Goal: Task Accomplishment & Management: Manage account settings

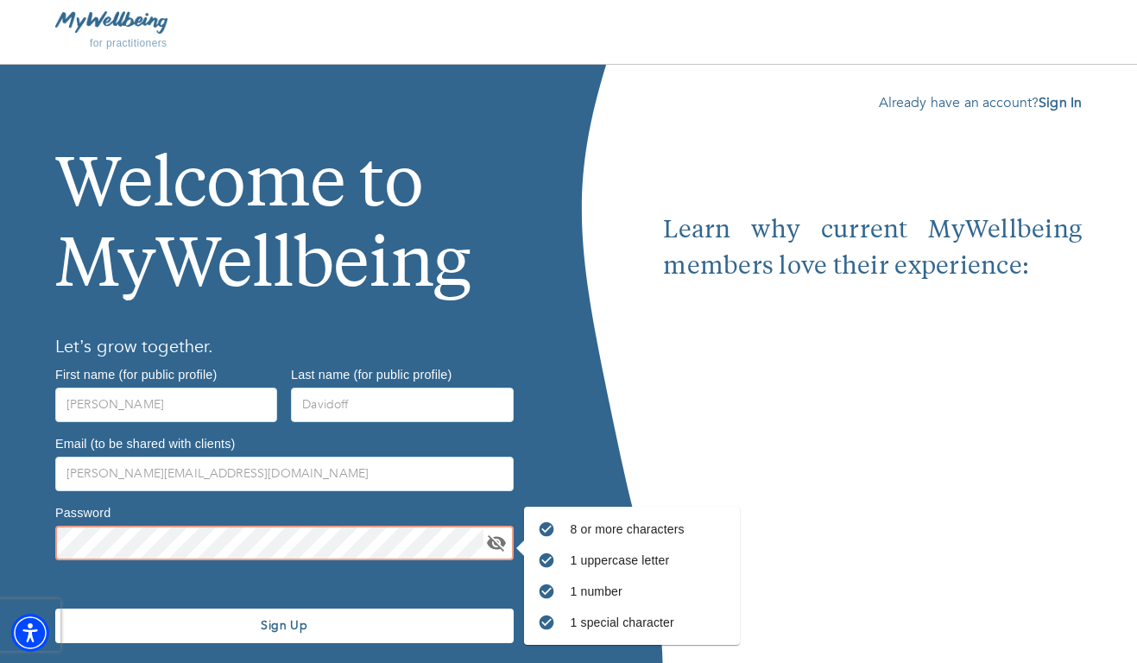
scroll to position [55, 0]
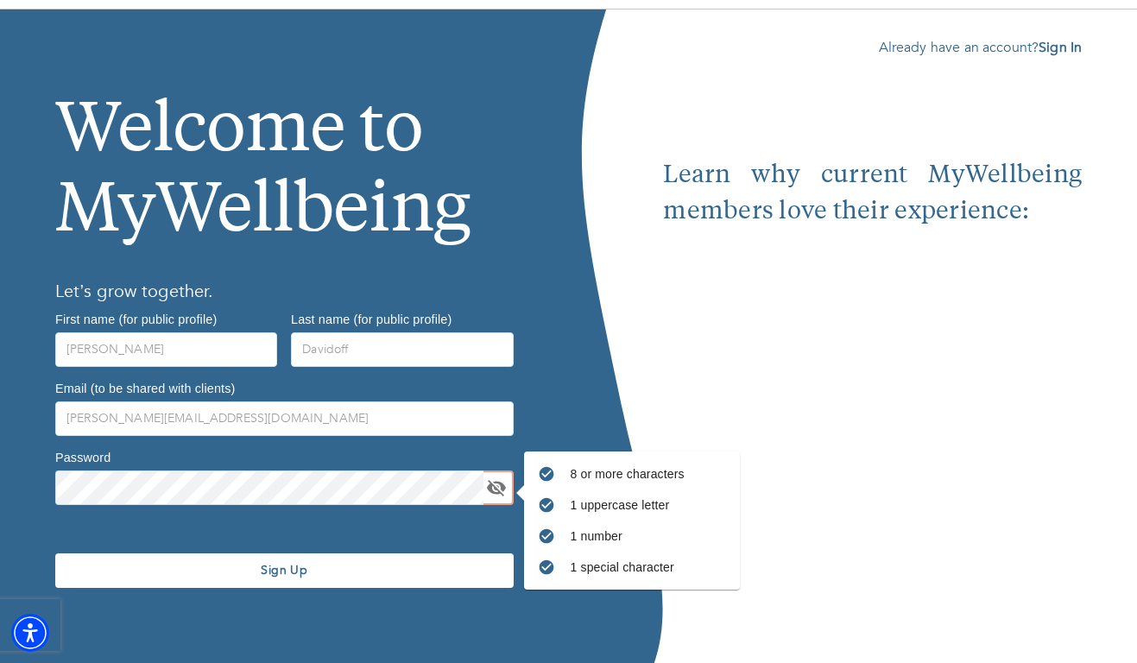
click at [192, 583] on button "Sign Up" at bounding box center [284, 570] width 458 height 35
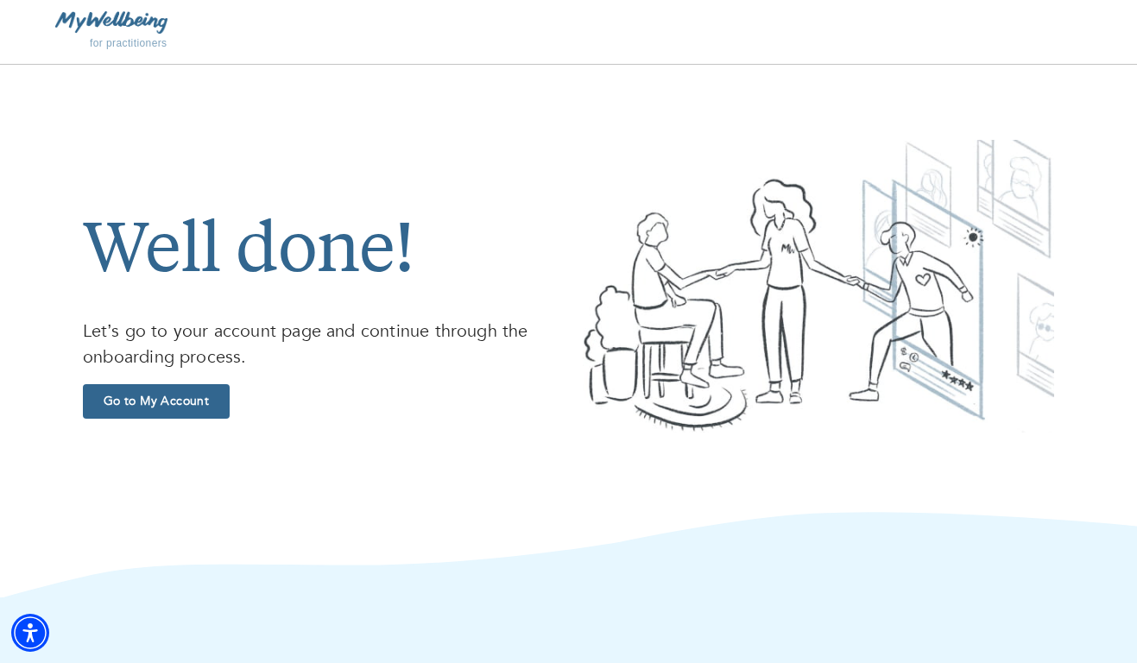
click at [218, 396] on span "Go to My Account" at bounding box center [156, 401] width 133 height 16
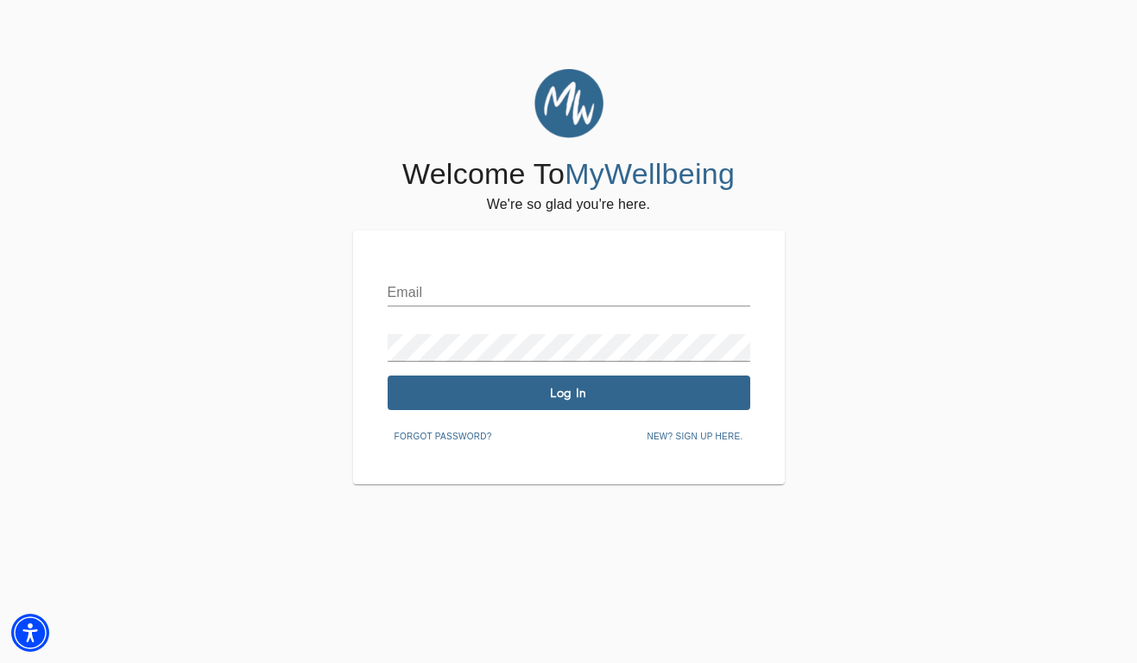
click at [480, 305] on input "text" at bounding box center [569, 293] width 363 height 28
type input "[PERSON_NAME][EMAIL_ADDRESS][DOMAIN_NAME]"
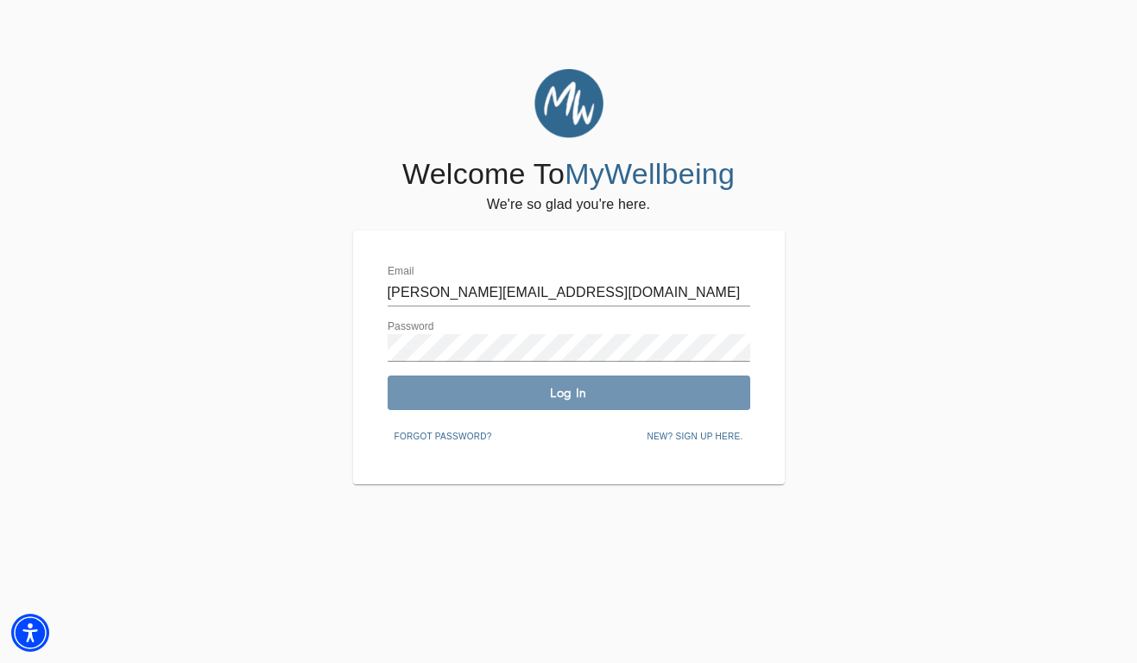
click at [517, 382] on button "Log In" at bounding box center [569, 393] width 363 height 35
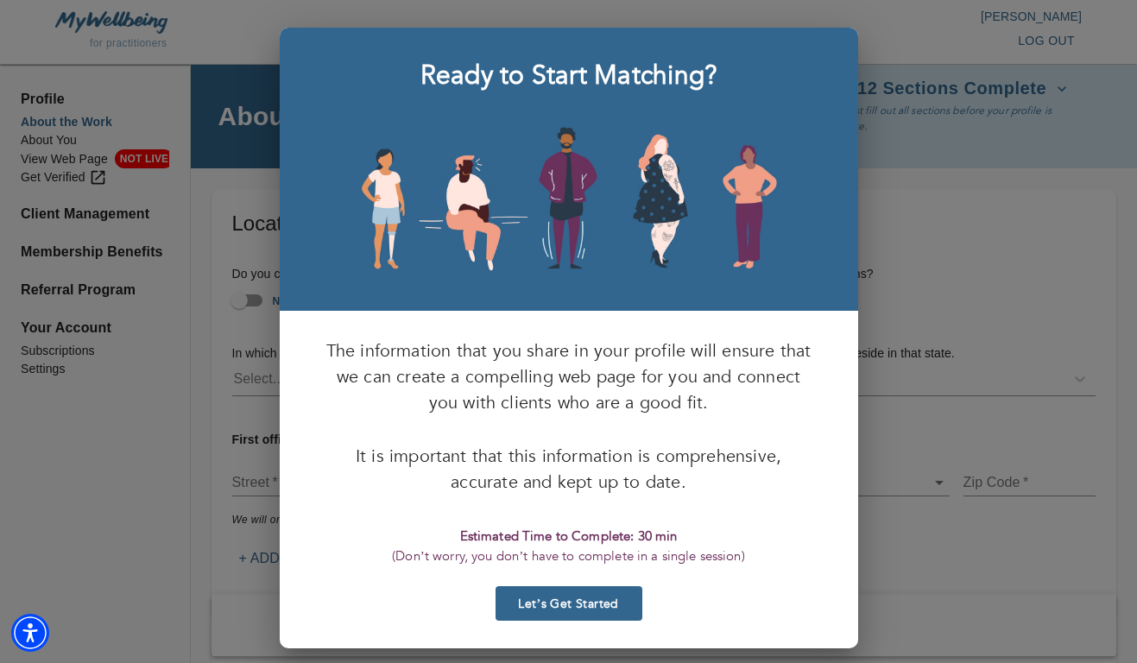
click at [545, 606] on span "Let’s Get Started" at bounding box center [568, 604] width 133 height 16
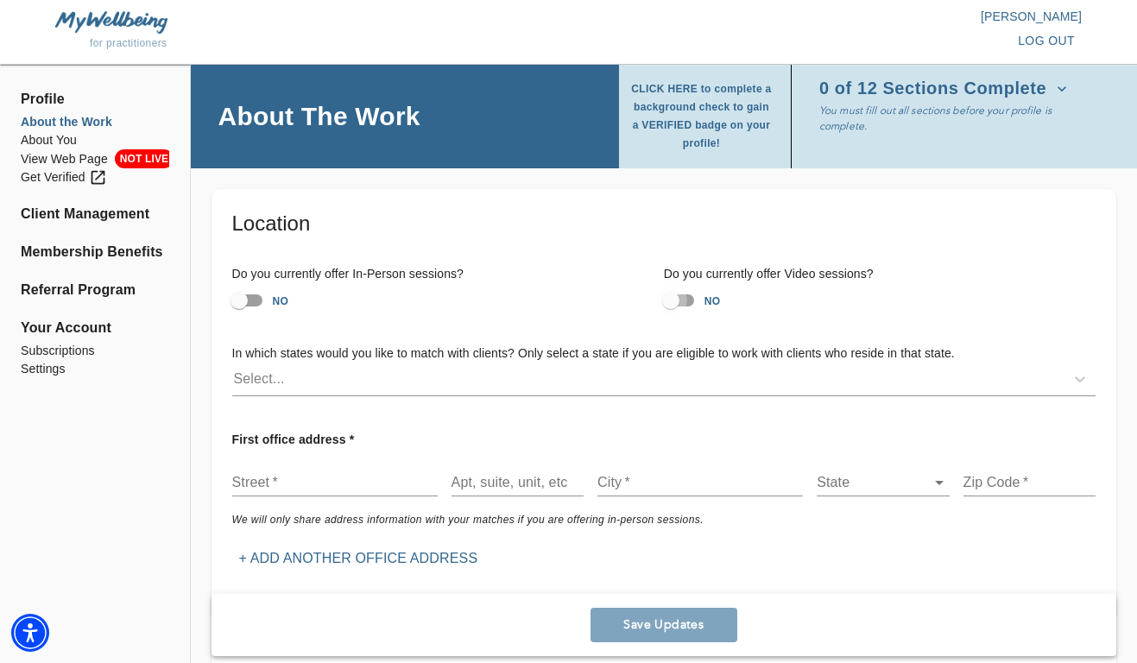
click at [677, 307] on input "NO" at bounding box center [671, 300] width 98 height 33
checkbox input "true"
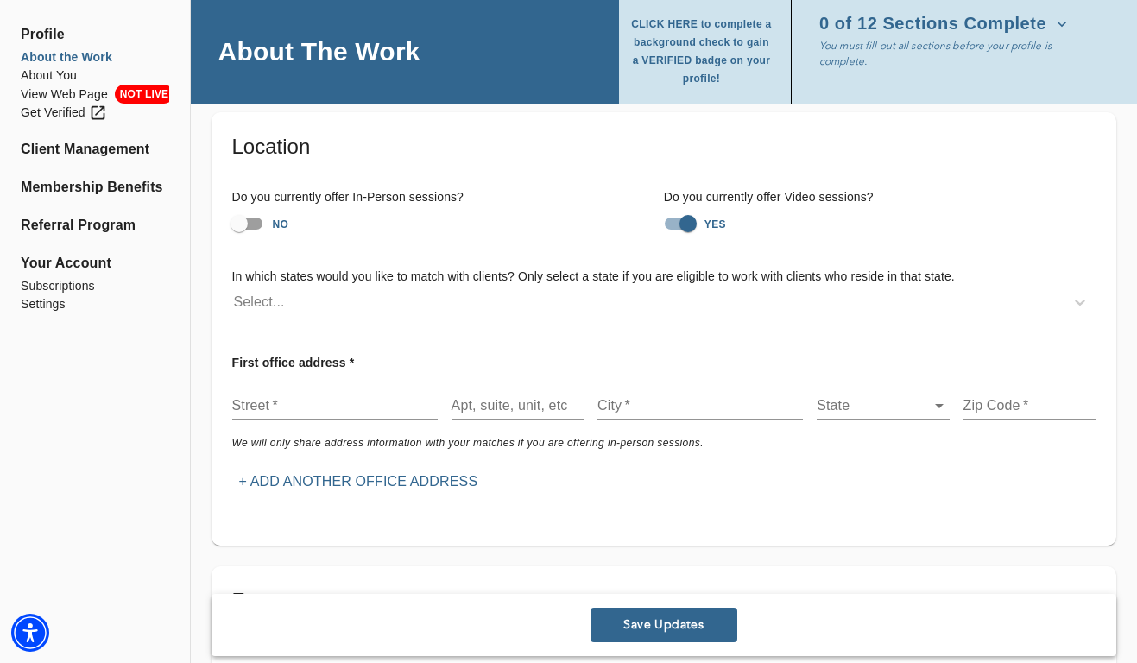
scroll to position [97, 0]
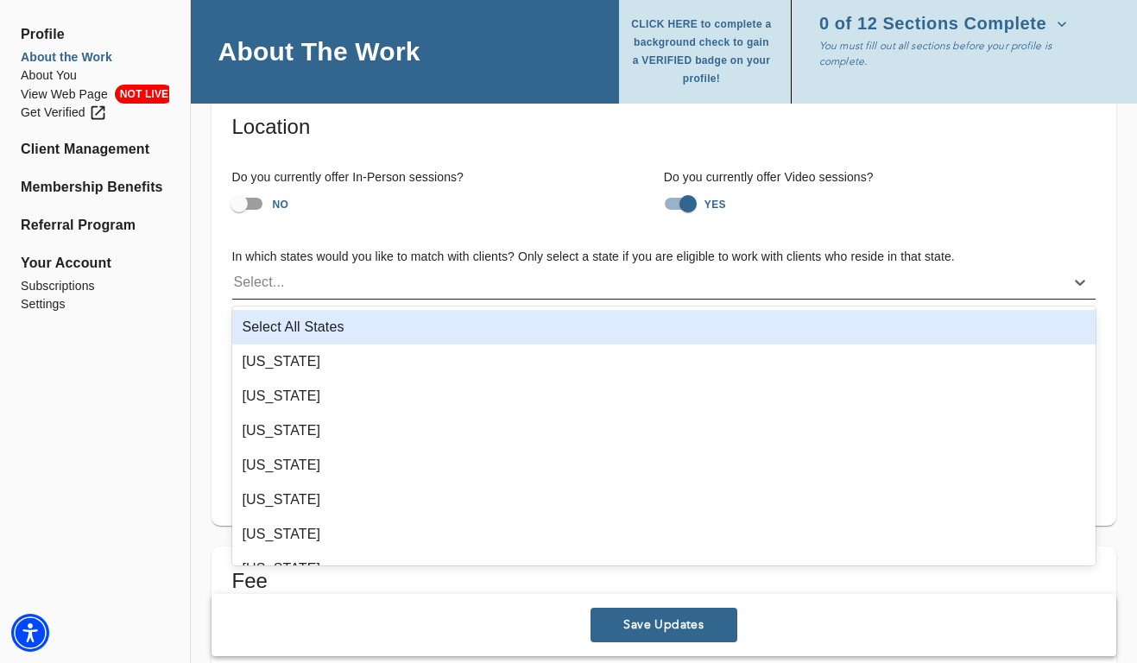
click at [417, 284] on div "Select..." at bounding box center [648, 282] width 832 height 28
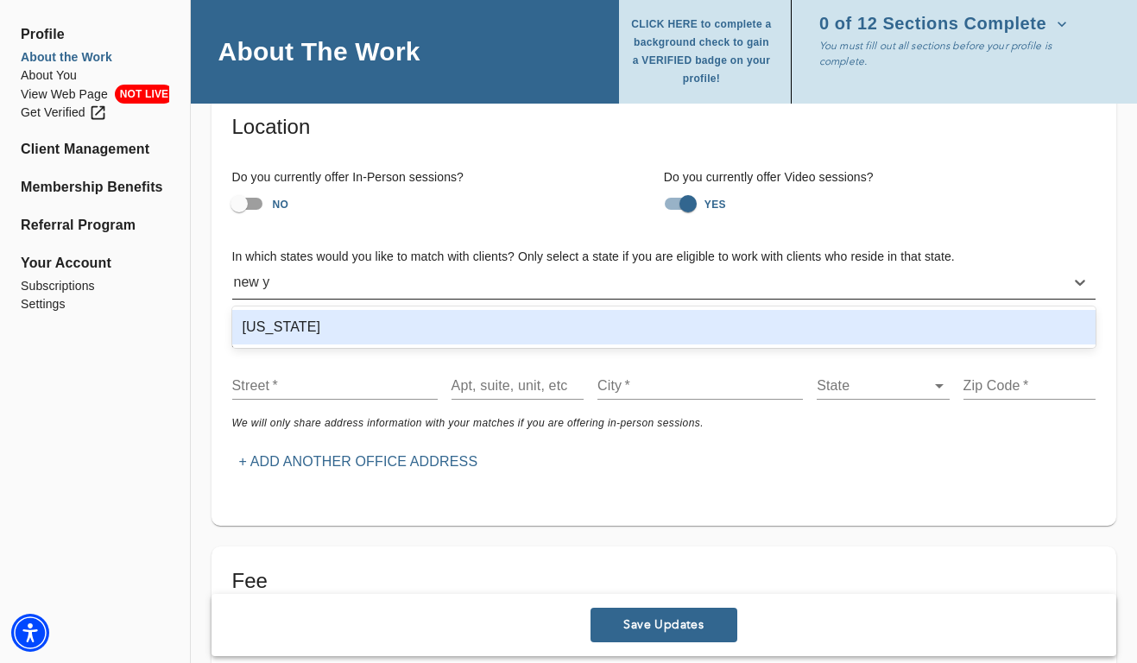
type input "new yo"
click at [368, 327] on div "[US_STATE]" at bounding box center [664, 327] width 864 height 35
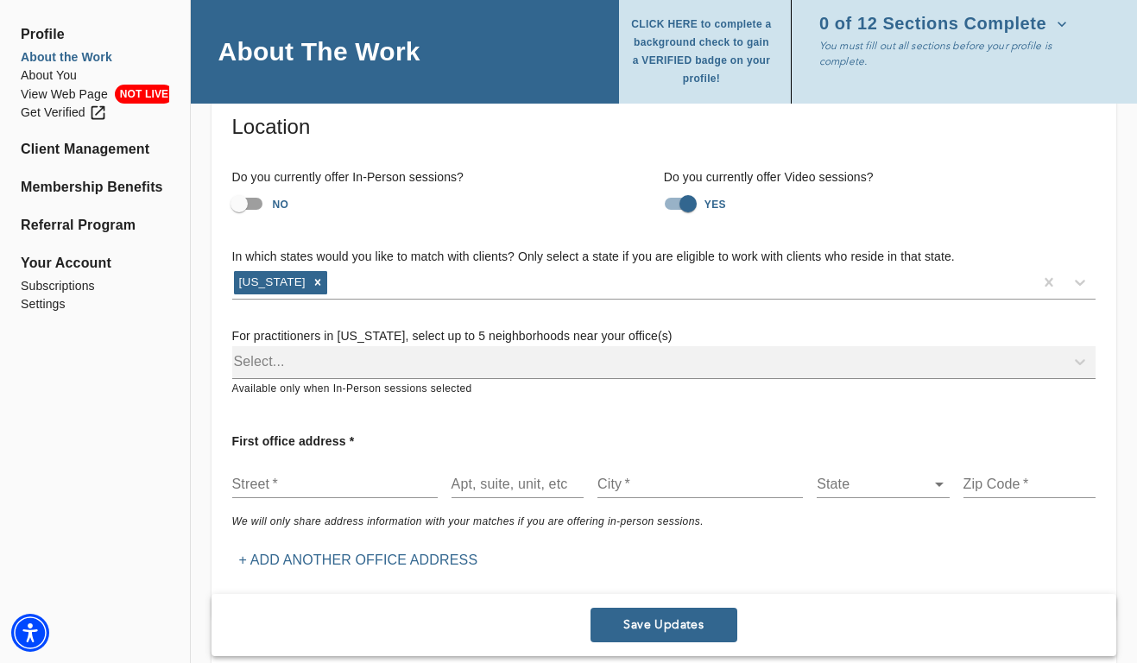
click at [381, 234] on div "In which states would you like to match with clients? Only select a state if yo…" at bounding box center [663, 323] width 891 height 178
click at [349, 369] on div "Select..." at bounding box center [663, 362] width 863 height 33
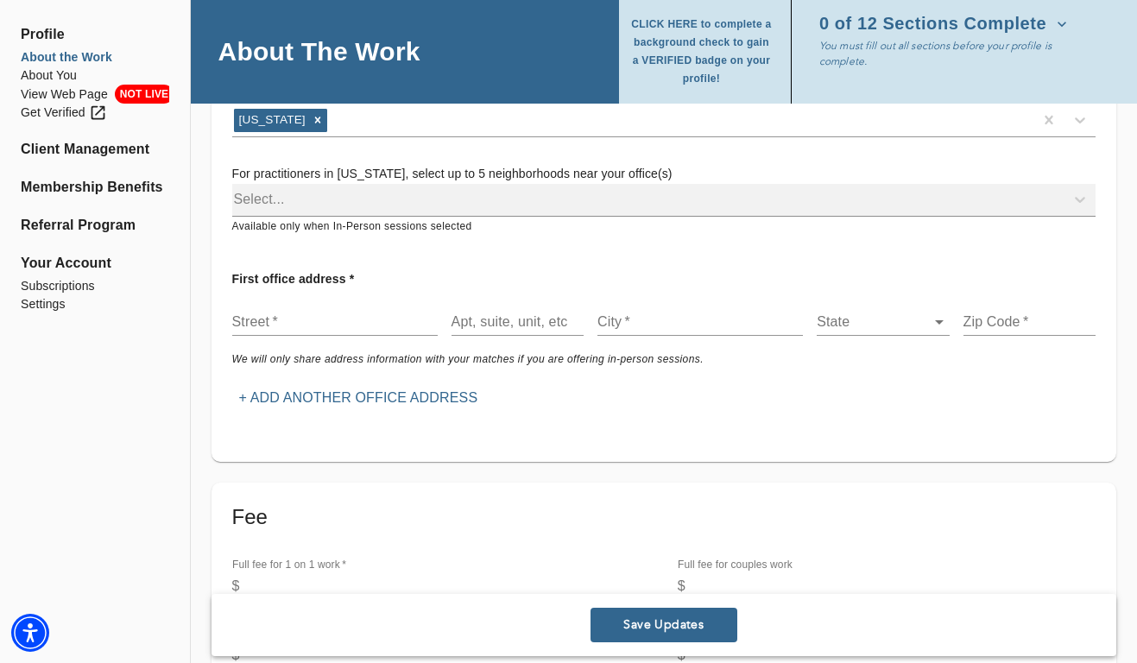
scroll to position [260, 0]
click at [303, 328] on input "text" at bounding box center [334, 321] width 205 height 28
click at [331, 319] on input "text" at bounding box center [334, 321] width 205 height 28
paste input "[STREET_ADDRESS][PERSON_NAME]"
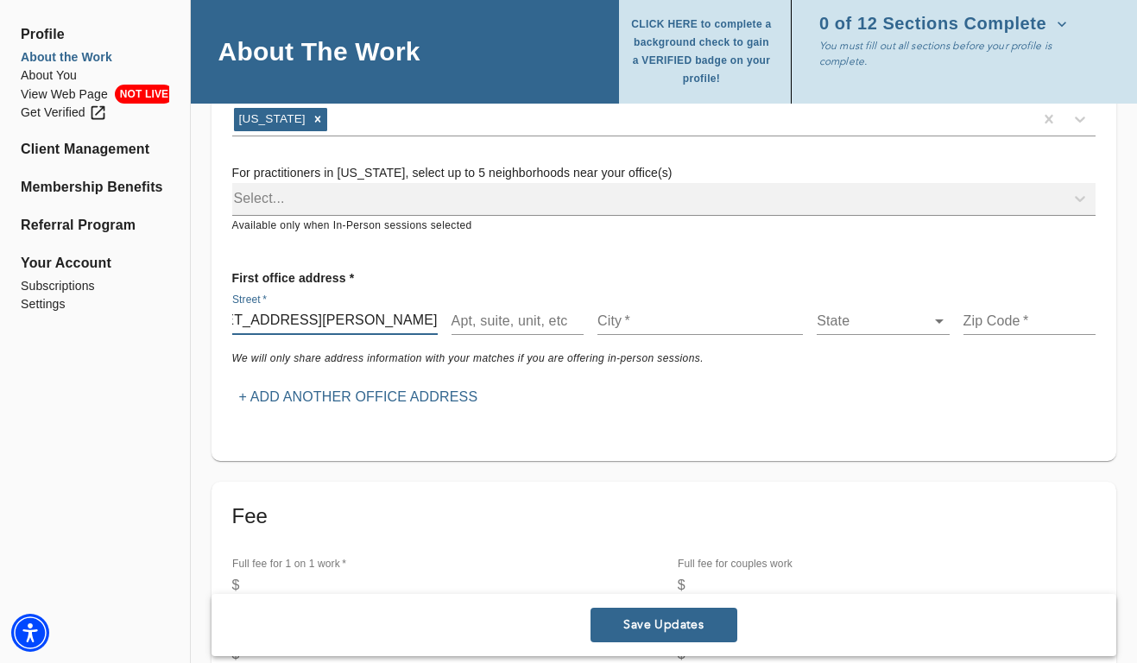
type input "[STREET_ADDRESS][PERSON_NAME]"
click at [647, 320] on input "text" at bounding box center [699, 321] width 205 height 28
type input "Fresh [PERSON_NAME]"
click at [834, 319] on body "for practitioners [PERSON_NAME] log out Profile About the Work About You View W…" at bounding box center [568, 71] width 1137 height 663
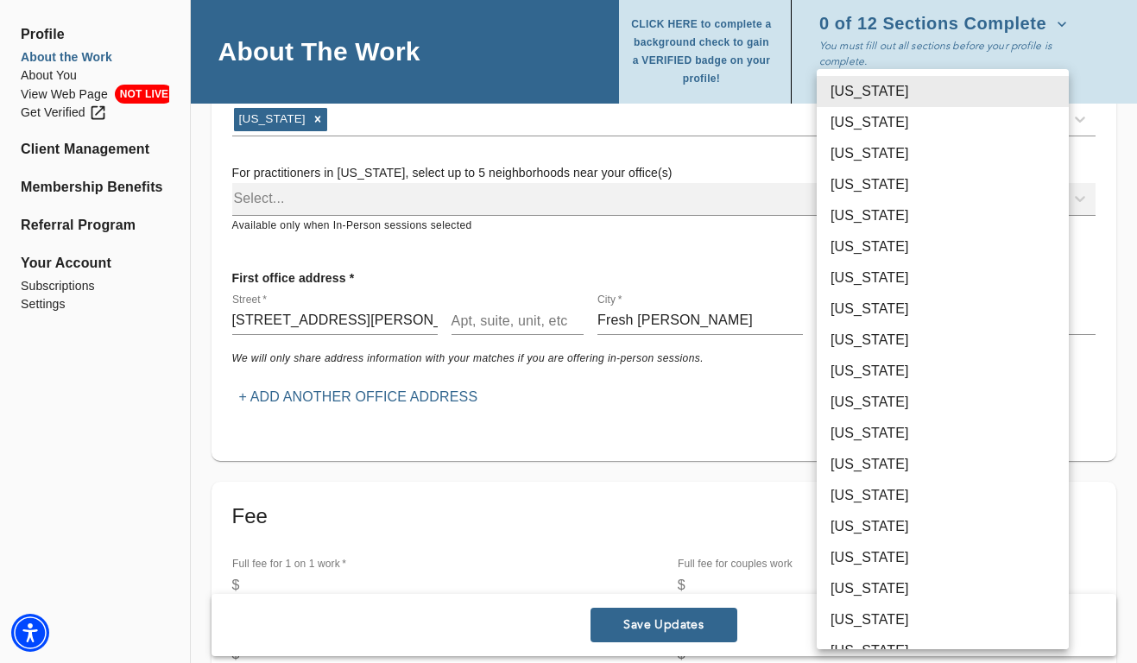
scroll to position [603, 0]
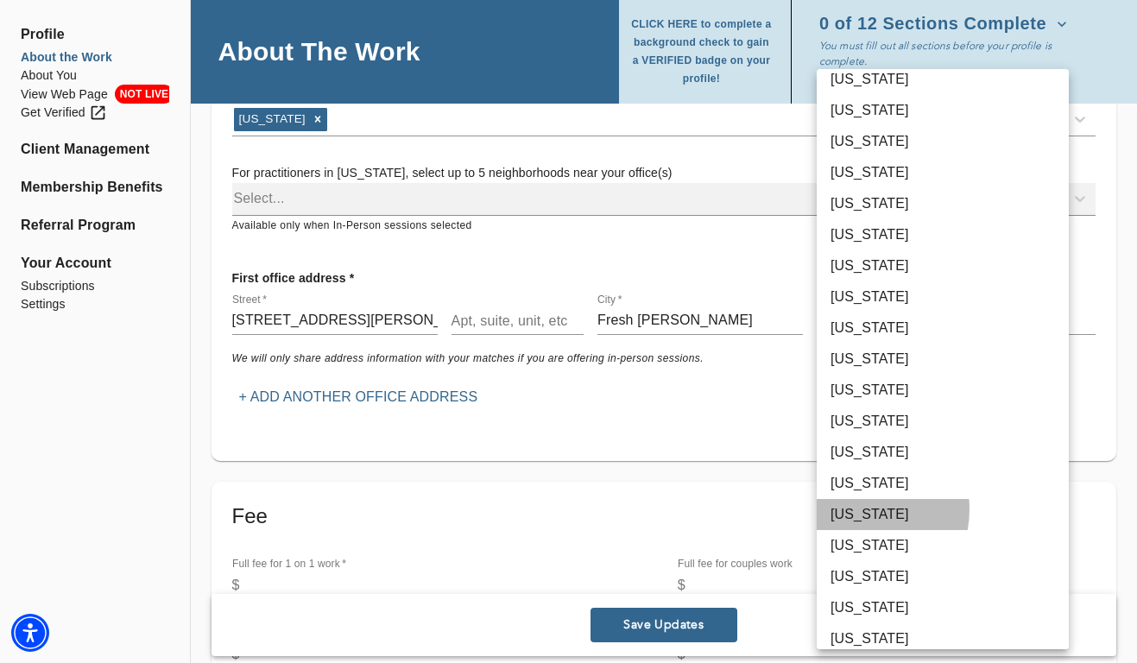
click at [855, 509] on li "[US_STATE]" at bounding box center [943, 514] width 252 height 31
type input "36"
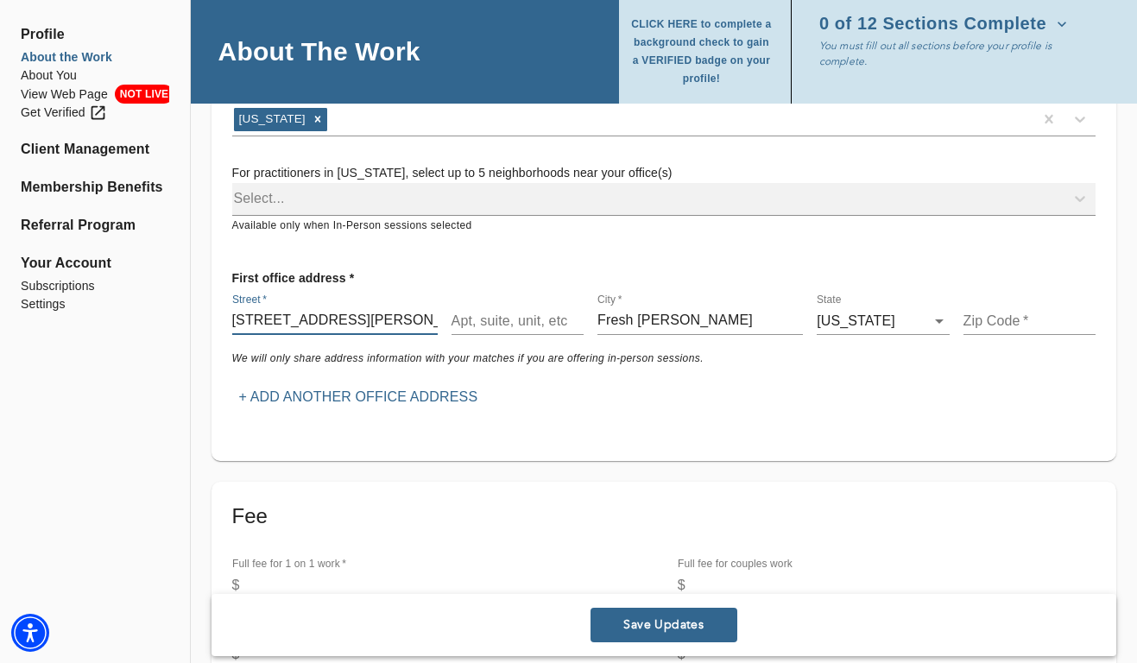
click at [389, 325] on input "[STREET_ADDRESS][PERSON_NAME]" at bounding box center [334, 321] width 205 height 28
drag, startPoint x: 369, startPoint y: 319, endPoint x: 490, endPoint y: 322, distance: 121.7
click at [490, 322] on div "Street   * [STREET_ADDRESS][PERSON_NAME]-0000 Apt, suite, unit, etc City   * [G…" at bounding box center [663, 314] width 877 height 55
drag, startPoint x: 361, startPoint y: 324, endPoint x: 500, endPoint y: 321, distance: 139.0
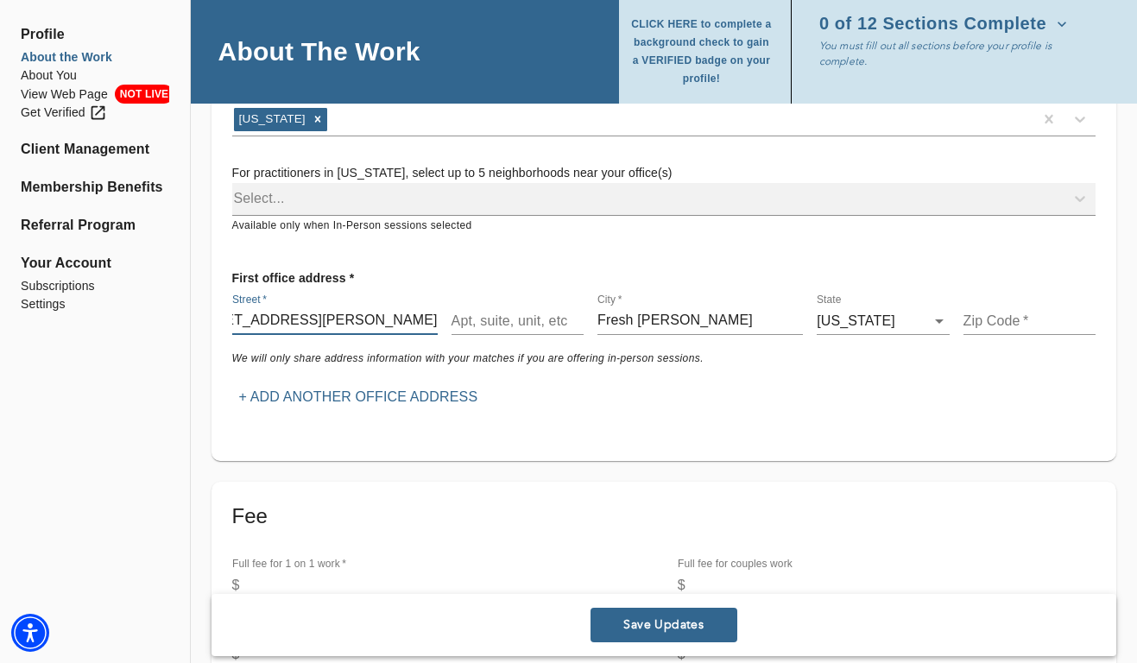
click at [501, 322] on div "Street   * [STREET_ADDRESS][PERSON_NAME]-0000 Apt, suite, unit, etc City   * [G…" at bounding box center [663, 314] width 877 height 55
type input "[STREET_ADDRESS][PERSON_NAME]"
click at [988, 310] on input "text" at bounding box center [1029, 321] width 132 height 28
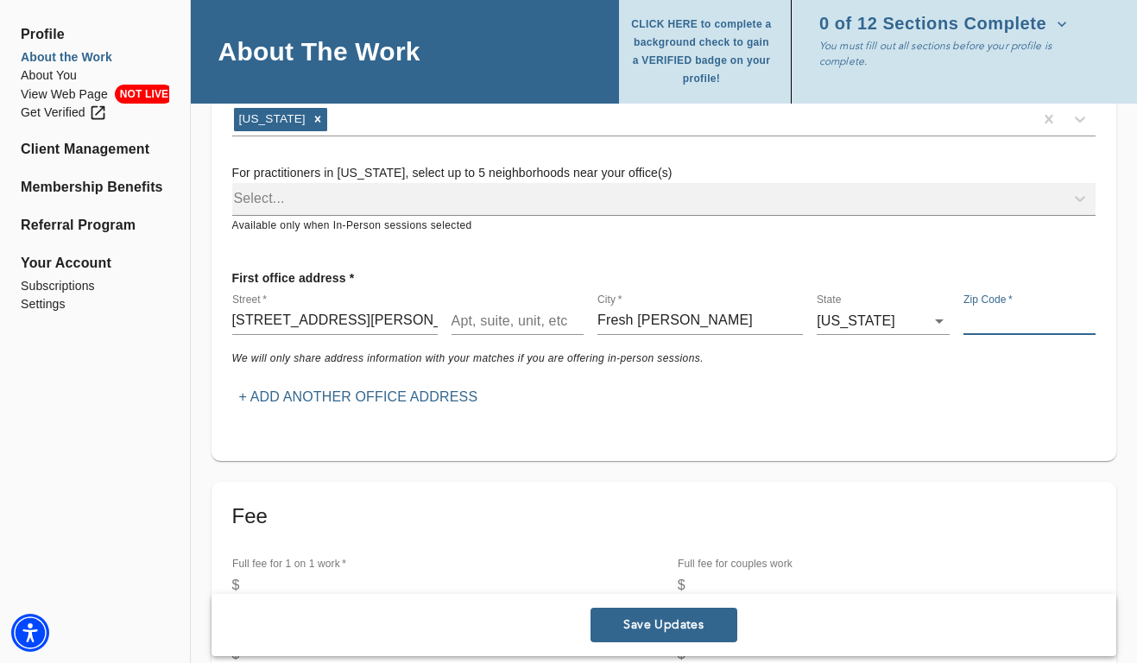
paste input "11366-0000"
type input "11366"
click at [409, 315] on input "[STREET_ADDRESS][PERSON_NAME]" at bounding box center [334, 321] width 205 height 28
click at [420, 319] on input "[STREET_ADDRESS][PERSON_NAME]" at bounding box center [334, 321] width 205 height 28
drag, startPoint x: 438, startPoint y: 321, endPoint x: 339, endPoint y: 318, distance: 98.5
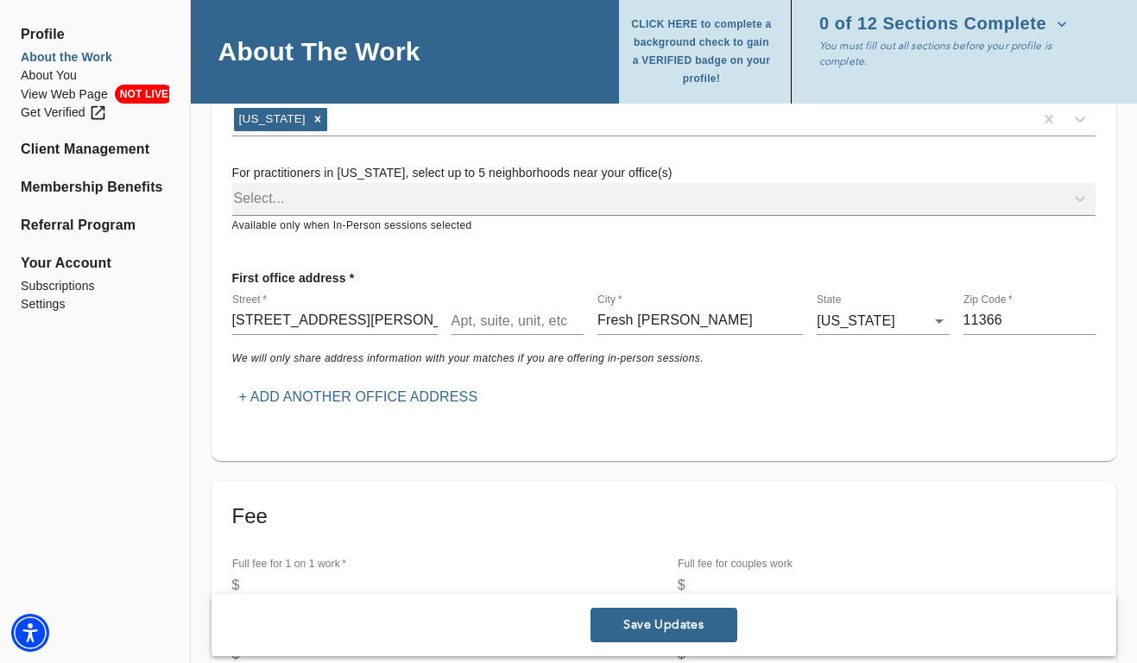
click at [339, 318] on div "Street   * [STREET_ADDRESS][PERSON_NAME]" at bounding box center [334, 314] width 219 height 55
drag, startPoint x: 373, startPoint y: 319, endPoint x: 594, endPoint y: 319, distance: 221.0
click at [594, 319] on div "Street   * [STREET_ADDRESS][PERSON_NAME]   * [GEOGRAPHIC_DATA][PERSON_NAME] [US…" at bounding box center [663, 314] width 877 height 55
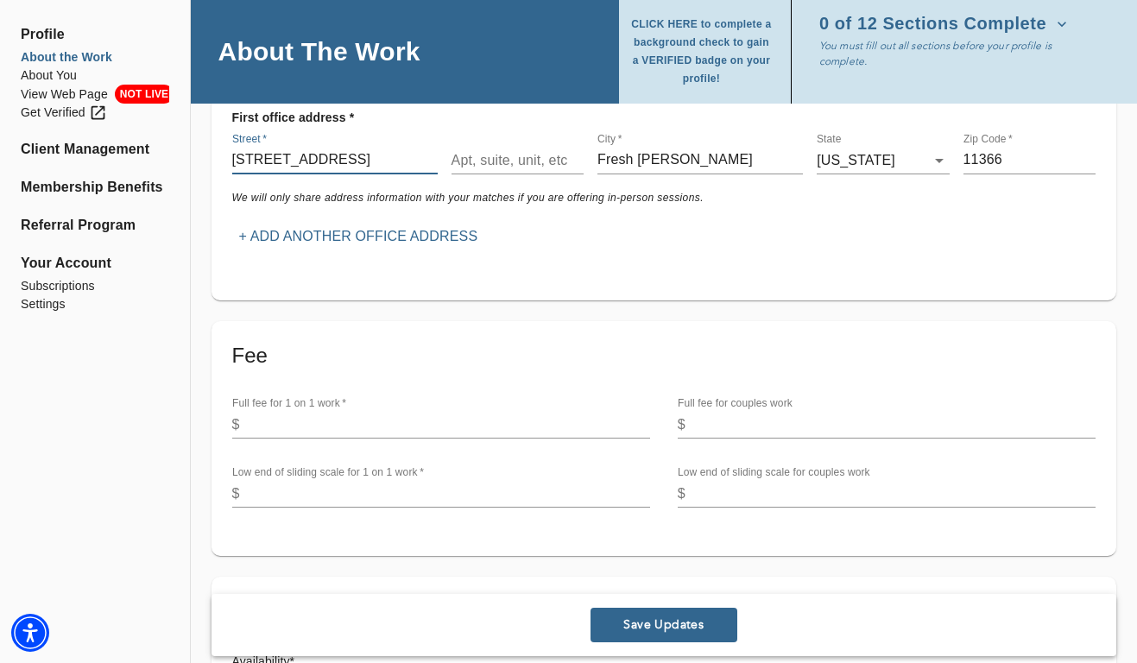
scroll to position [435, 0]
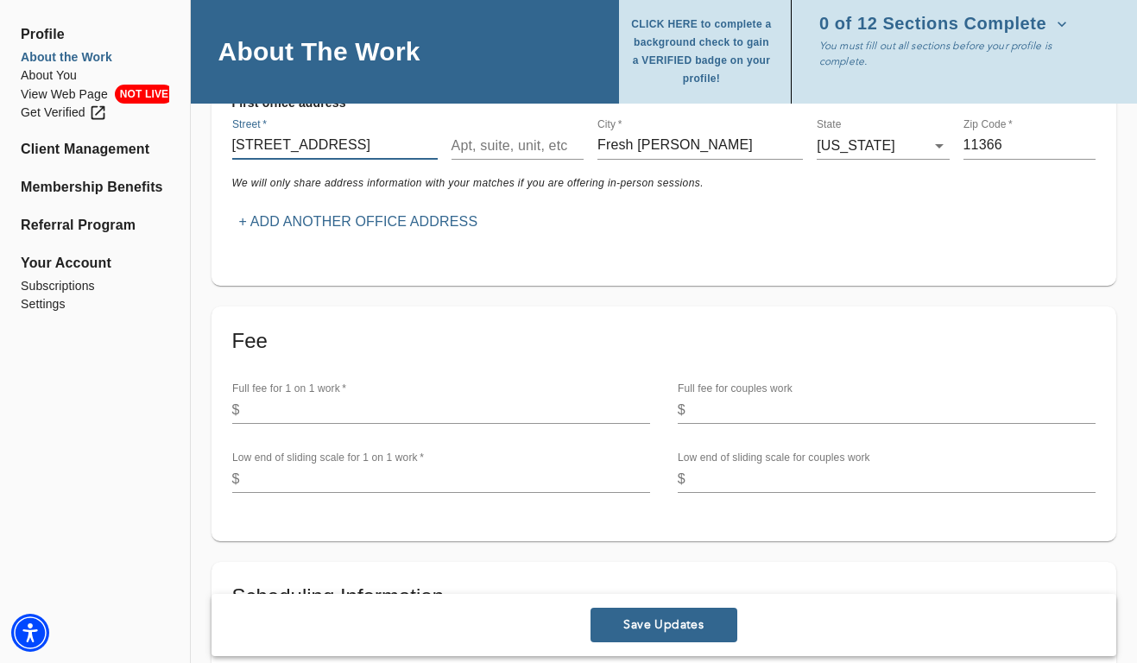
type input "[STREET_ADDRESS]"
click at [458, 413] on input "number" at bounding box center [448, 410] width 403 height 28
type input "150"
click at [505, 479] on input "number" at bounding box center [448, 479] width 403 height 28
type input "100"
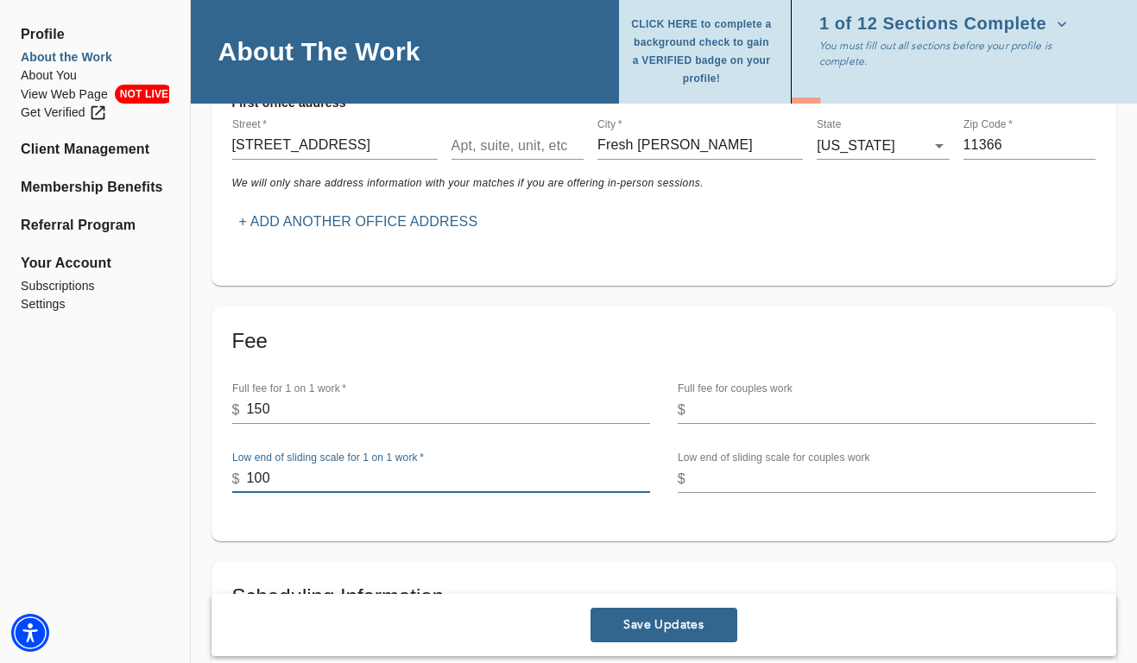
click at [769, 409] on input "number" at bounding box center [893, 410] width 403 height 28
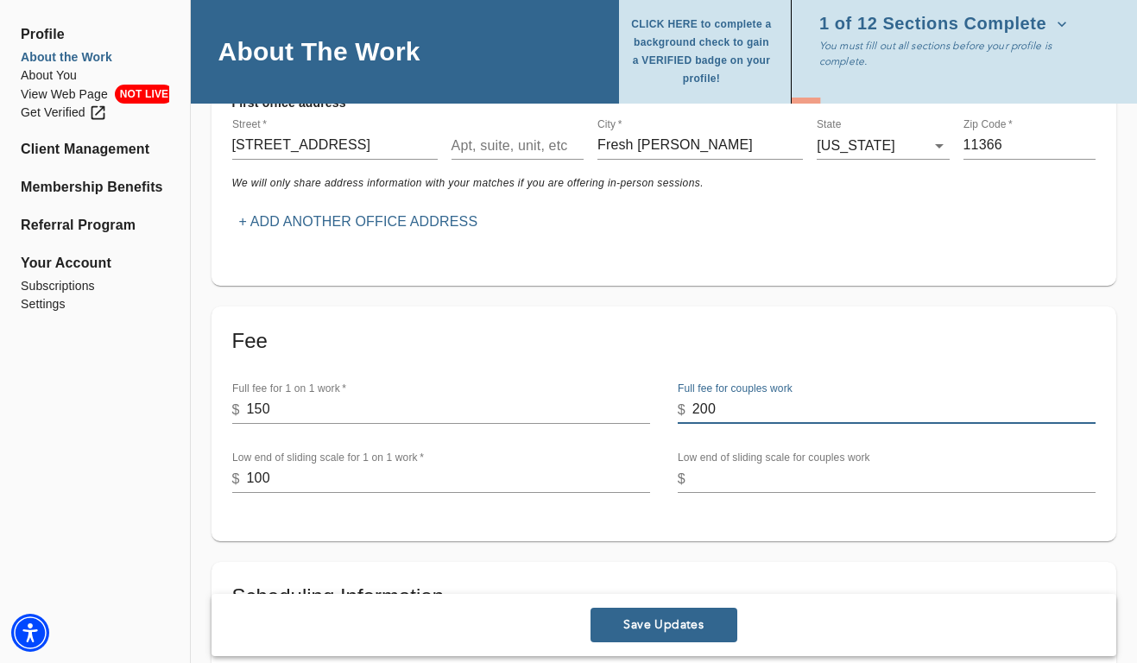
type input "200"
click at [769, 481] on input "number" at bounding box center [893, 479] width 403 height 28
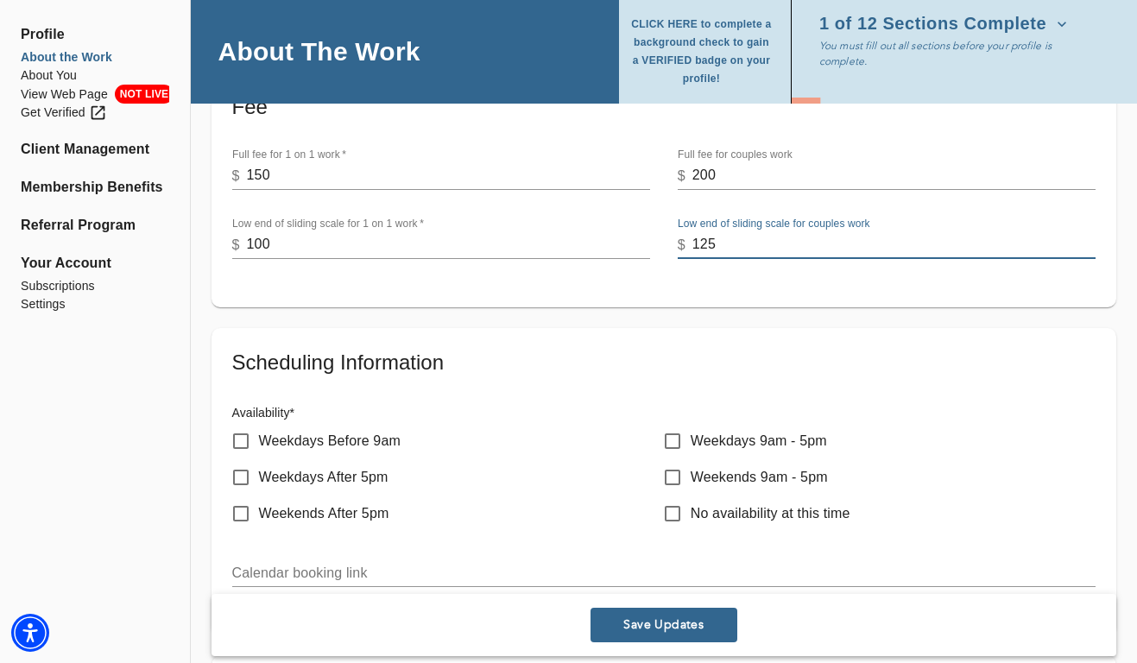
scroll to position [678, 0]
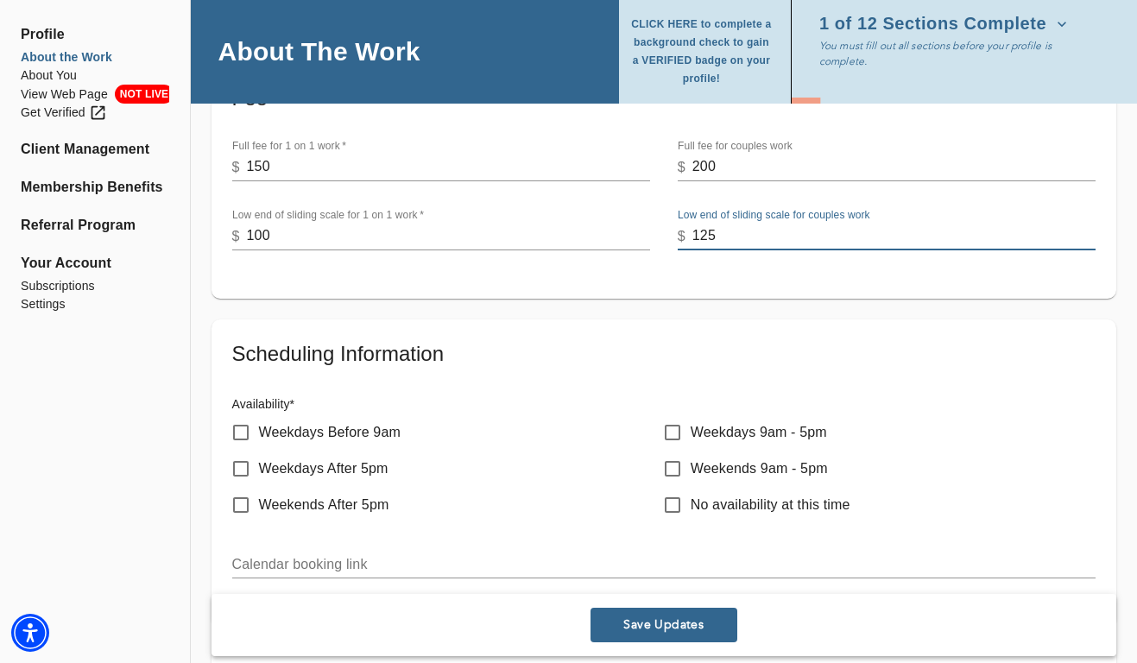
type input "125"
click at [243, 426] on input "Weekdays Before 9am" at bounding box center [241, 432] width 36 height 36
checkbox input "true"
click at [242, 464] on input "Weekdays After 5pm" at bounding box center [241, 469] width 36 height 36
checkbox input "true"
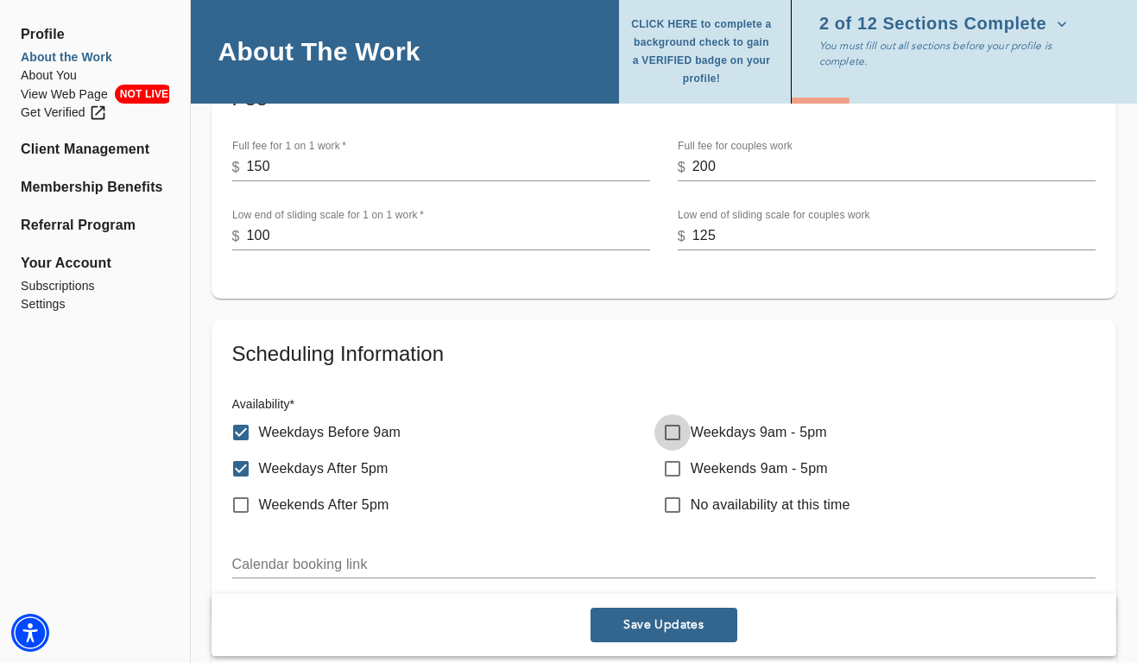
click at [666, 434] on input "Weekdays 9am - 5pm" at bounding box center [672, 432] width 36 height 36
checkbox input "true"
click at [669, 463] on input "Weekends 9am - 5pm" at bounding box center [672, 469] width 36 height 36
checkbox input "true"
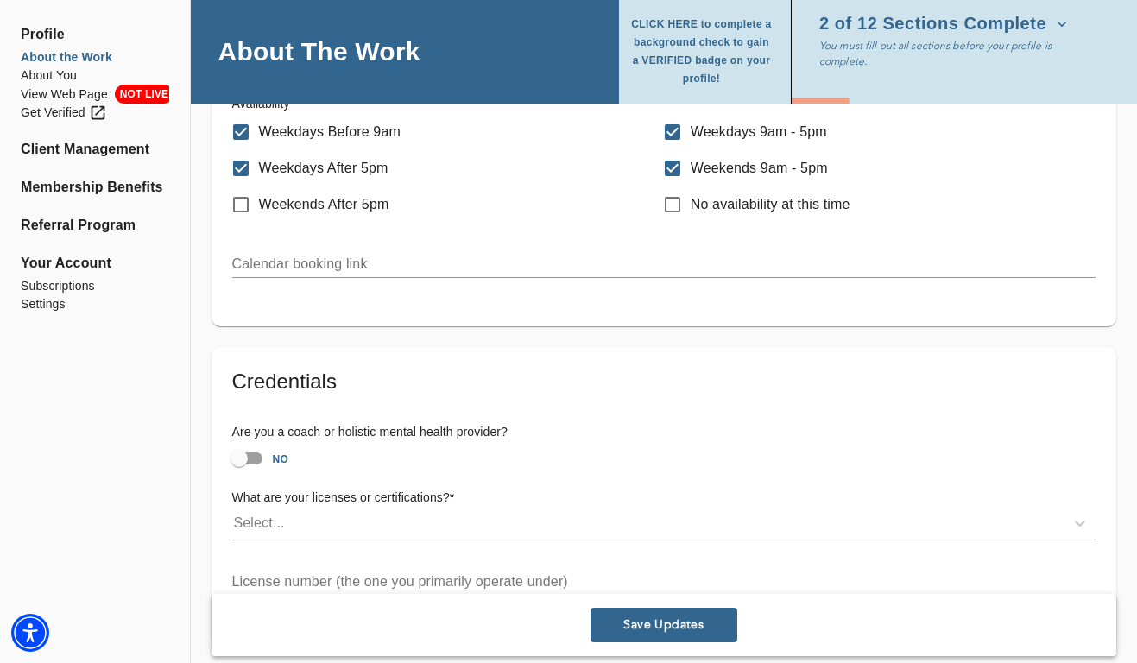
scroll to position [995, 0]
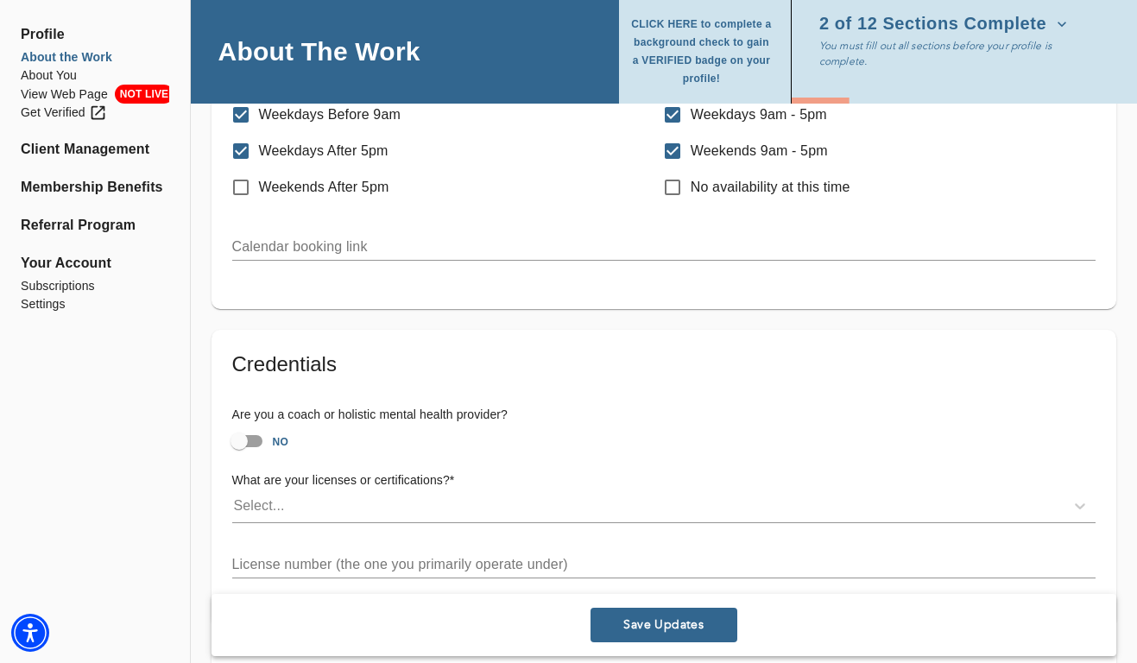
click at [422, 250] on input "text" at bounding box center [663, 247] width 863 height 28
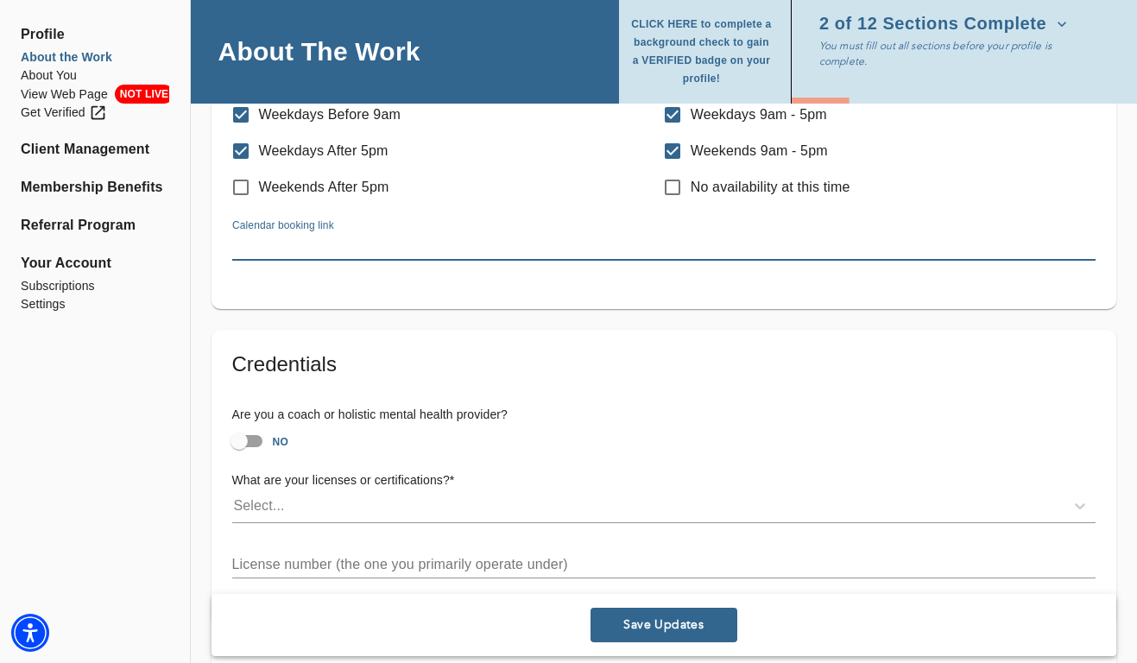
paste input "[URL][DOMAIN_NAME][PERSON_NAME]"
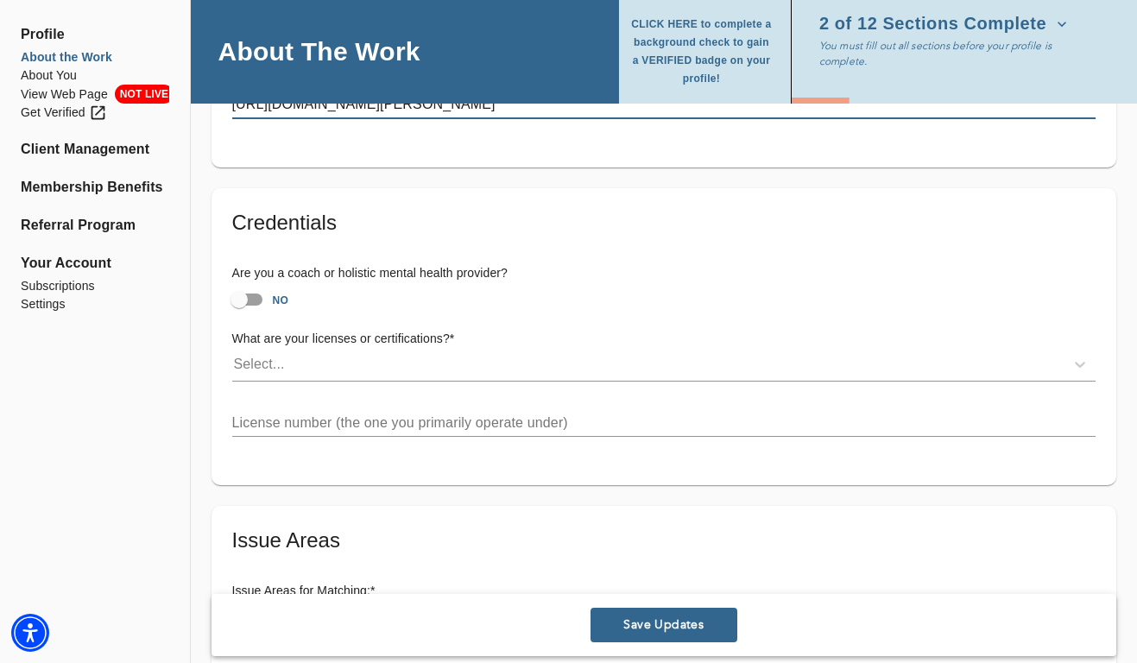
scroll to position [1146, 0]
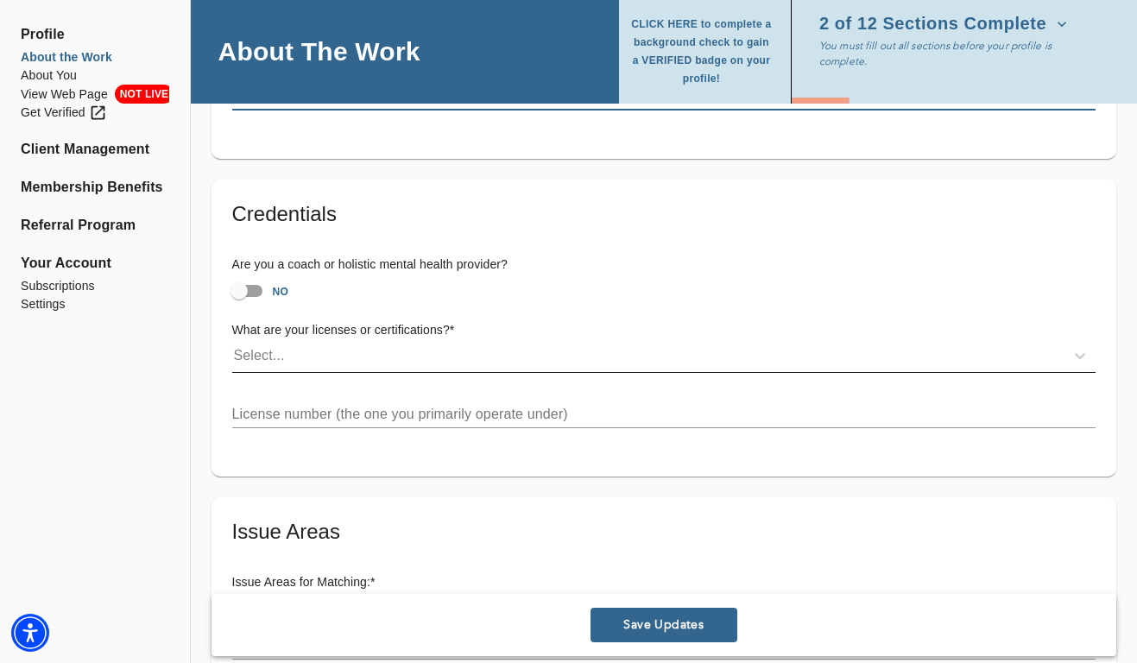
type input "[URL][DOMAIN_NAME][PERSON_NAME]"
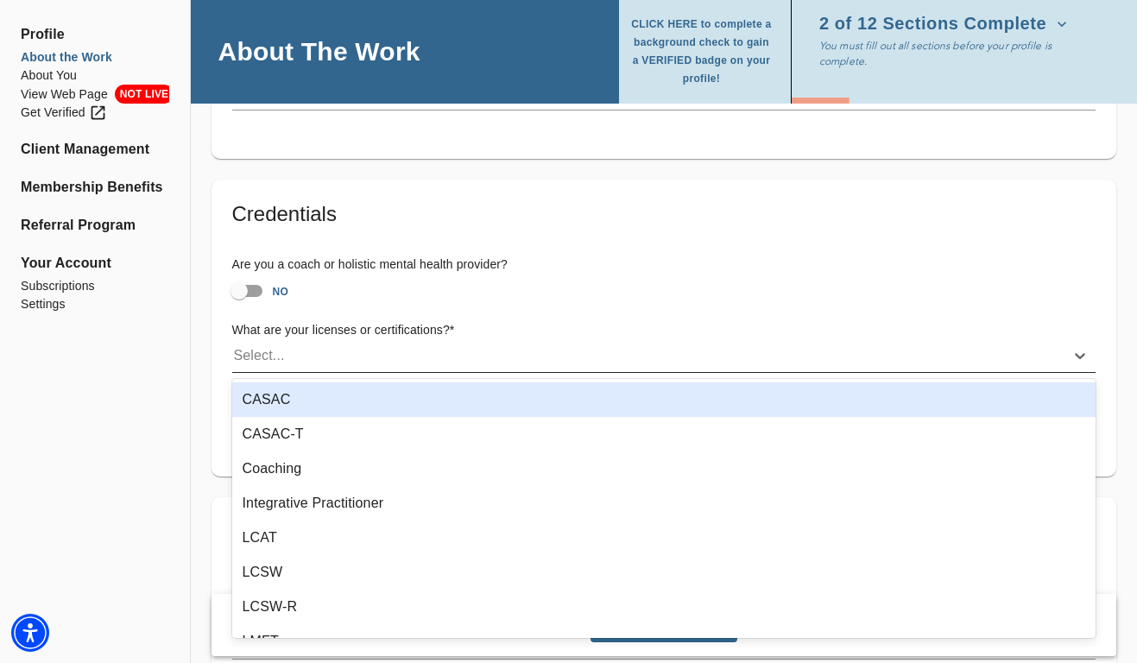
click at [425, 355] on div "Select..." at bounding box center [648, 356] width 832 height 28
type input "lms"
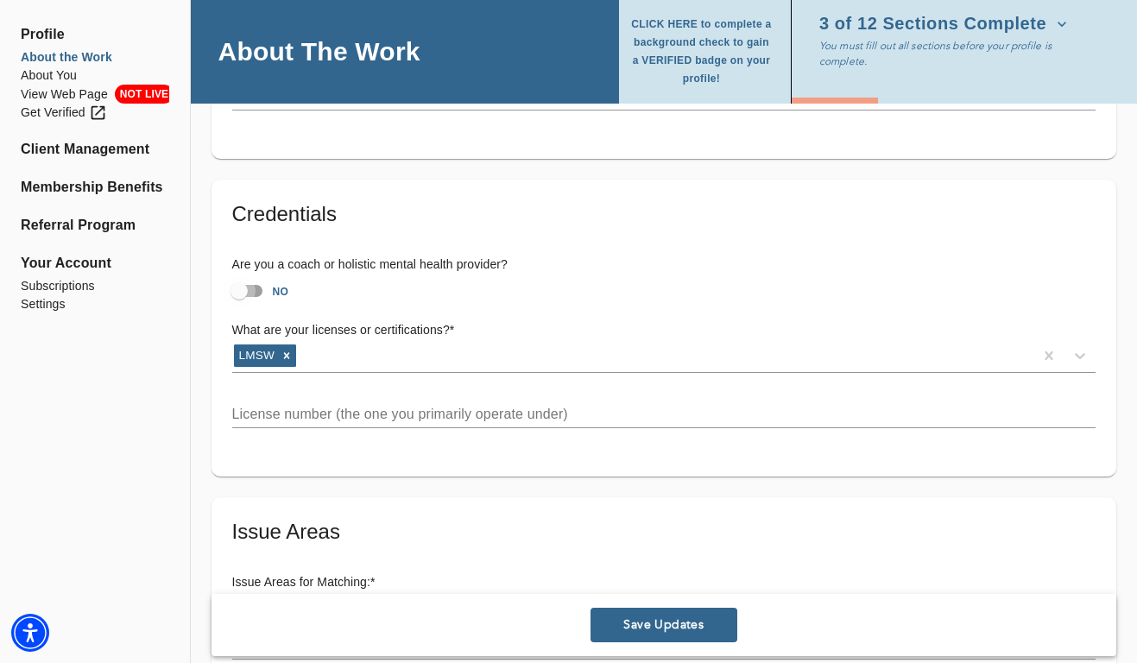
click at [249, 290] on input "NO" at bounding box center [239, 291] width 98 height 33
checkbox input "true"
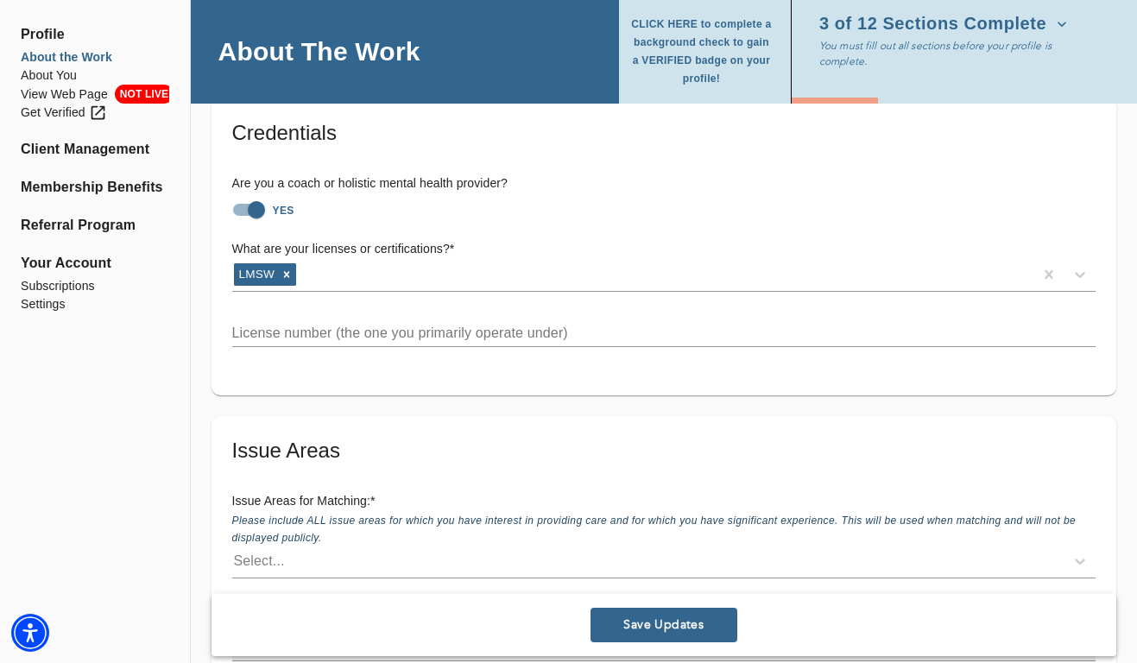
scroll to position [1240, 0]
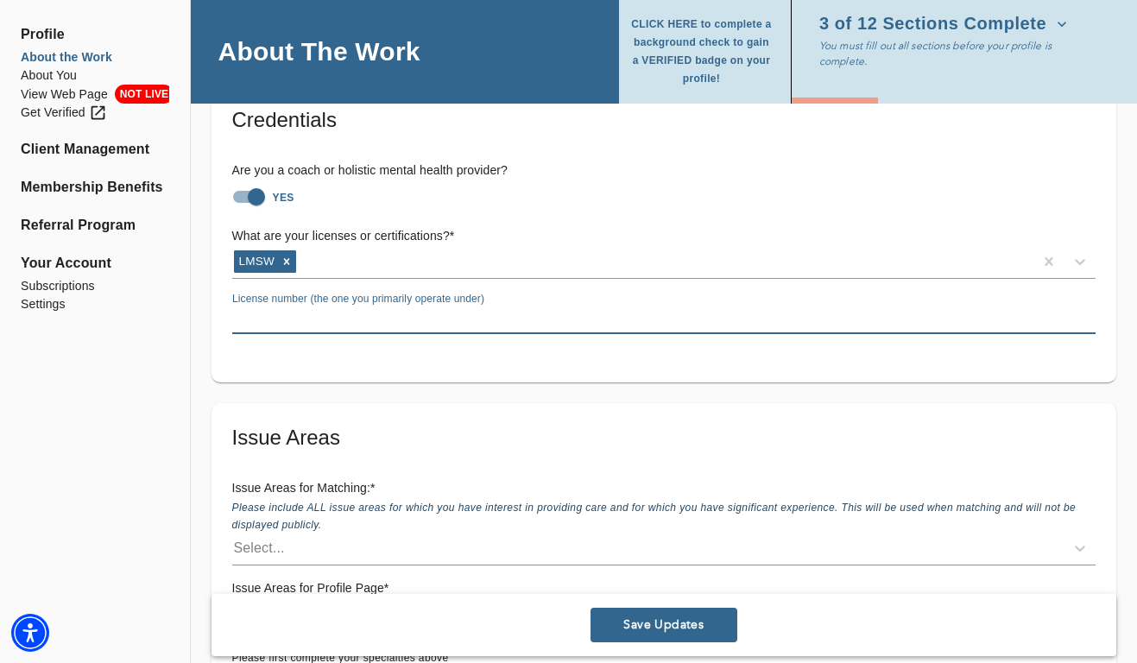
click at [312, 312] on input "text" at bounding box center [663, 320] width 863 height 28
paste input "128216"
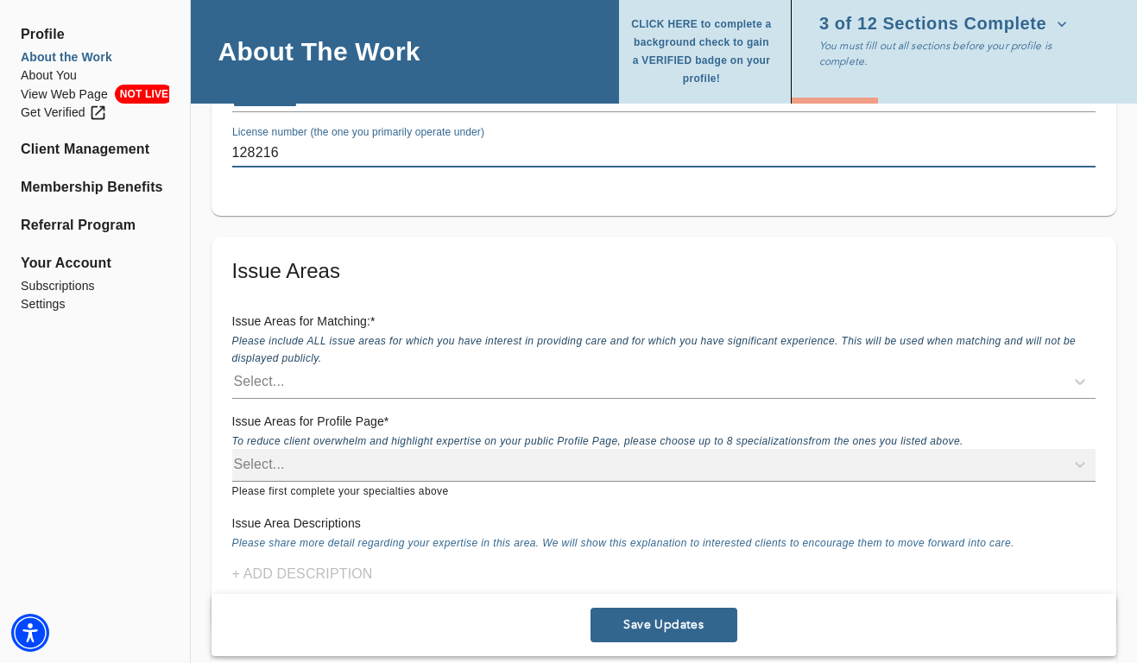
scroll to position [1420, 0]
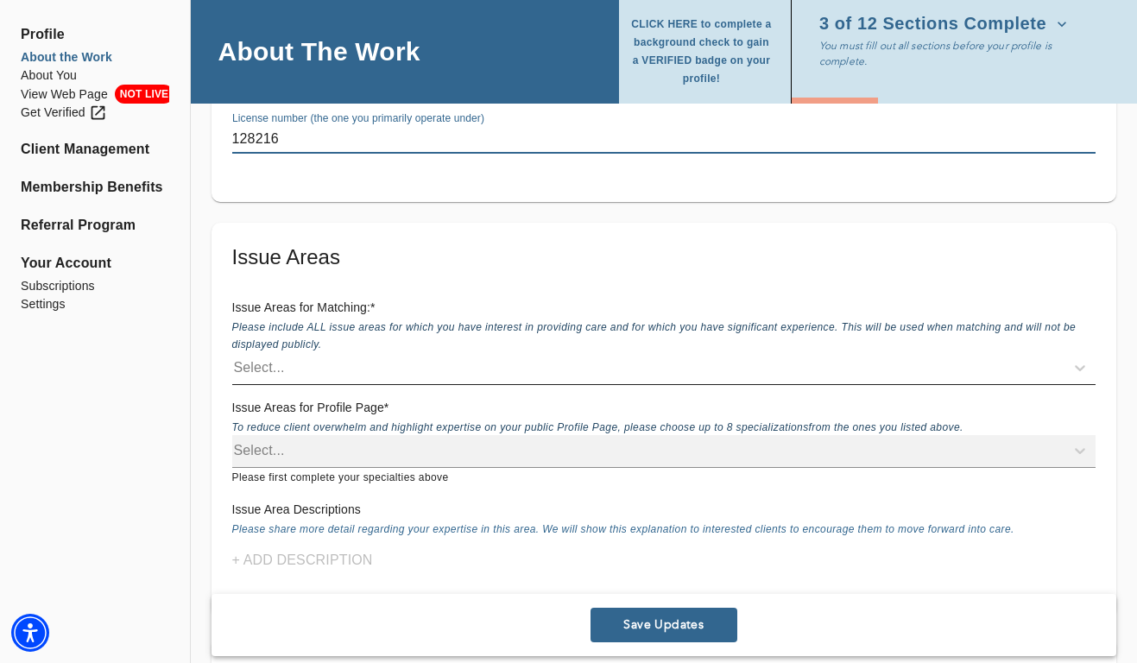
type input "128216"
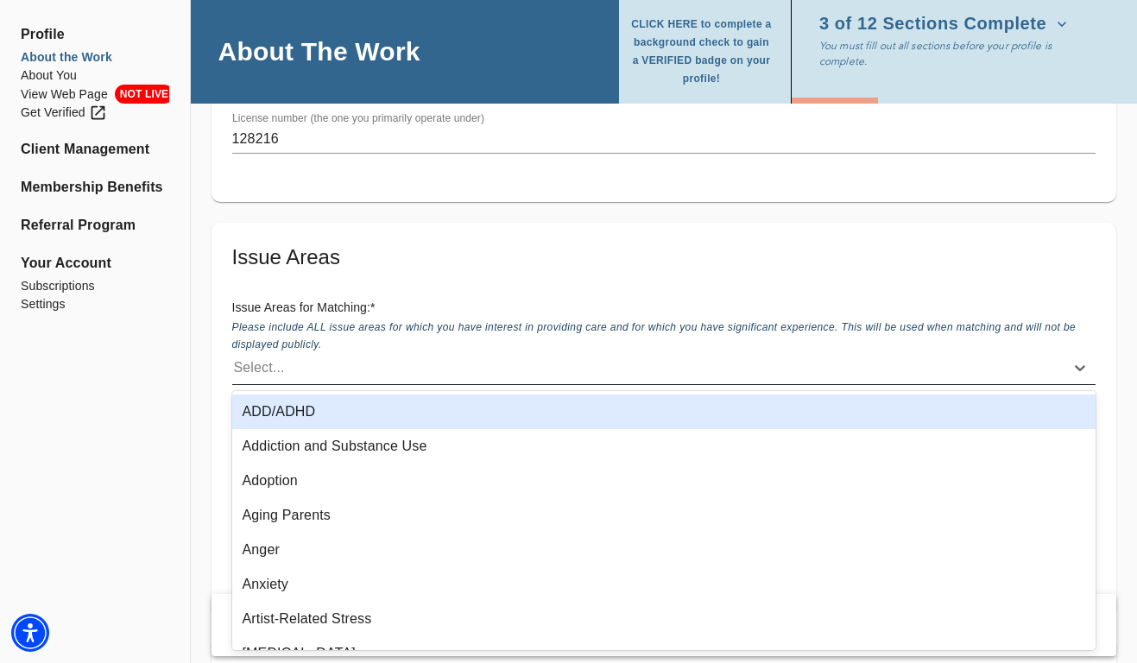
click at [307, 369] on div "Select..." at bounding box center [648, 368] width 832 height 28
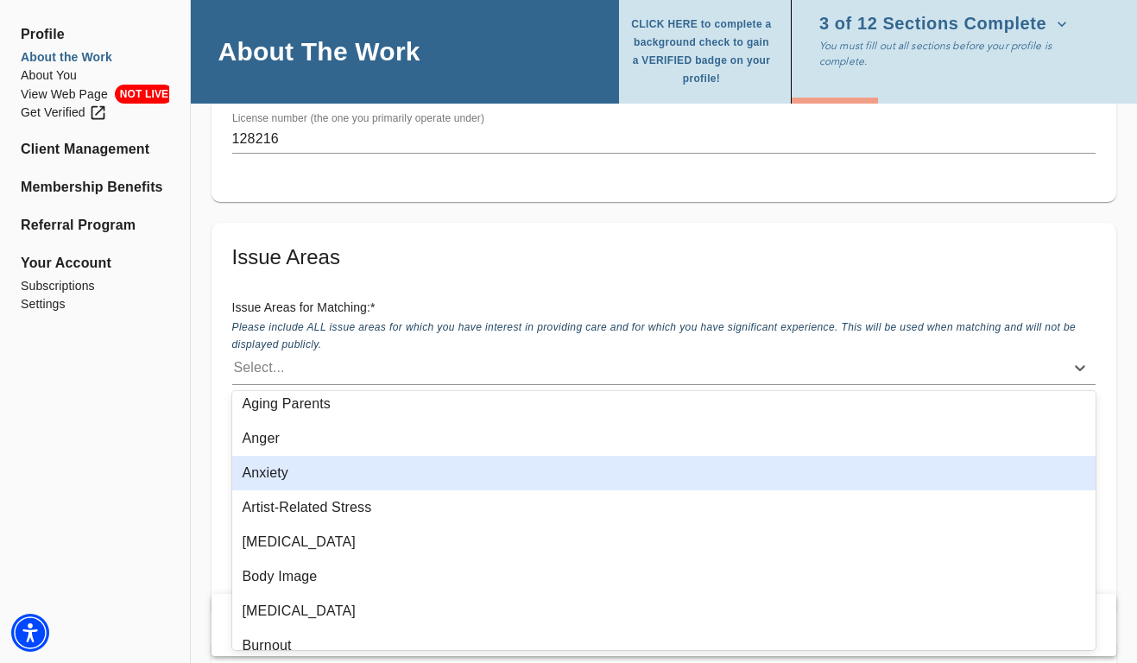
click at [284, 478] on div "Anxiety" at bounding box center [664, 473] width 864 height 35
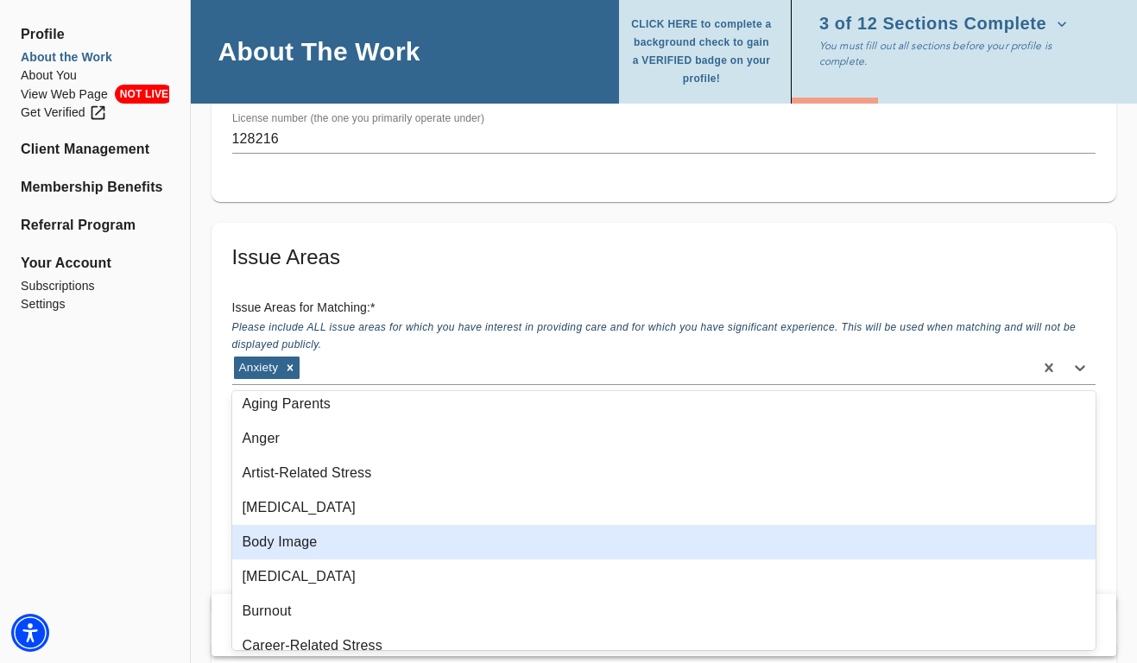
click at [278, 537] on div "Body Image" at bounding box center [664, 542] width 864 height 35
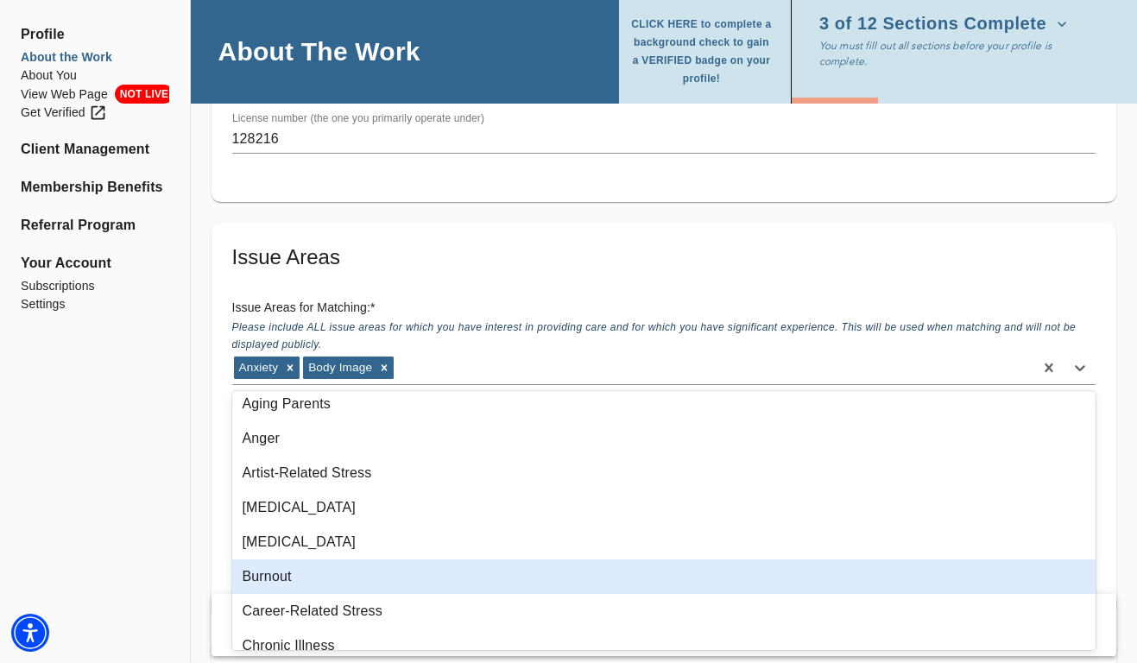
click at [277, 562] on div "Burnout" at bounding box center [664, 576] width 864 height 35
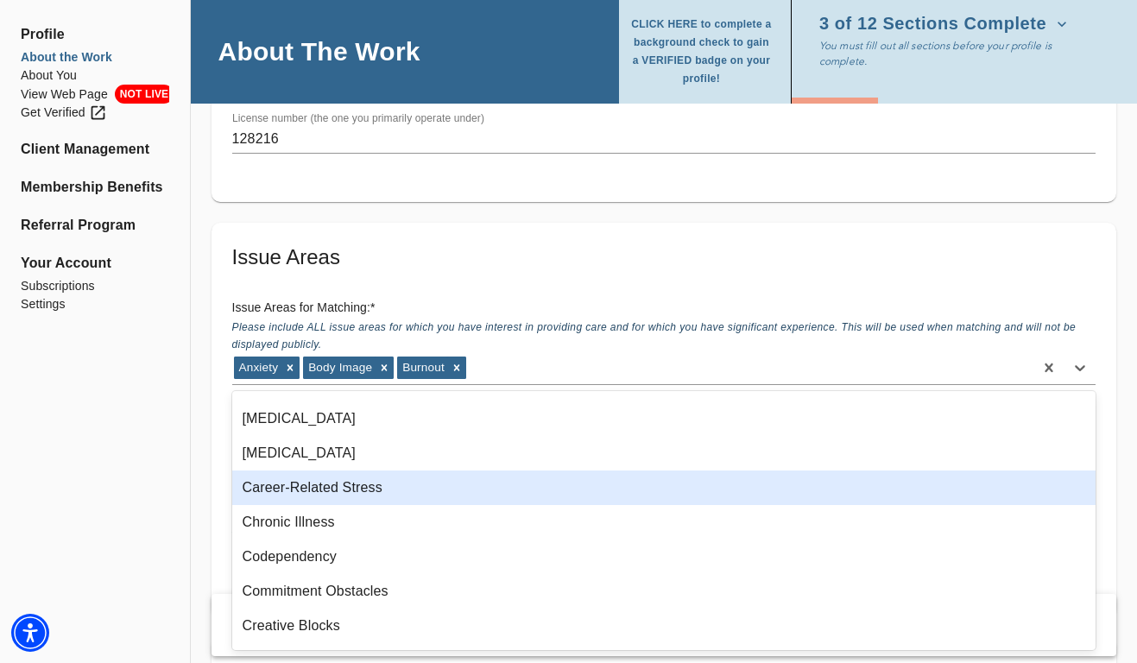
scroll to position [203, 0]
click at [285, 489] on div "Career-Related Stress" at bounding box center [664, 485] width 864 height 35
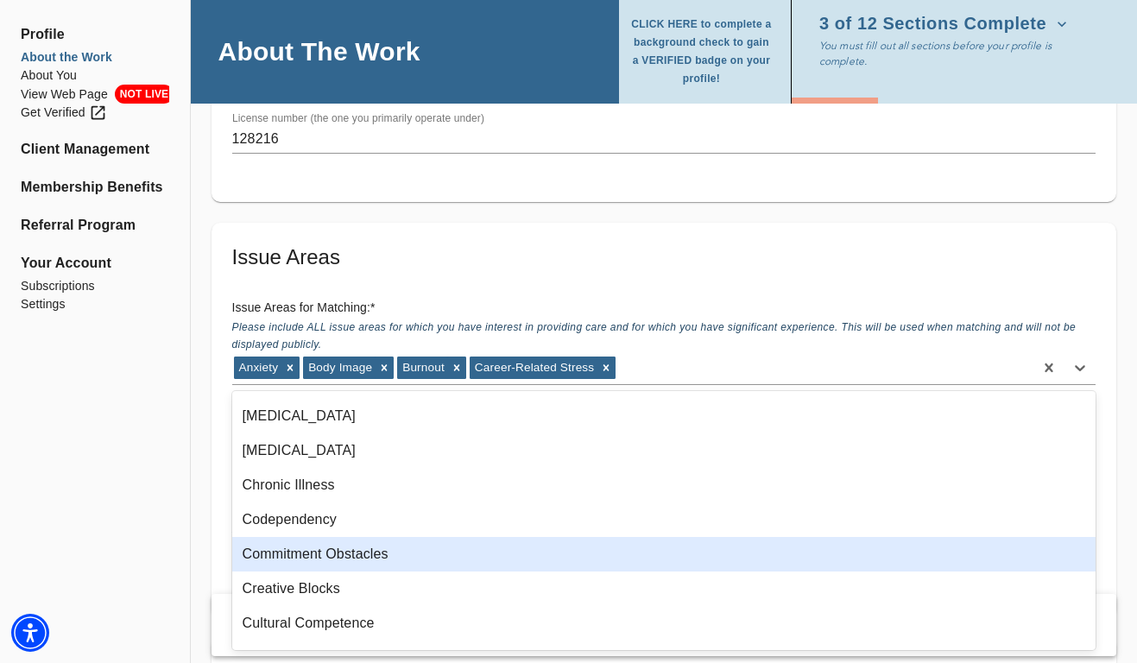
click at [286, 565] on div "Commitment Obstacles" at bounding box center [664, 554] width 864 height 35
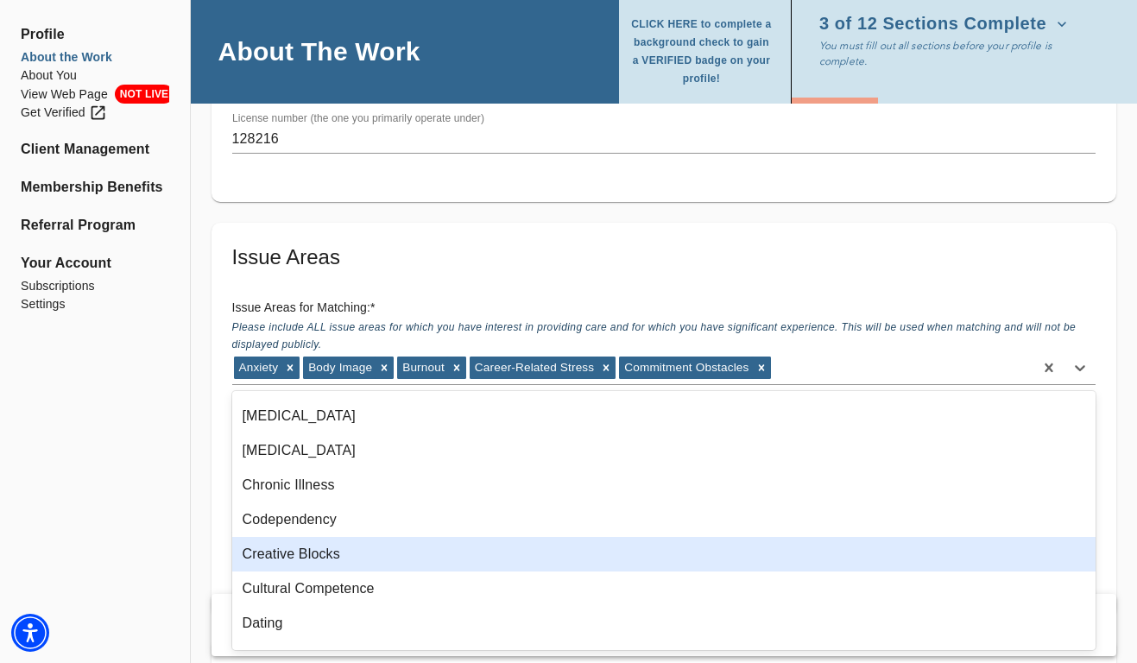
click at [281, 559] on div "Creative Blocks" at bounding box center [664, 554] width 864 height 35
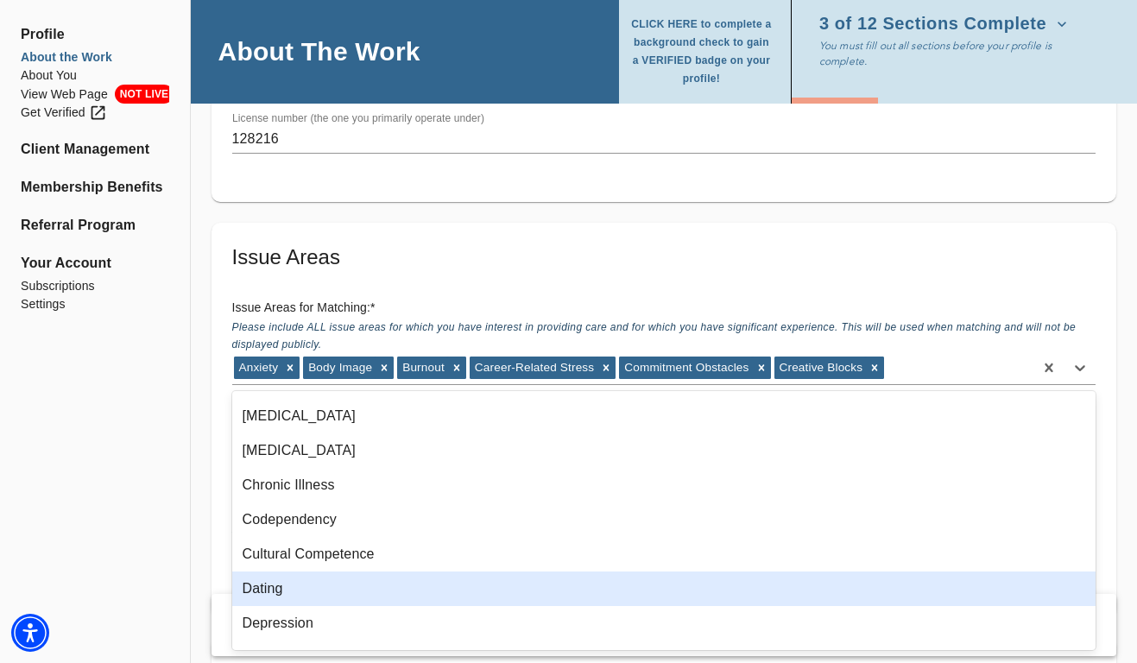
click at [278, 573] on div "Dating" at bounding box center [664, 588] width 864 height 35
click at [278, 573] on div "Depression" at bounding box center [664, 588] width 864 height 35
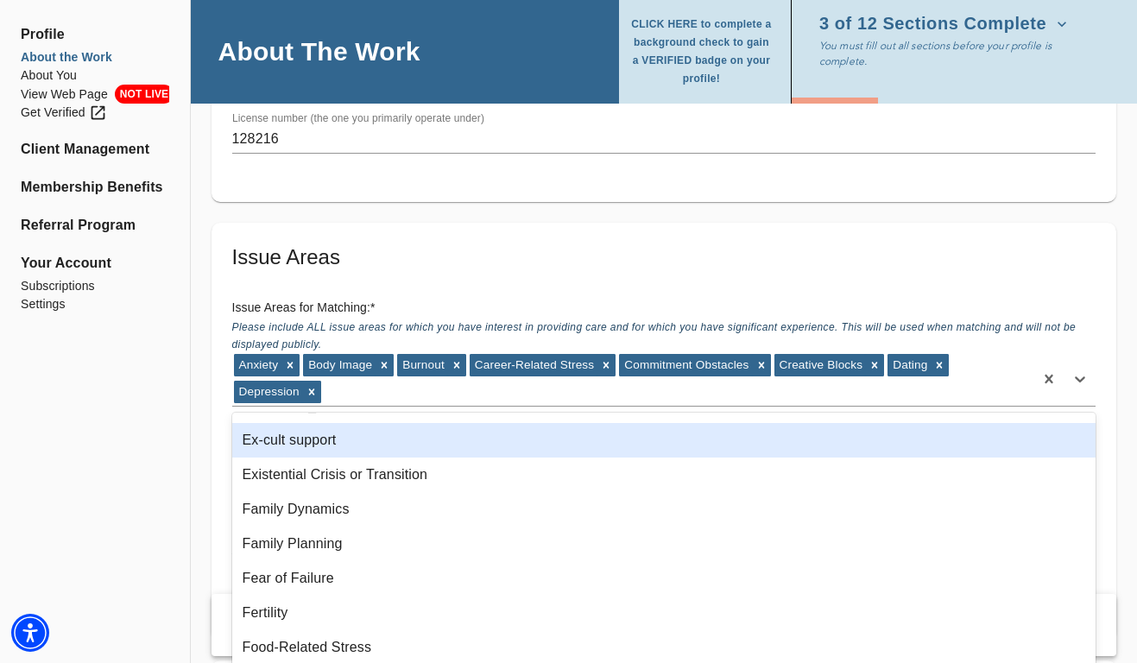
scroll to position [495, 0]
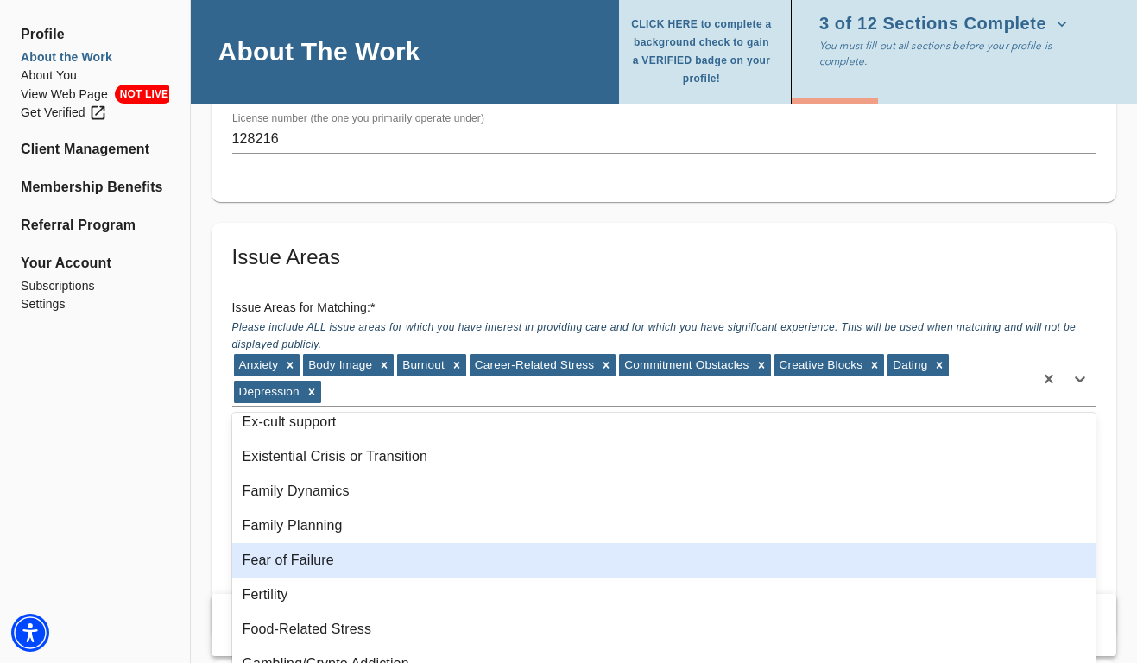
click at [289, 563] on div "Fear of Failure" at bounding box center [664, 560] width 864 height 35
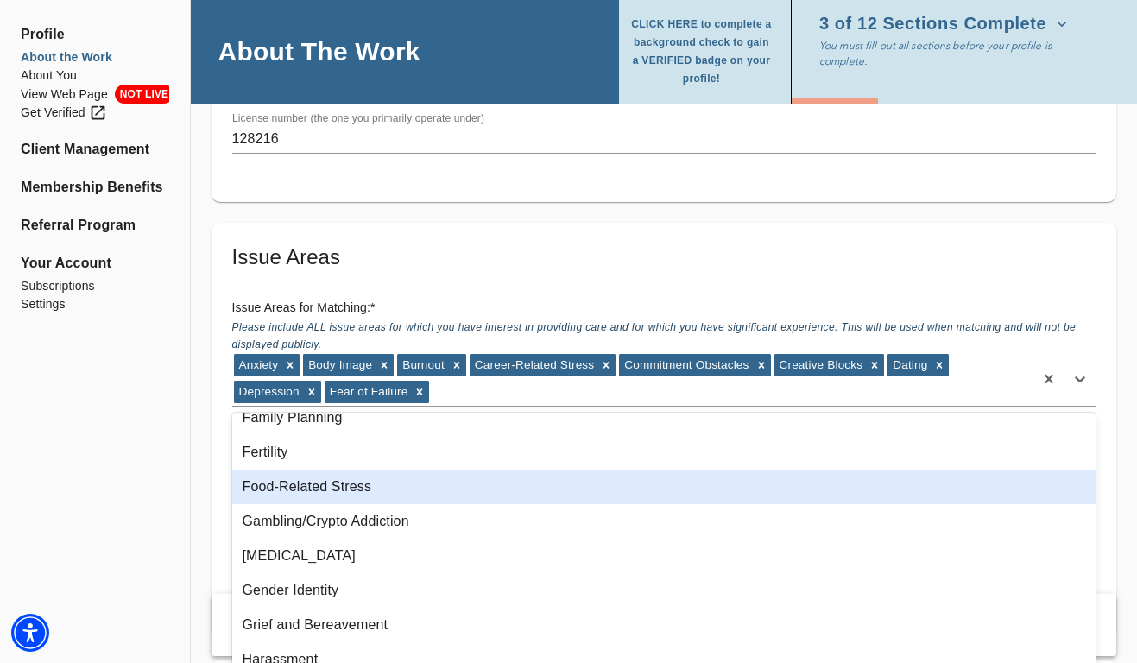
scroll to position [610, 0]
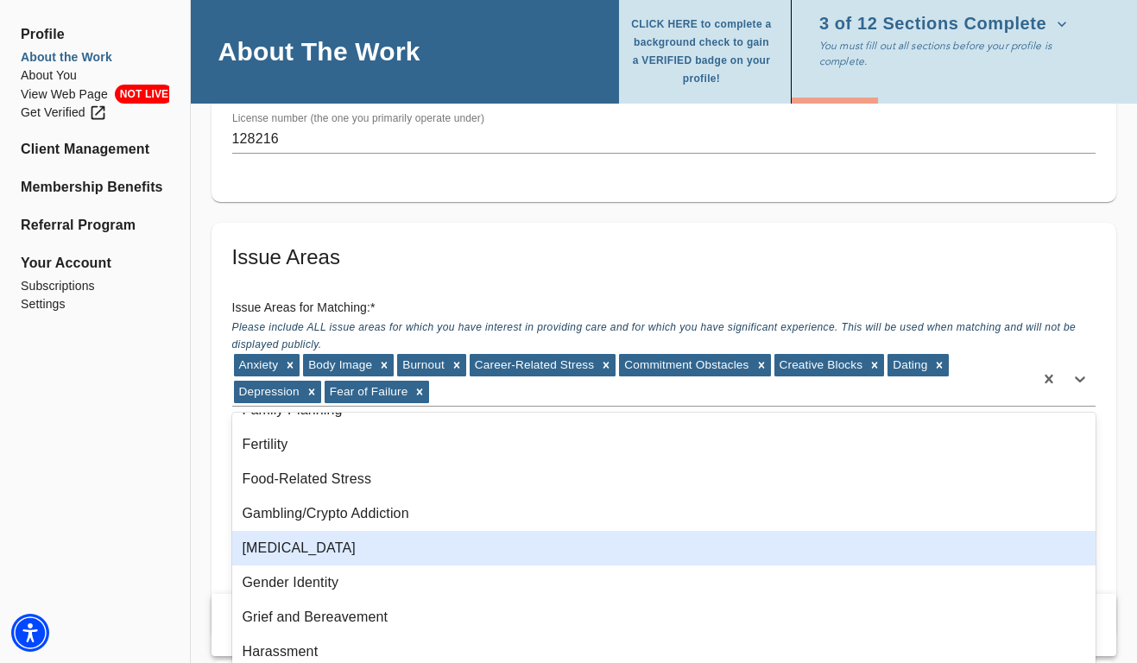
click at [284, 546] on div "[MEDICAL_DATA]" at bounding box center [664, 548] width 864 height 35
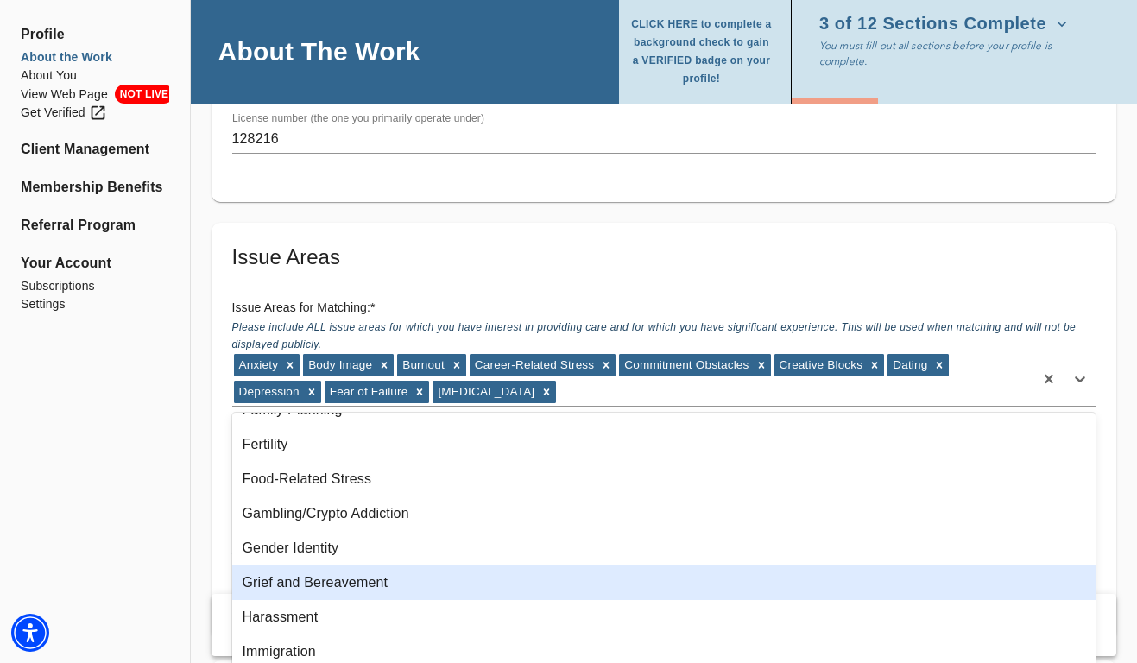
click at [283, 574] on div "Grief and Bereavement" at bounding box center [664, 582] width 864 height 35
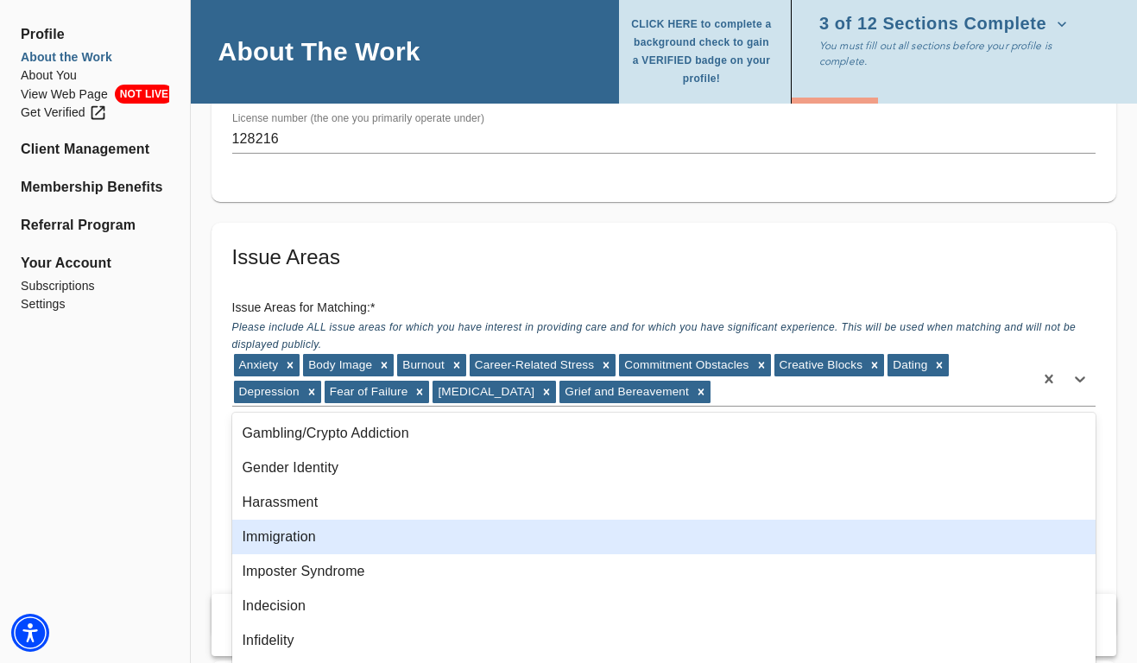
scroll to position [706, 0]
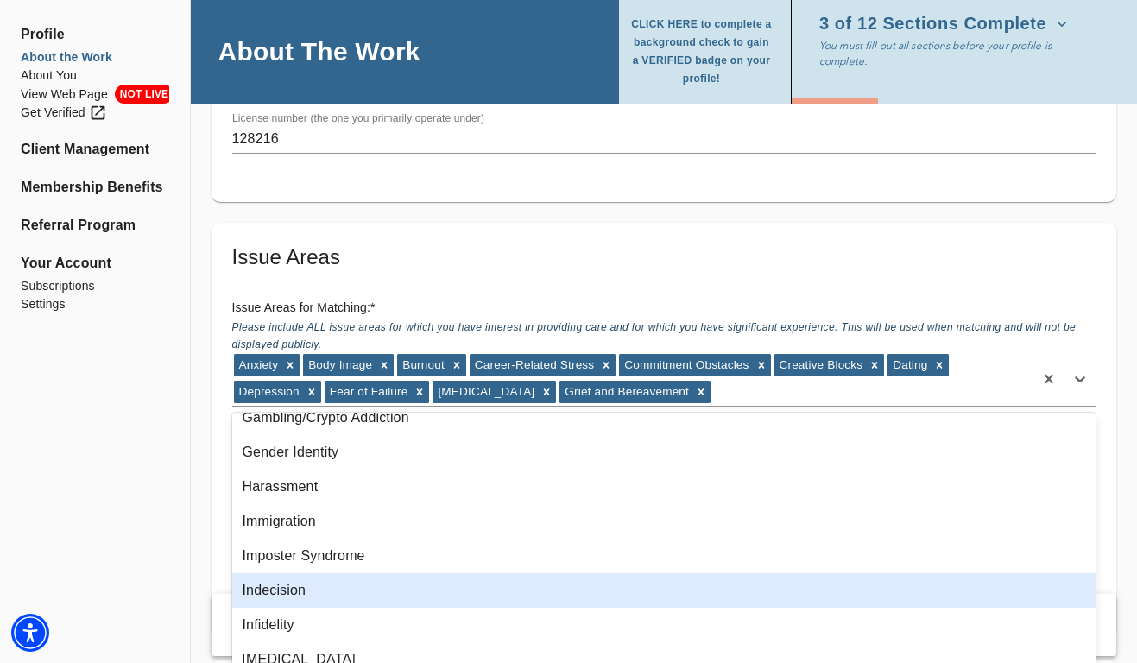
click at [282, 558] on div "Imposter Syndrome" at bounding box center [664, 556] width 864 height 35
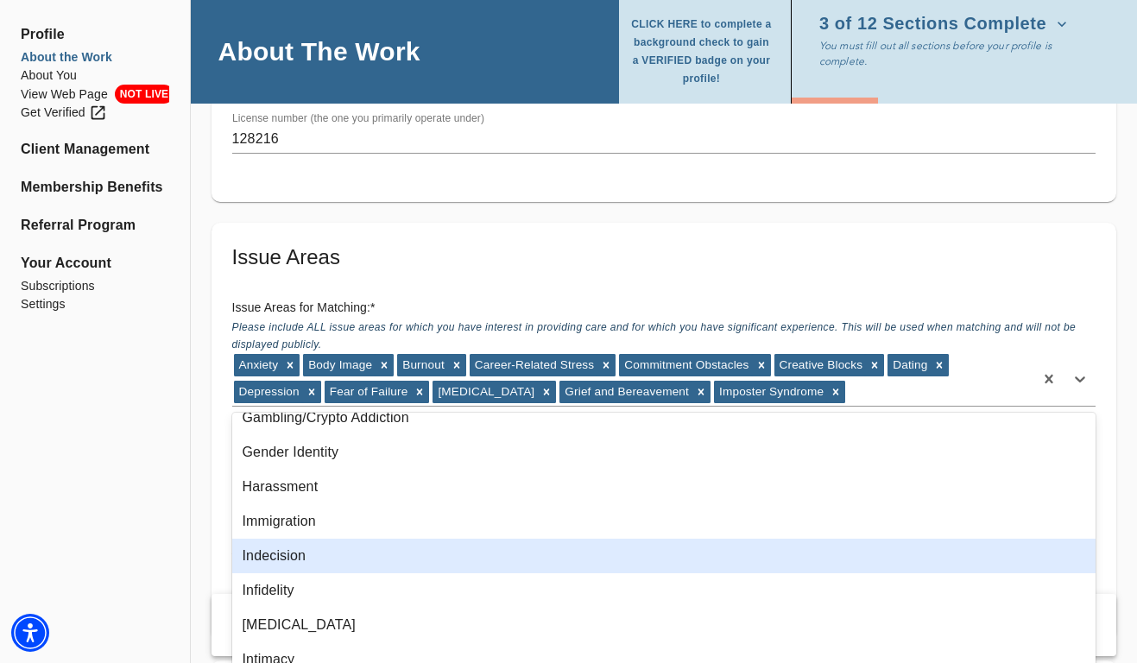
click at [278, 565] on div "Indecision" at bounding box center [664, 556] width 864 height 35
click at [278, 565] on div "Infidelity" at bounding box center [664, 556] width 864 height 35
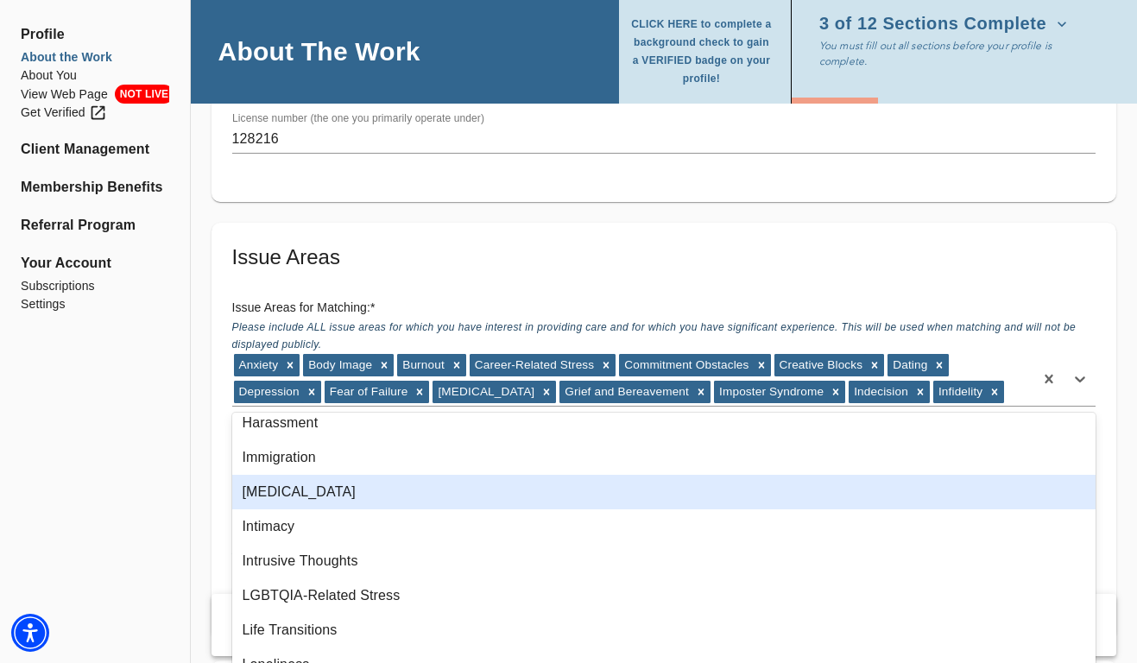
scroll to position [771, 0]
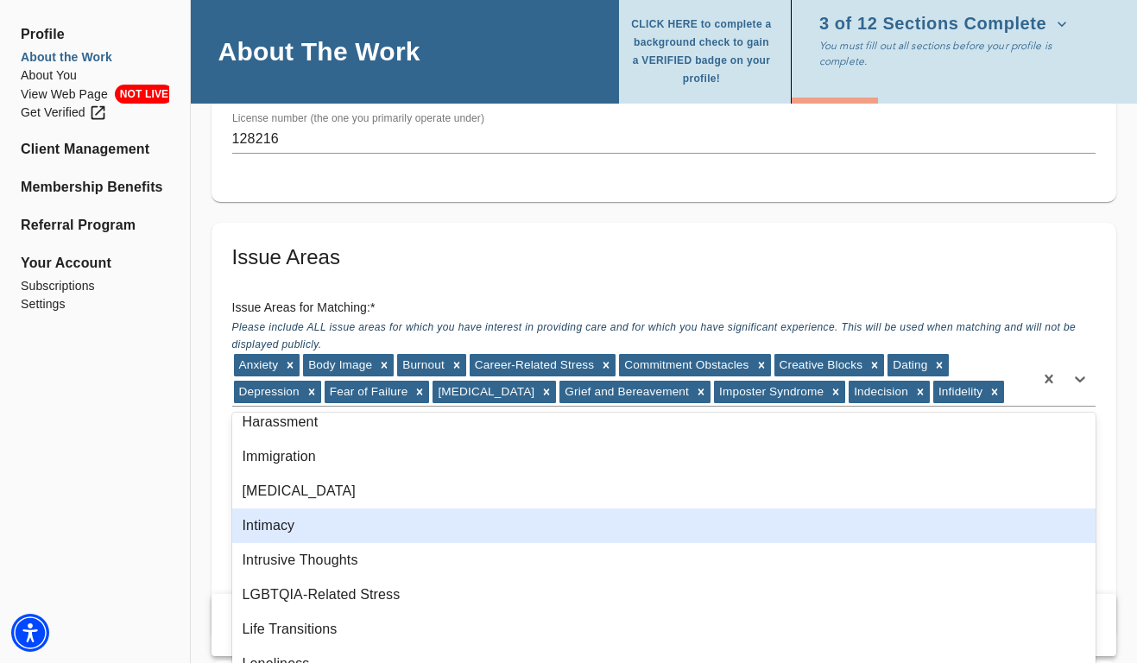
click at [278, 542] on div "Intimacy" at bounding box center [664, 525] width 864 height 35
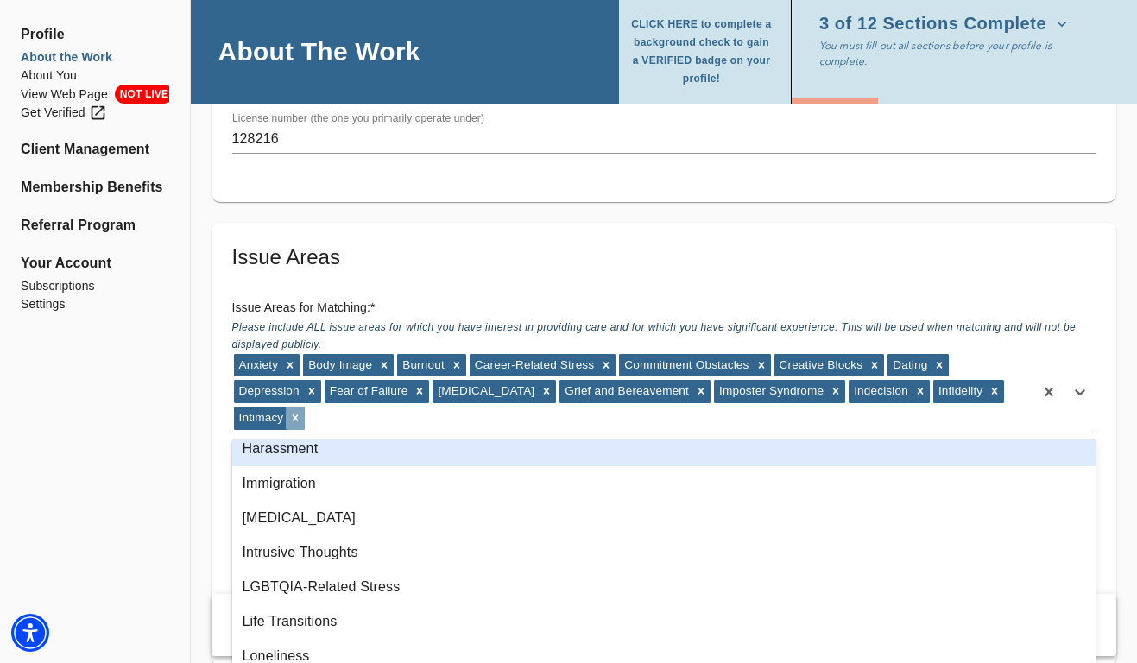
click at [298, 419] on icon at bounding box center [296, 418] width 6 height 6
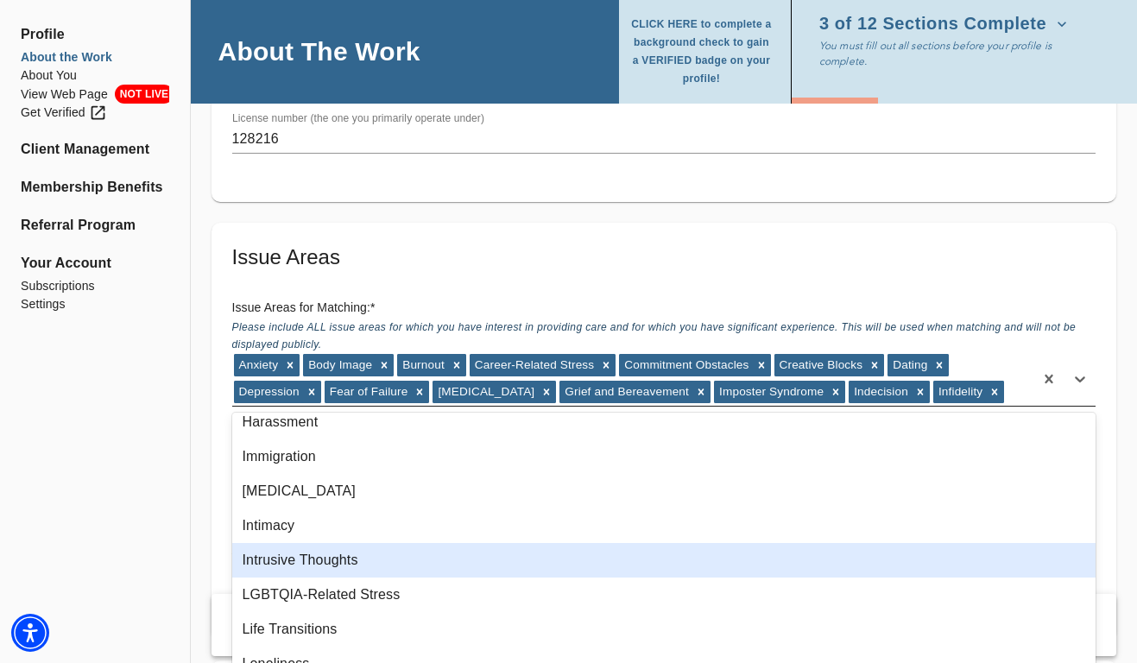
click at [291, 557] on div "Intrusive Thoughts" at bounding box center [664, 560] width 864 height 35
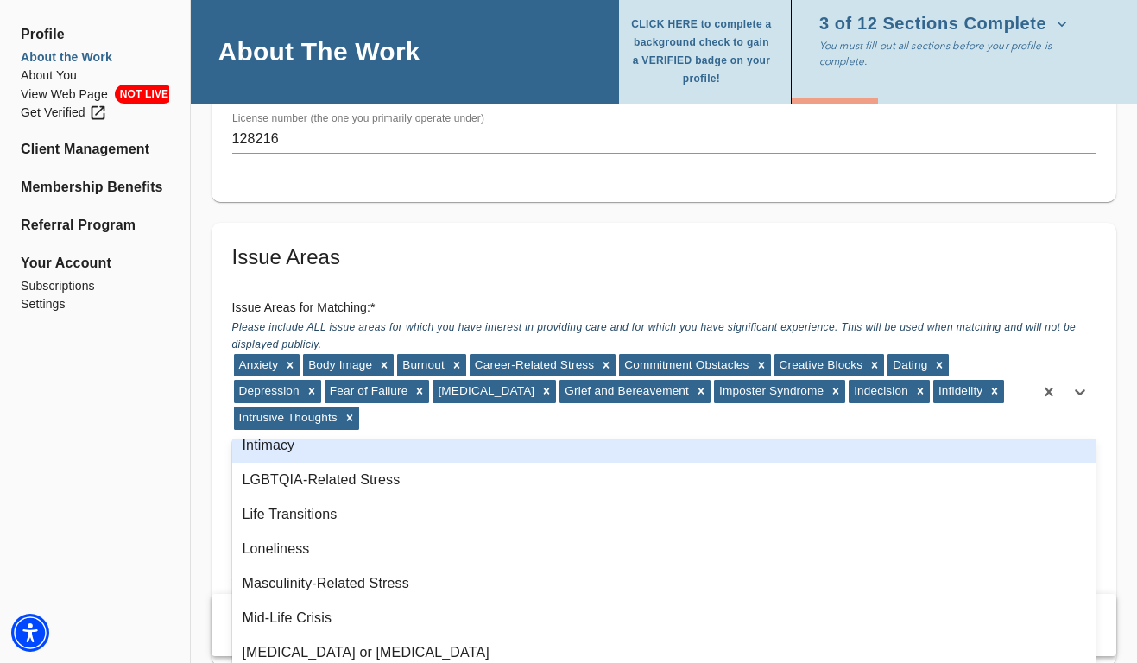
scroll to position [887, 0]
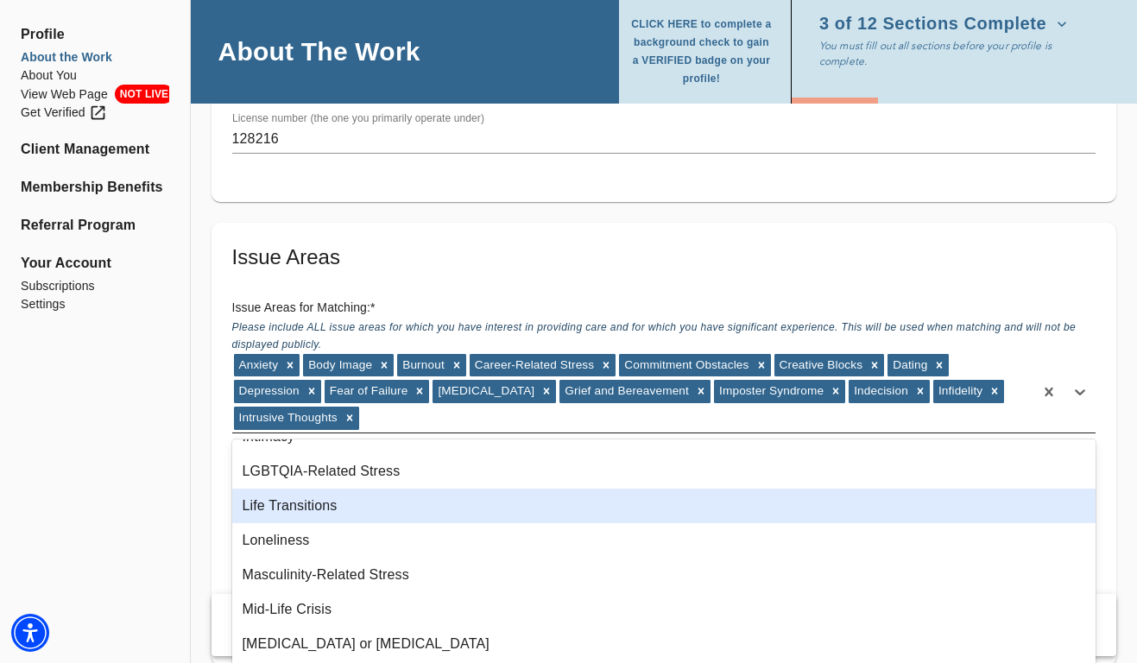
click at [294, 506] on div "Life Transitions" at bounding box center [664, 506] width 864 height 35
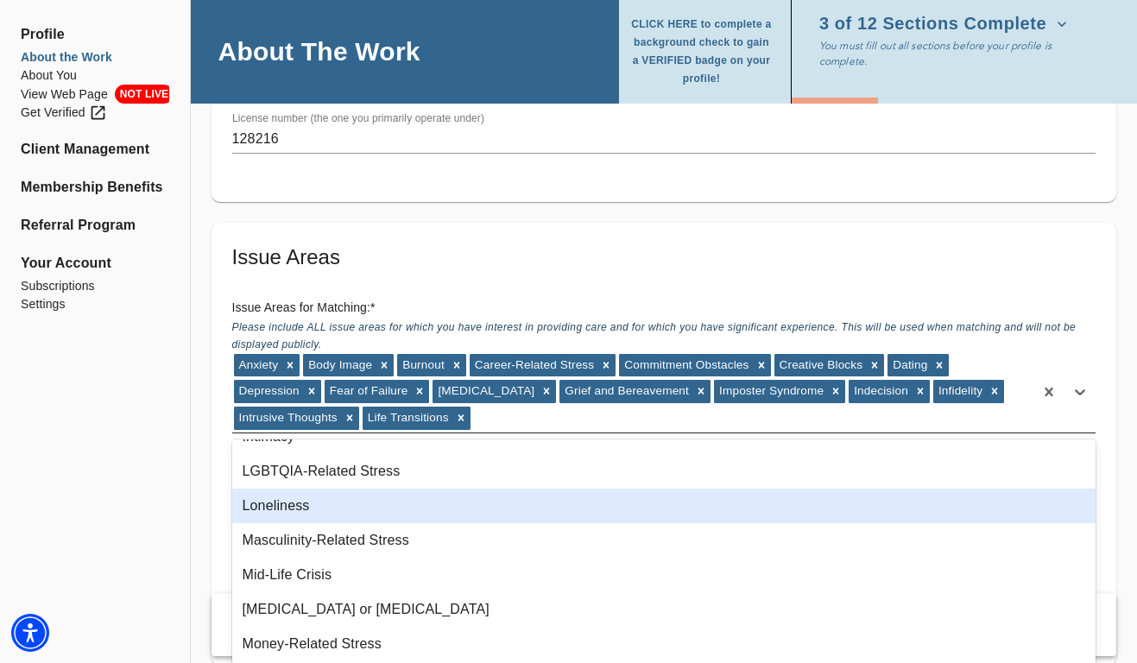
click at [293, 508] on div "Loneliness" at bounding box center [664, 506] width 864 height 35
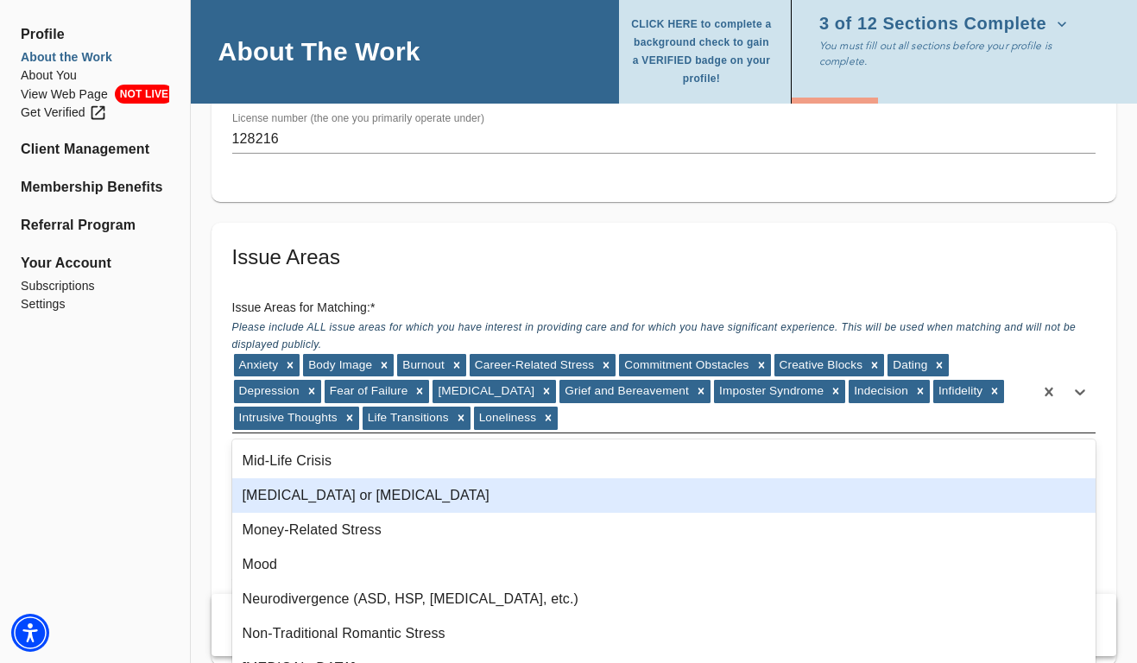
scroll to position [983, 0]
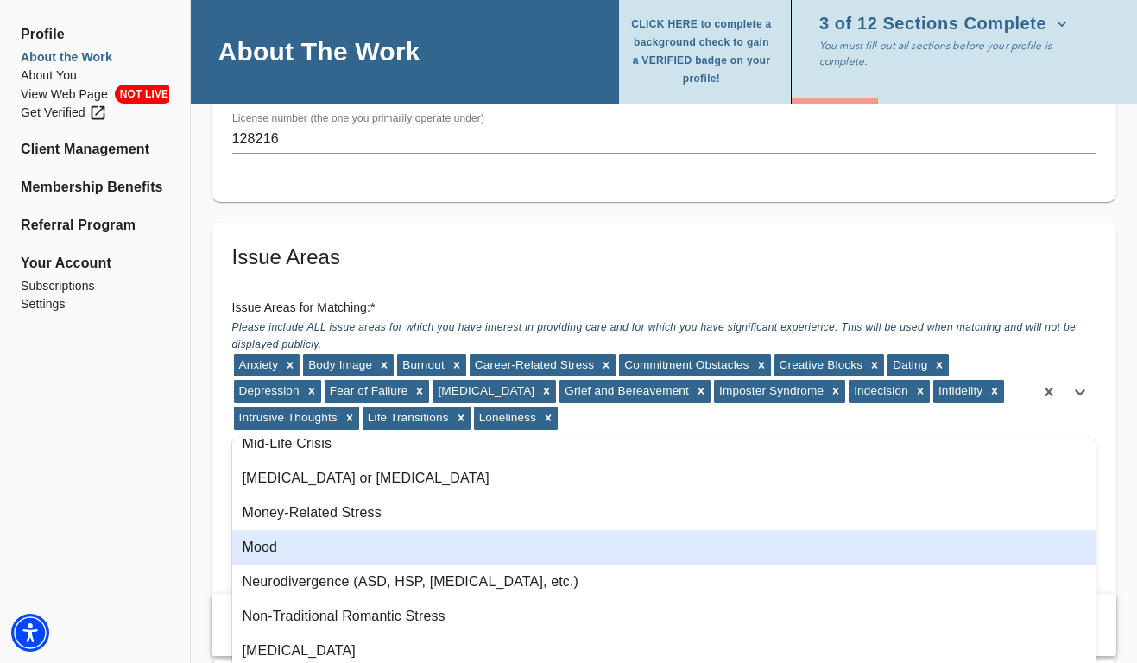
click at [290, 550] on div "Mood" at bounding box center [664, 547] width 864 height 35
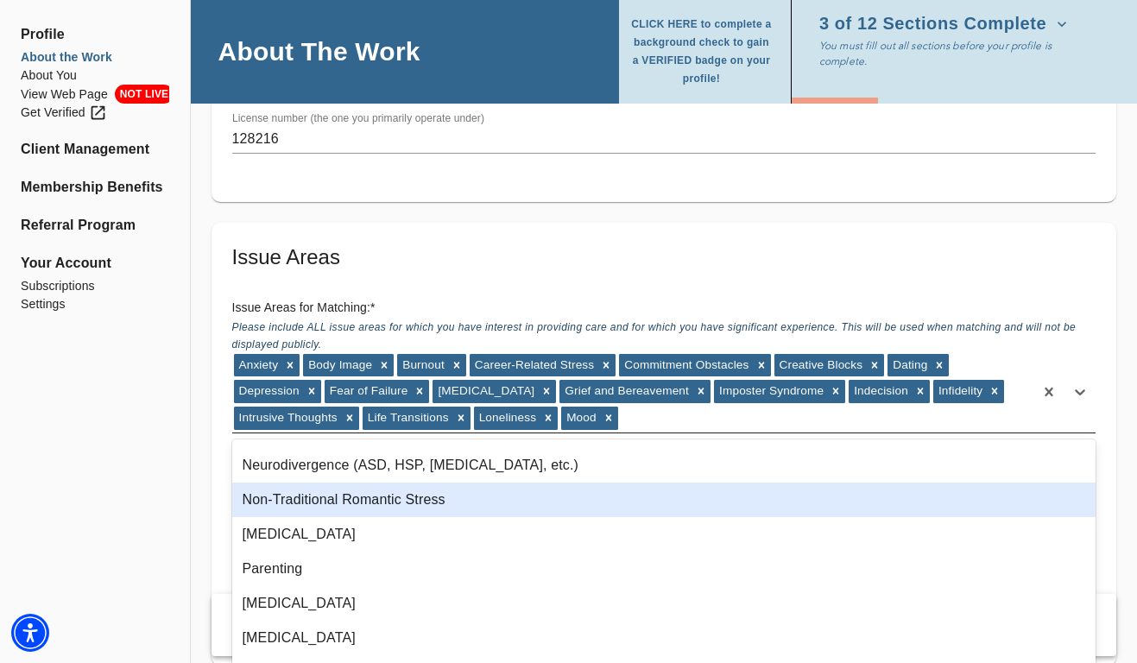
scroll to position [1070, 0]
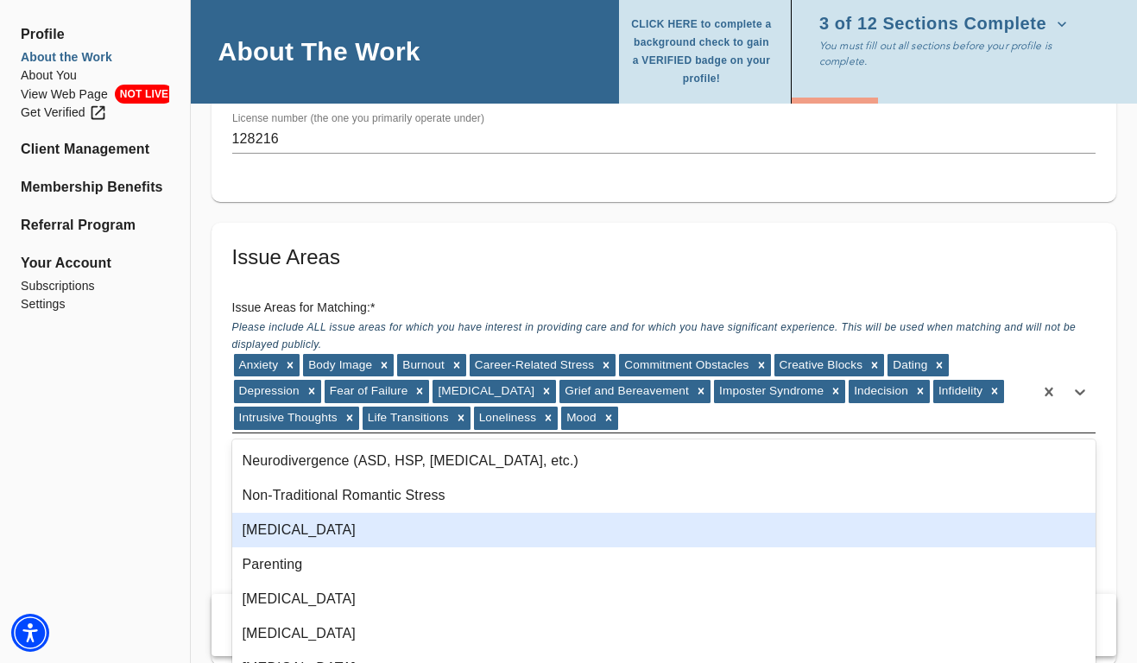
click at [287, 534] on div "[MEDICAL_DATA]" at bounding box center [664, 530] width 864 height 35
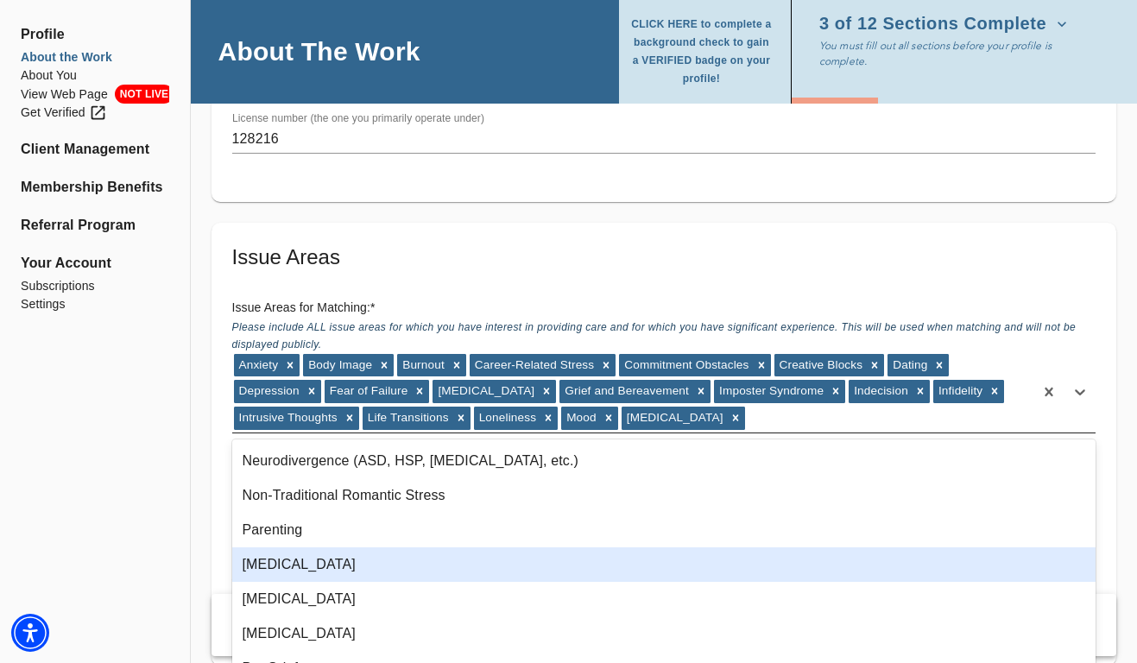
click at [282, 561] on div "[MEDICAL_DATA]" at bounding box center [664, 564] width 864 height 35
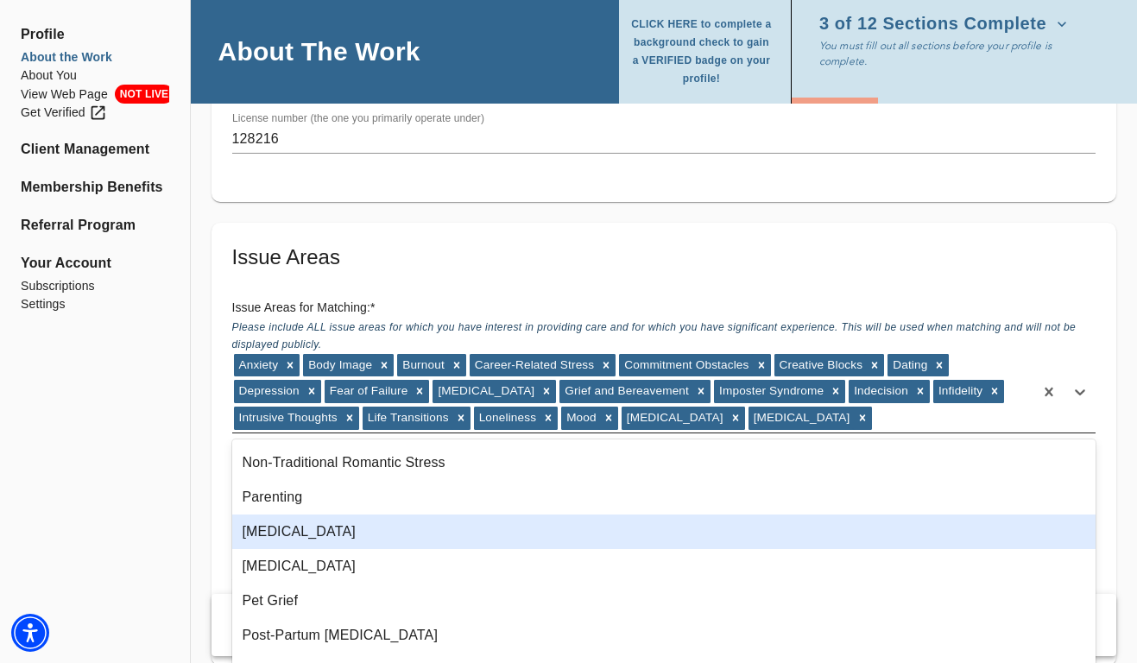
scroll to position [1105, 0]
click at [287, 530] on div "[MEDICAL_DATA]" at bounding box center [664, 529] width 864 height 35
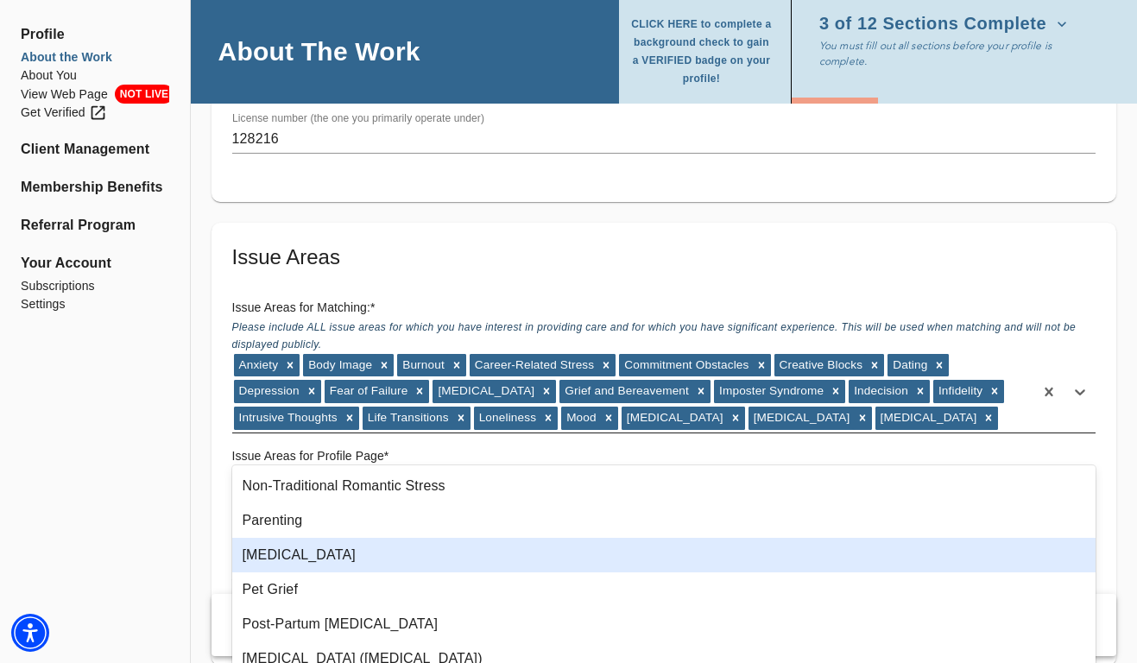
scroll to position [1179, 0]
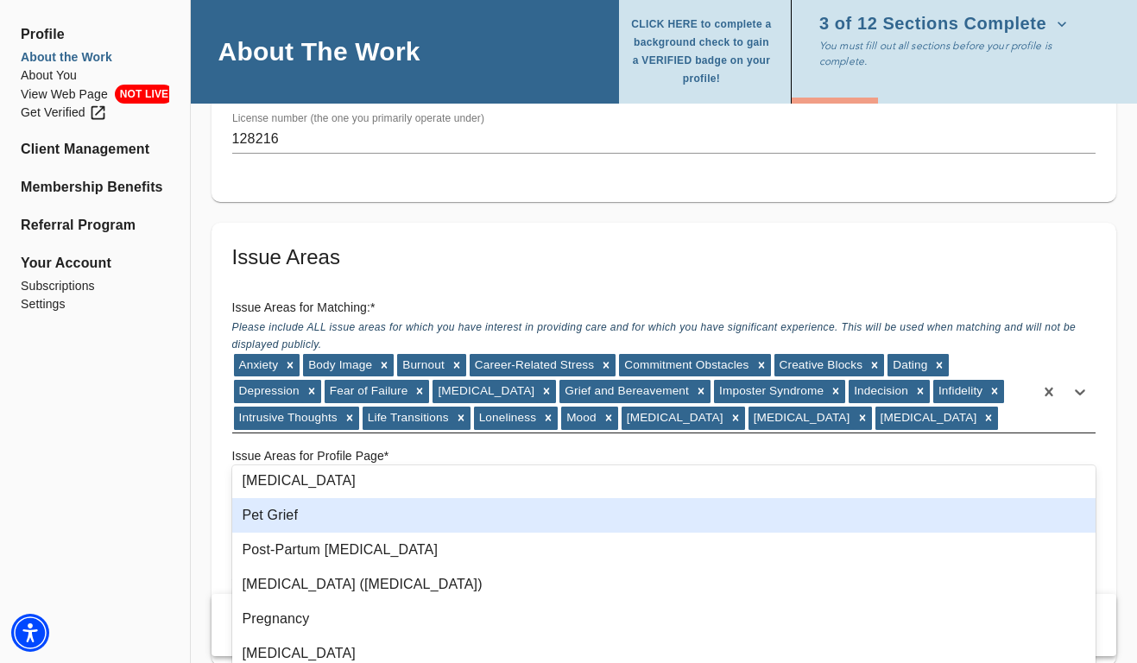
click at [286, 514] on div "Pet Grief" at bounding box center [664, 515] width 864 height 35
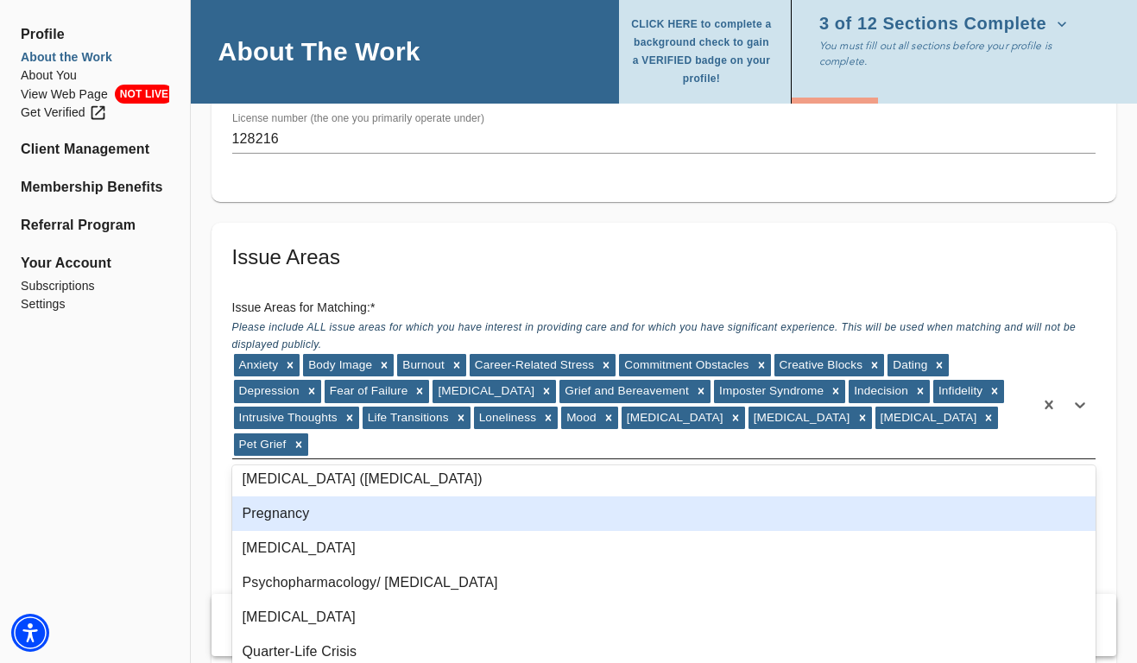
scroll to position [1259, 0]
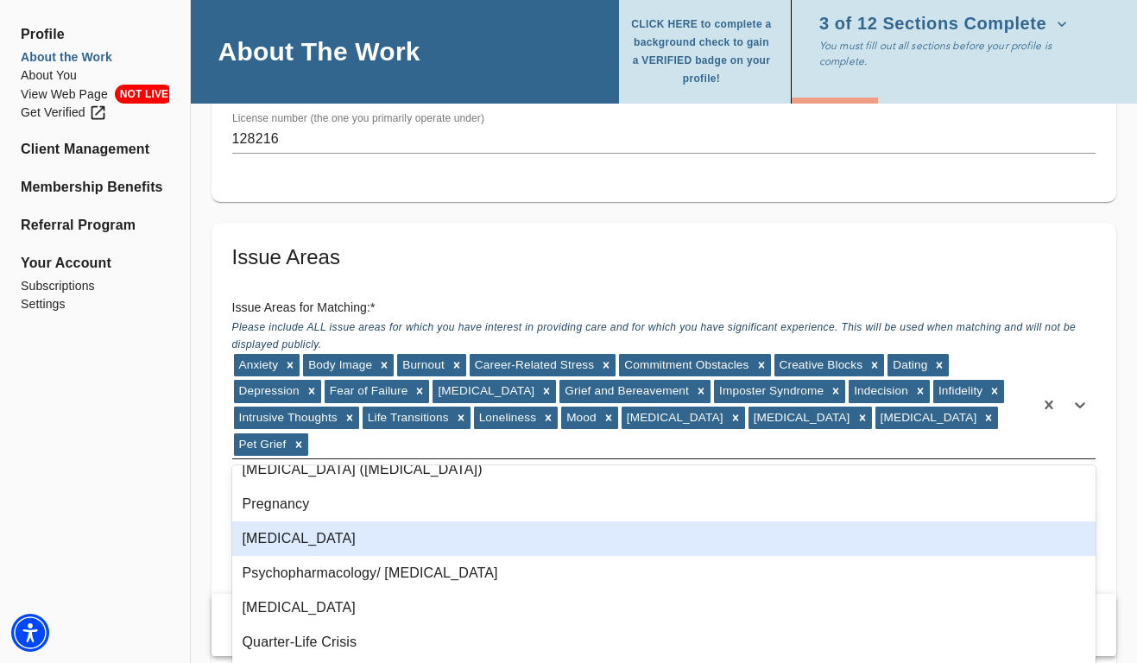
click at [290, 539] on div "[MEDICAL_DATA]" at bounding box center [664, 538] width 864 height 35
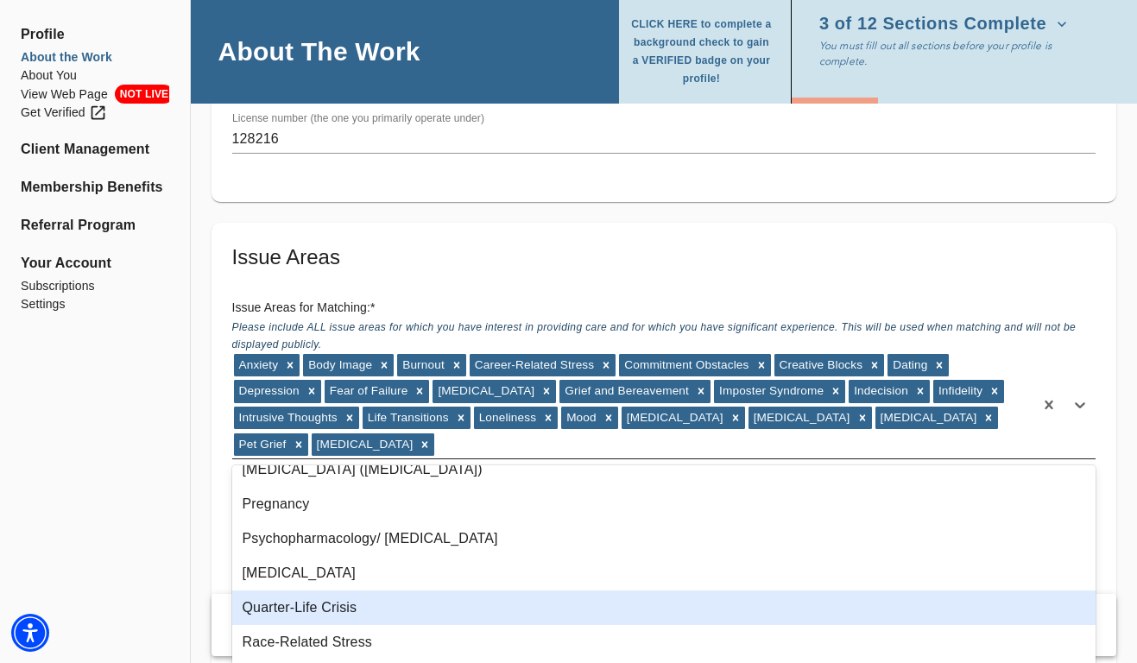
click at [281, 597] on div "Quarter-Life Crisis" at bounding box center [664, 607] width 864 height 35
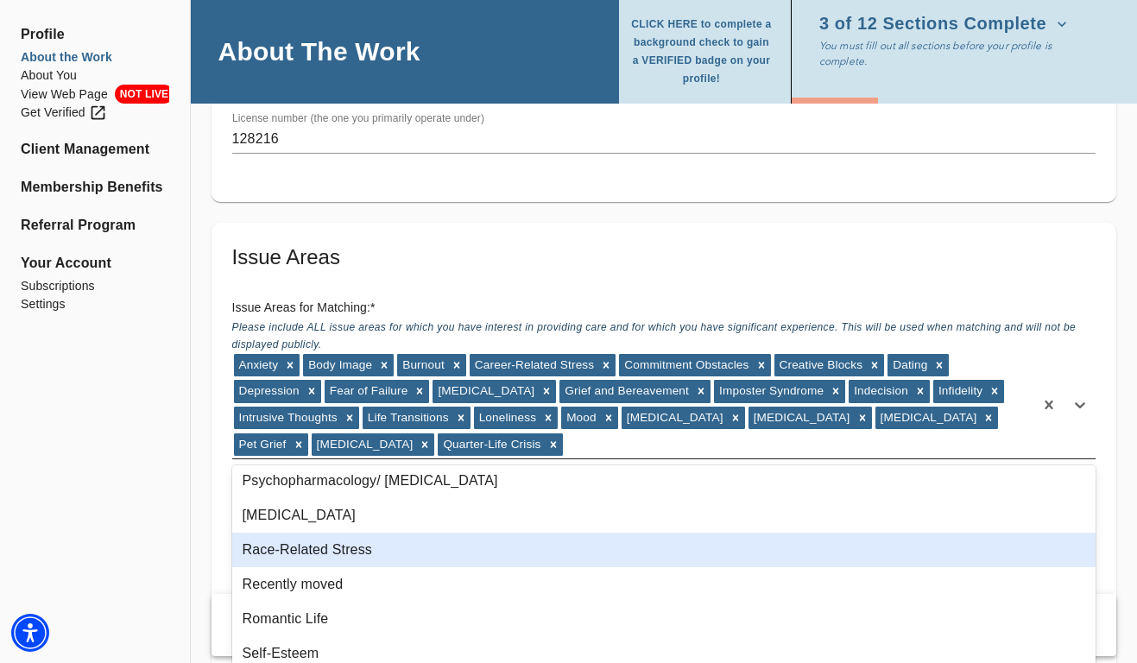
scroll to position [1320, 0]
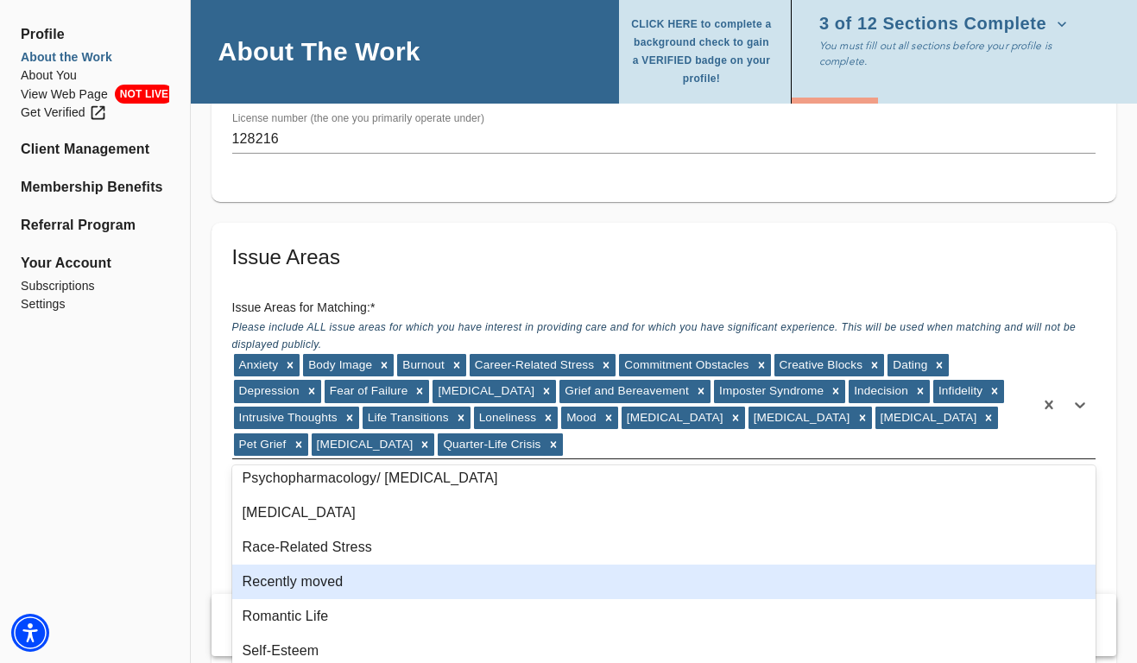
click at [286, 593] on div "Recently moved" at bounding box center [664, 582] width 864 height 35
click at [286, 593] on div "Romantic Life" at bounding box center [664, 582] width 864 height 35
click at [286, 593] on div "Self-Esteem" at bounding box center [664, 582] width 864 height 35
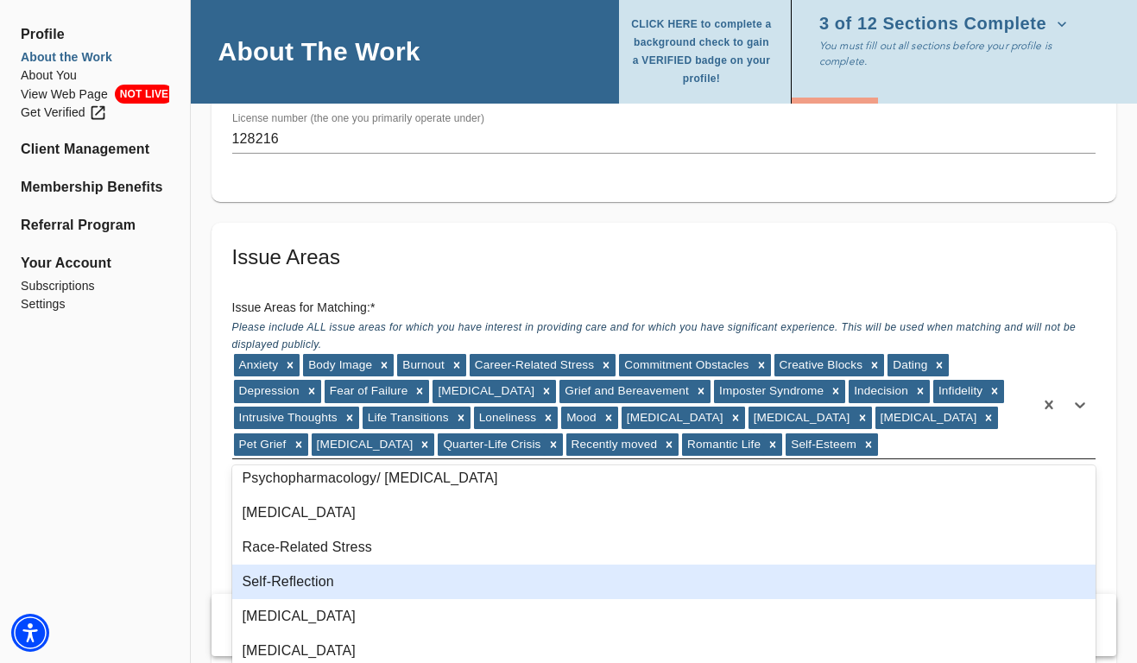
click at [286, 593] on div "Self-Reflection" at bounding box center [664, 582] width 864 height 35
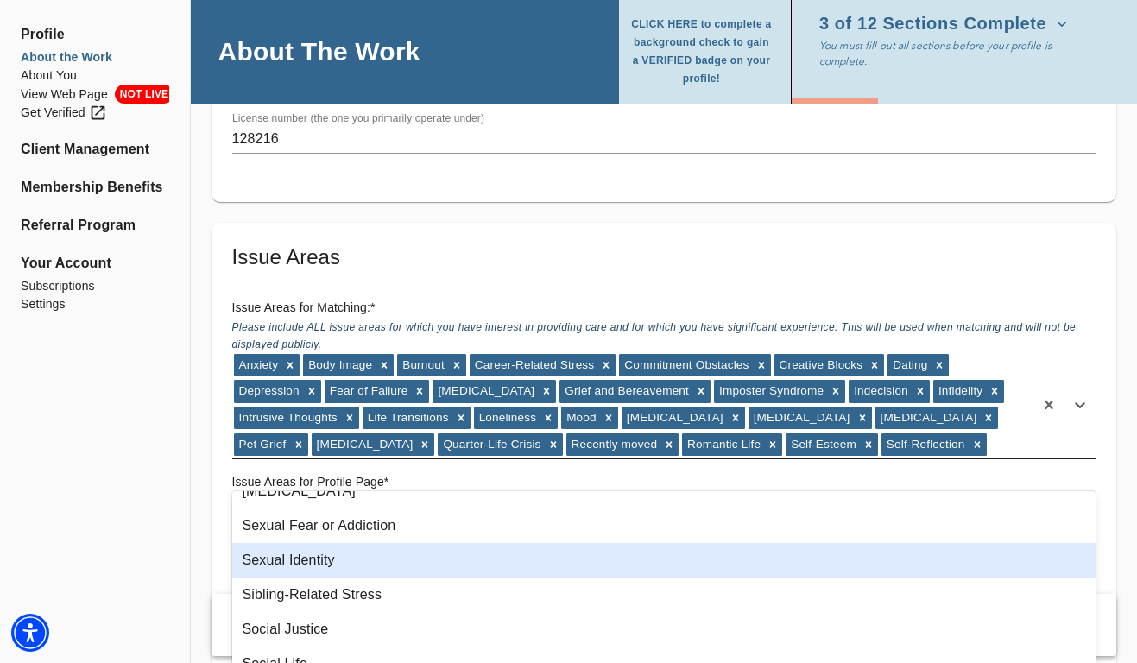
scroll to position [1563, 0]
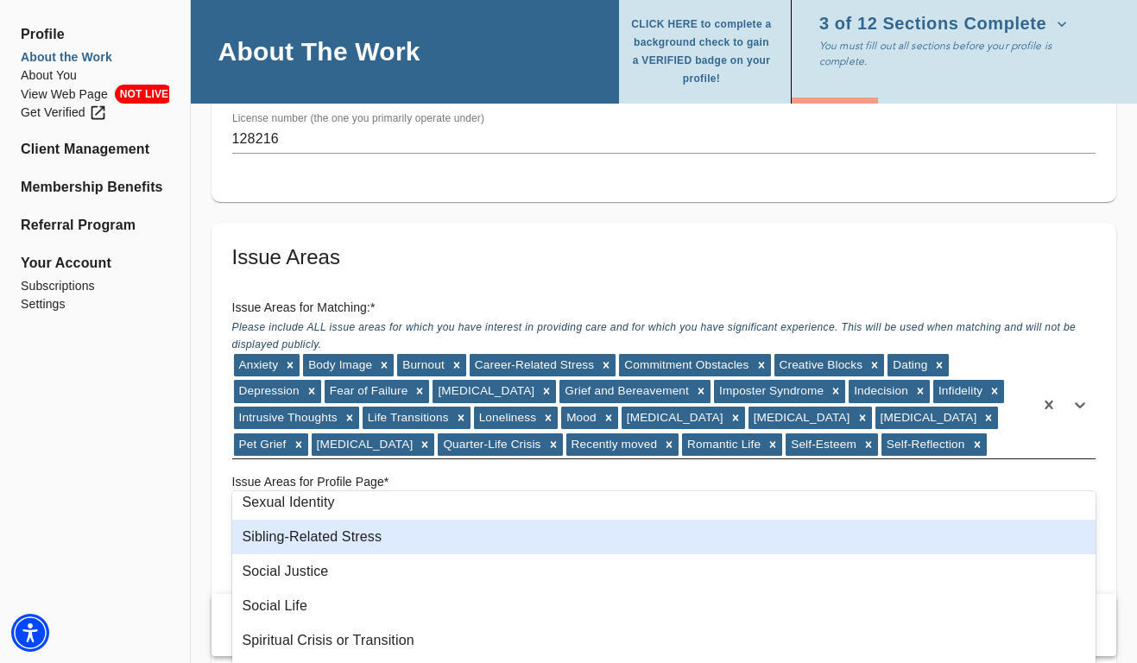
click at [294, 537] on div "Sibling-Related Stress" at bounding box center [664, 537] width 864 height 35
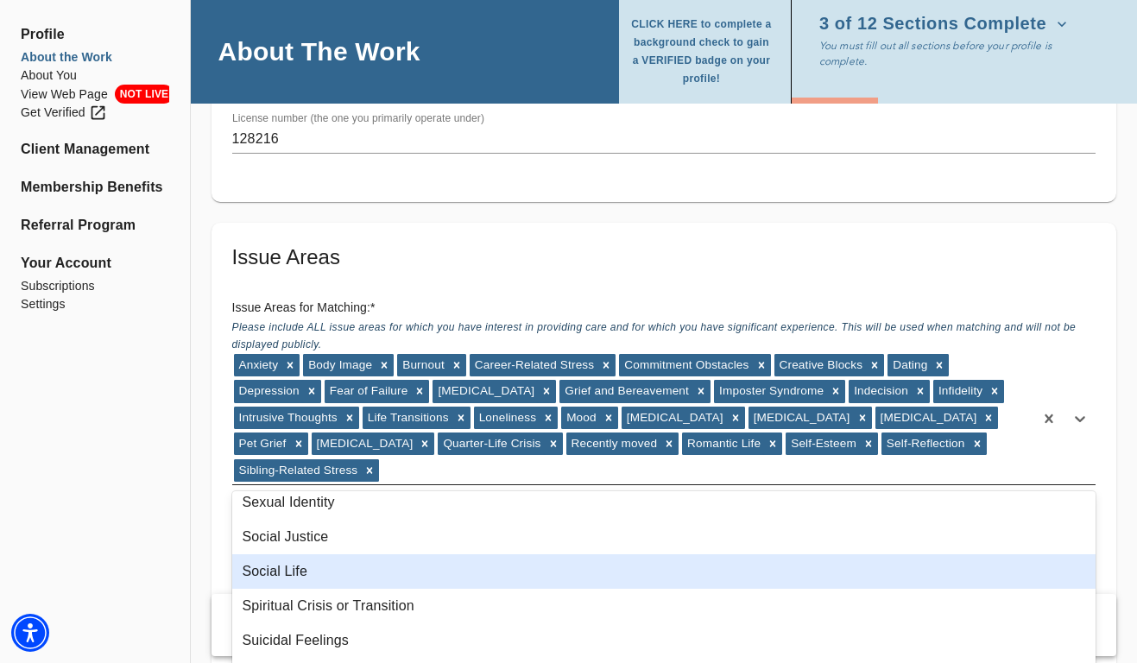
click at [289, 564] on div "Social Life" at bounding box center [664, 571] width 864 height 35
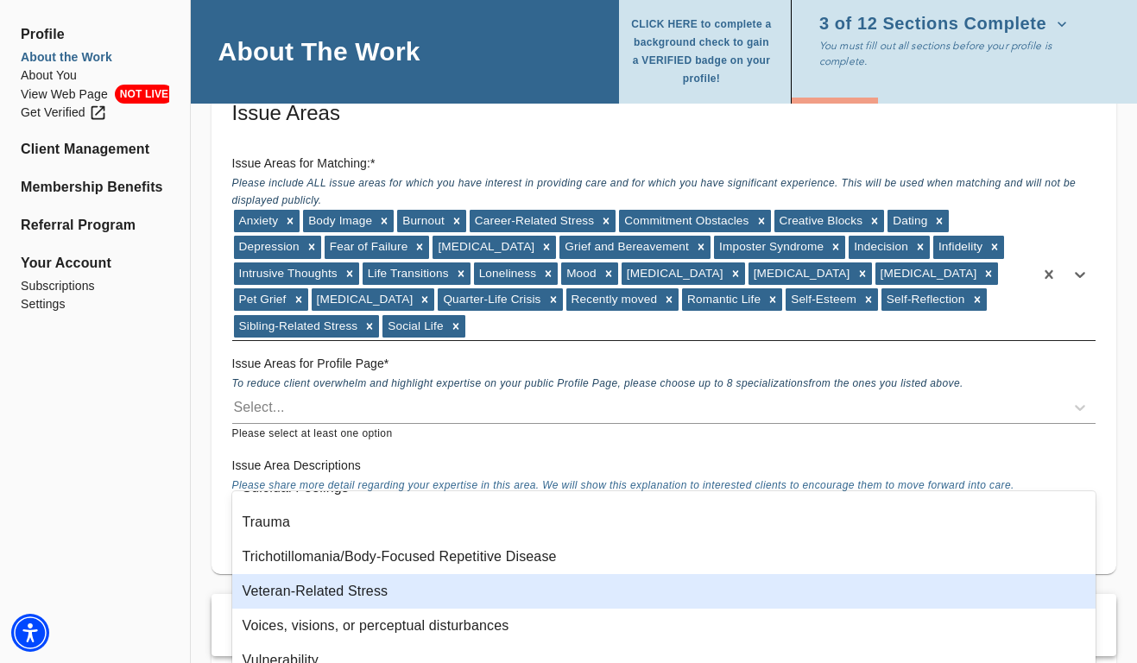
scroll to position [1579, 0]
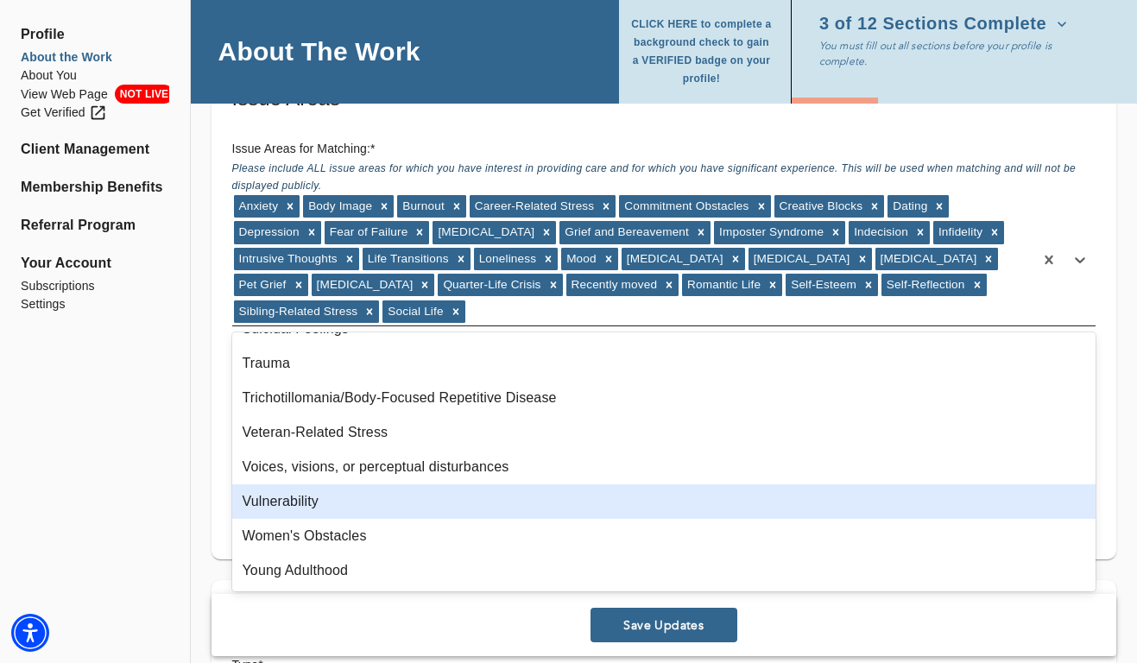
click at [342, 502] on div "Vulnerability" at bounding box center [664, 501] width 864 height 35
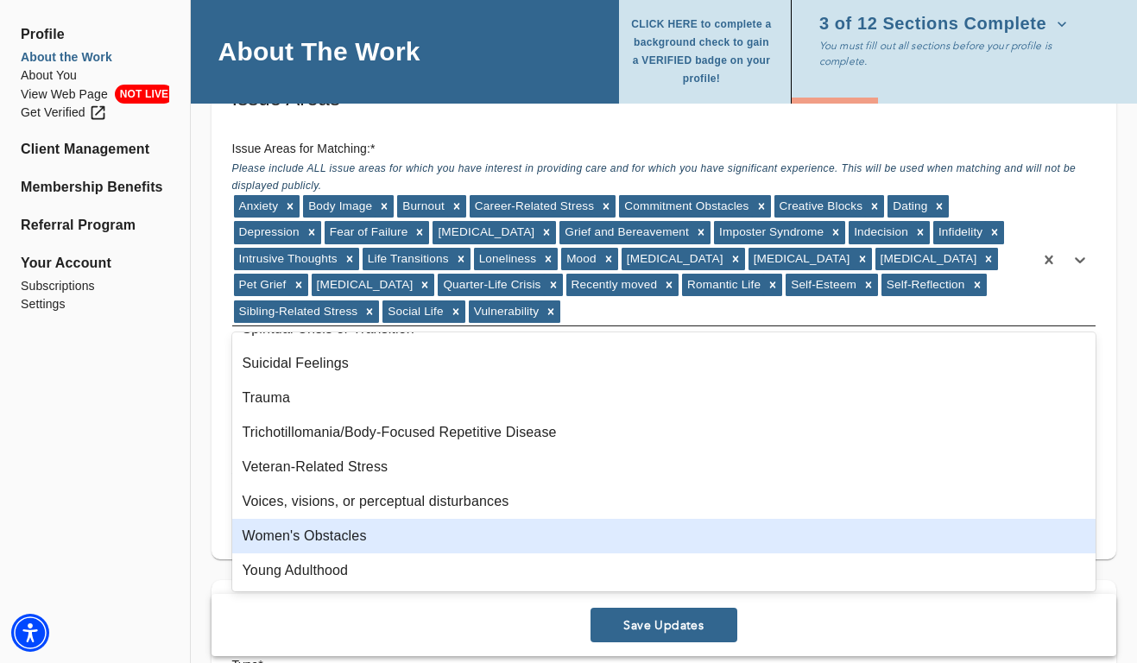
click at [336, 524] on div "Women's Obstacles" at bounding box center [664, 536] width 864 height 35
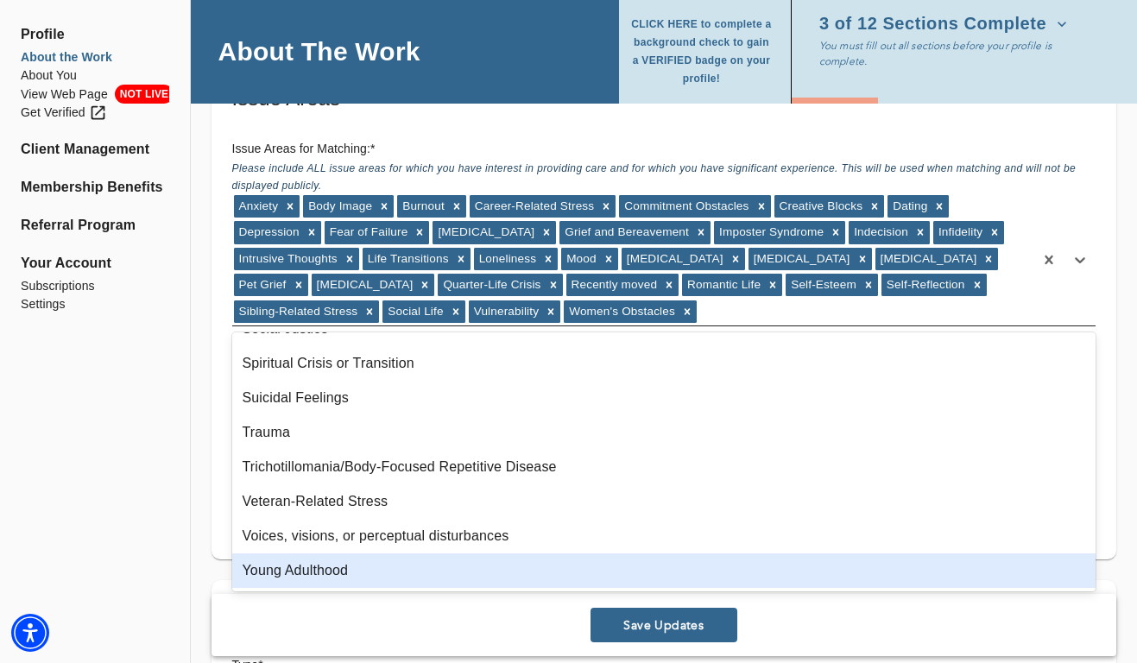
click at [322, 559] on div "Young Adulthood" at bounding box center [664, 570] width 864 height 35
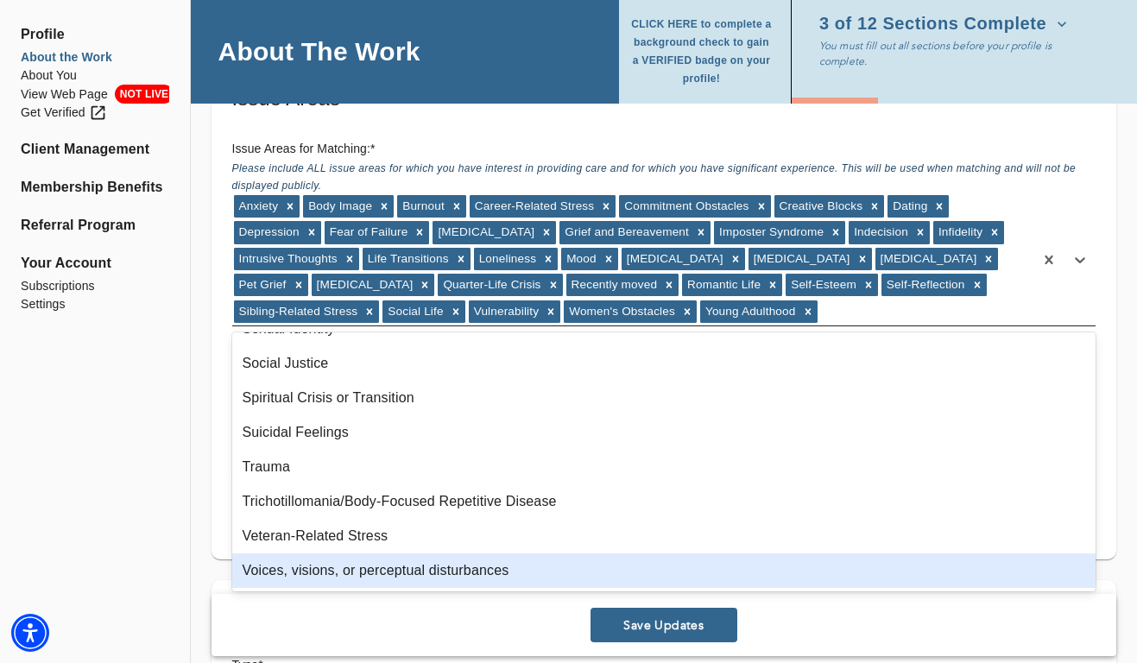
scroll to position [1578, 0]
click at [102, 540] on div "Profile About the Work About You View Web Page NOT LIVE Get Verified Client Man…" at bounding box center [95, 516] width 190 height 4032
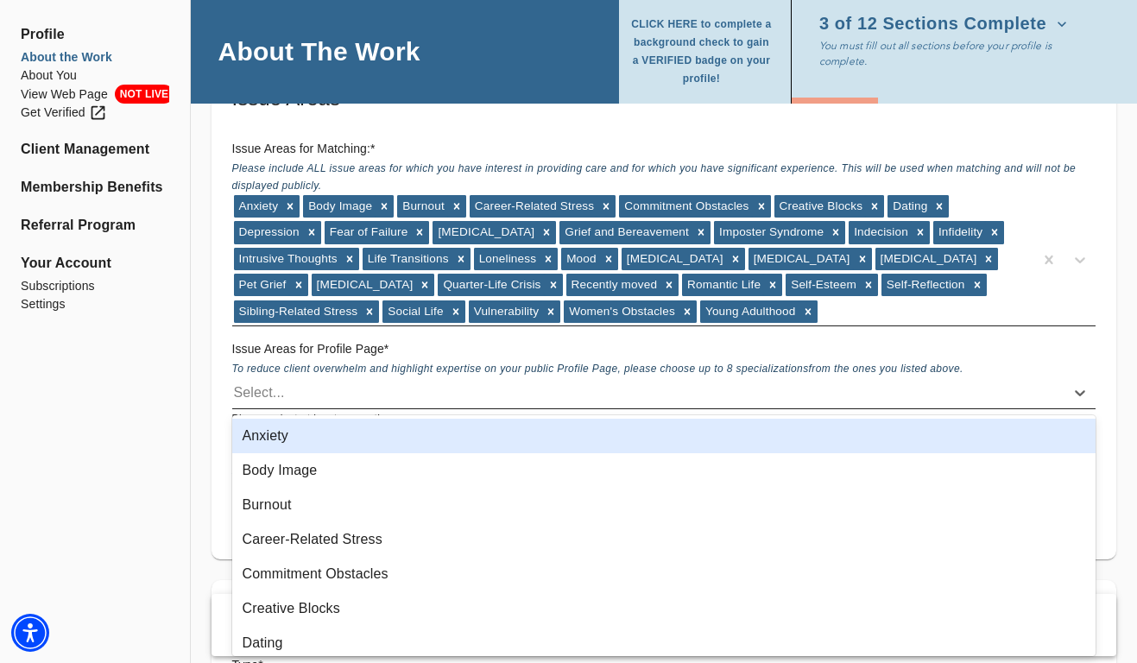
click at [310, 390] on div "Select..." at bounding box center [648, 393] width 832 height 28
click at [274, 439] on div "Anxiety" at bounding box center [664, 436] width 864 height 35
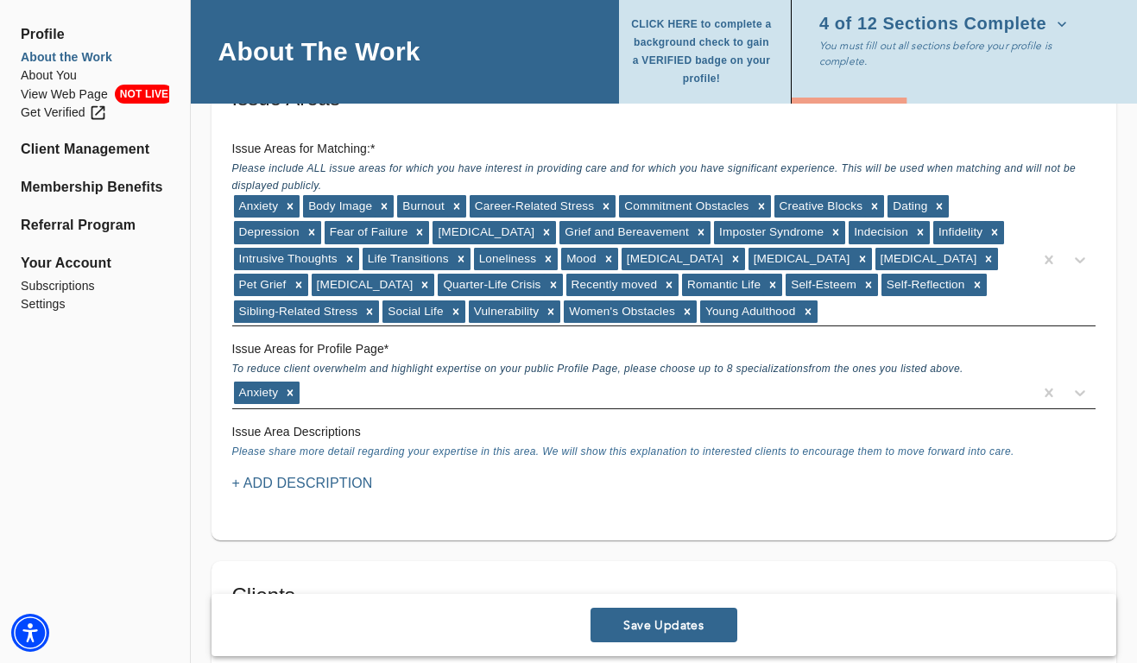
click at [334, 401] on div "Anxiety" at bounding box center [632, 393] width 801 height 28
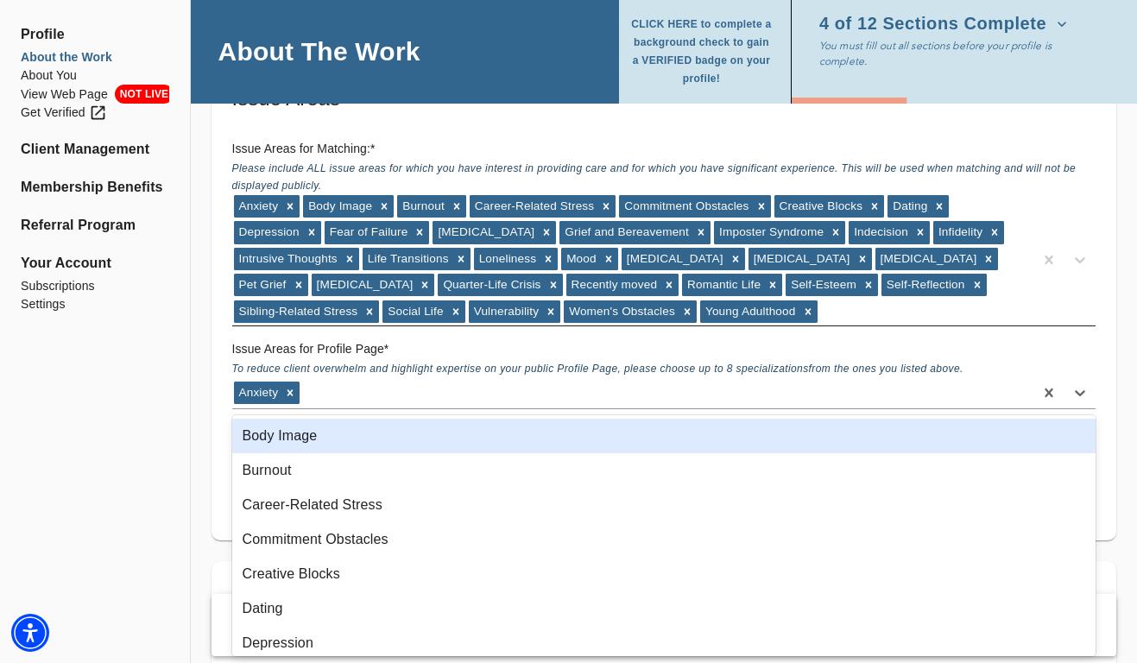
click at [305, 445] on div "Body Image" at bounding box center [664, 436] width 864 height 35
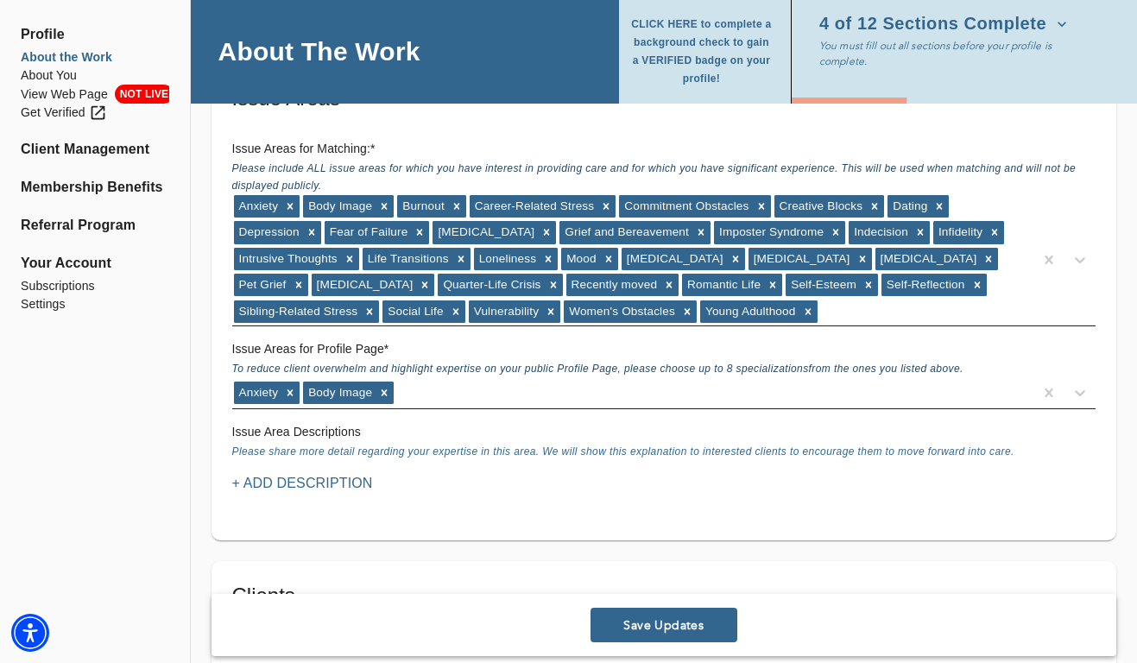
click at [420, 391] on div "Anxiety Body Image" at bounding box center [632, 393] width 801 height 28
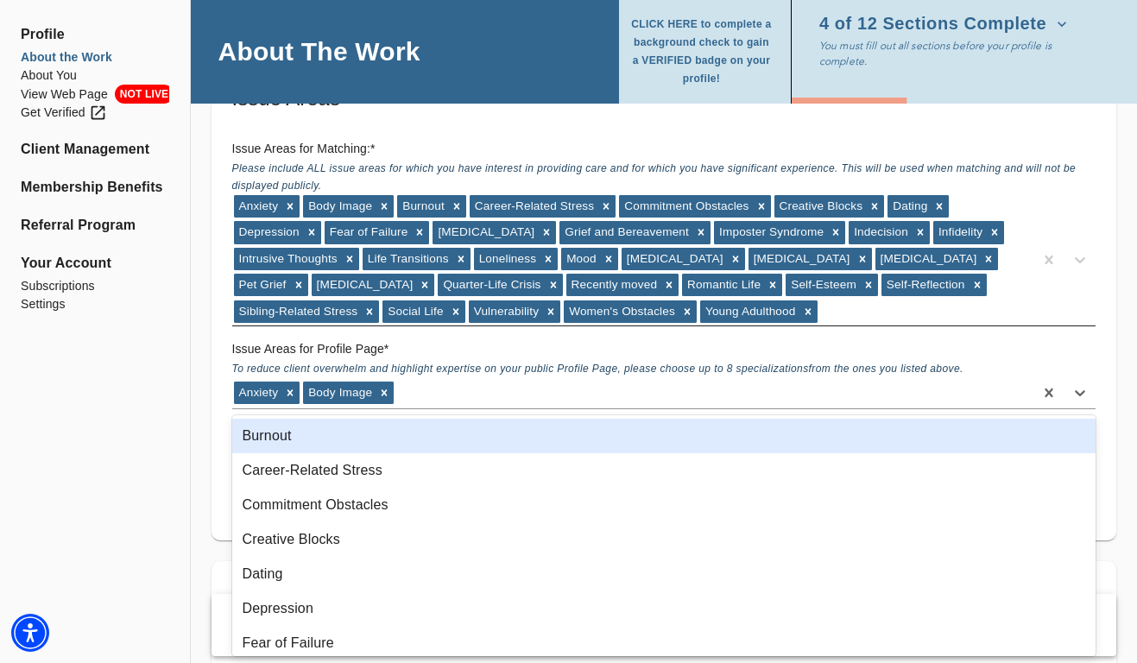
click at [358, 436] on div "Burnout" at bounding box center [664, 436] width 864 height 35
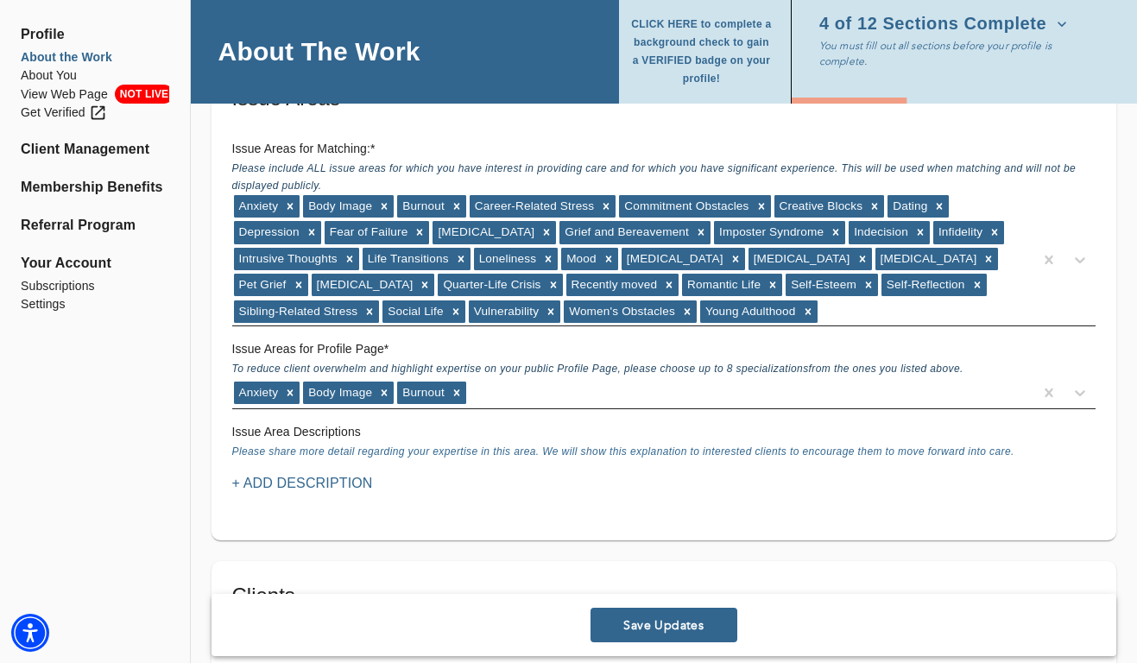
click at [507, 395] on div "Anxiety Body Image Burnout" at bounding box center [632, 393] width 801 height 28
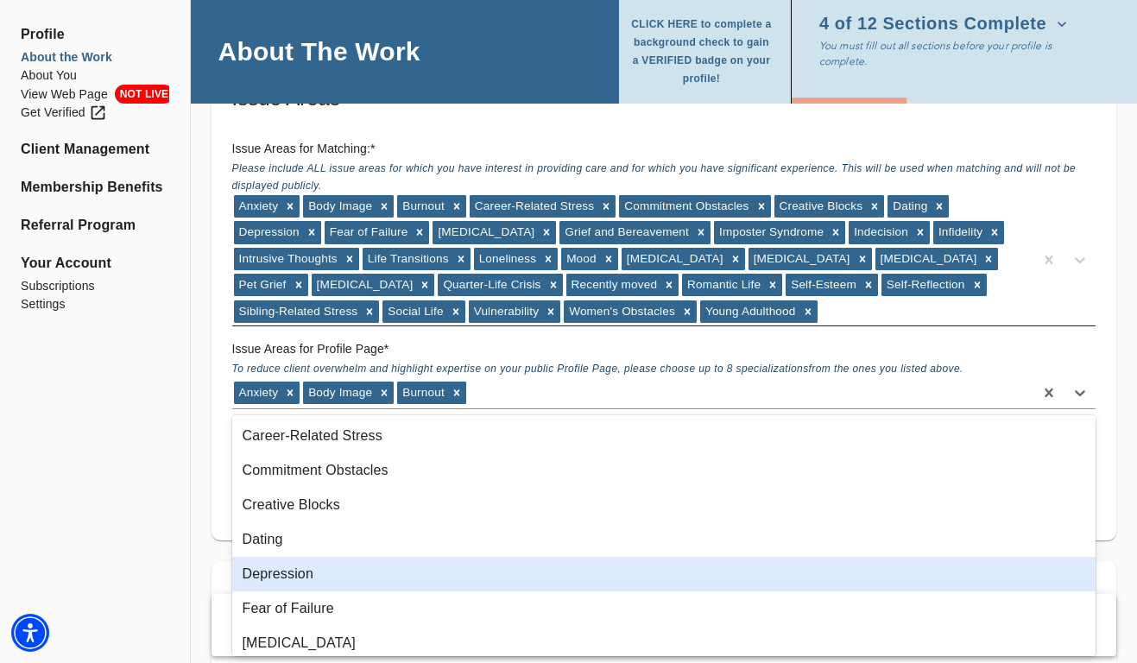
click at [326, 578] on div "Depression" at bounding box center [664, 574] width 864 height 35
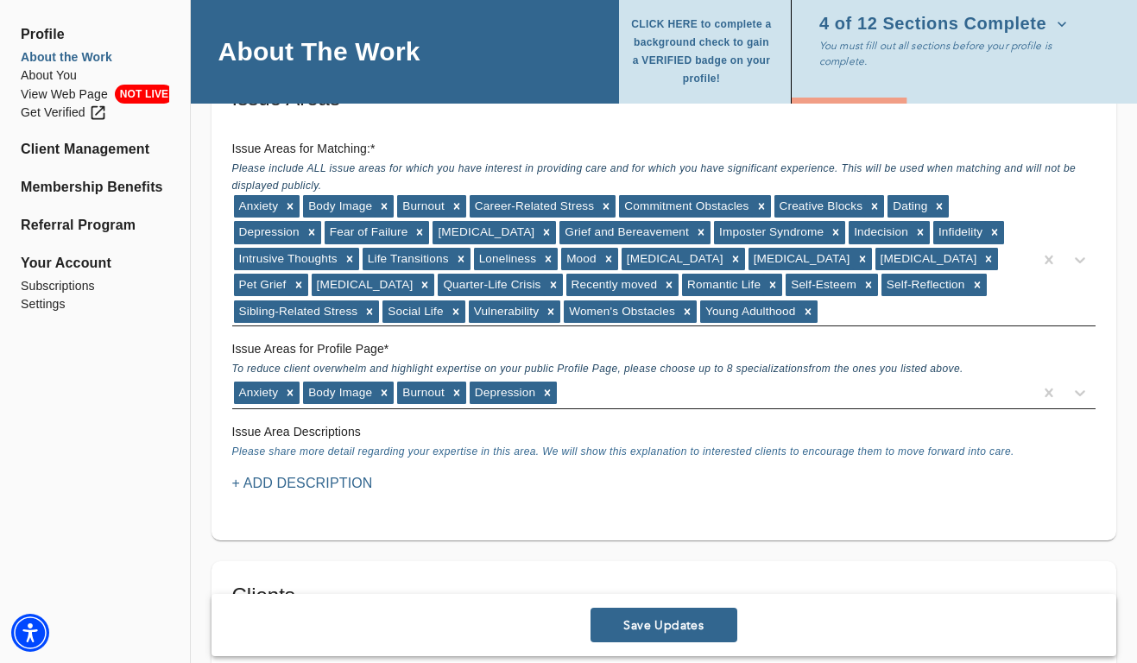
click at [606, 402] on div "Anxiety Body Image Burnout [MEDICAL_DATA]" at bounding box center [632, 393] width 801 height 28
click at [617, 393] on div "Anxiety Body Image Burnout [MEDICAL_DATA]" at bounding box center [632, 393] width 801 height 28
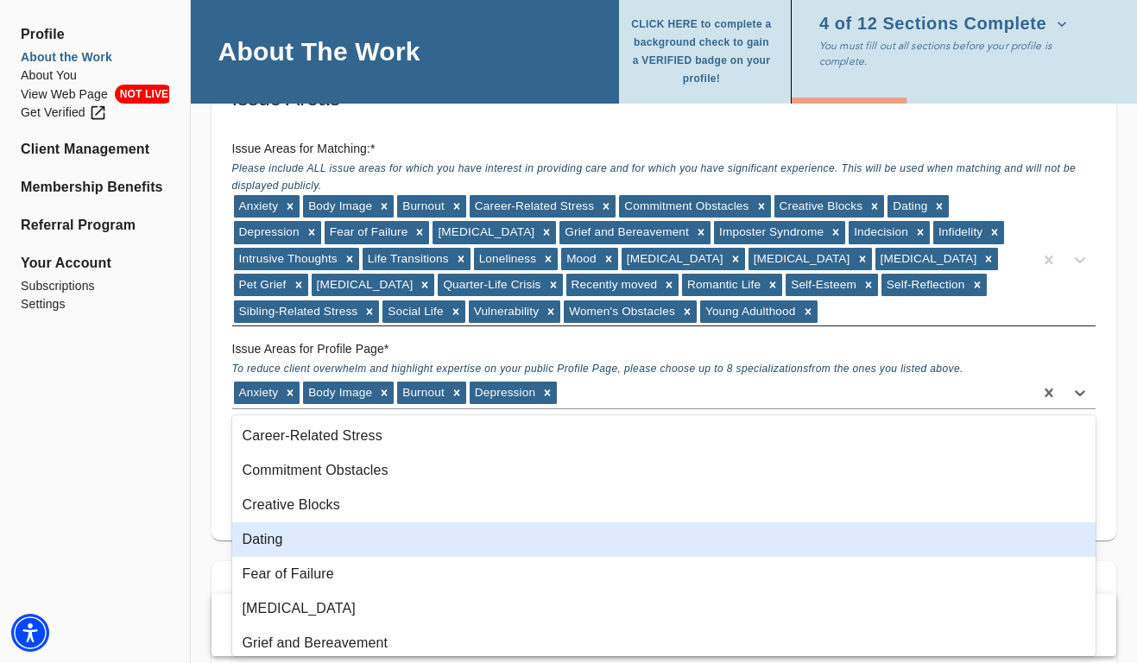
click at [311, 547] on div "Dating" at bounding box center [664, 539] width 864 height 35
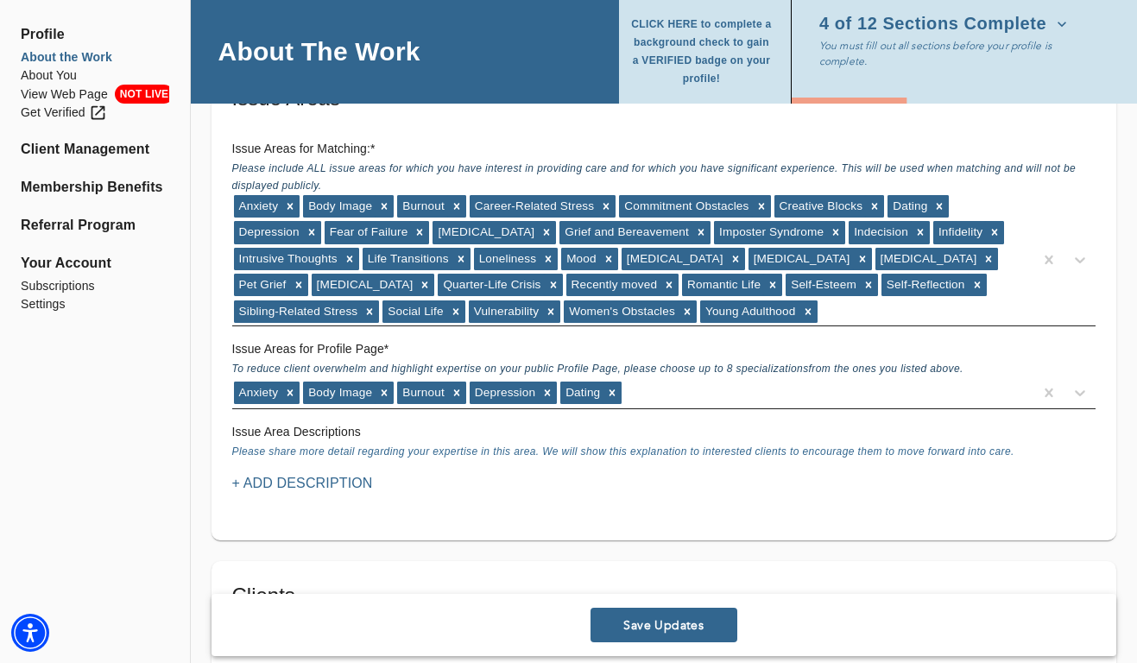
click at [678, 382] on div "Anxiety Body Image Burnout [MEDICAL_DATA] Dating" at bounding box center [632, 393] width 801 height 28
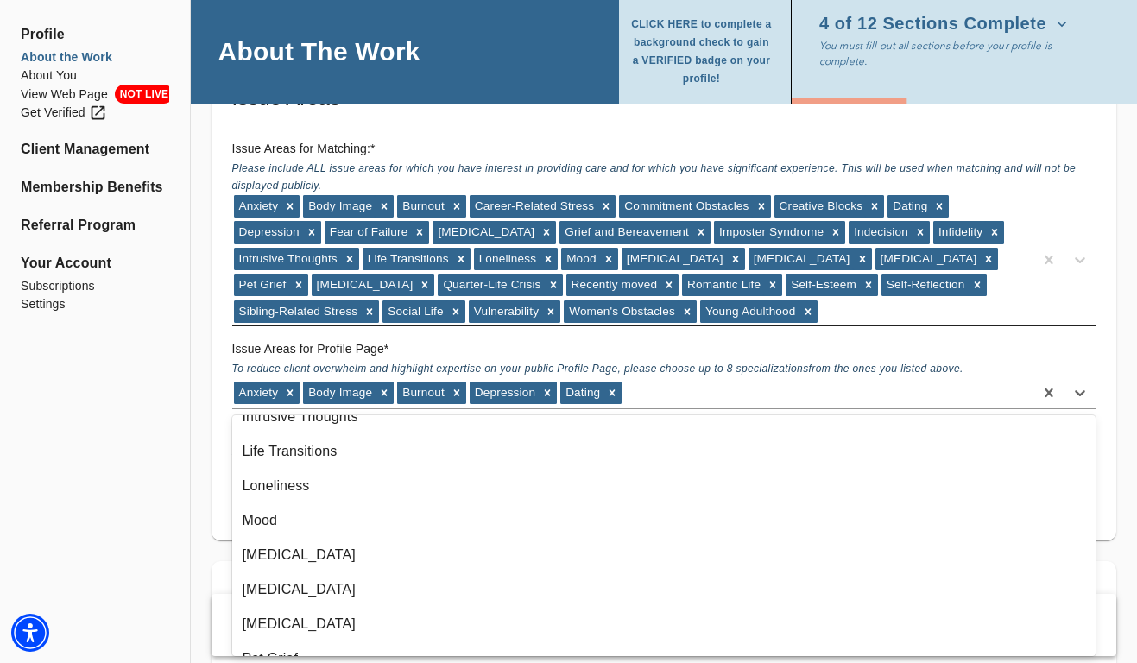
scroll to position [331, 0]
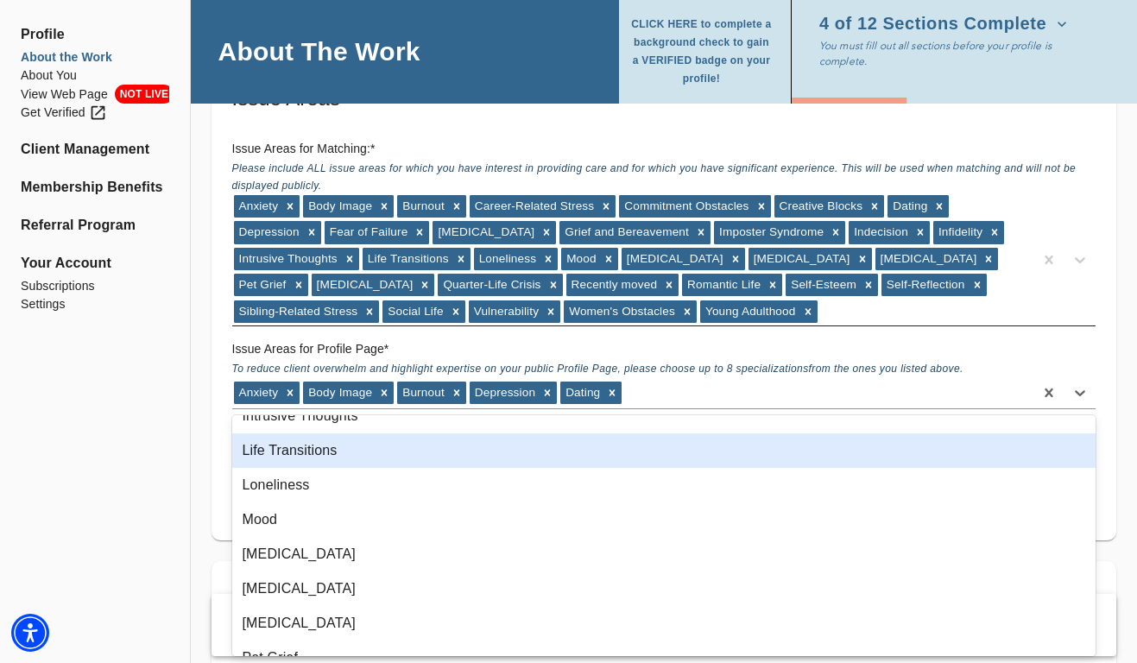
click at [352, 458] on div "Life Transitions" at bounding box center [664, 450] width 864 height 35
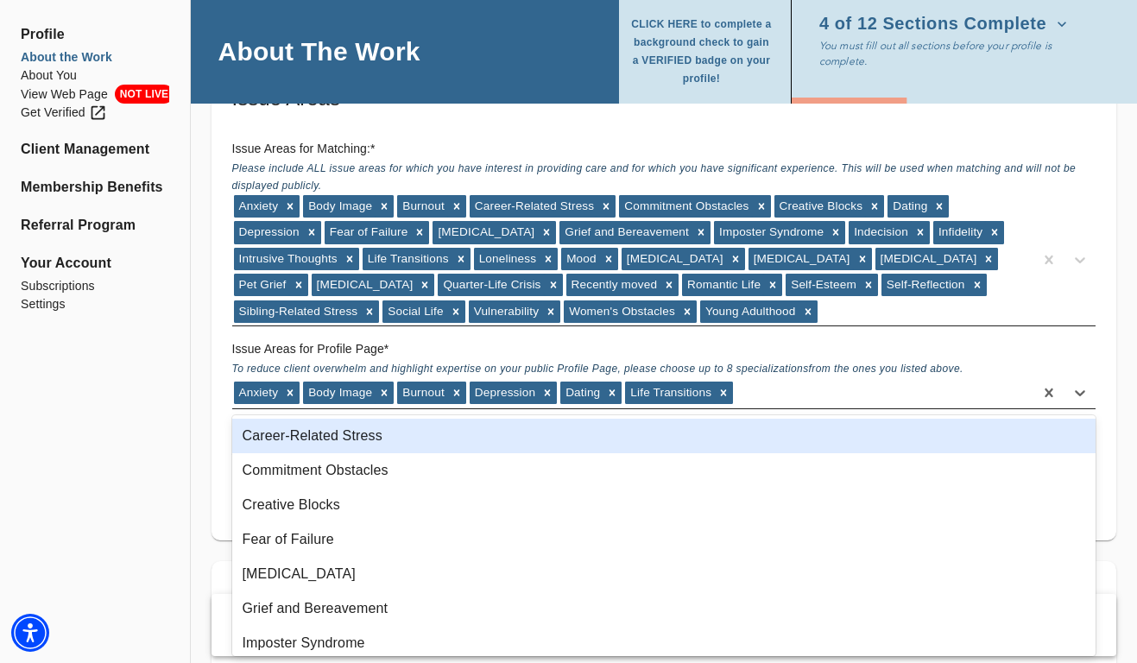
click at [807, 388] on div "Anxiety Body Image Burnout [MEDICAL_DATA] Dating Life Transitions" at bounding box center [632, 393] width 801 height 28
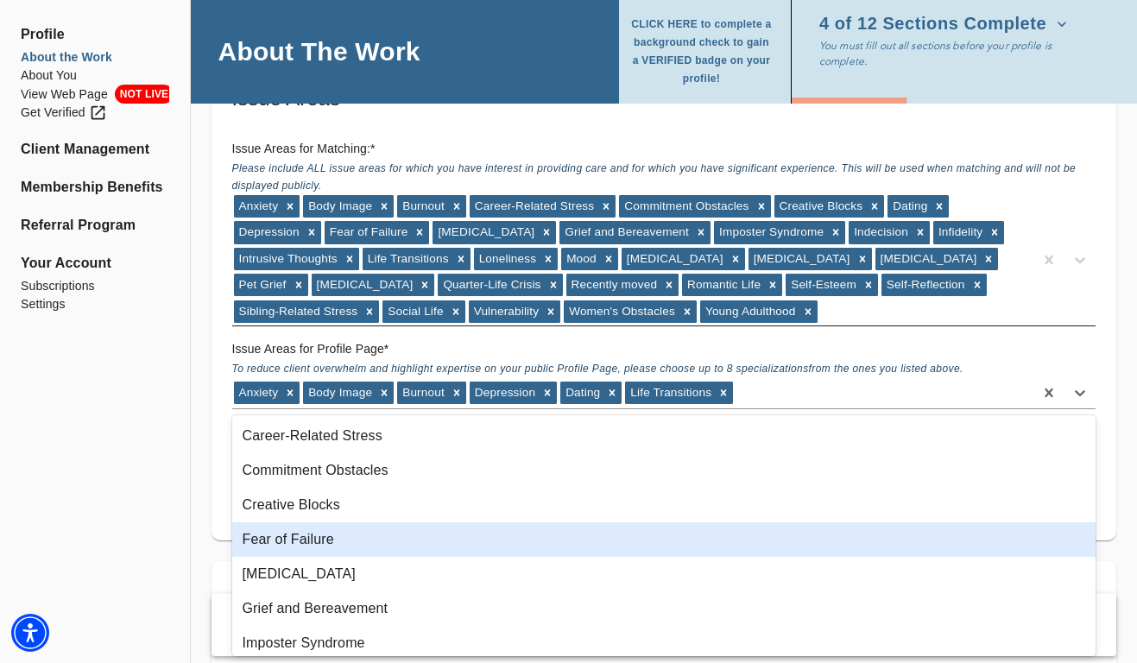
click at [449, 536] on div "Fear of Failure" at bounding box center [664, 539] width 864 height 35
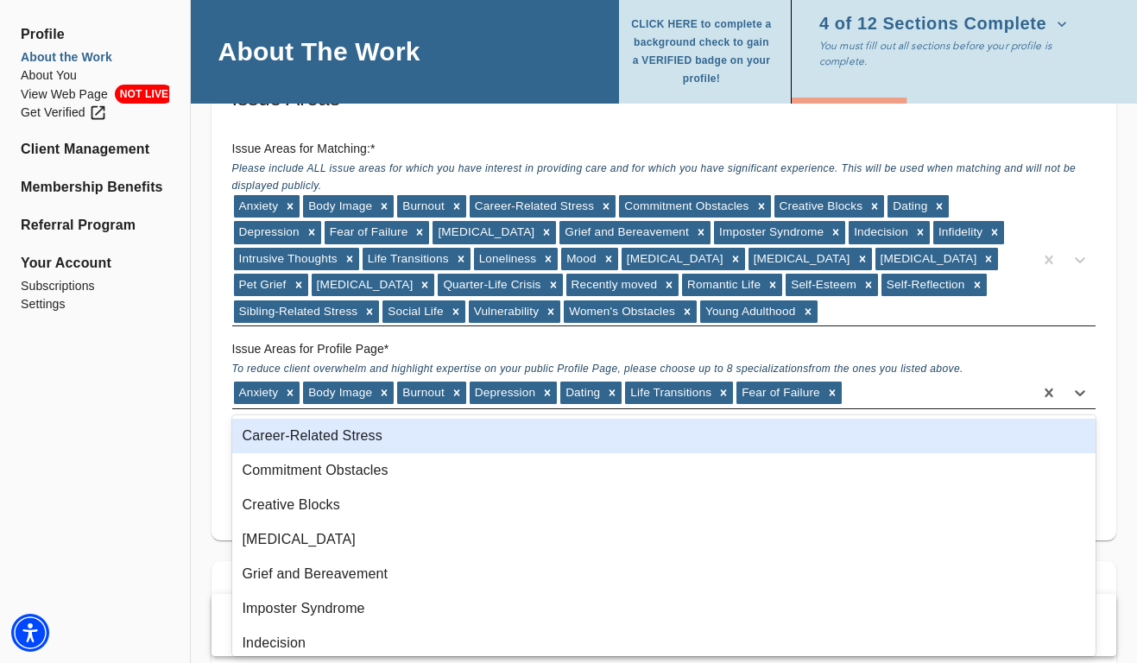
click at [874, 391] on div "Anxiety Body Image Burnout [MEDICAL_DATA] Dating Life Transitions Fear of Failu…" at bounding box center [632, 393] width 801 height 28
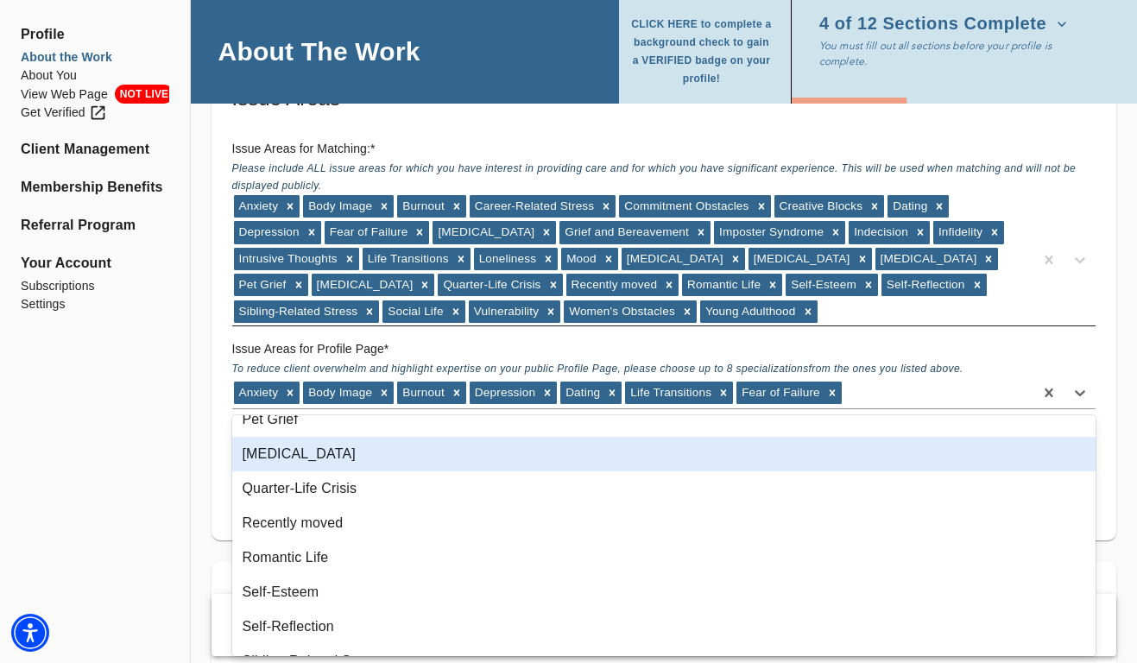
scroll to position [508, 0]
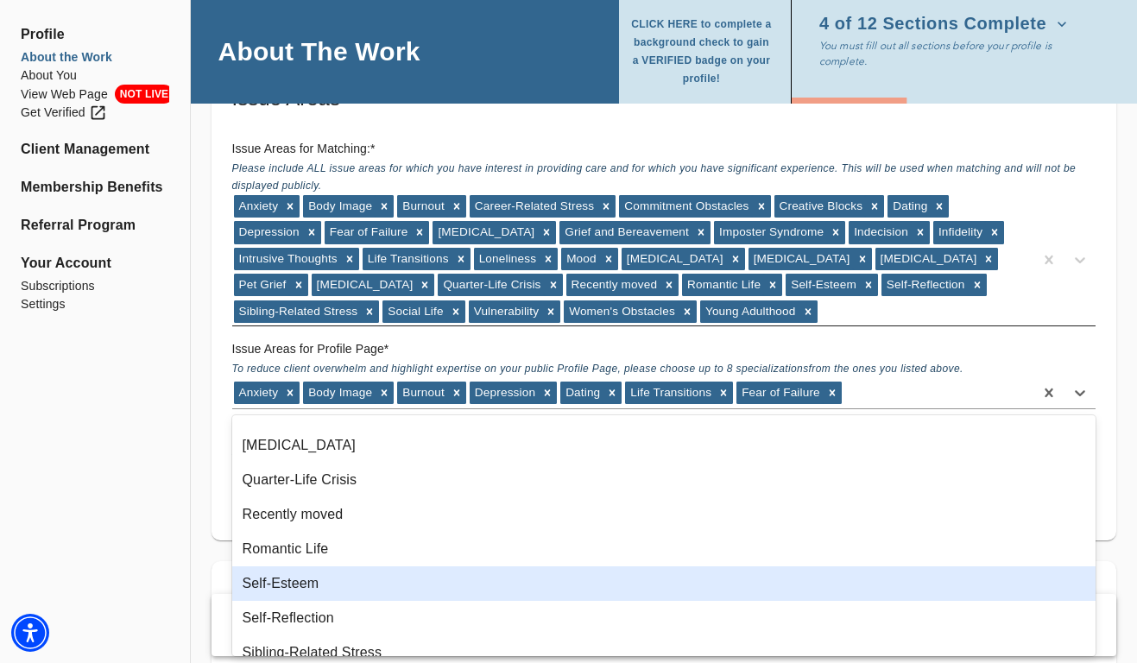
click at [412, 571] on div "Self-Esteem" at bounding box center [664, 583] width 864 height 35
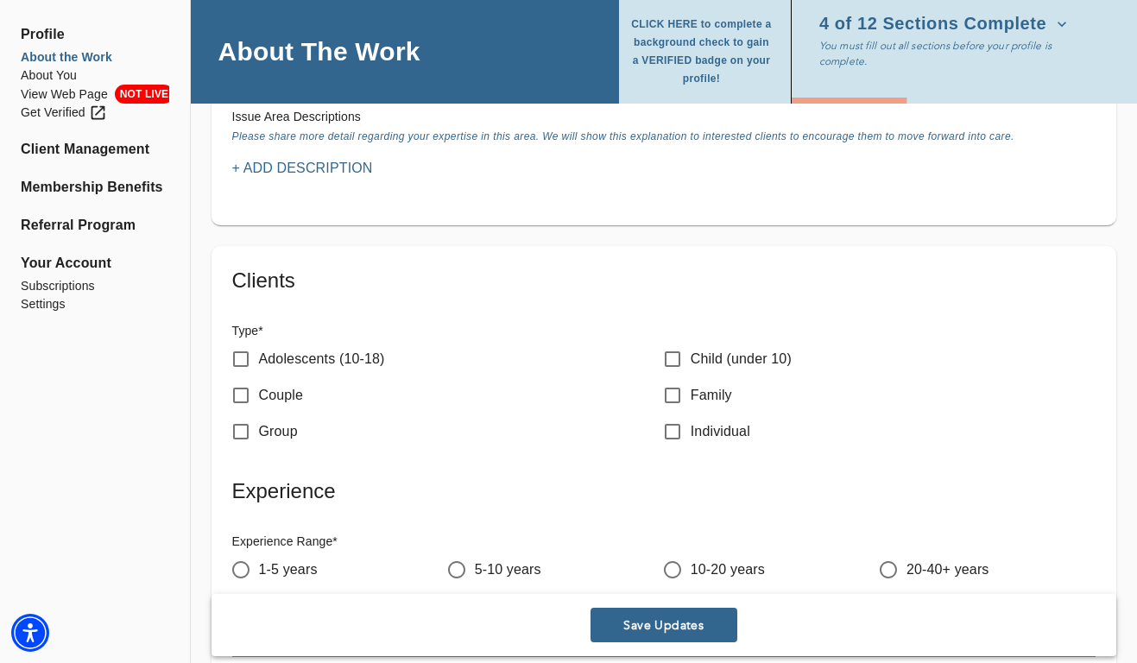
scroll to position [1896, 0]
click at [238, 362] on input "Adolescents (10-18)" at bounding box center [241, 357] width 36 height 36
checkbox input "true"
click at [667, 429] on input "Individual" at bounding box center [672, 430] width 36 height 36
checkbox input "true"
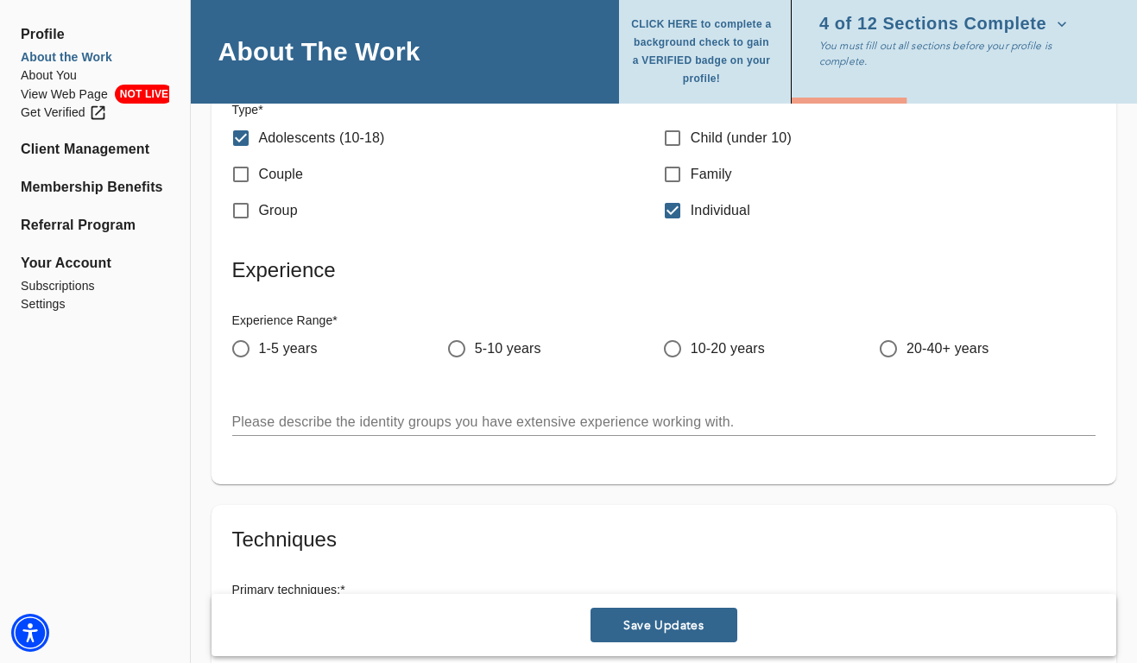
scroll to position [2124, 0]
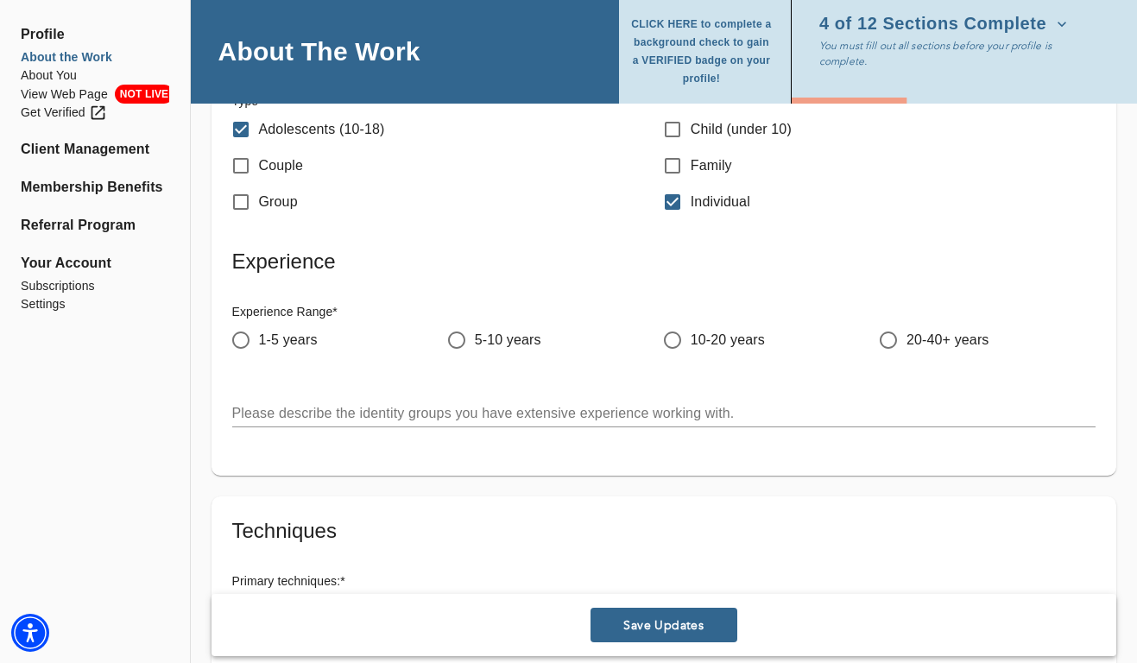
click at [676, 343] on input "10-20 years" at bounding box center [672, 340] width 36 height 36
radio input "true"
click at [893, 338] on input "20-40+ years" at bounding box center [888, 340] width 36 height 36
radio input "true"
radio input "false"
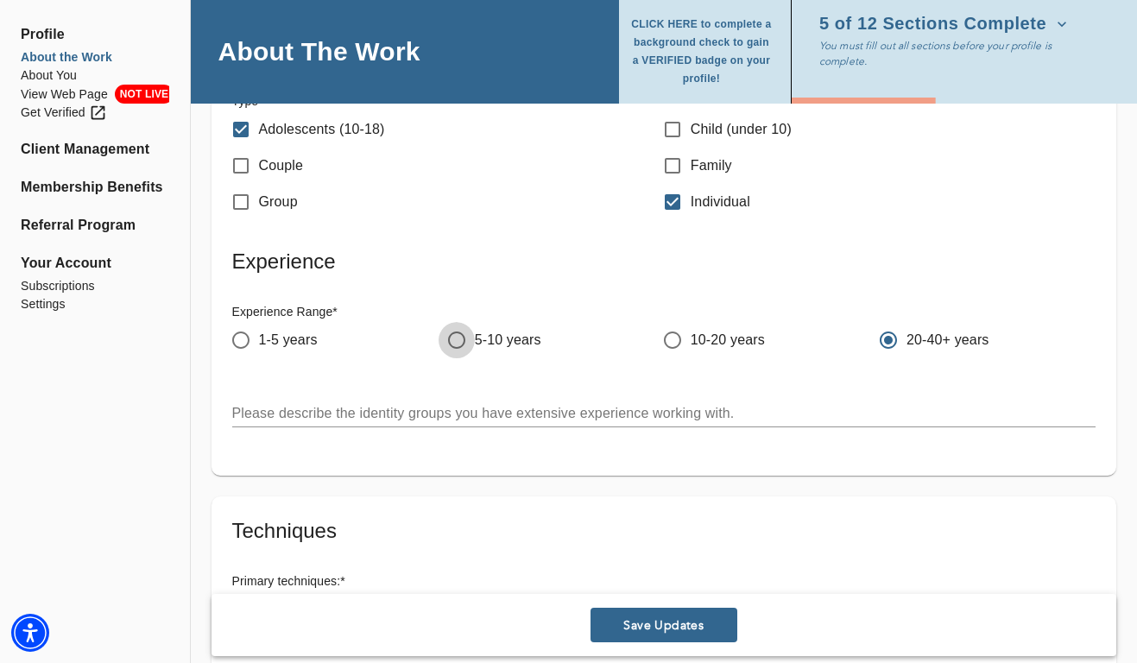
click at [456, 346] on input "5-10 years" at bounding box center [457, 340] width 36 height 36
radio input "true"
radio input "false"
click at [247, 344] on input "1-5 years" at bounding box center [241, 340] width 36 height 36
radio input "true"
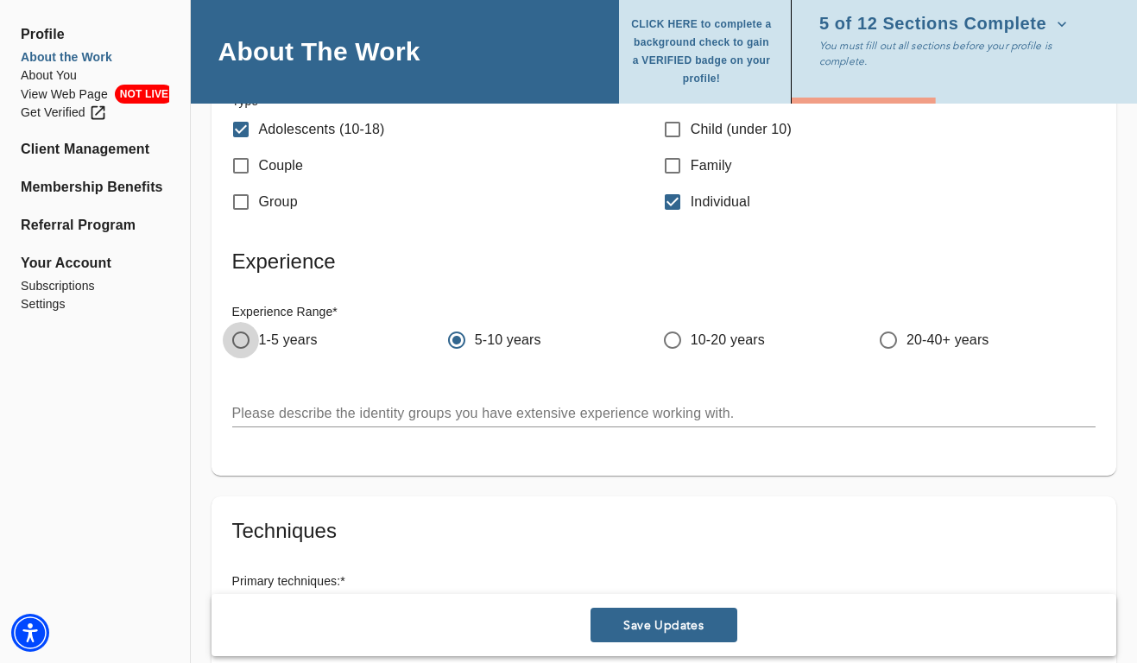
radio input "false"
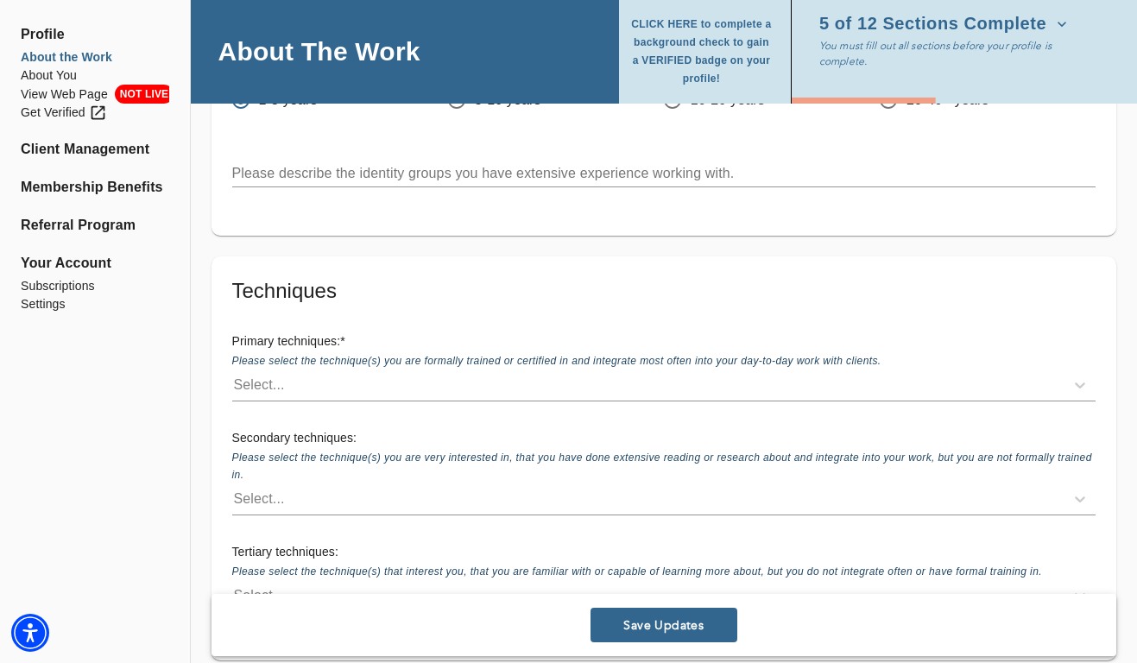
scroll to position [2365, 0]
click at [382, 384] on div "Select..." at bounding box center [648, 383] width 832 height 28
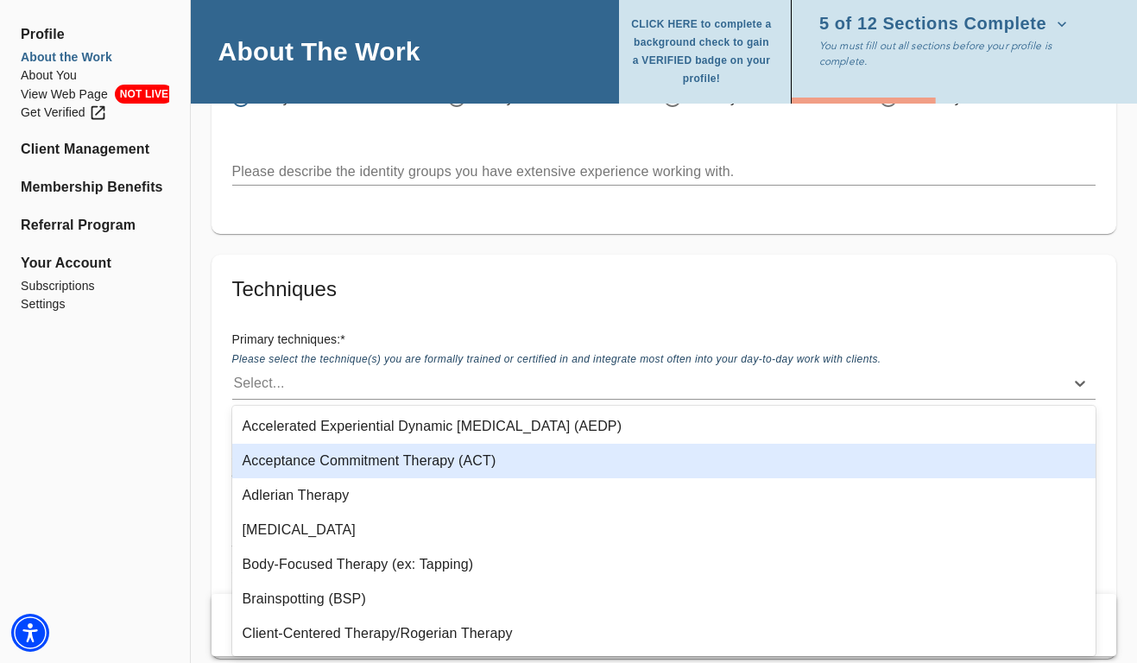
click at [379, 458] on div "Acceptance Commitment Therapy (ACT)" at bounding box center [664, 461] width 864 height 35
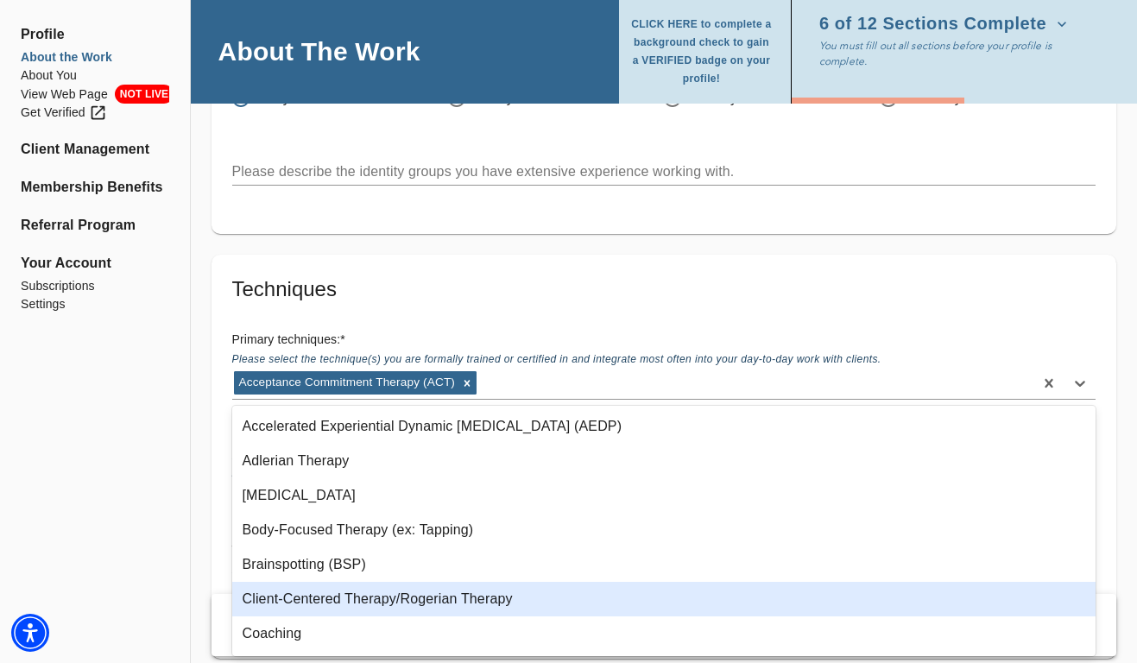
click at [354, 591] on div "Client-Centered Therapy/Rogerian Therapy" at bounding box center [664, 599] width 864 height 35
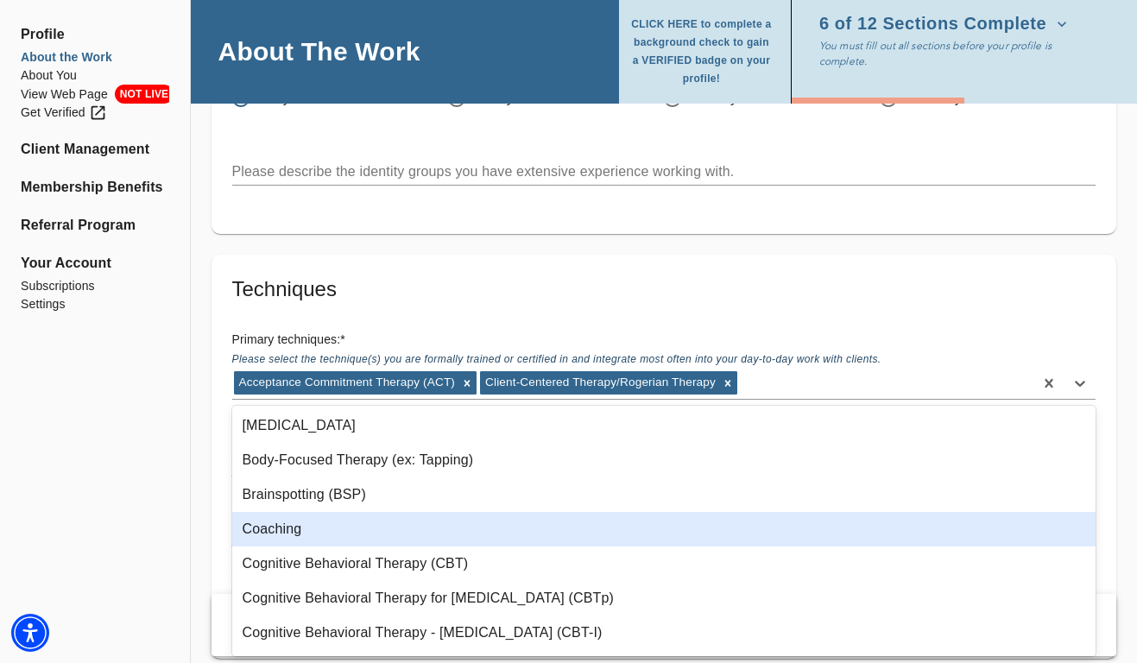
scroll to position [76, 0]
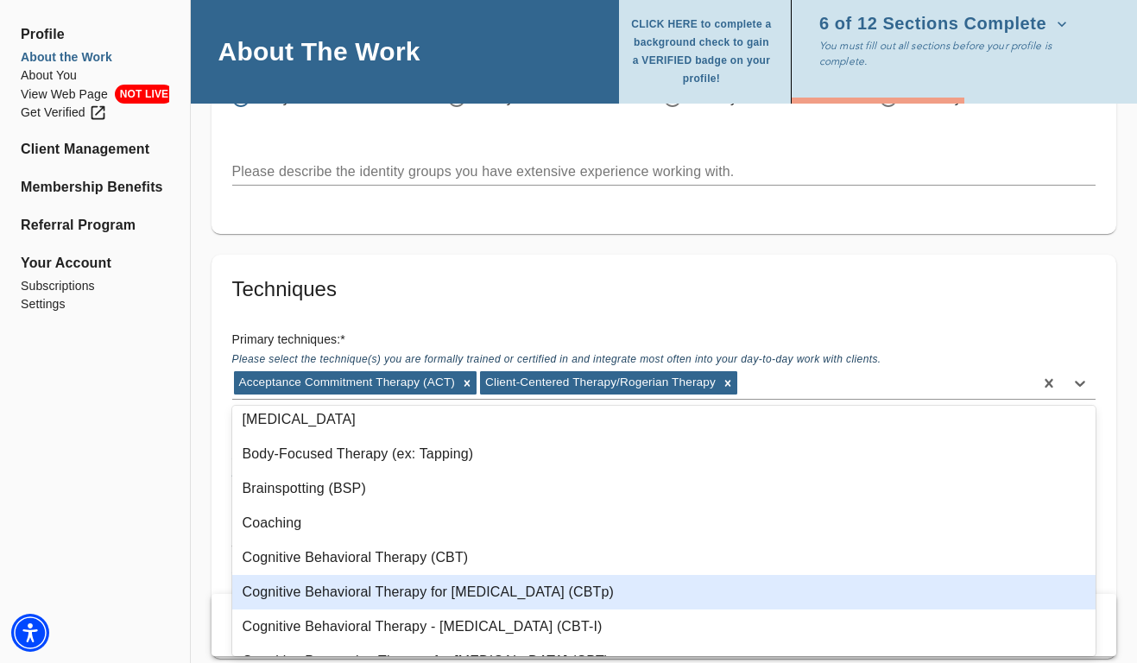
click at [350, 568] on div "Cognitive Behavioral Therapy (CBT)" at bounding box center [664, 557] width 864 height 35
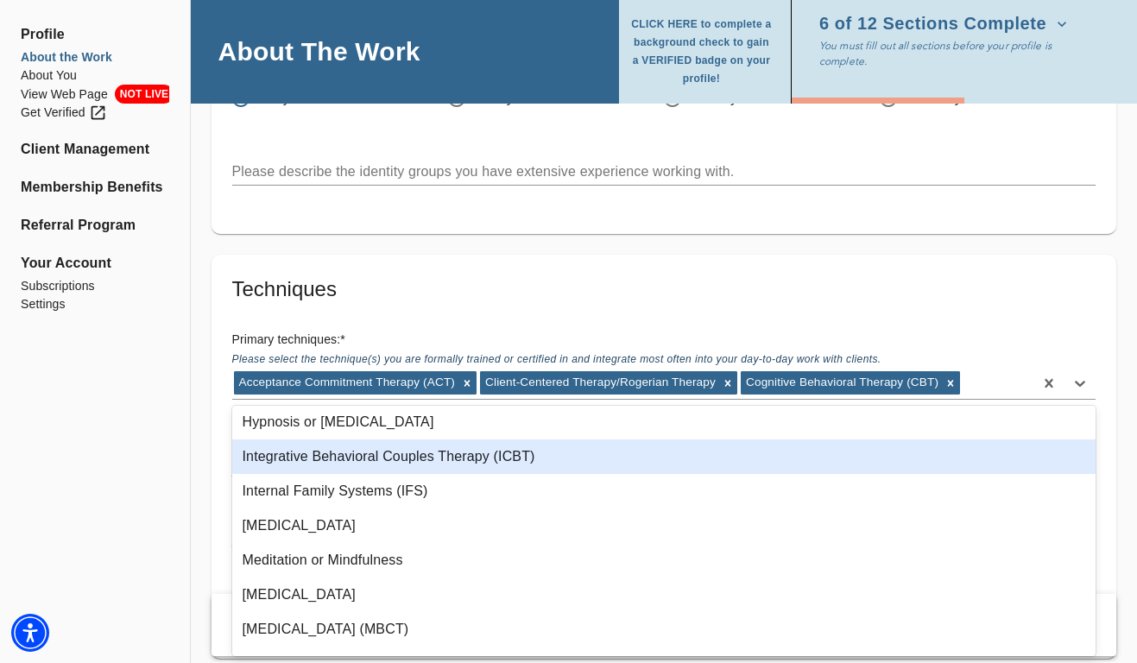
scroll to position [734, 0]
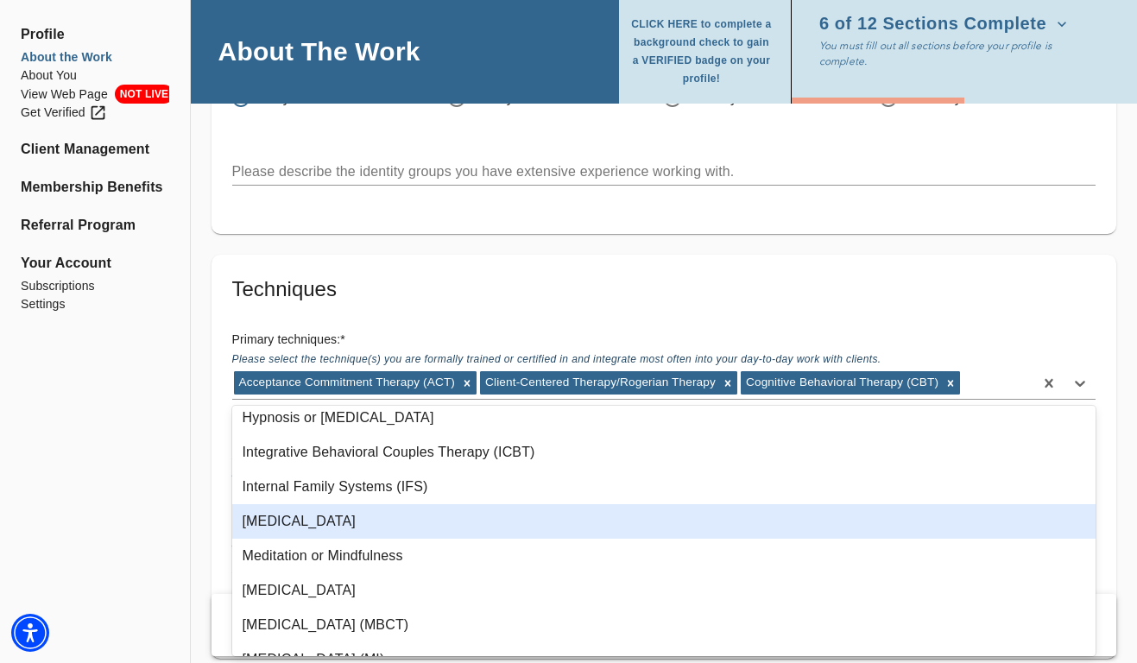
click at [347, 521] on div "[MEDICAL_DATA]" at bounding box center [664, 521] width 864 height 35
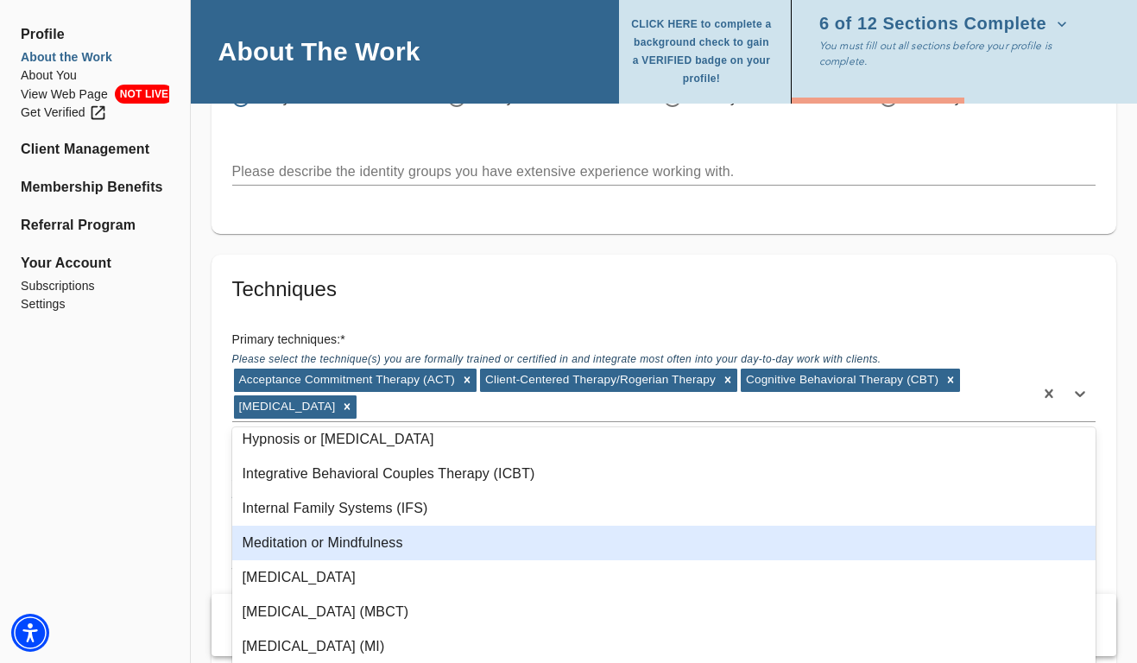
click at [344, 540] on div "Meditation or Mindfulness" at bounding box center [664, 543] width 864 height 35
click at [342, 578] on div "[MEDICAL_DATA] (MBCT)" at bounding box center [664, 577] width 864 height 35
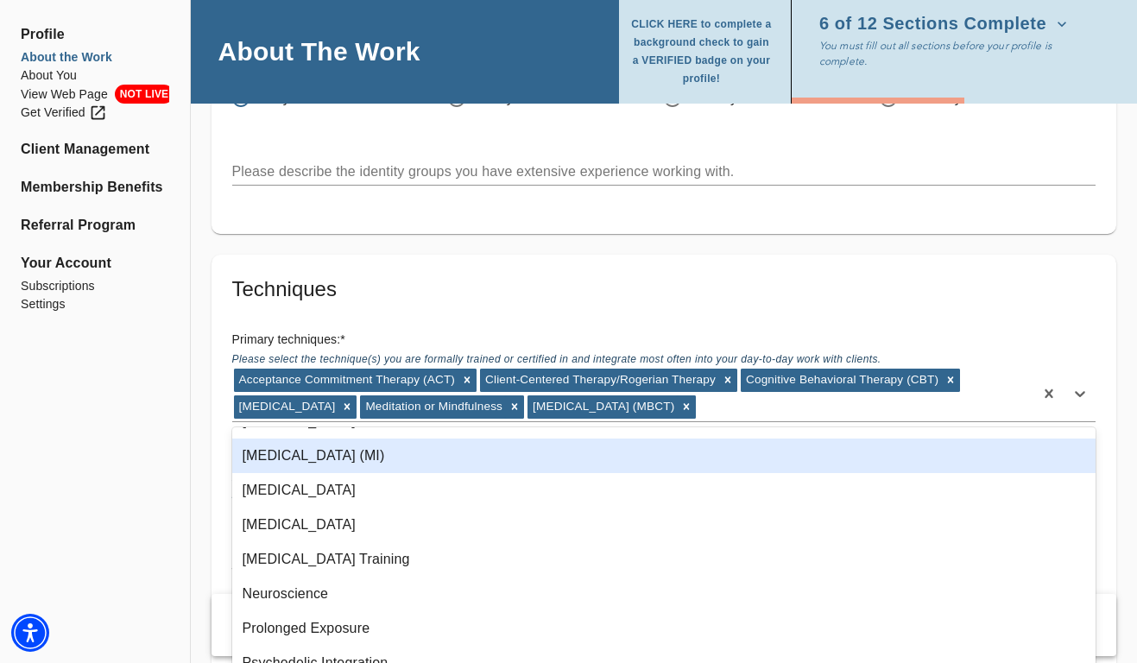
scroll to position [857, 0]
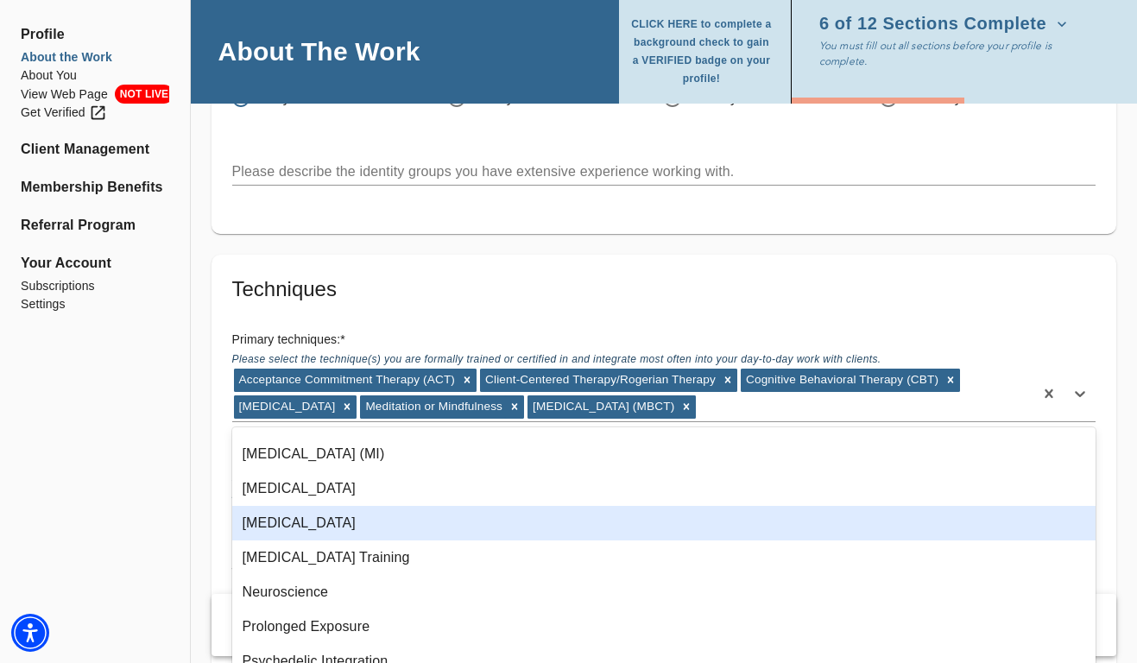
click at [334, 511] on div "[MEDICAL_DATA]" at bounding box center [664, 523] width 864 height 35
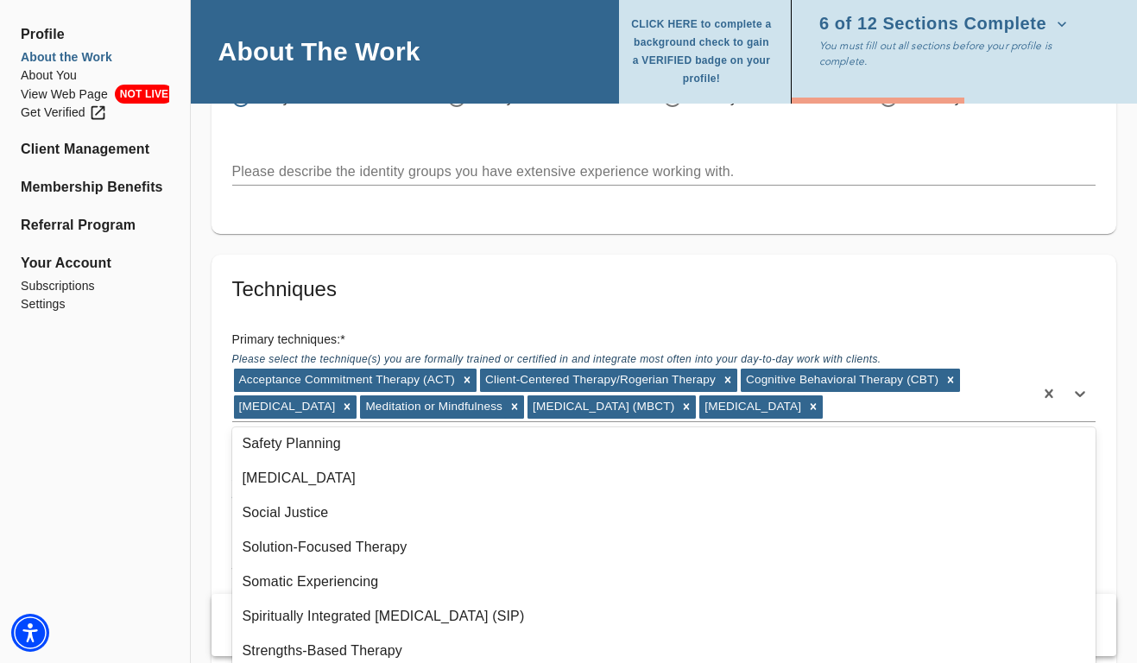
scroll to position [1258, 0]
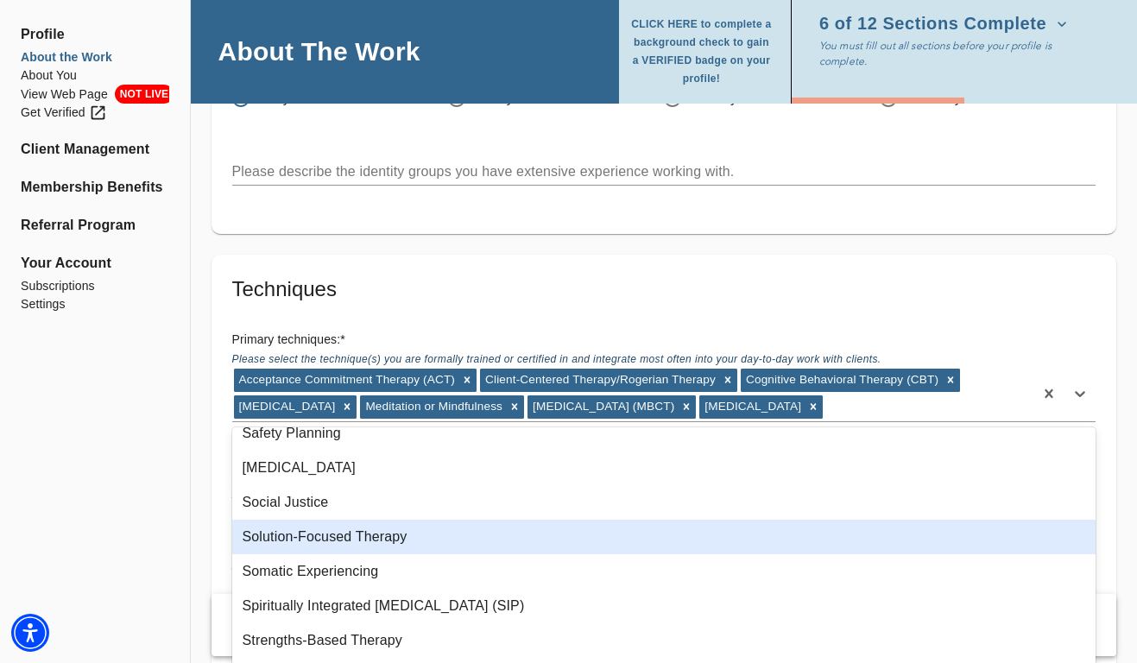
click at [323, 541] on div "Solution-Focused Therapy" at bounding box center [664, 537] width 864 height 35
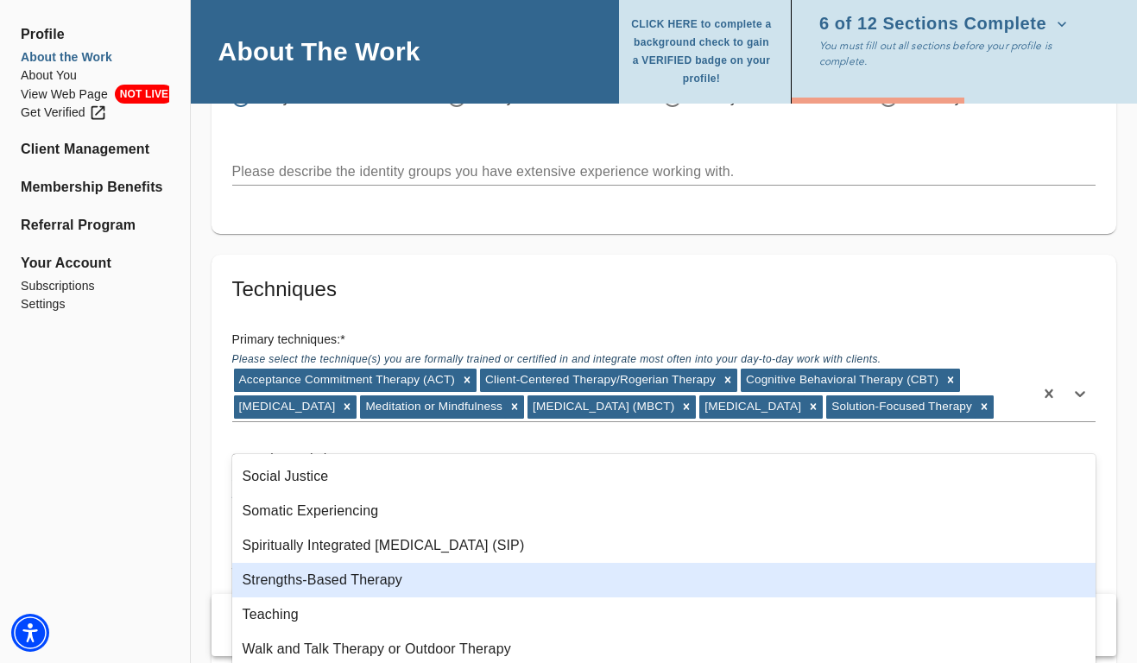
click at [323, 569] on div "Strengths-Based Therapy" at bounding box center [664, 580] width 864 height 35
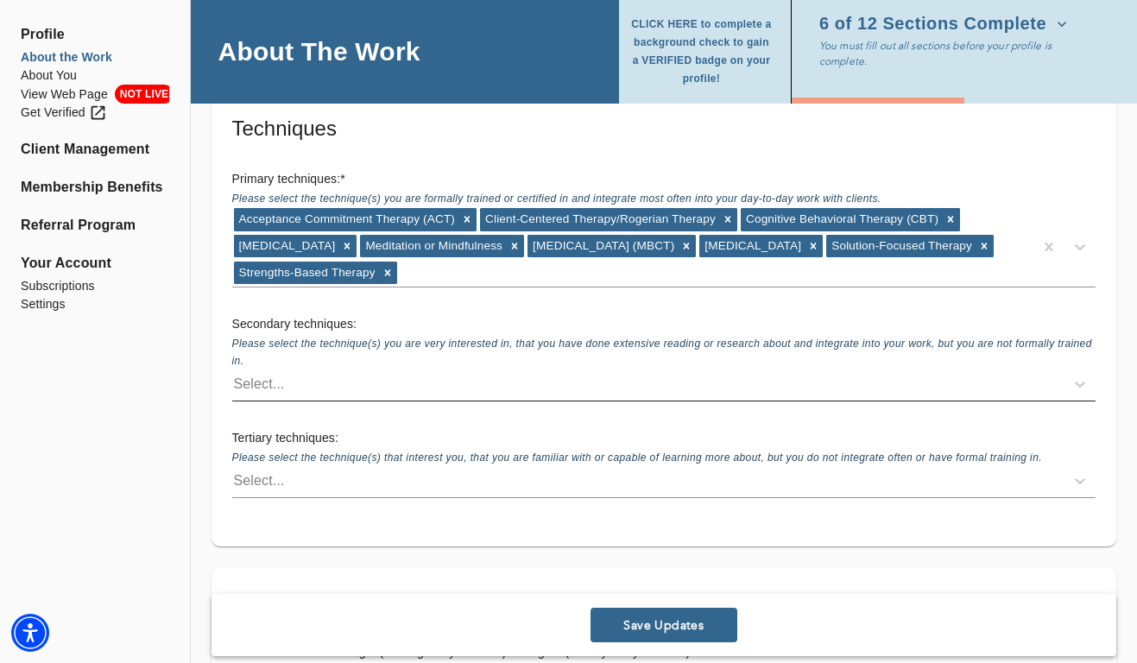
scroll to position [2532, 0]
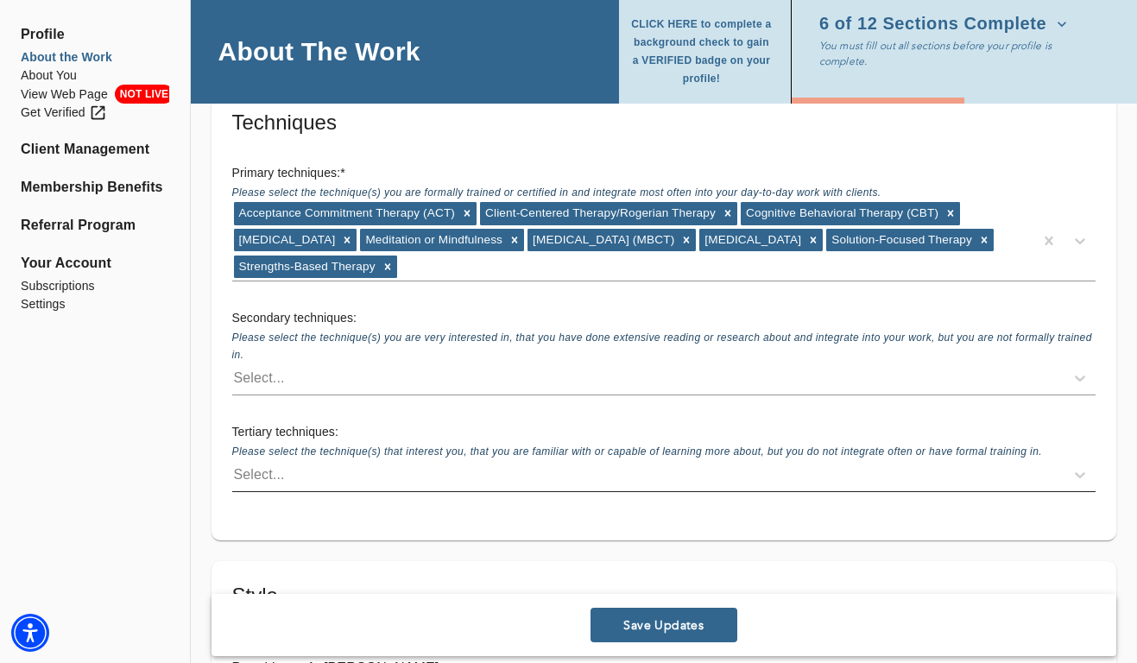
click at [281, 470] on div "Select..." at bounding box center [259, 474] width 51 height 21
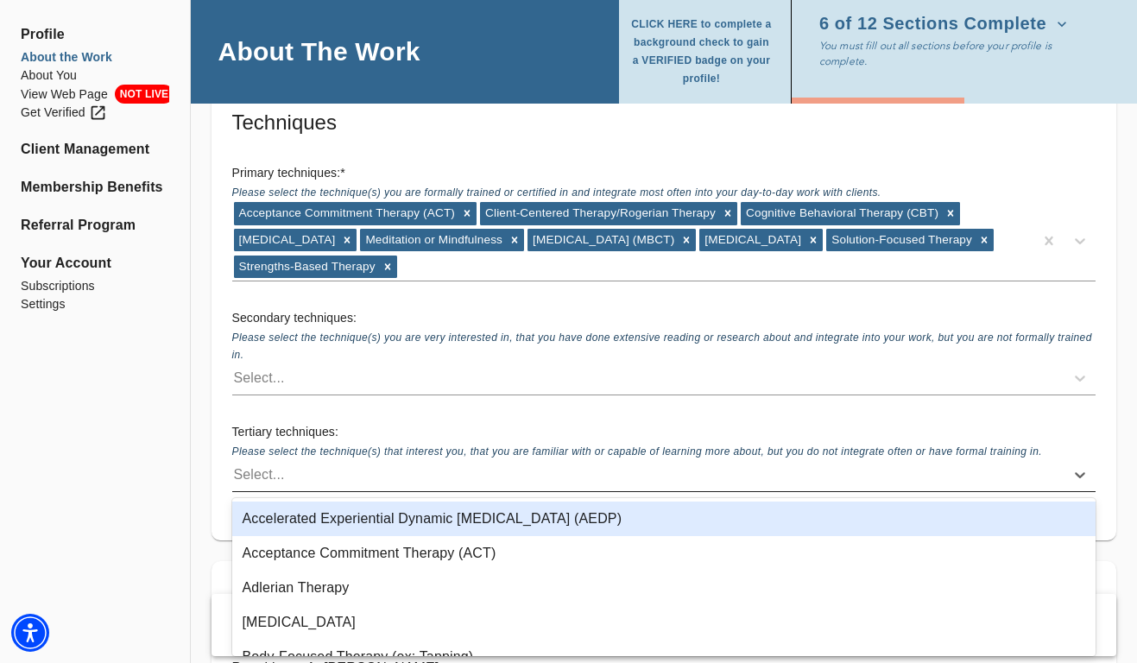
click at [281, 470] on div "Select..." at bounding box center [259, 474] width 51 height 21
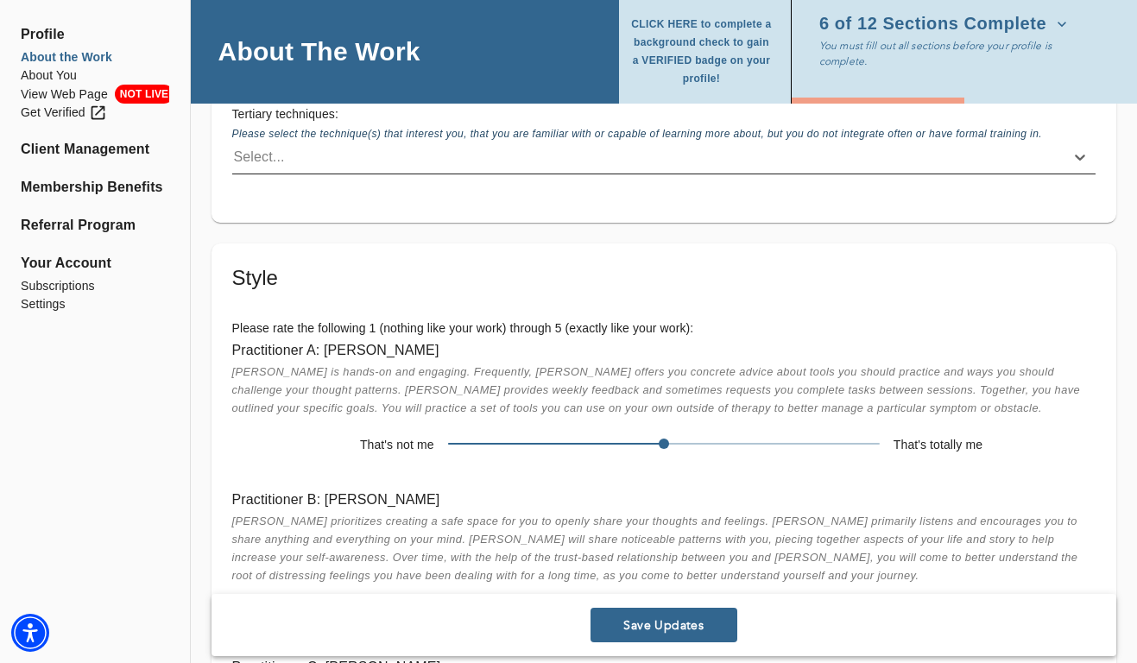
scroll to position [2919, 0]
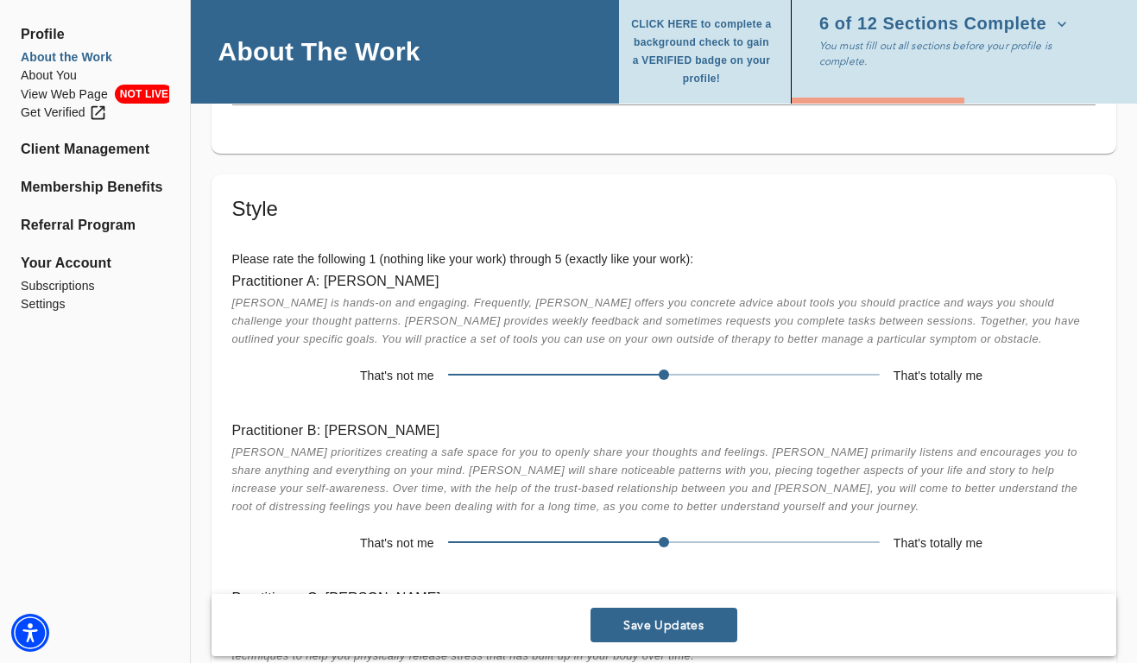
click at [804, 363] on span at bounding box center [664, 375] width 432 height 24
click at [818, 368] on span at bounding box center [664, 375] width 432 height 24
click at [822, 374] on span at bounding box center [664, 375] width 432 height 2
drag, startPoint x: 775, startPoint y: 373, endPoint x: 862, endPoint y: 374, distance: 87.2
click at [874, 374] on span at bounding box center [879, 374] width 10 height 10
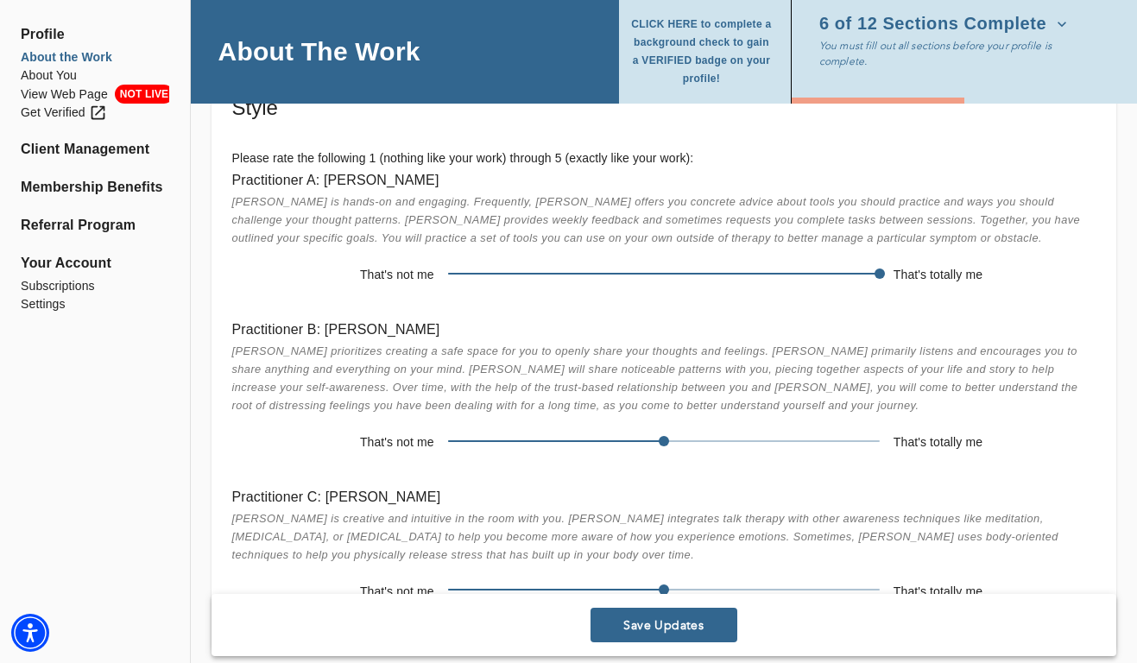
scroll to position [3023, 0]
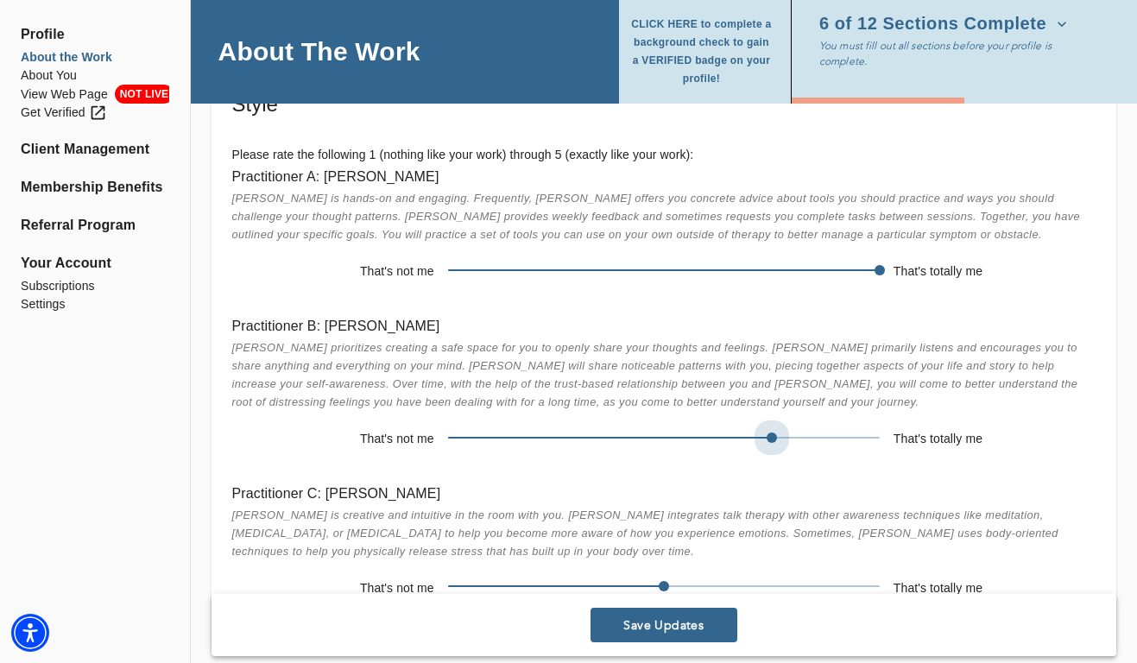
drag, startPoint x: 668, startPoint y: 431, endPoint x: 830, endPoint y: 429, distance: 161.4
click at [830, 430] on span at bounding box center [664, 438] width 432 height 24
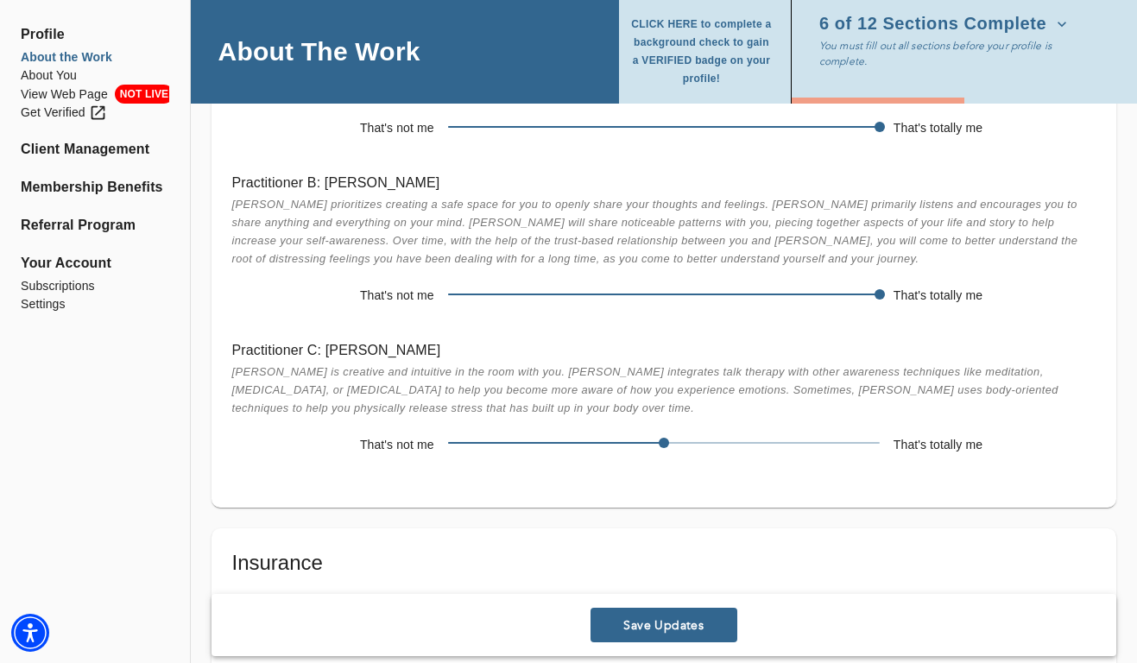
scroll to position [3177, 0]
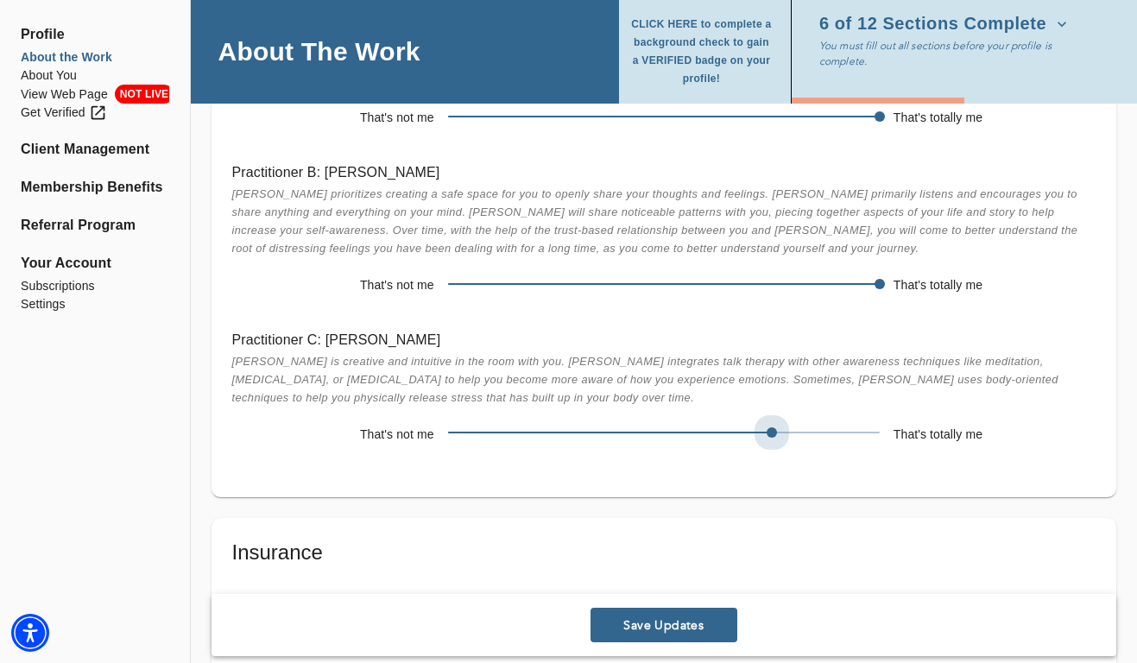
click at [738, 432] on span at bounding box center [664, 432] width 432 height 24
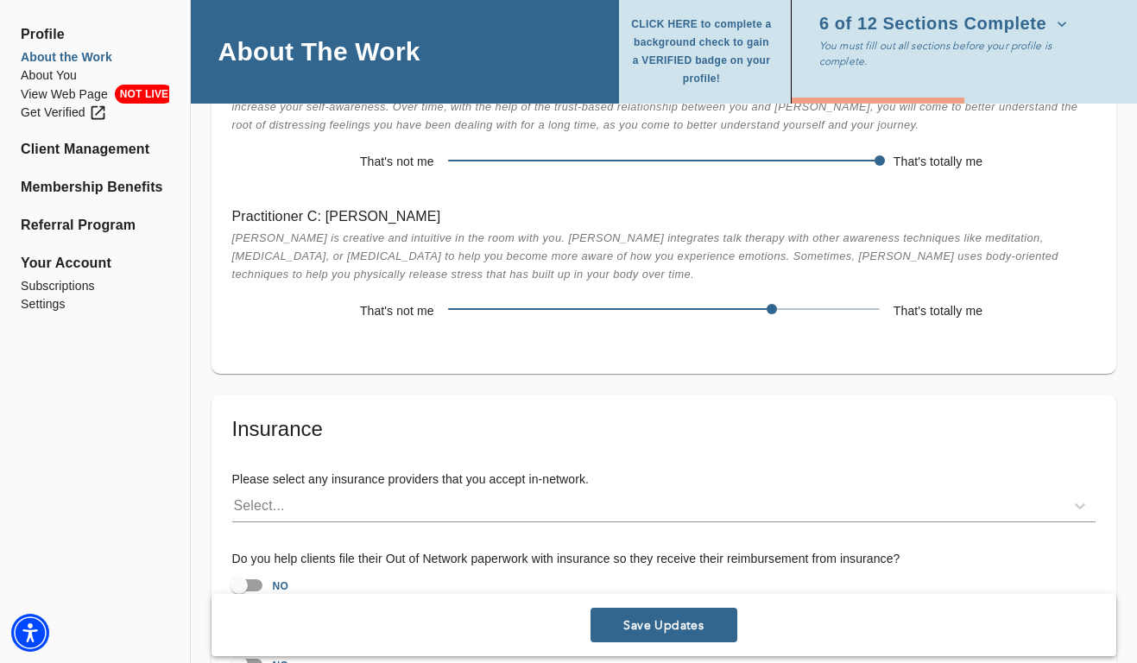
scroll to position [3439, 0]
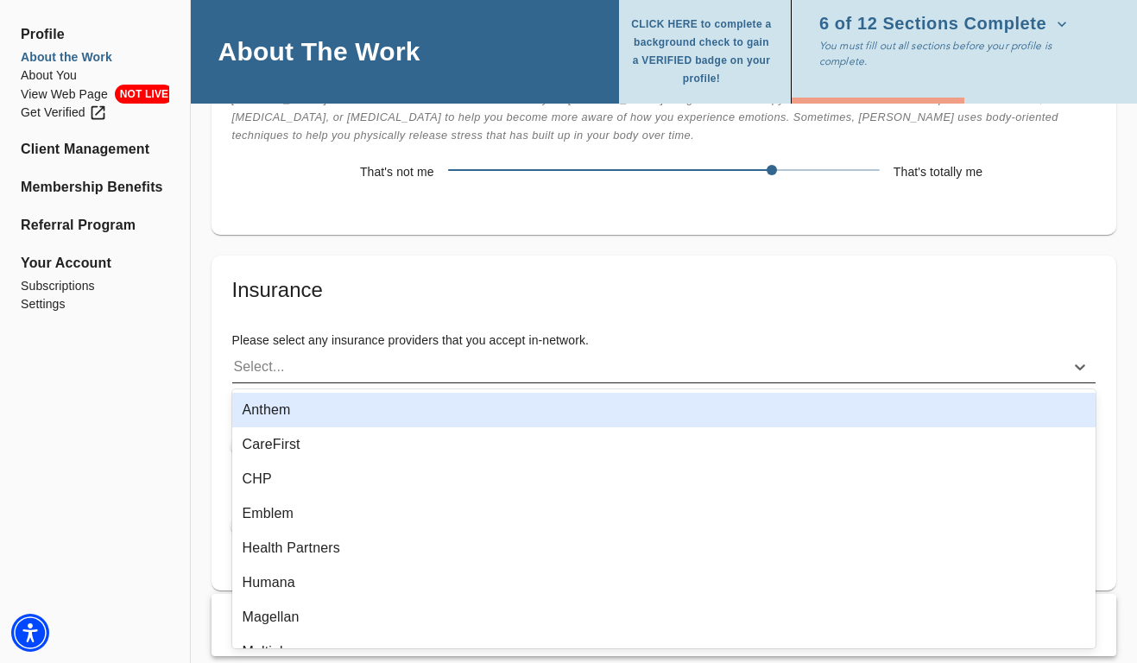
click at [456, 363] on div "Select..." at bounding box center [648, 367] width 832 height 28
type input "aet"
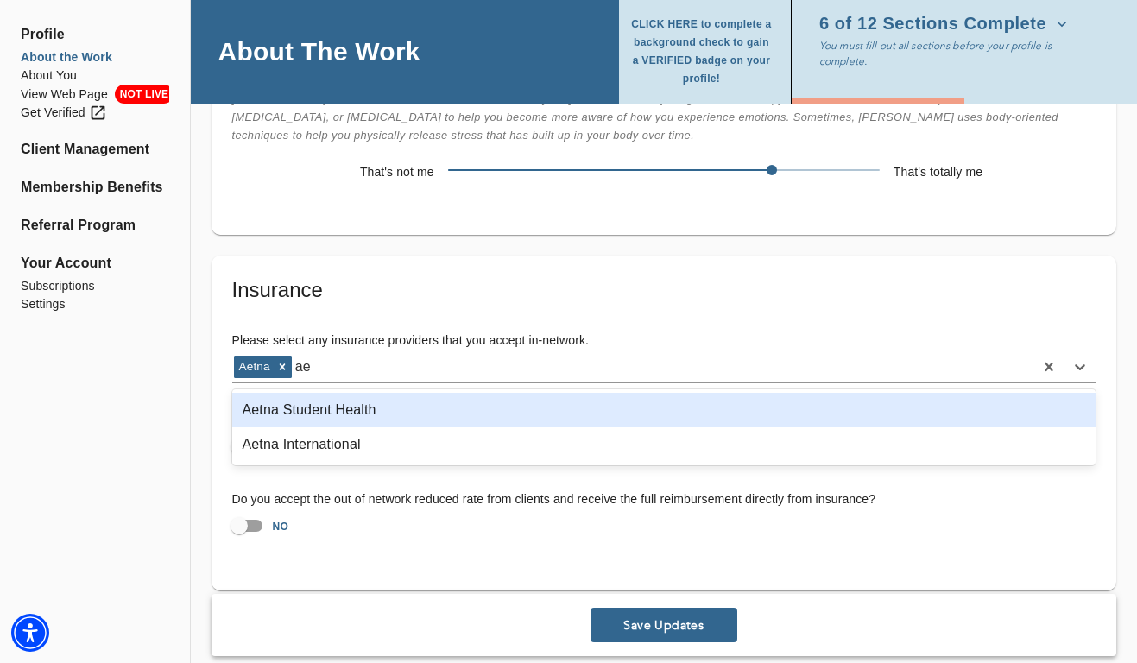
type input "aet"
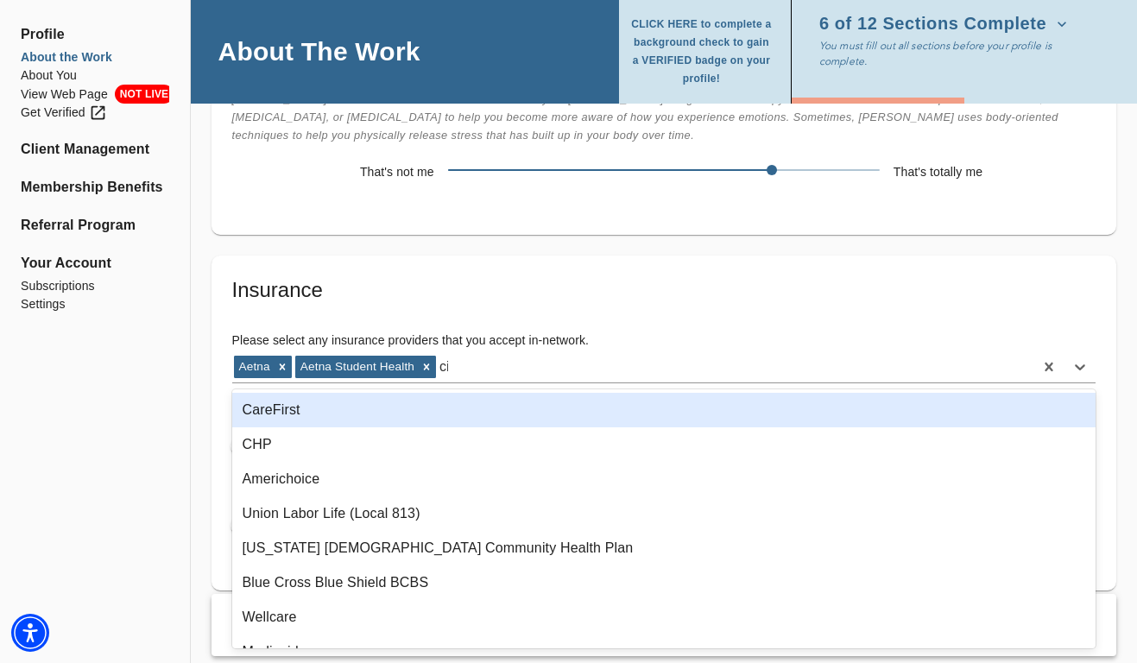
type input "cig"
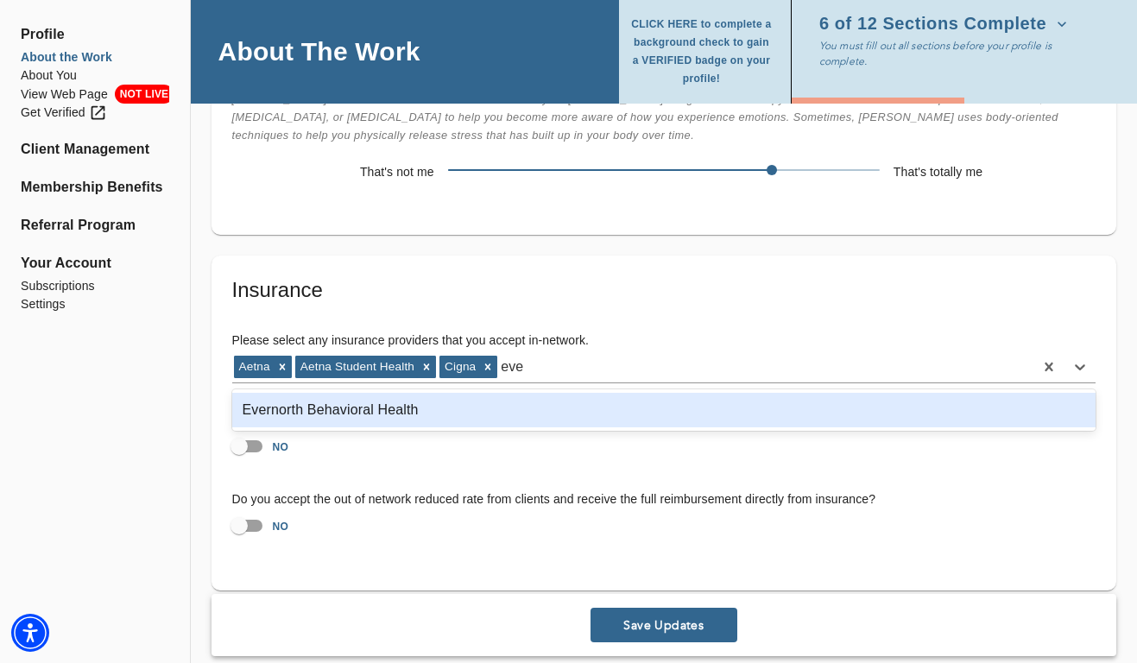
type input "ever"
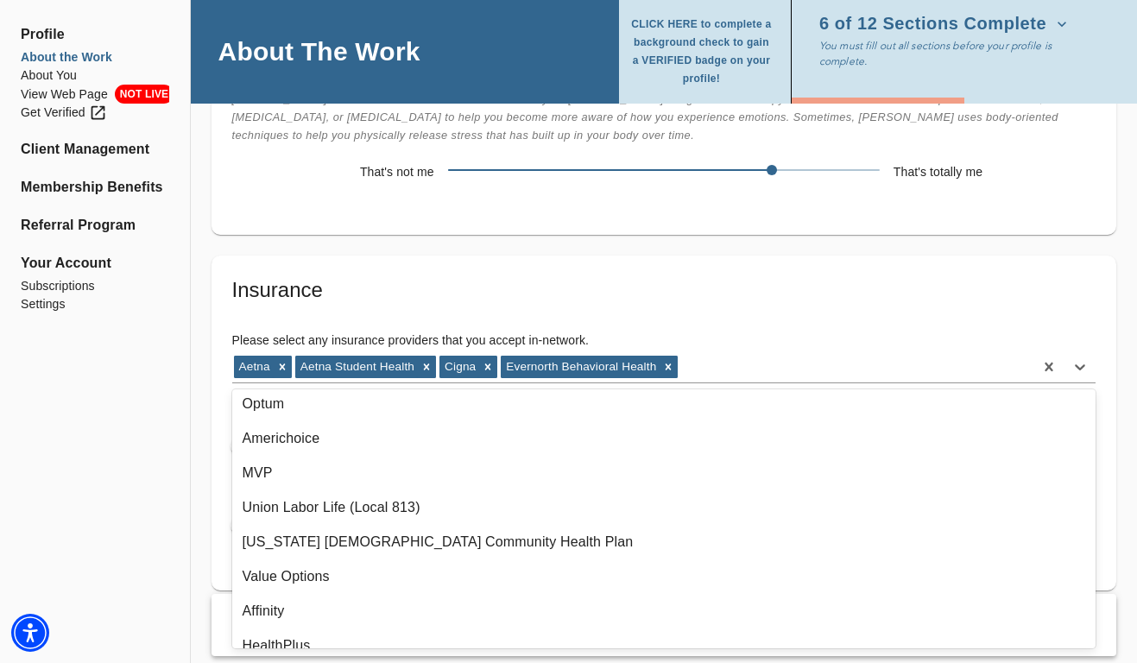
scroll to position [319, 0]
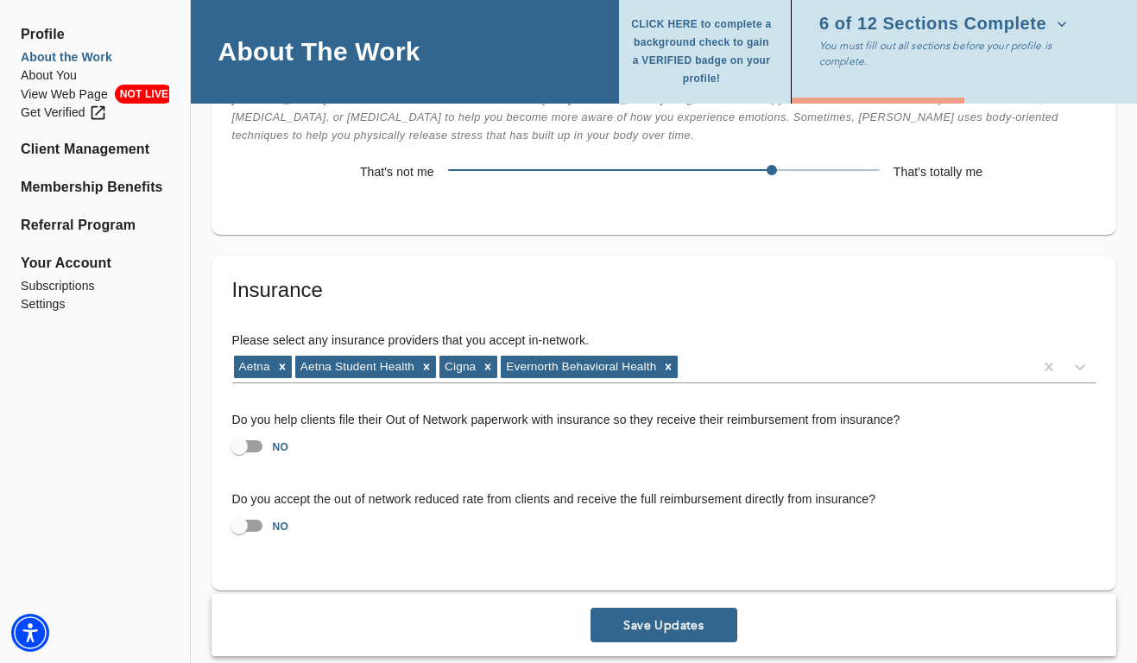
click at [243, 450] on input "NO" at bounding box center [239, 446] width 98 height 33
checkbox input "true"
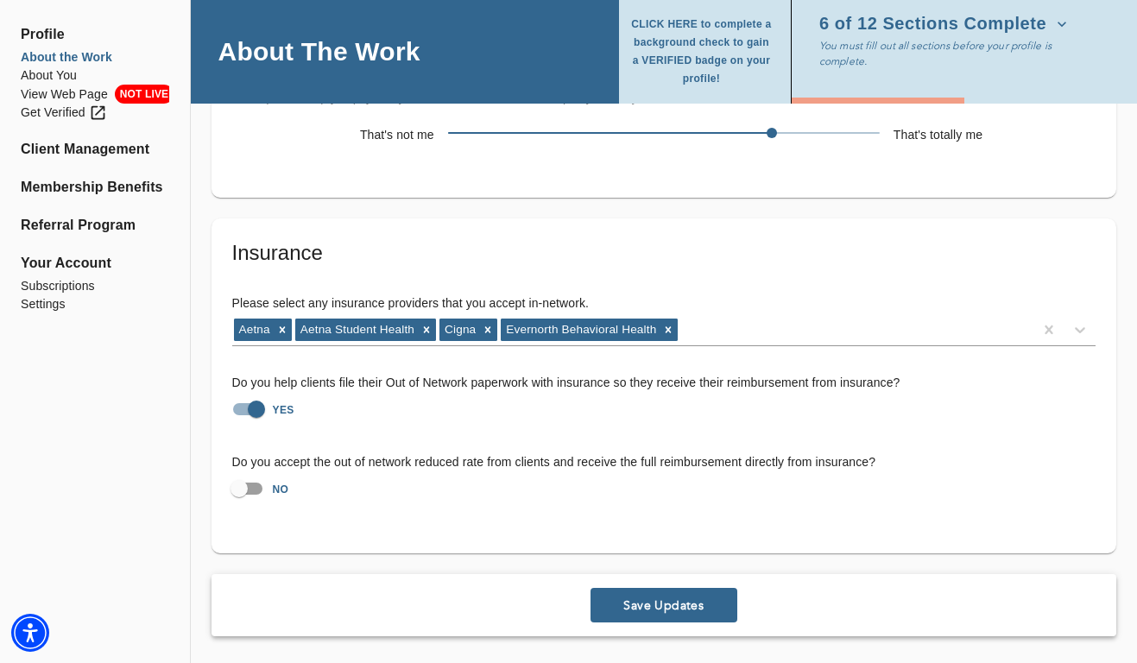
click at [638, 600] on span "Save Updates" at bounding box center [663, 605] width 133 height 16
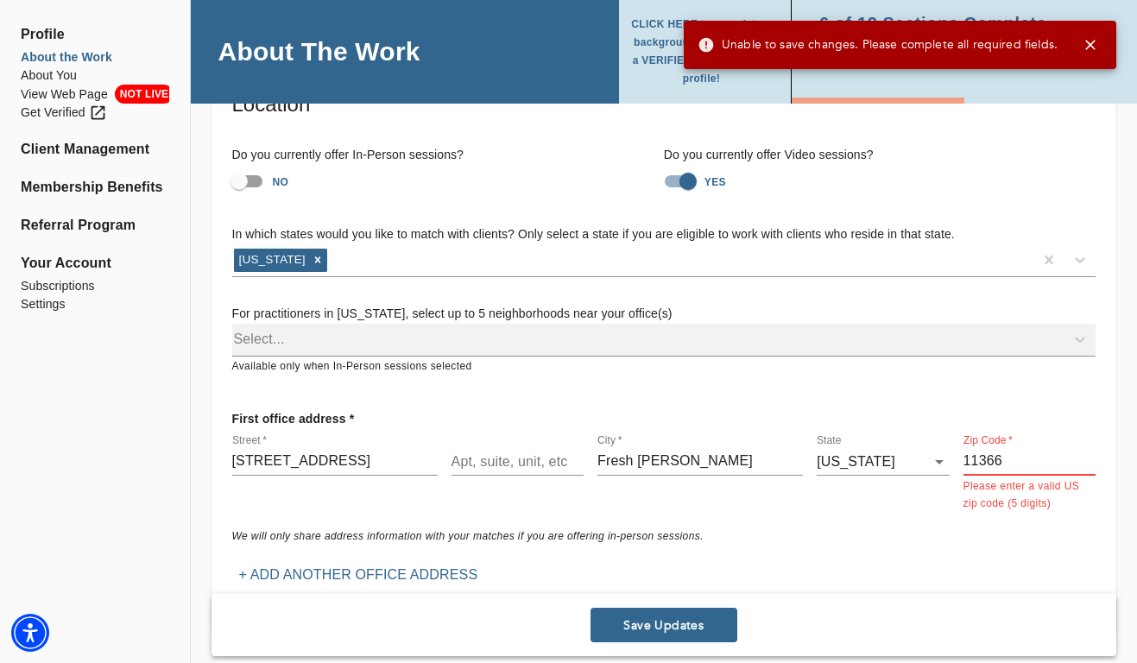
scroll to position [85, 0]
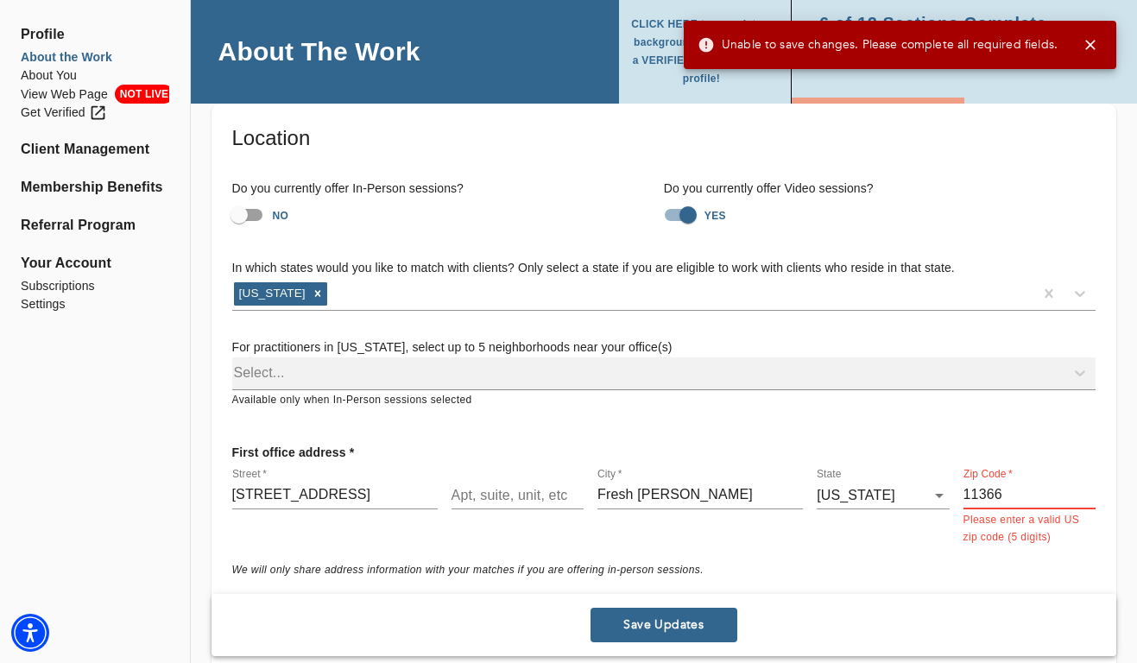
click at [1039, 497] on input "11366" at bounding box center [1029, 496] width 132 height 28
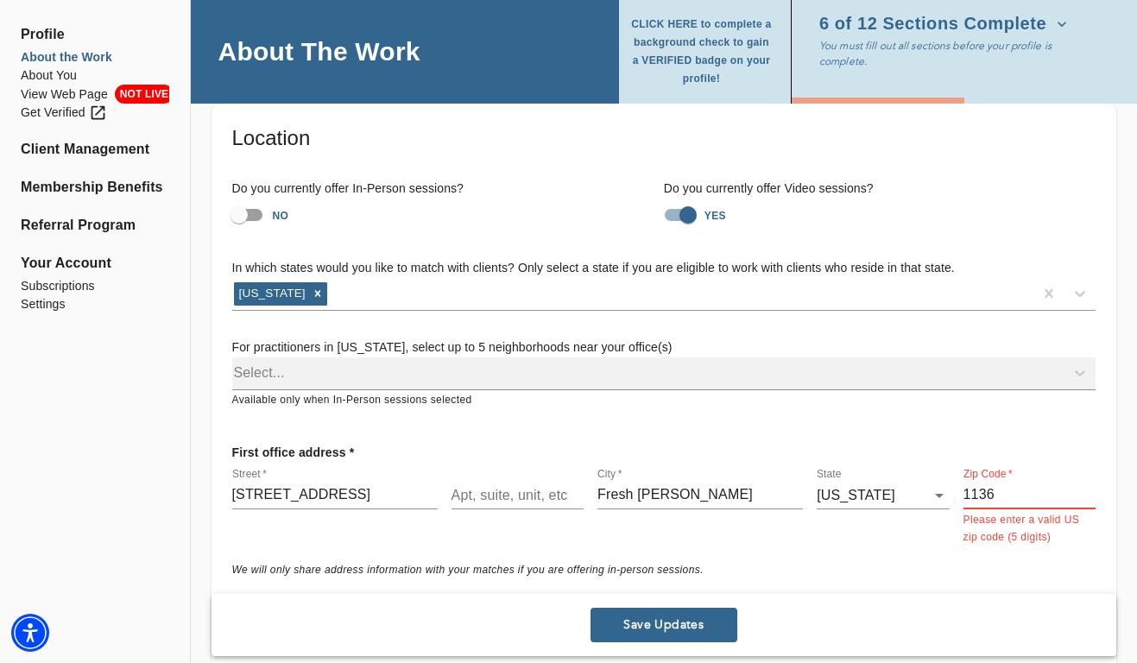
type input "11366"
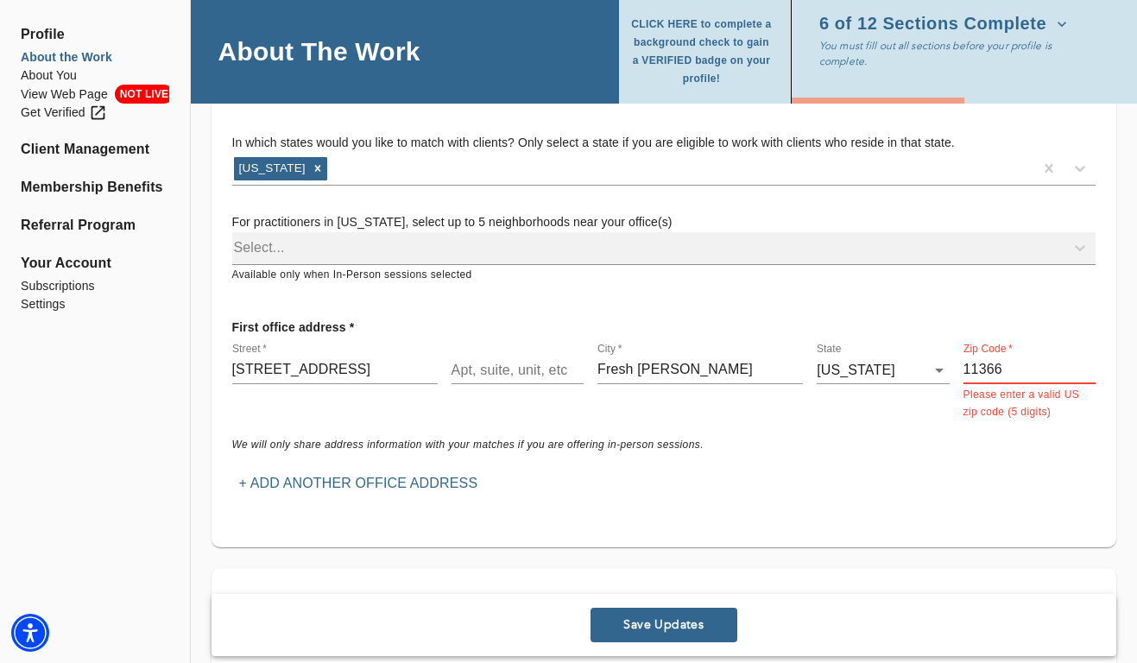
scroll to position [250, 0]
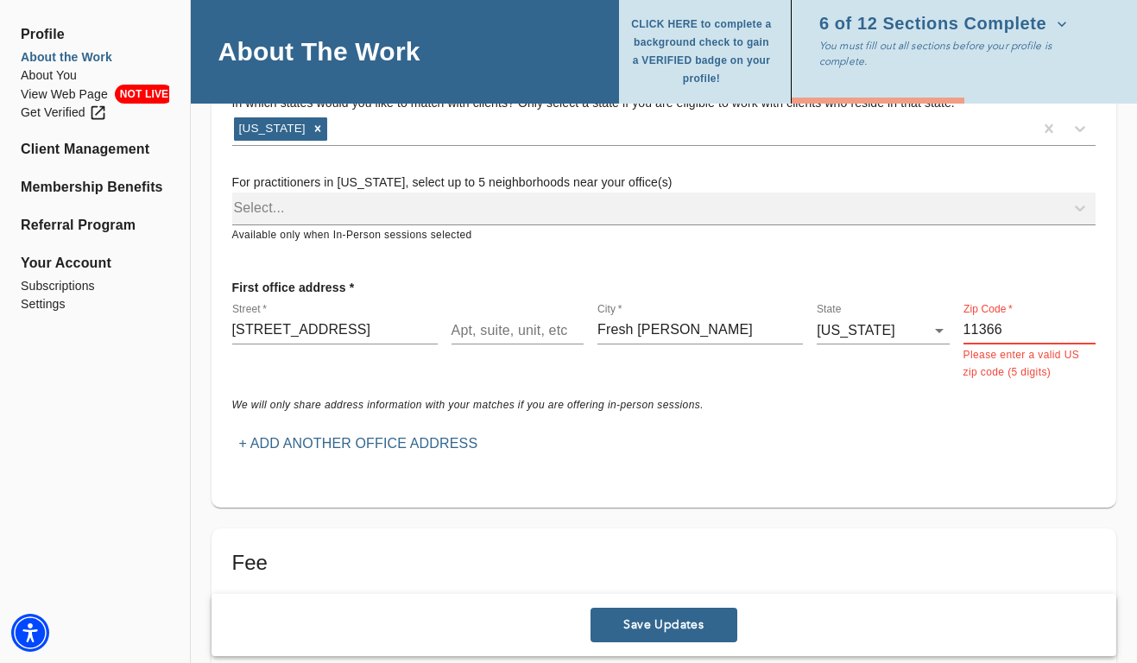
click at [653, 619] on span "Save Updates" at bounding box center [663, 625] width 133 height 16
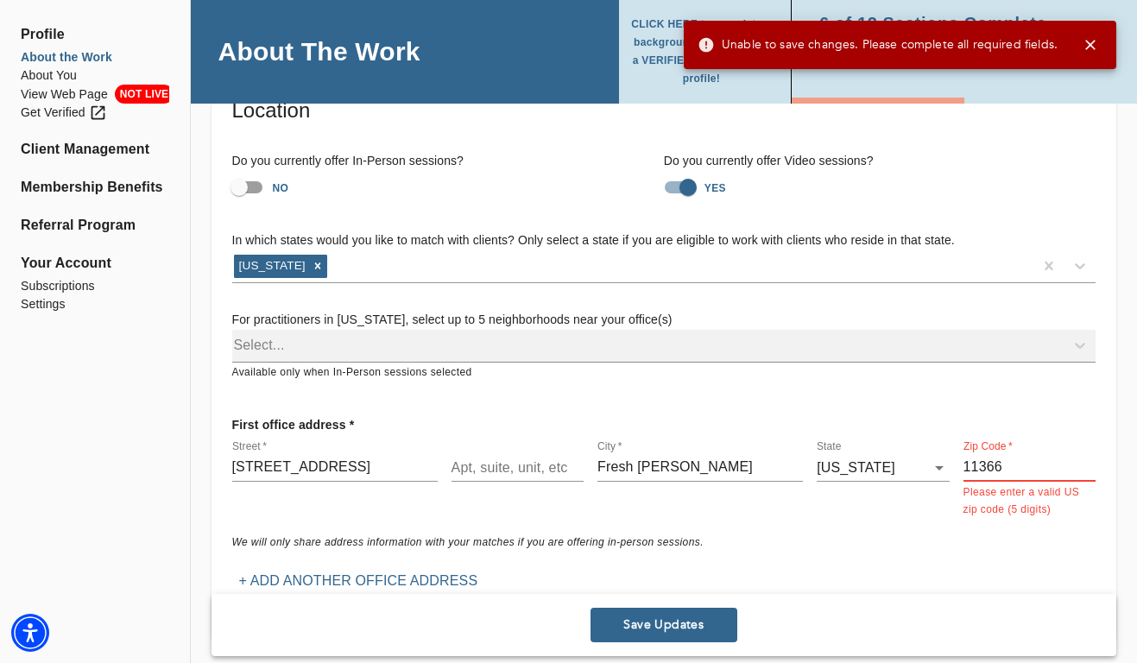
scroll to position [85, 0]
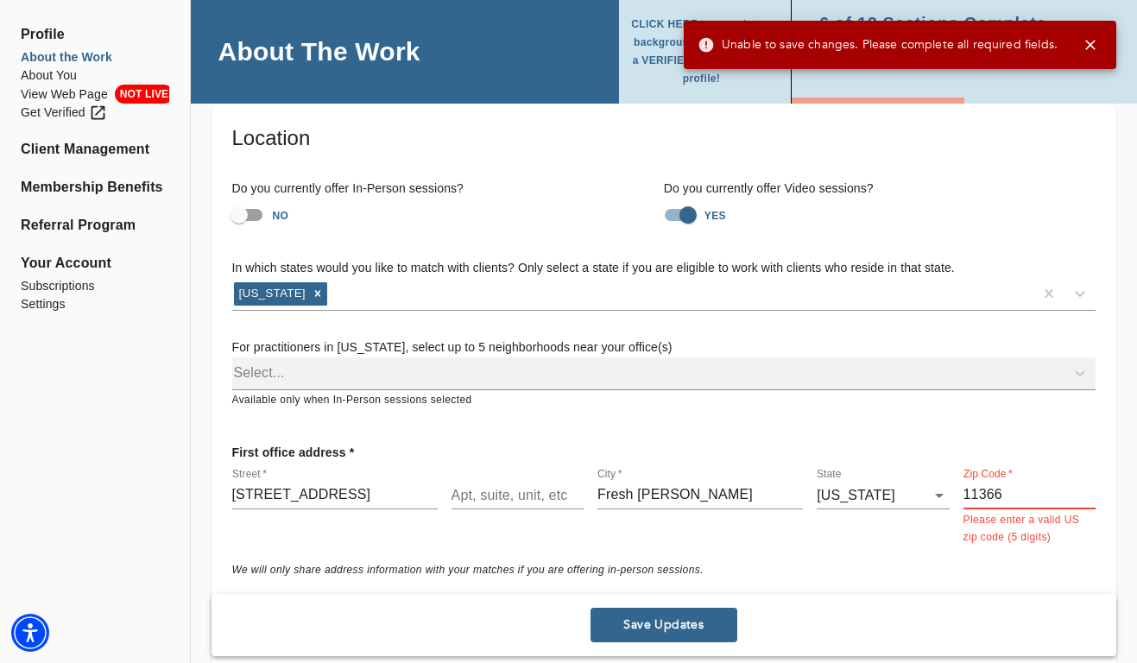
click at [1014, 499] on input "11366" at bounding box center [1029, 496] width 132 height 28
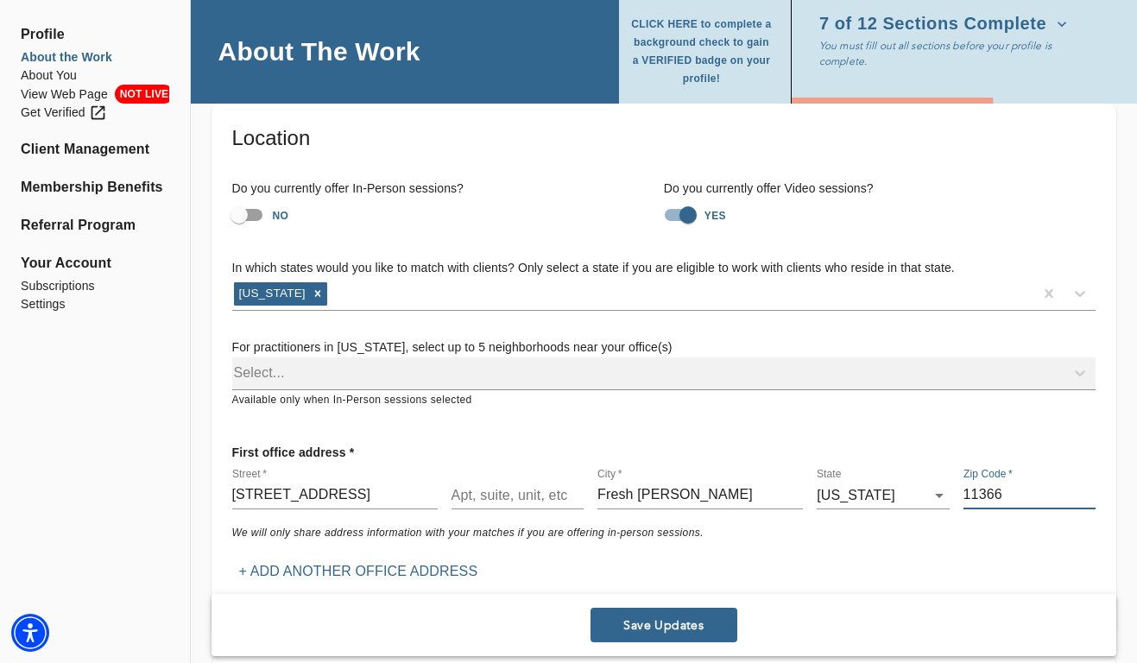
type input "11366"
click at [691, 629] on span "Save Updates" at bounding box center [663, 625] width 133 height 16
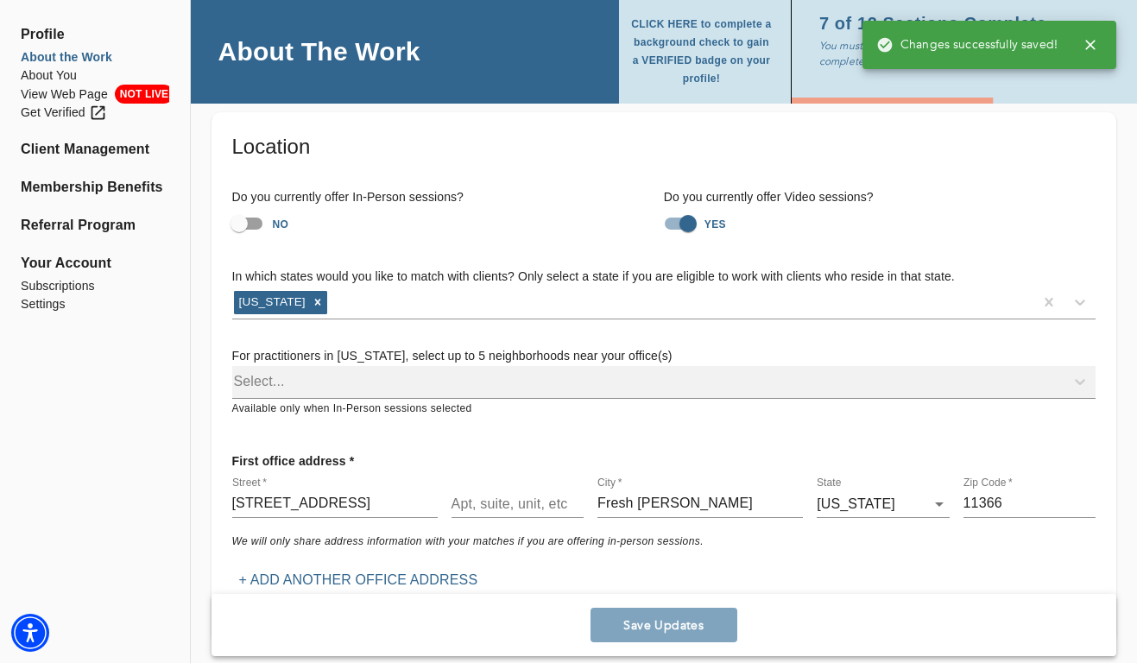
scroll to position [0, 0]
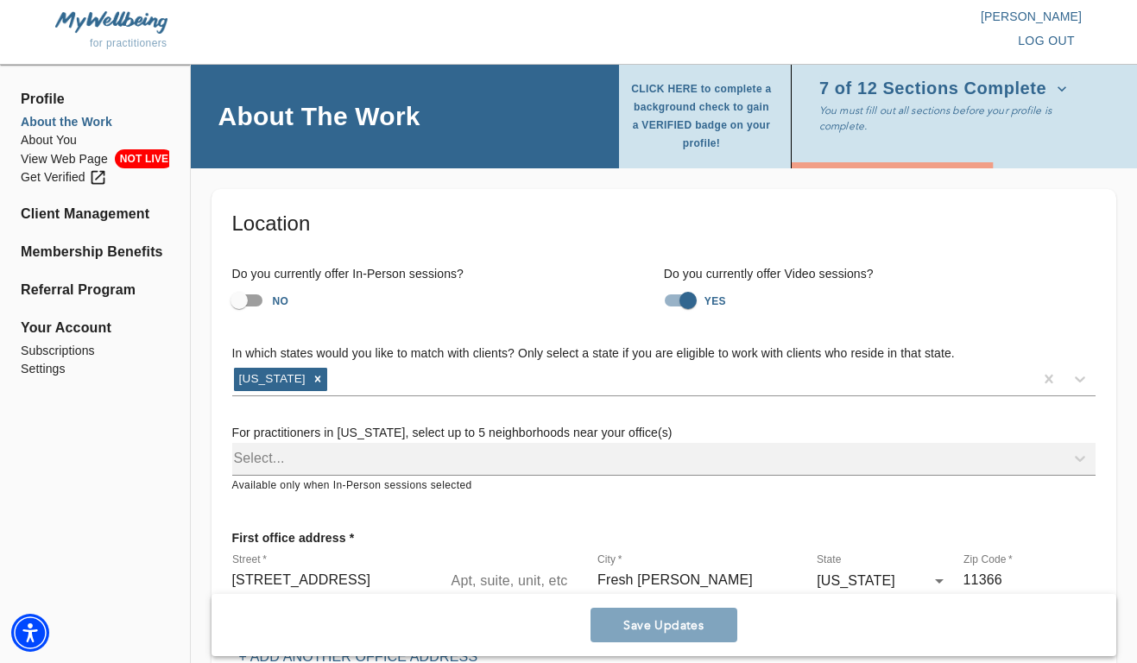
click at [1053, 92] on icon "button" at bounding box center [1061, 88] width 17 height 17
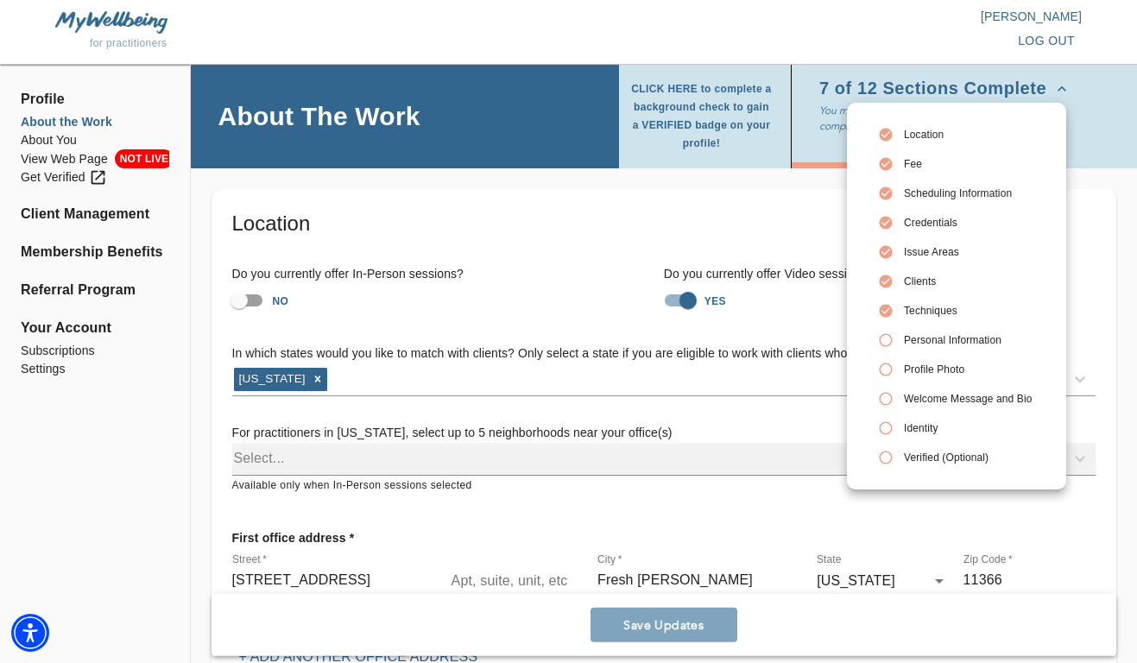
click at [927, 340] on span "Personal Information" at bounding box center [968, 340] width 128 height 16
click at [1054, 93] on div at bounding box center [568, 331] width 1137 height 663
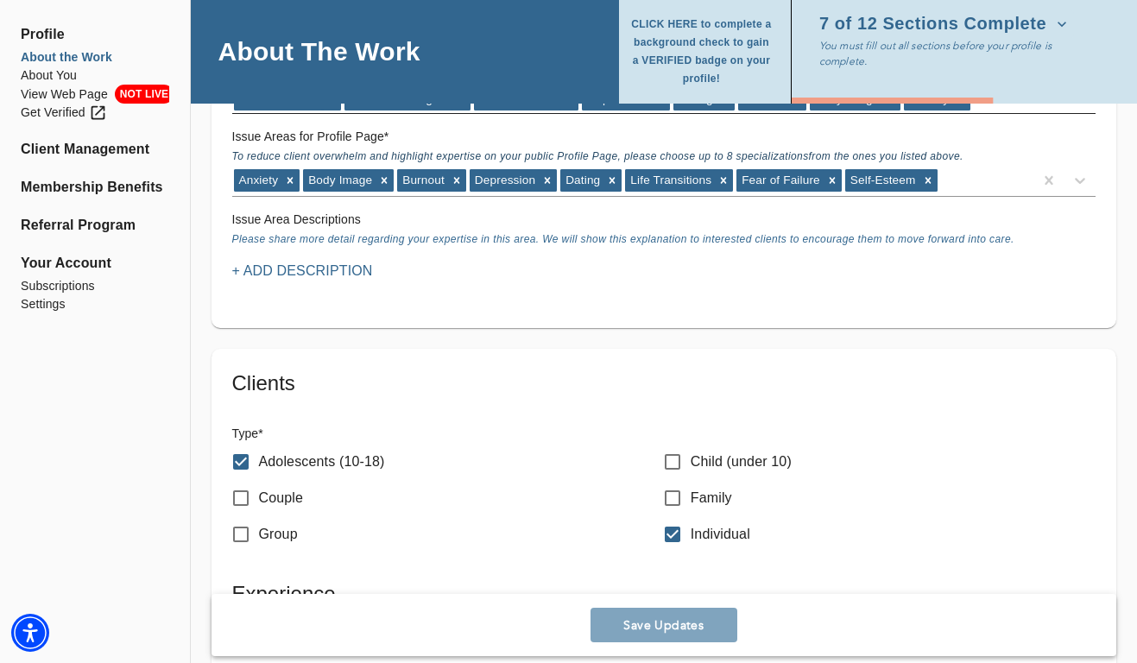
scroll to position [1817, 0]
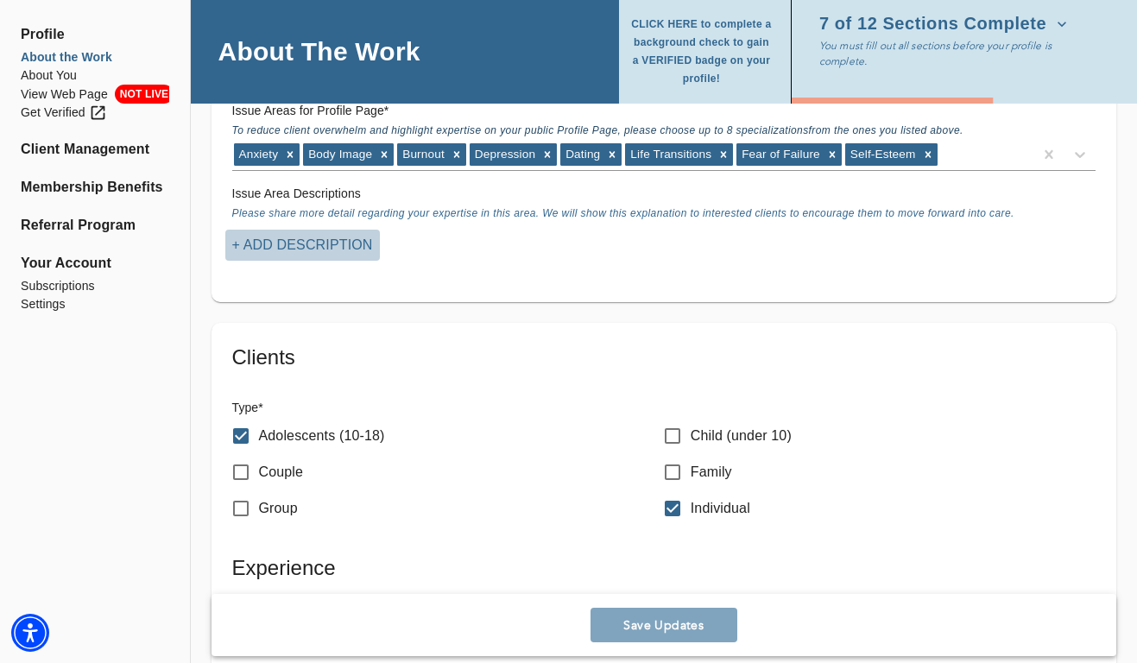
click at [317, 244] on p "+ Add Description" at bounding box center [302, 245] width 141 height 21
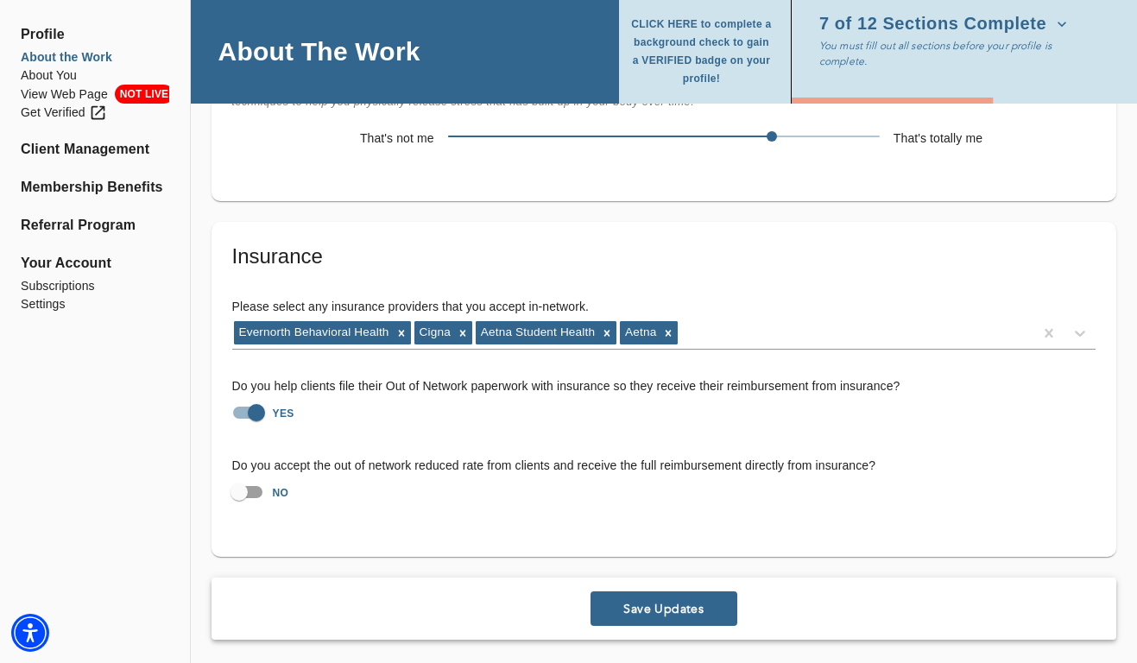
scroll to position [3641, 0]
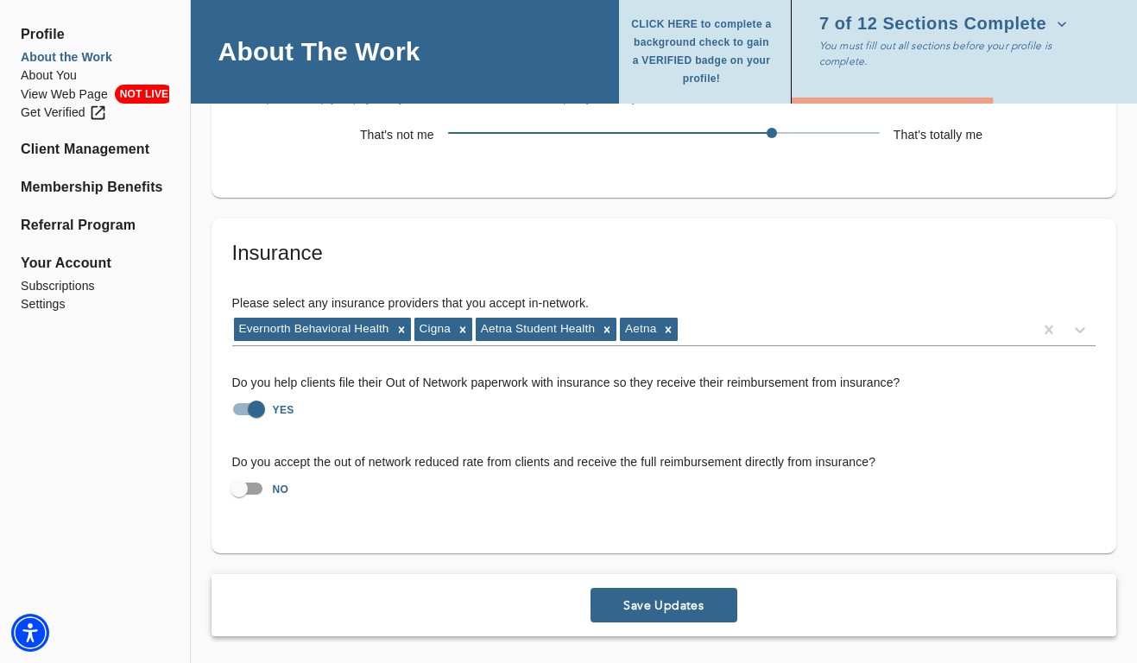
click at [632, 604] on span "Save Updates" at bounding box center [663, 605] width 133 height 16
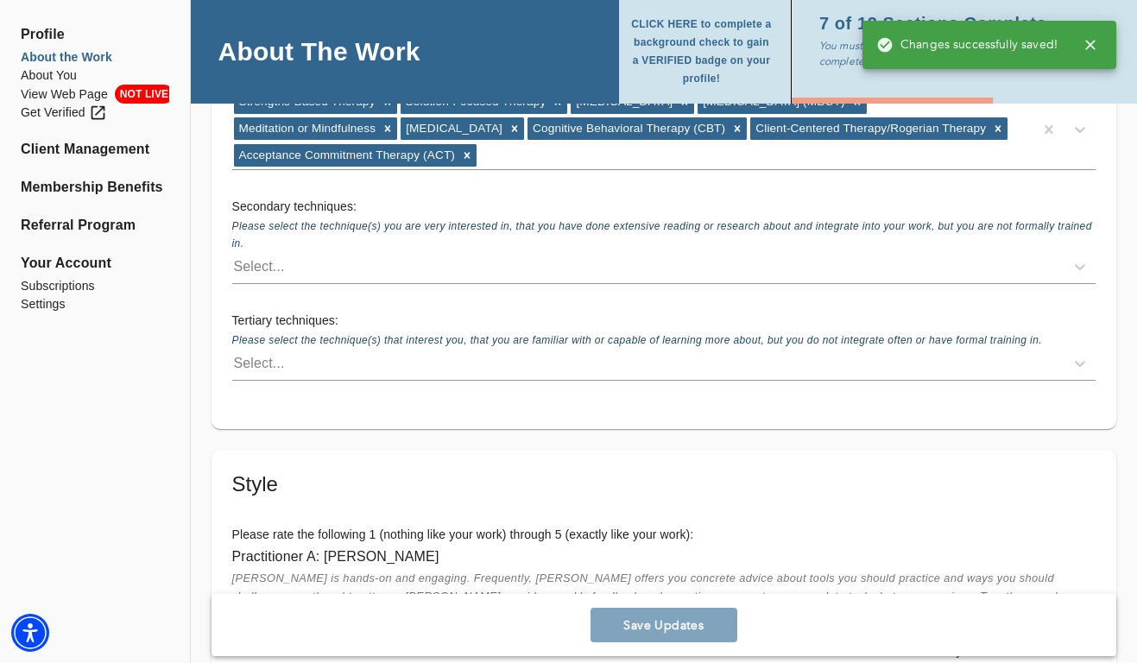
scroll to position [2496, 0]
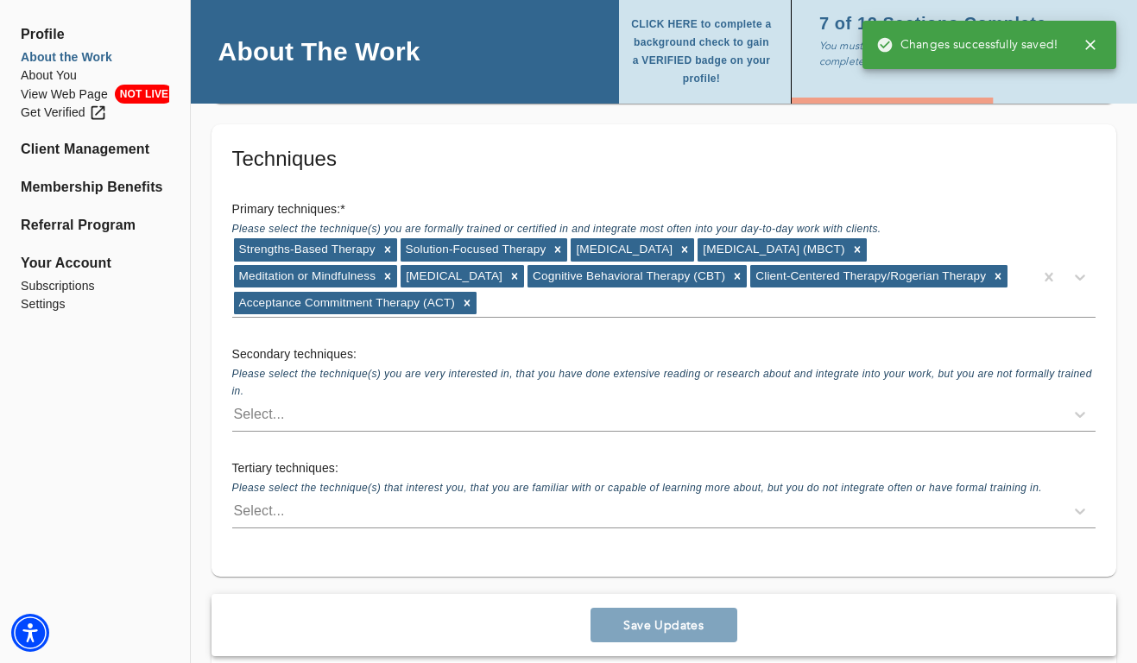
click at [1091, 43] on icon "button" at bounding box center [1090, 45] width 10 height 10
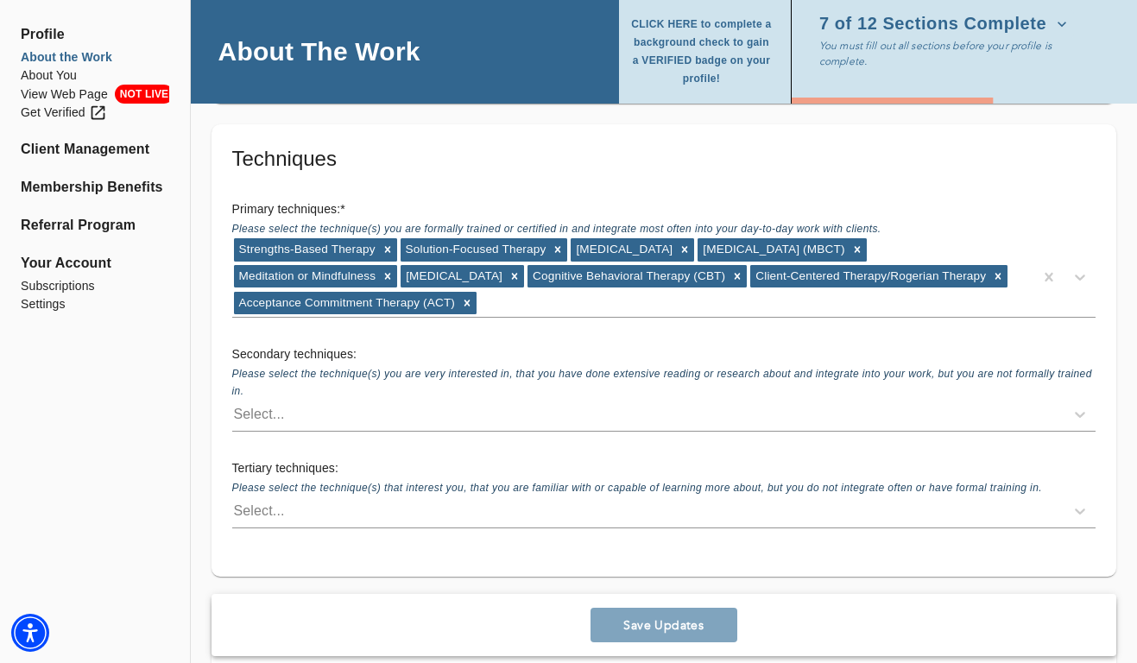
click at [1056, 25] on icon "button" at bounding box center [1061, 24] width 17 height 17
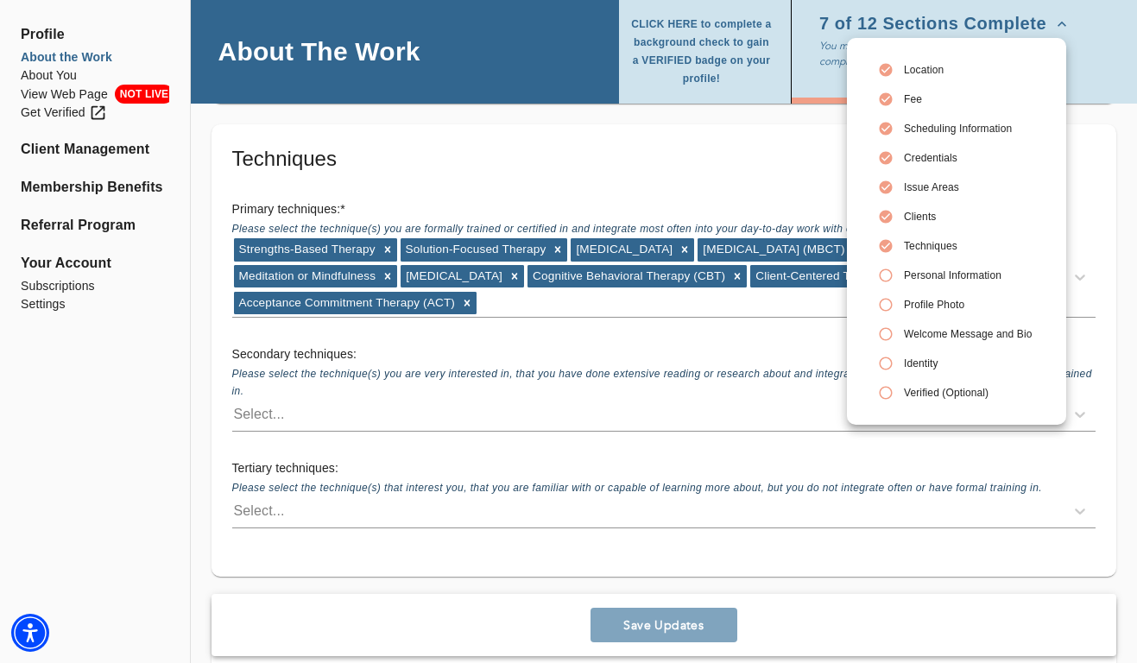
click at [1056, 25] on div at bounding box center [568, 331] width 1137 height 663
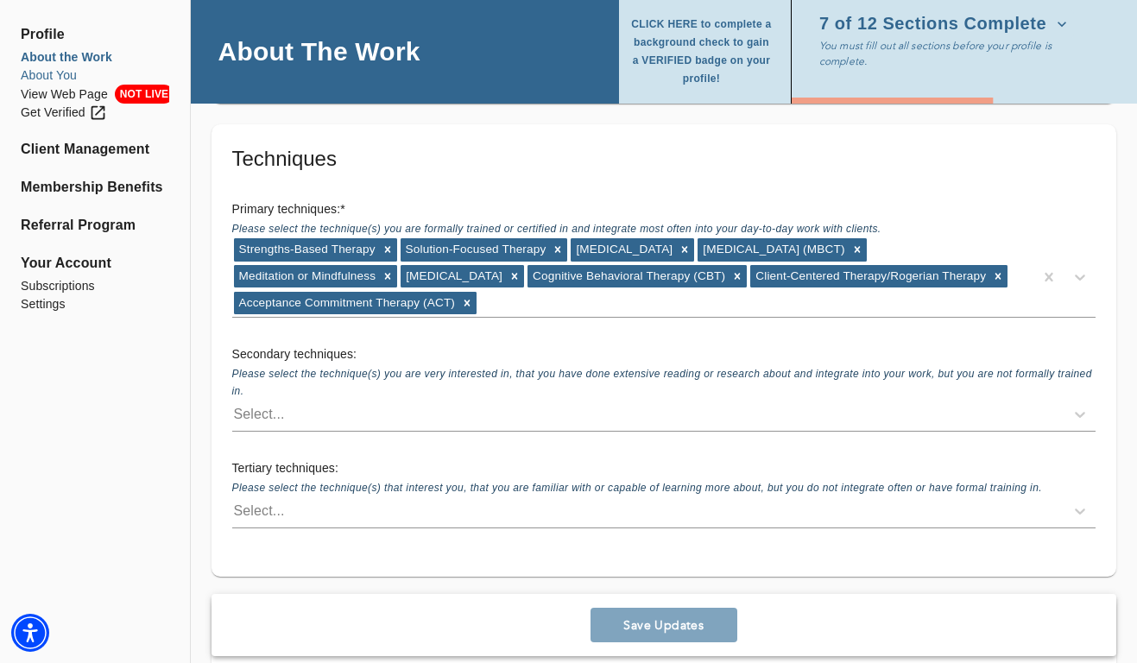
click at [53, 74] on li "About You" at bounding box center [95, 75] width 148 height 18
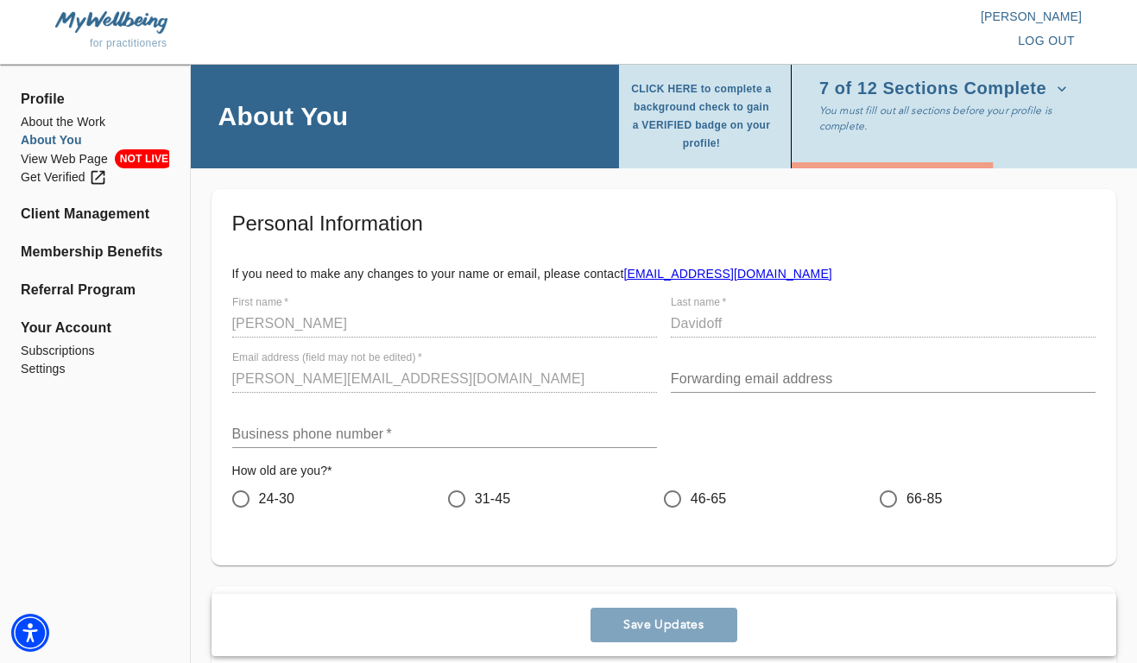
click at [742, 382] on input "text" at bounding box center [883, 379] width 425 height 28
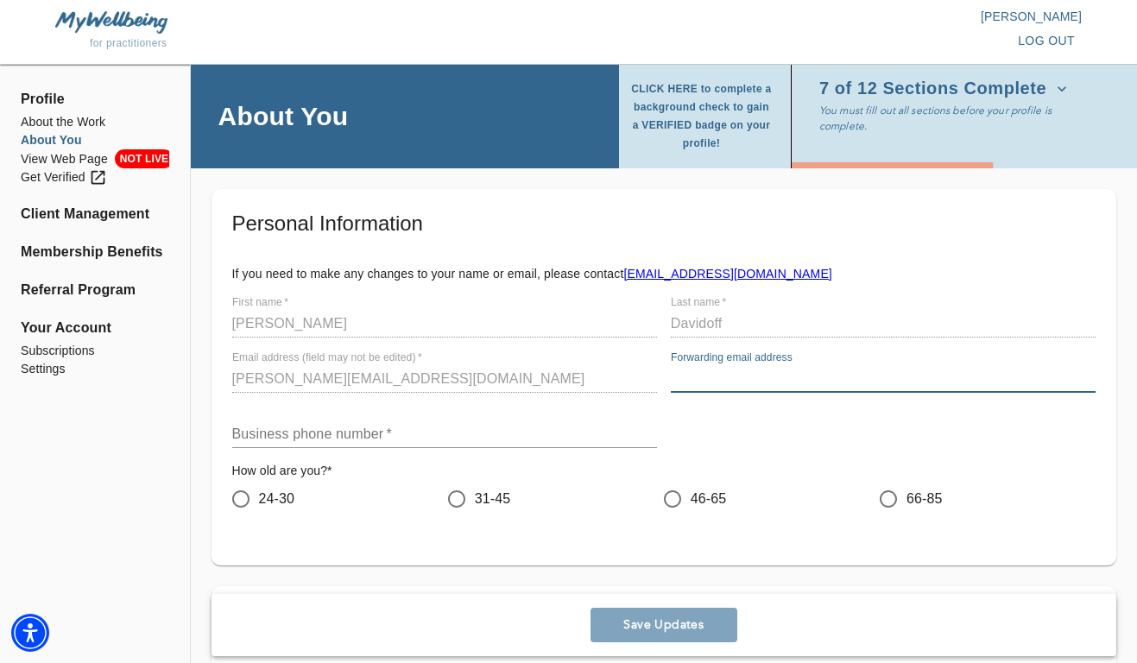
type input "[PERSON_NAME][EMAIL_ADDRESS][DOMAIN_NAME]"
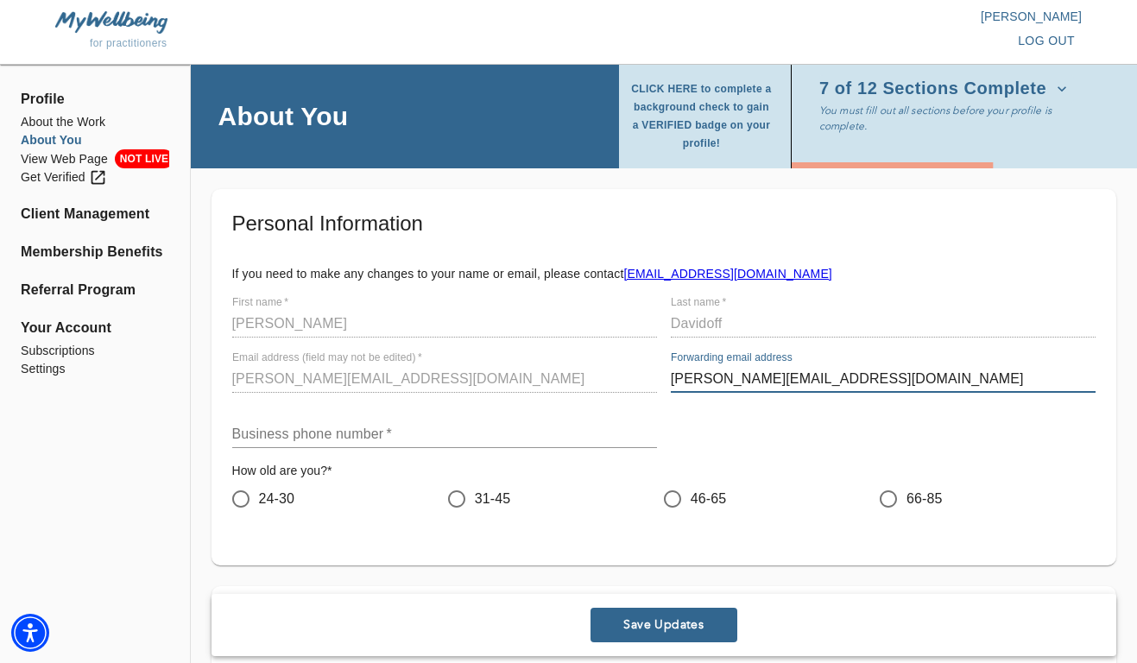
click at [422, 425] on input "text" at bounding box center [444, 434] width 425 height 28
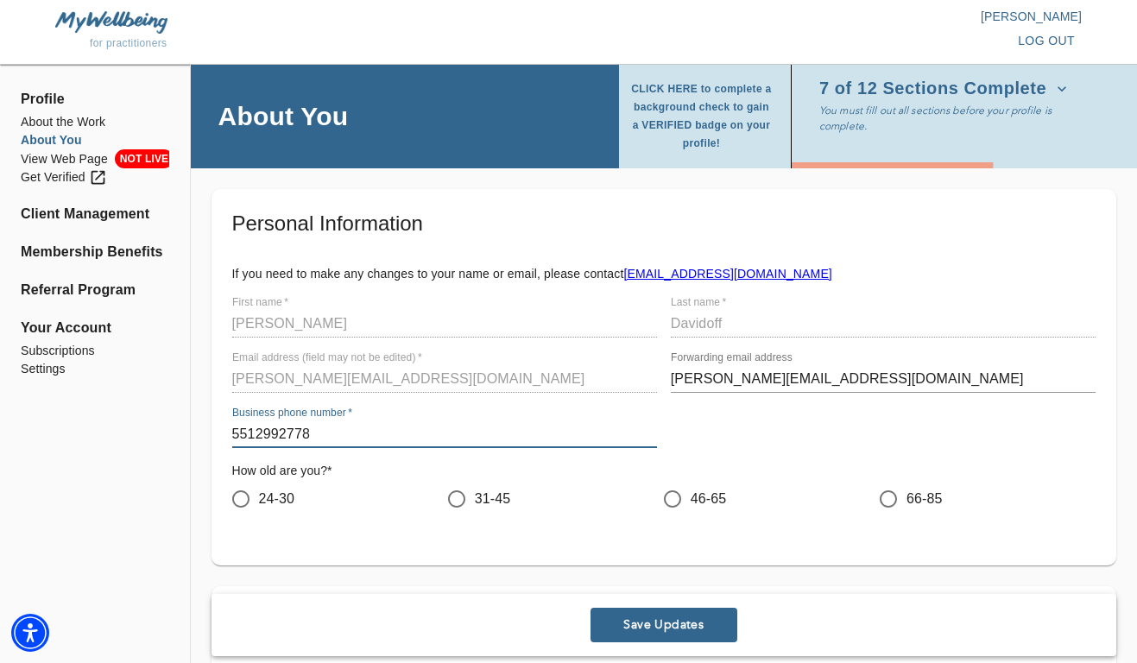
type input "5512992778"
click at [235, 501] on input "24-30" at bounding box center [241, 499] width 36 height 36
radio input "true"
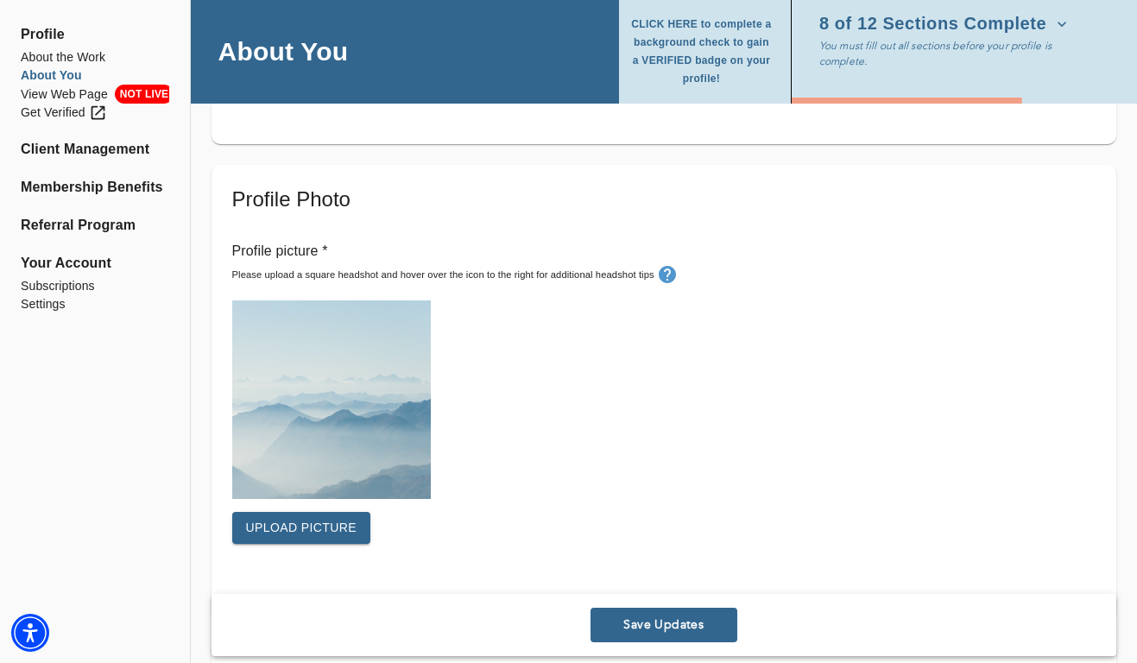
scroll to position [470, 0]
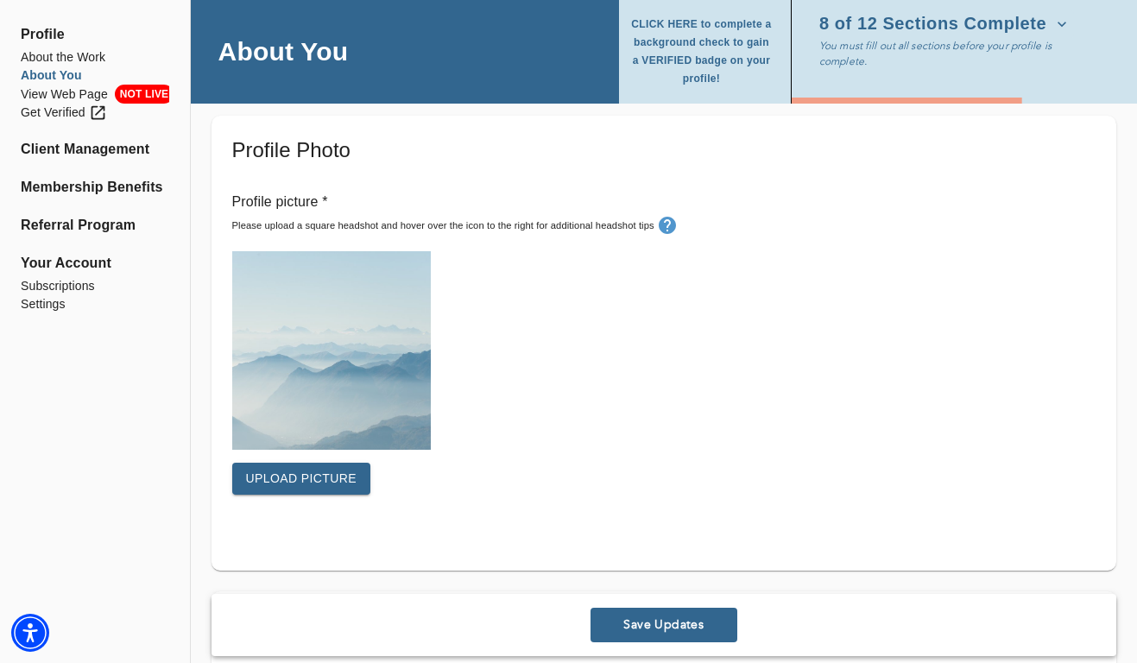
click at [319, 476] on span "Upload picture" at bounding box center [301, 479] width 111 height 22
click at [336, 472] on span "Upload picture" at bounding box center [301, 479] width 111 height 22
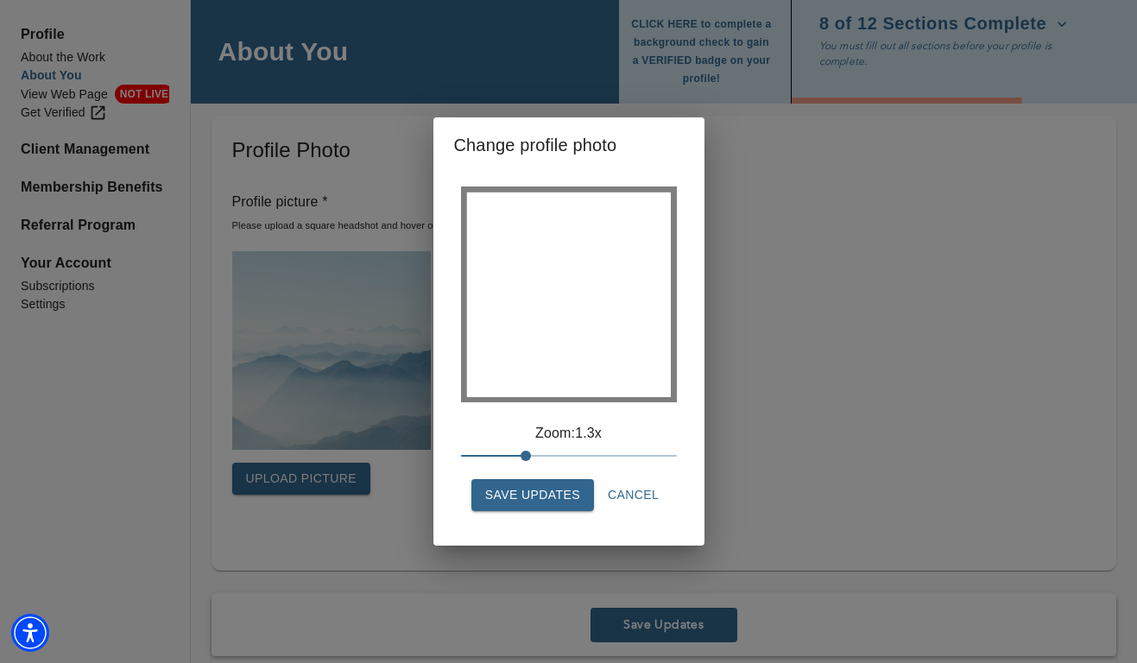
drag, startPoint x: 461, startPoint y: 452, endPoint x: 536, endPoint y: 465, distance: 76.2
click at [531, 461] on span at bounding box center [526, 456] width 10 height 10
drag, startPoint x: 567, startPoint y: 351, endPoint x: 565, endPoint y: 309, distance: 42.3
click at [565, 309] on div at bounding box center [568, 295] width 205 height 205
click at [540, 496] on span "Save Updates" at bounding box center [532, 495] width 95 height 22
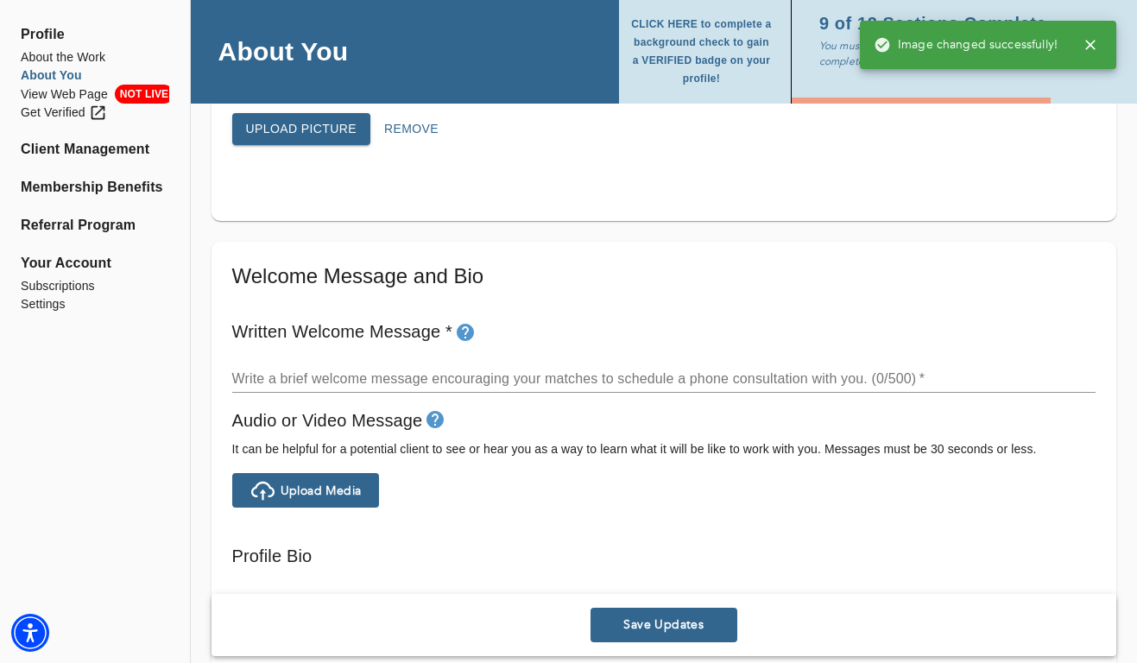
scroll to position [841, 0]
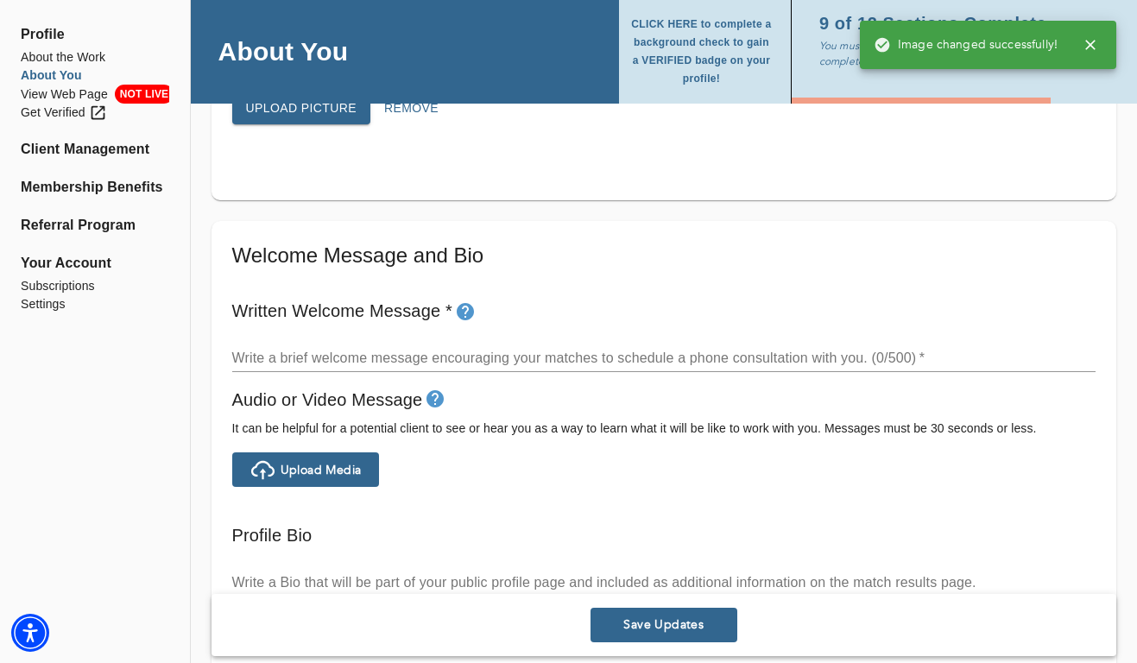
click at [349, 344] on div "x" at bounding box center [663, 358] width 863 height 28
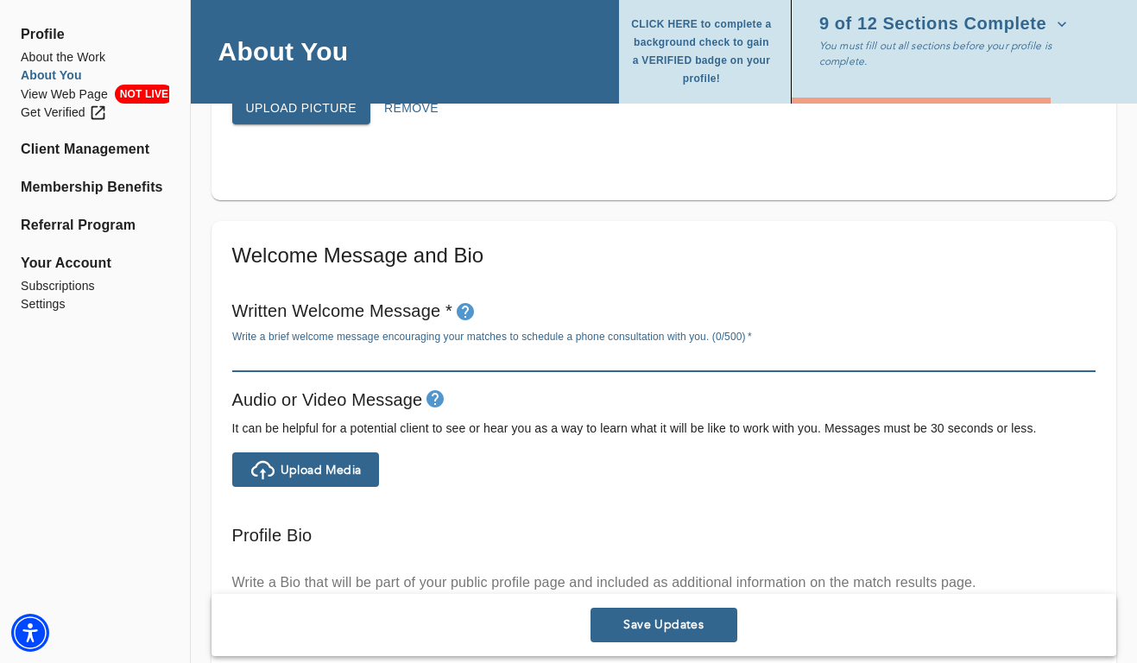
paste textarea "You're doing your best, but lately it feels harder to manage. Maybe you're over…"
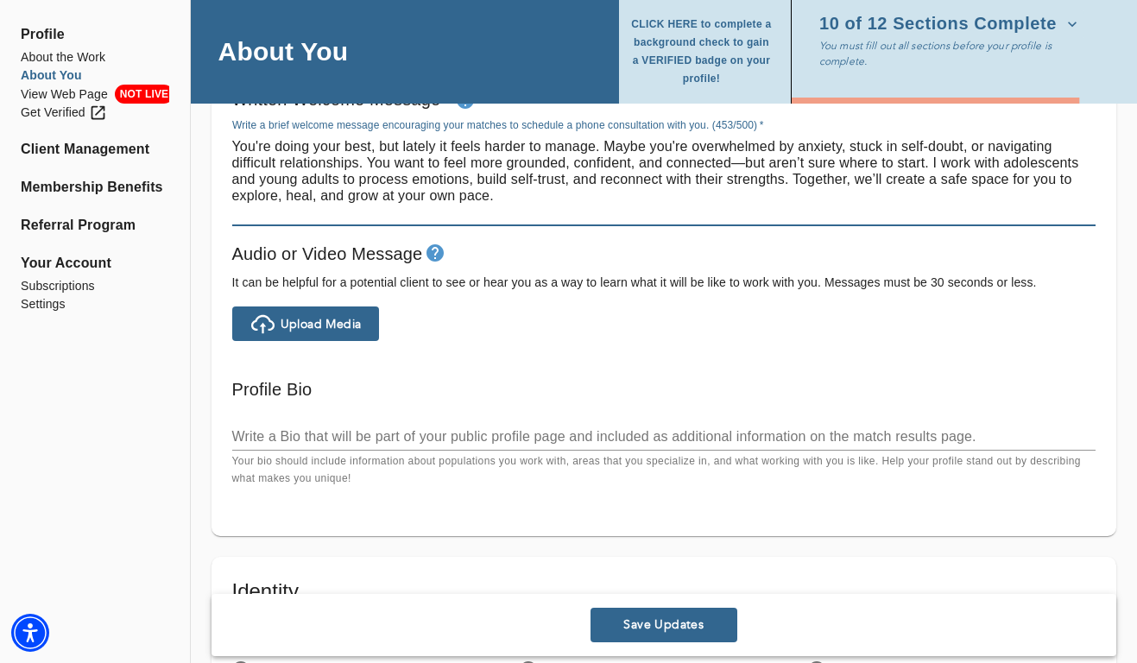
scroll to position [1092, 0]
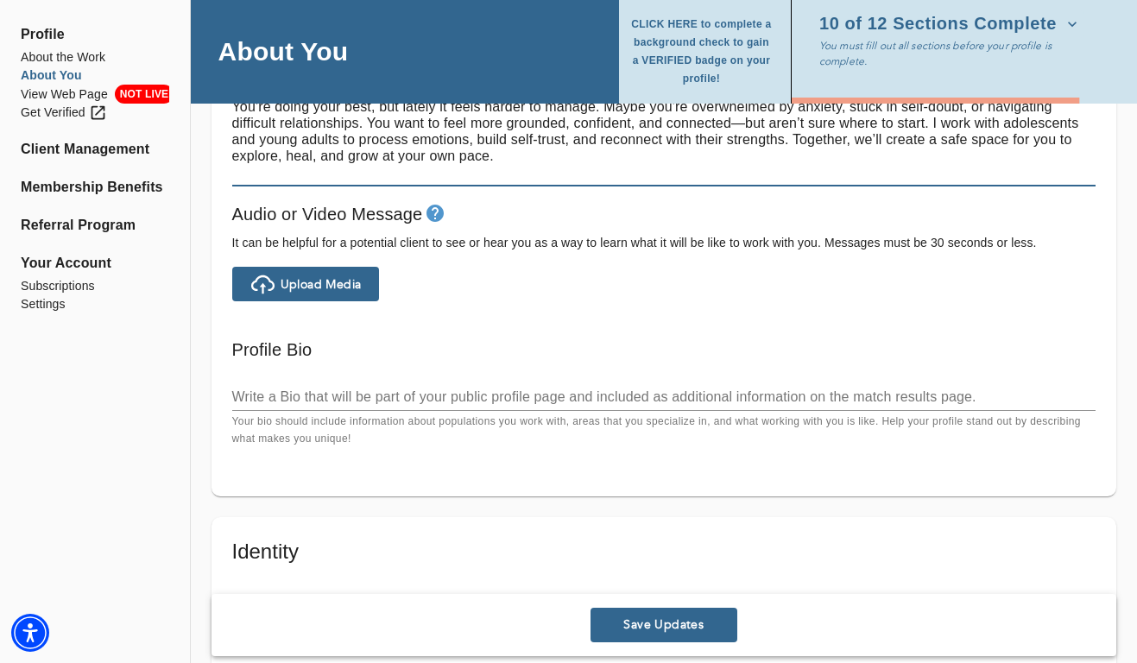
type textarea "You're doing your best, but lately it feels harder to manage. Maybe you're over…"
click at [326, 382] on div "Write a Bio that will be part of your public profile page and included as addit…" at bounding box center [663, 408] width 863 height 79
click at [304, 393] on textarea at bounding box center [663, 396] width 863 height 16
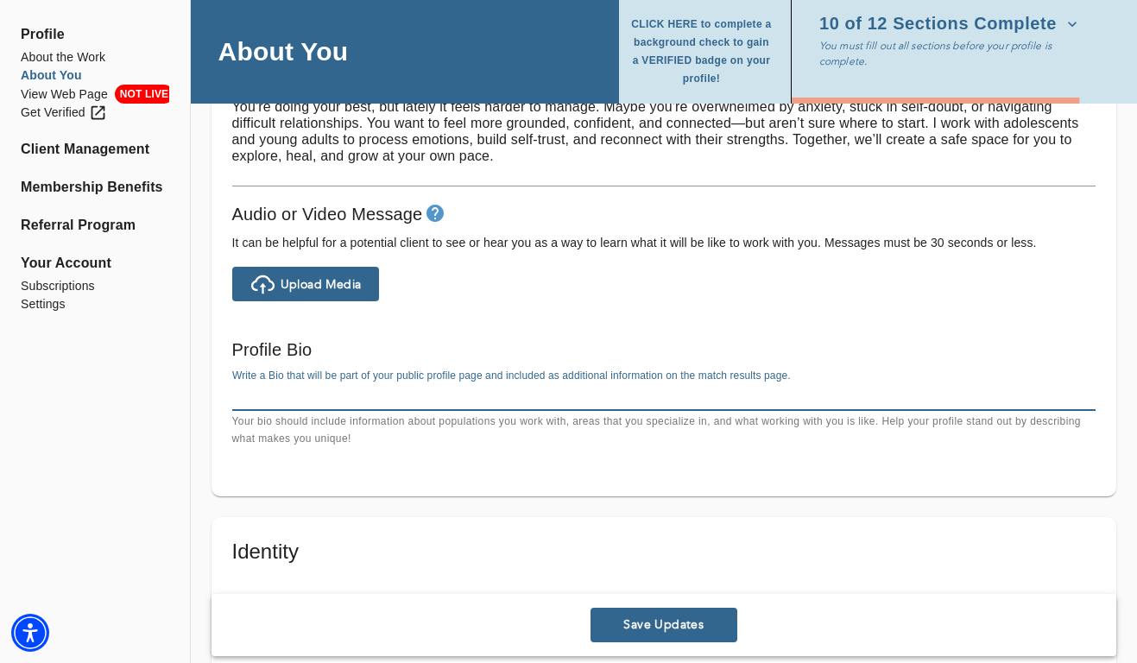
paste textarea "I take a warm, collaborative, and person-centered approach, tailoring therapy t…"
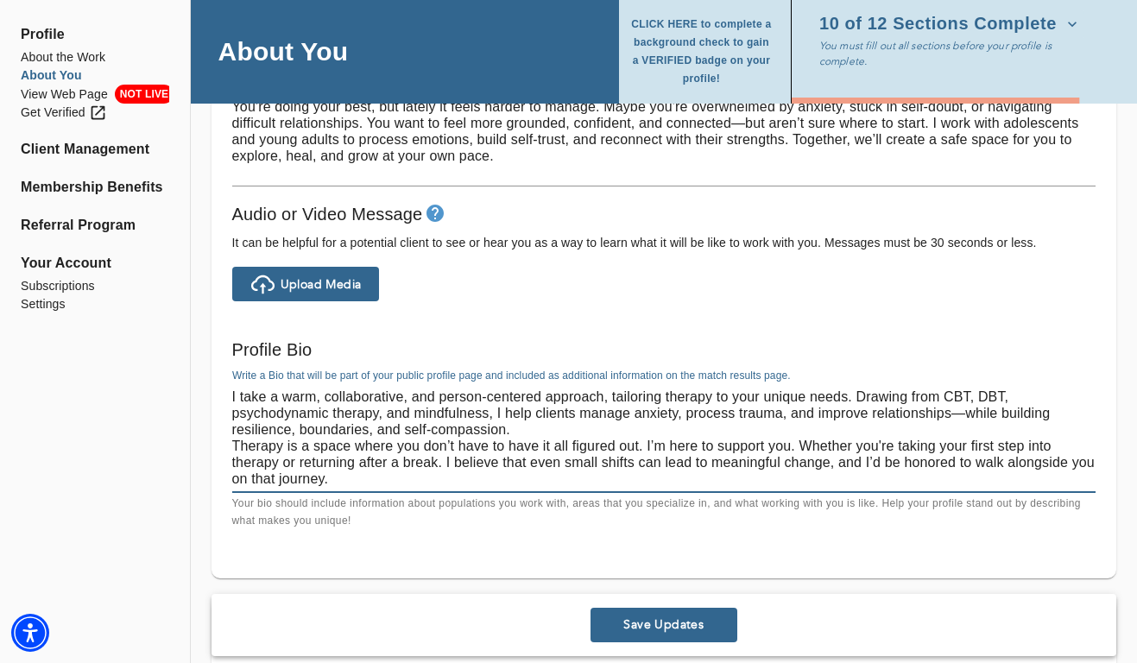
click at [525, 432] on textarea "I take a warm, collaborative, and person-centered approach, tailoring therapy t…" at bounding box center [663, 437] width 863 height 98
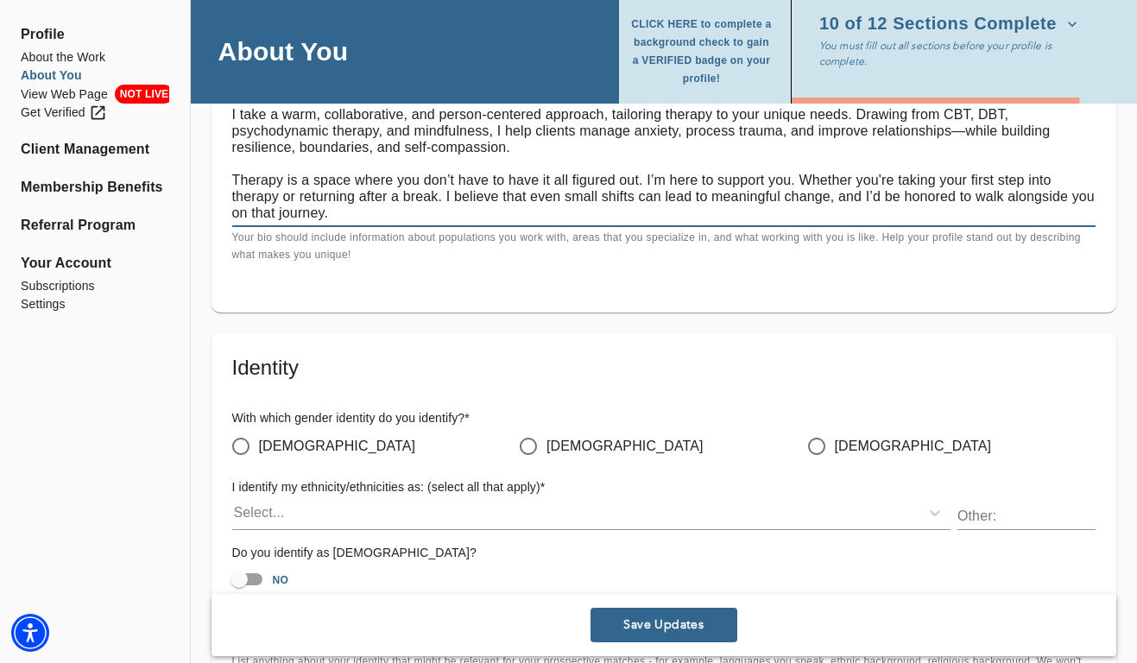
scroll to position [1489, 0]
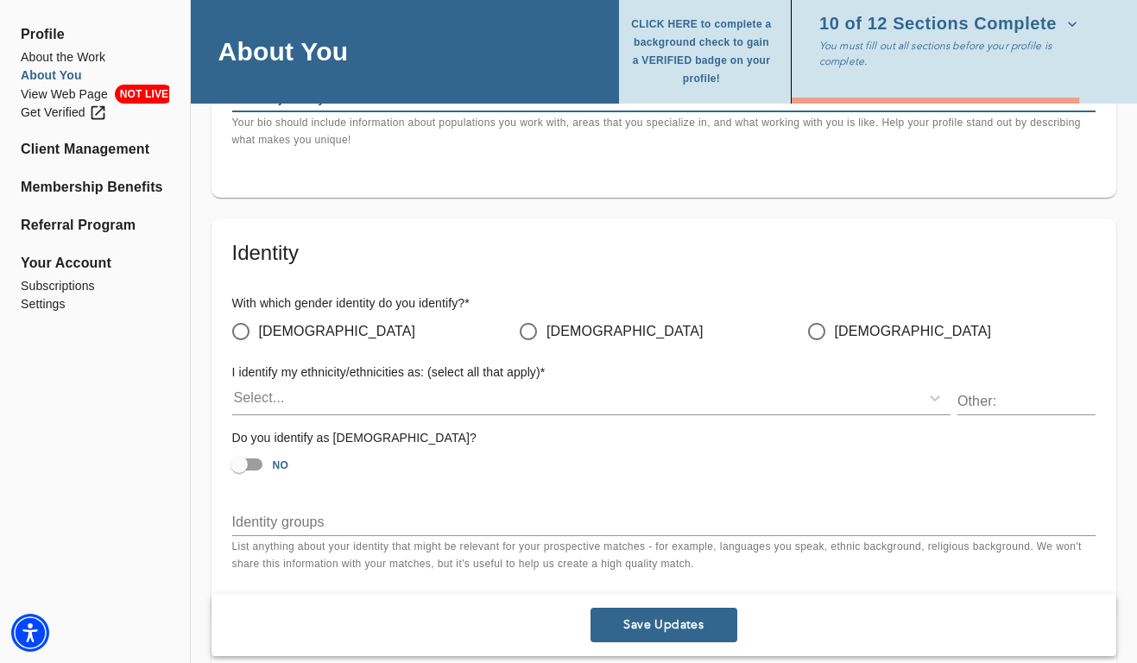
type textarea "I take a warm, collaborative, and person-centered approach, tailoring therapy t…"
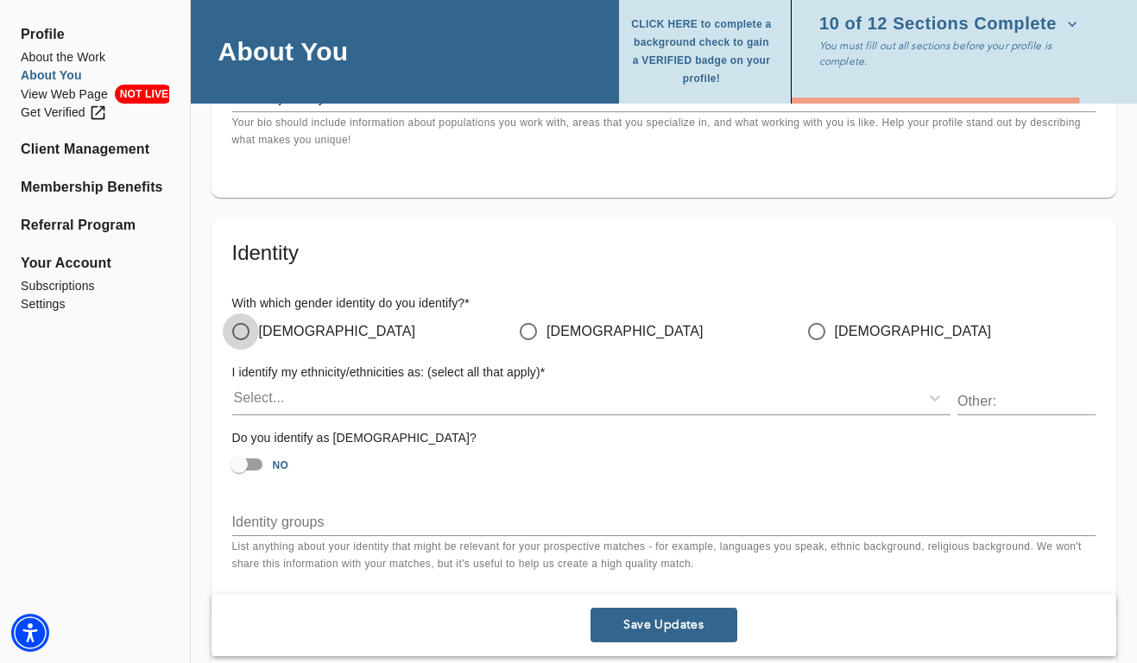
click at [236, 323] on input "[DEMOGRAPHIC_DATA]" at bounding box center [241, 331] width 36 height 36
radio input "true"
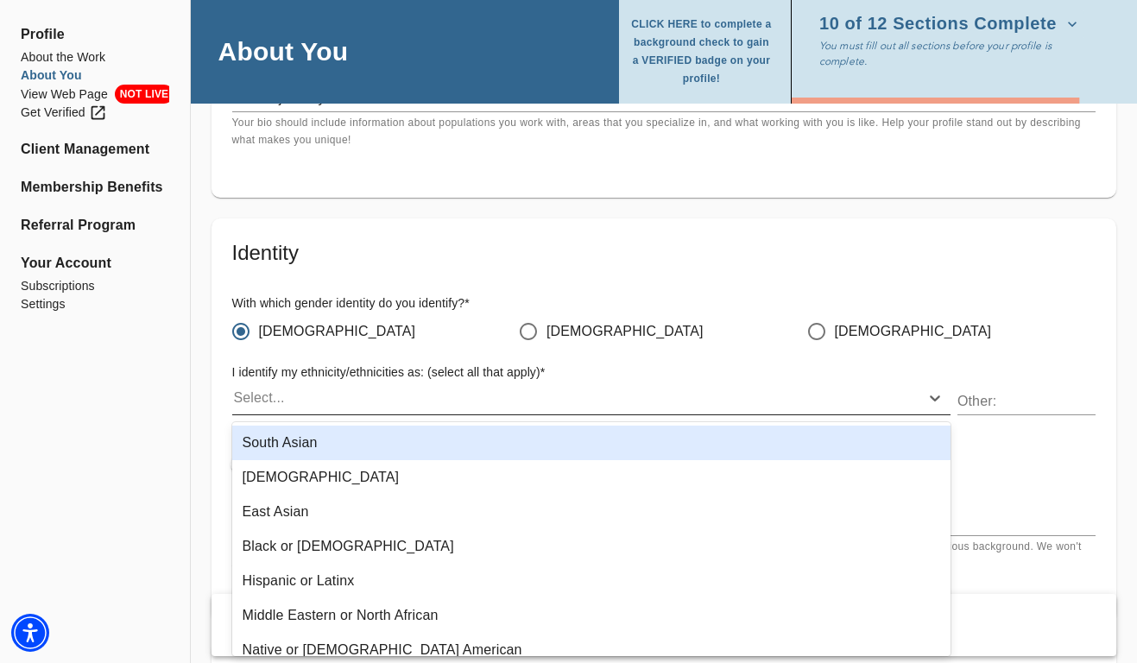
click at [312, 404] on div "Select..." at bounding box center [575, 398] width 687 height 28
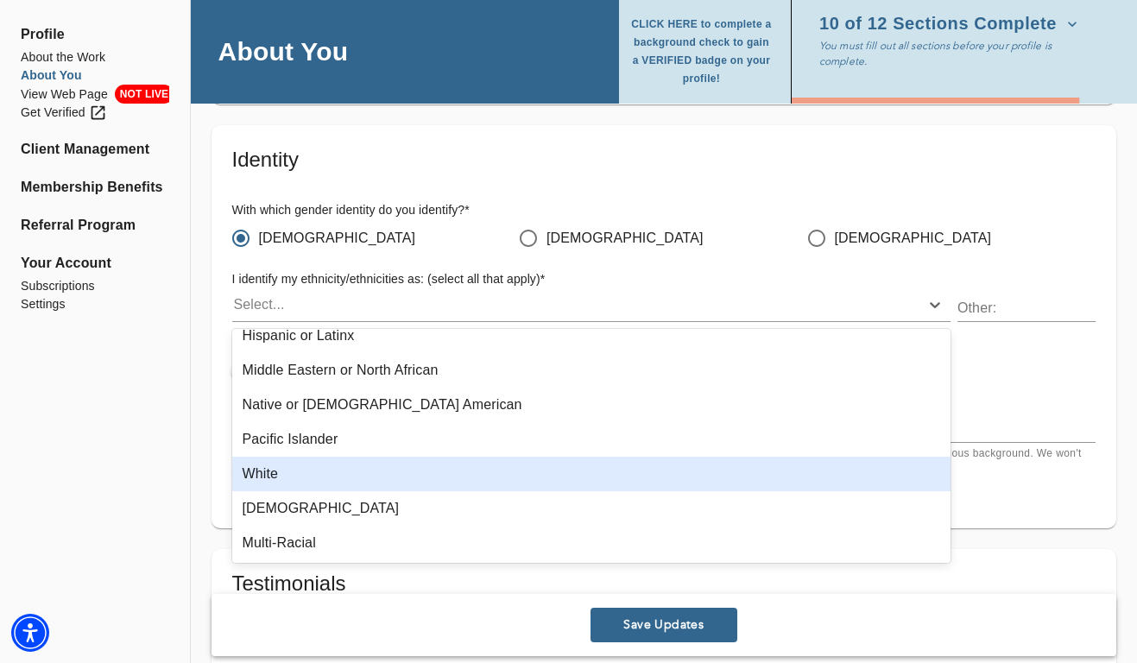
scroll to position [187, 0]
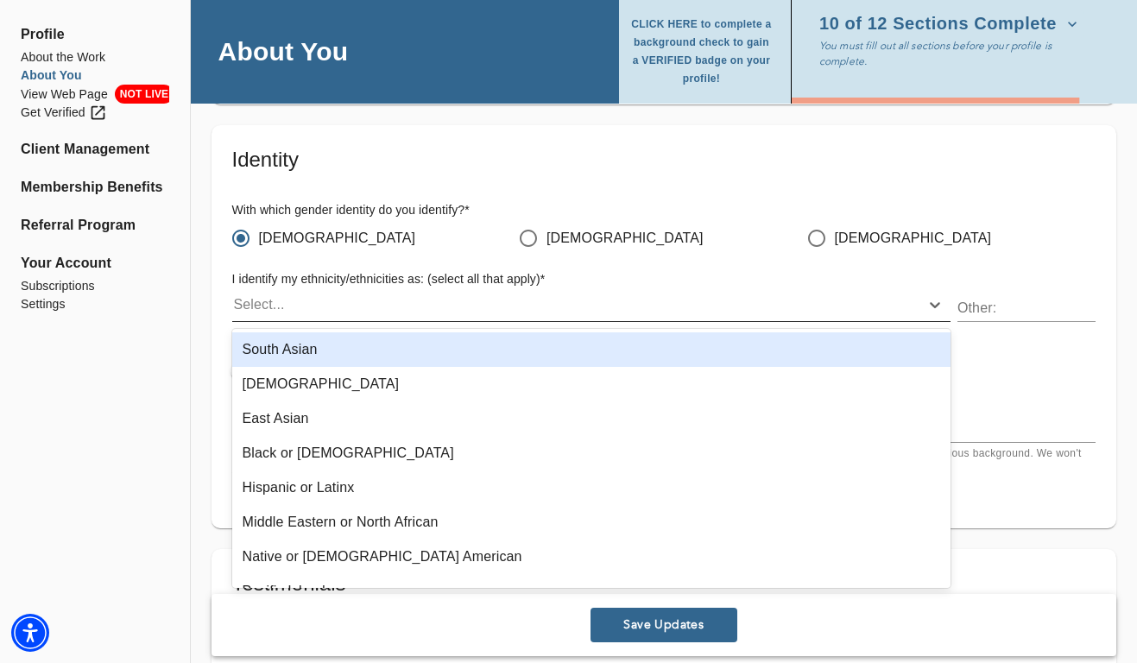
click at [293, 312] on div "Select..." at bounding box center [575, 305] width 687 height 28
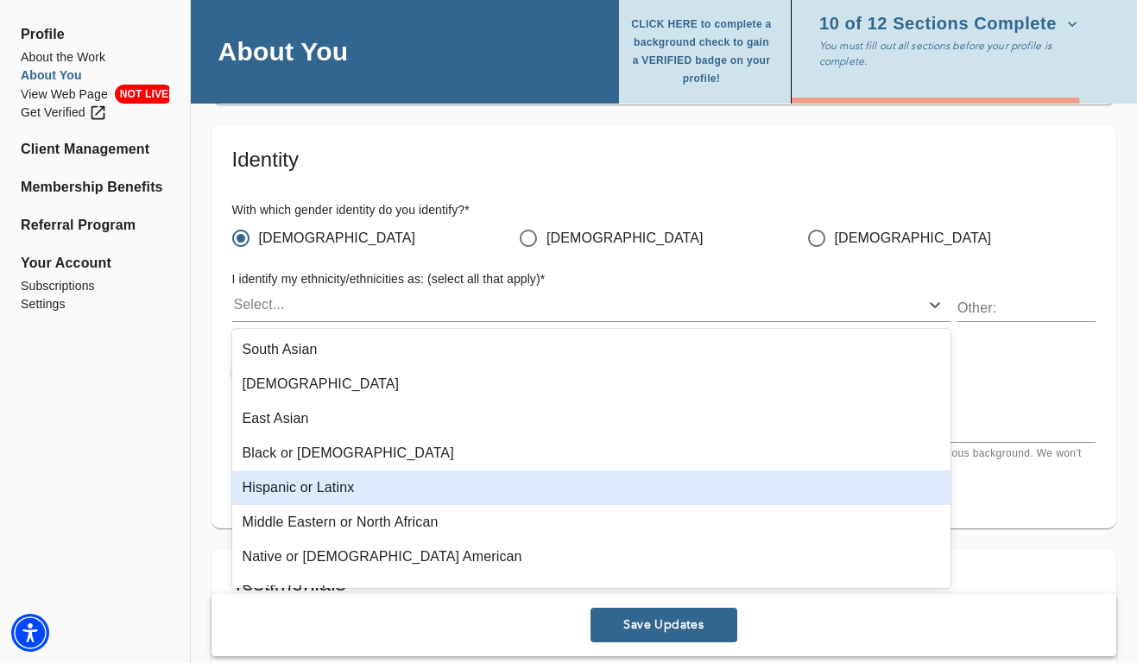
scroll to position [96, 0]
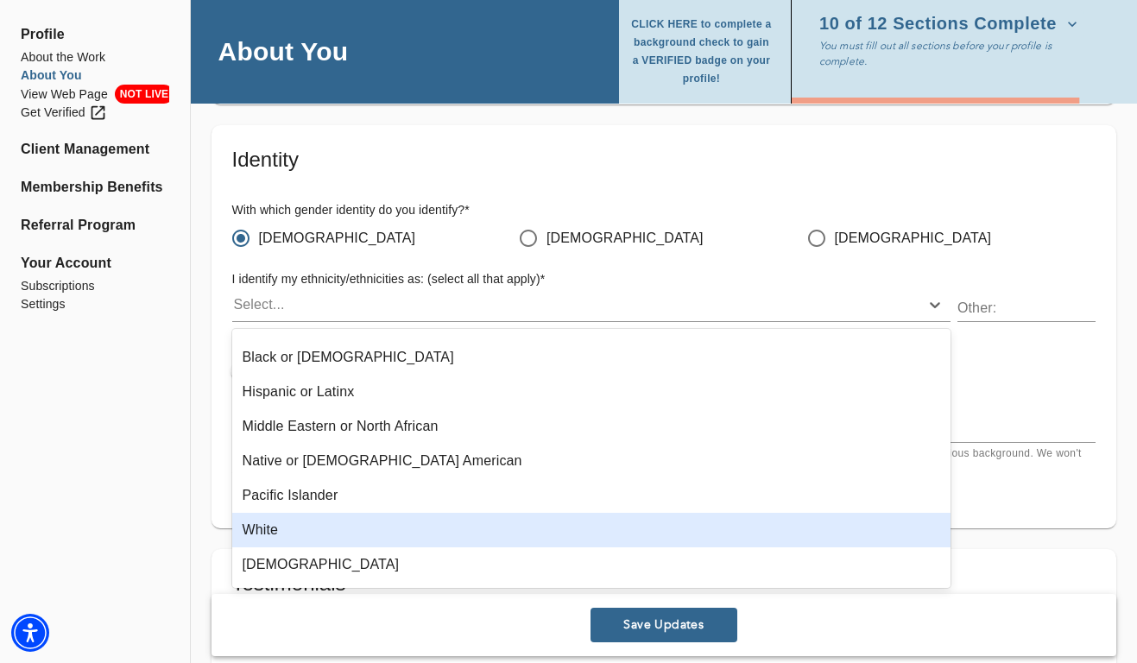
click at [293, 522] on div "White" at bounding box center [591, 530] width 718 height 35
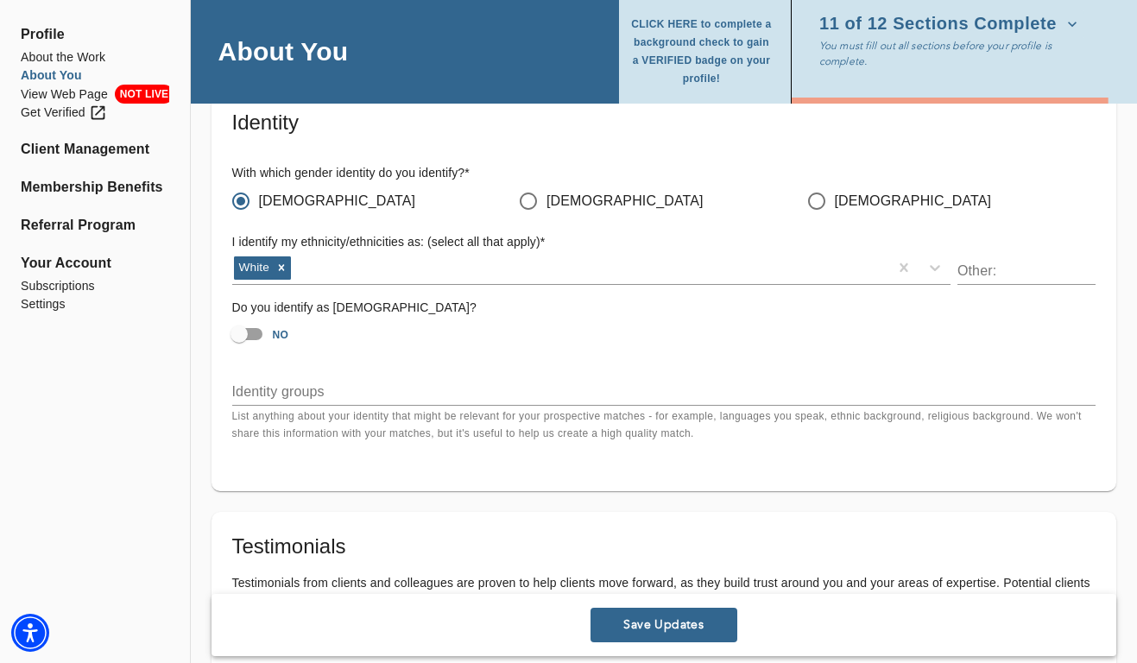
scroll to position [1617, 0]
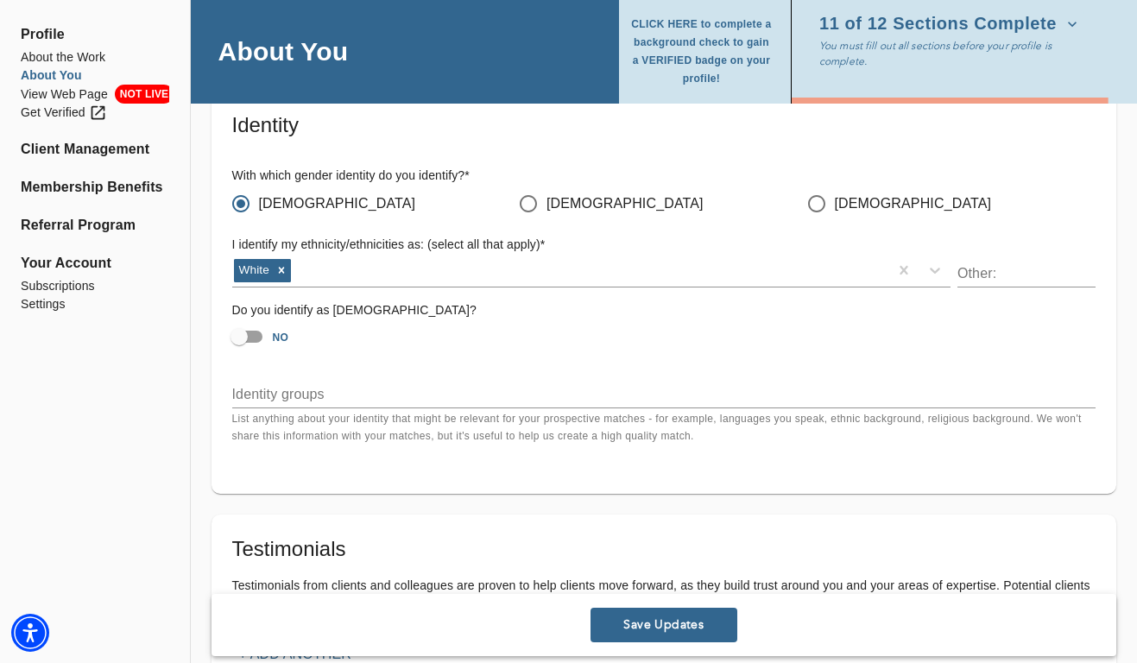
click at [293, 391] on textarea at bounding box center [663, 394] width 863 height 16
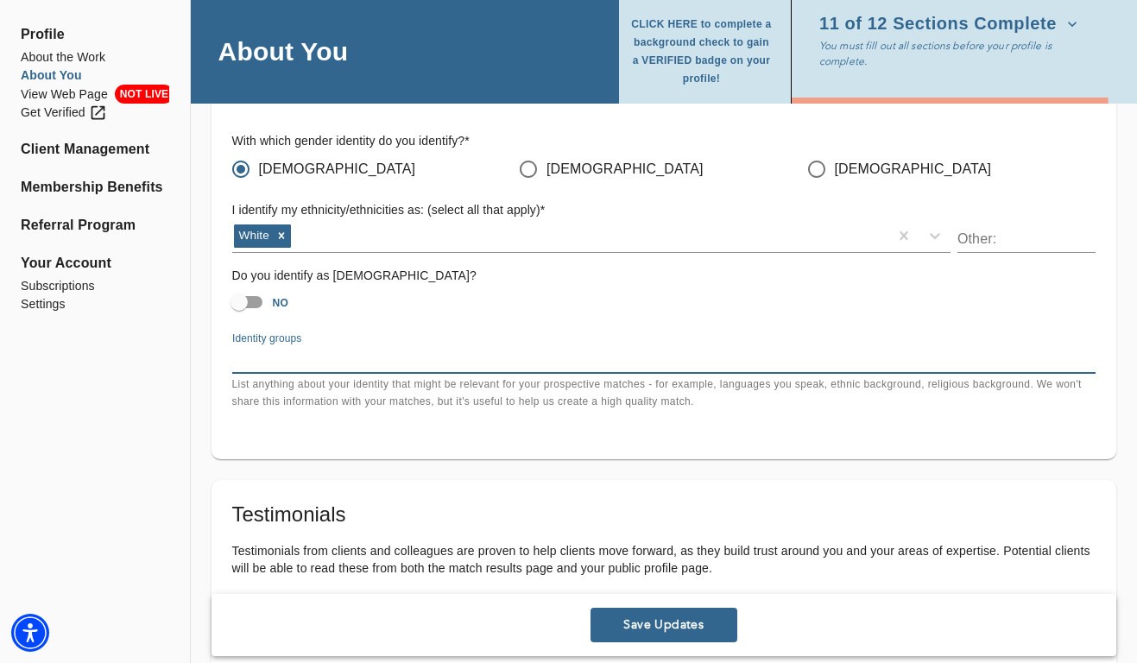
scroll to position [1654, 0]
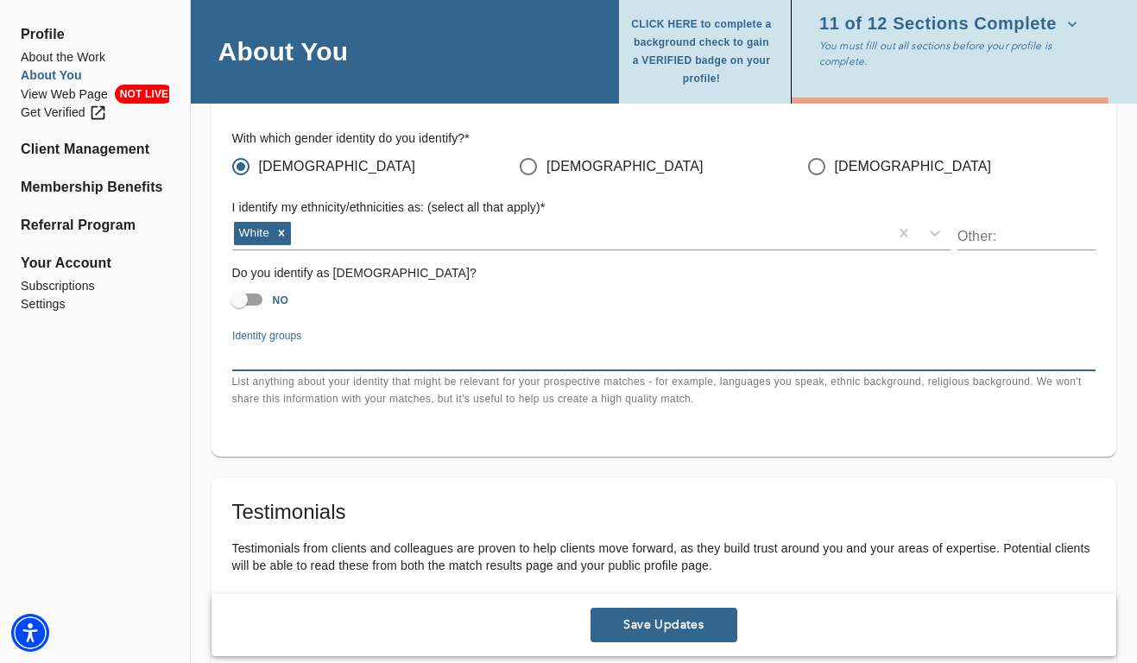
type textarea "L"
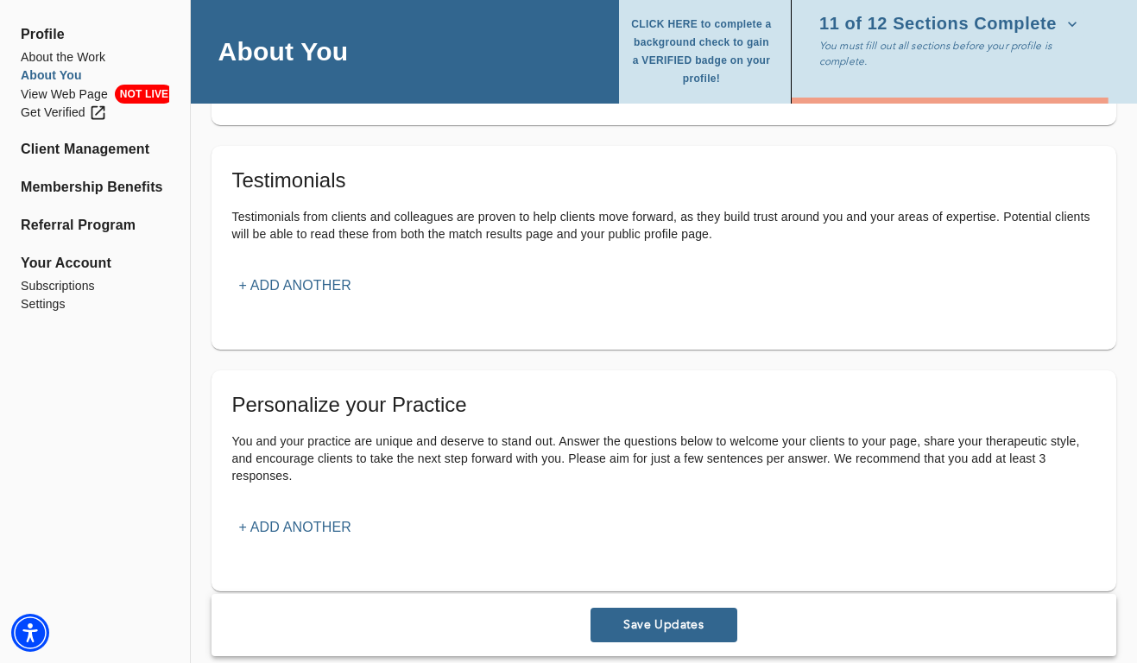
scroll to position [2024, 0]
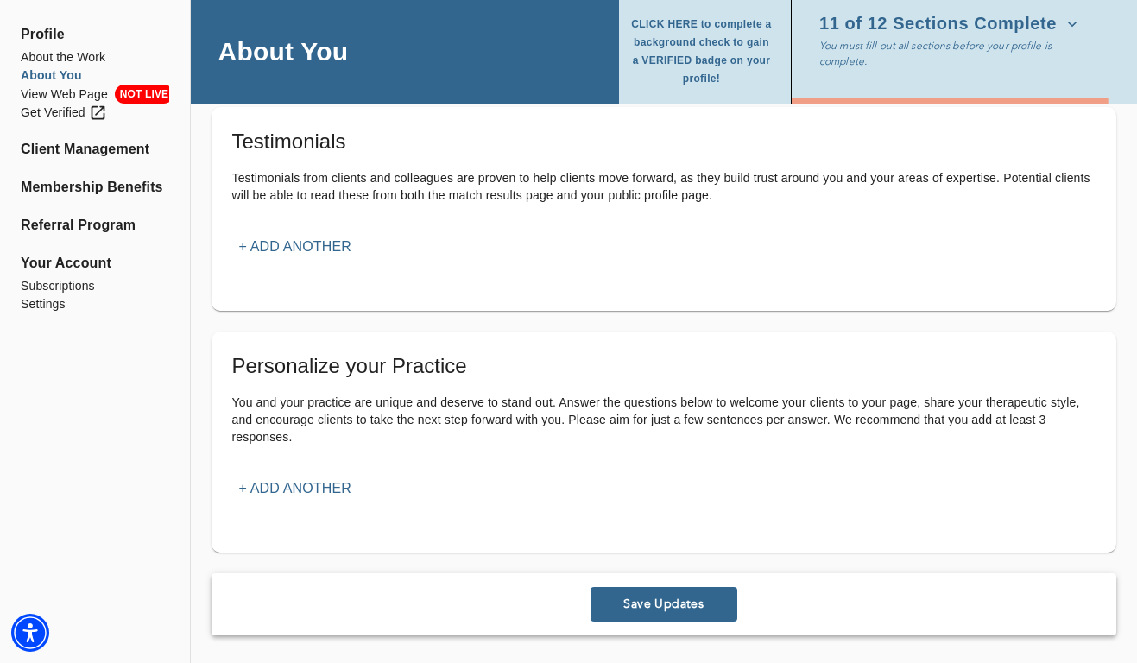
type textarea "Fluent in Russian"
click at [296, 248] on p "+ Add another" at bounding box center [295, 247] width 112 height 21
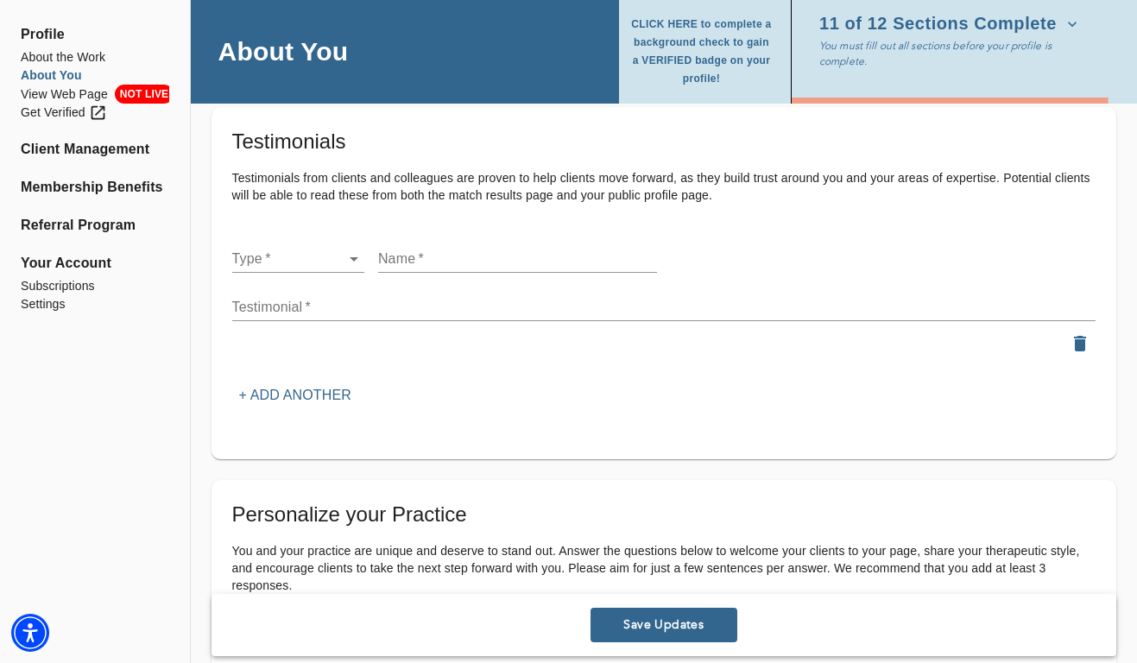
click at [296, 269] on li "Client" at bounding box center [298, 258] width 132 height 31
type input "client"
click at [388, 259] on input "text" at bounding box center [517, 259] width 279 height 28
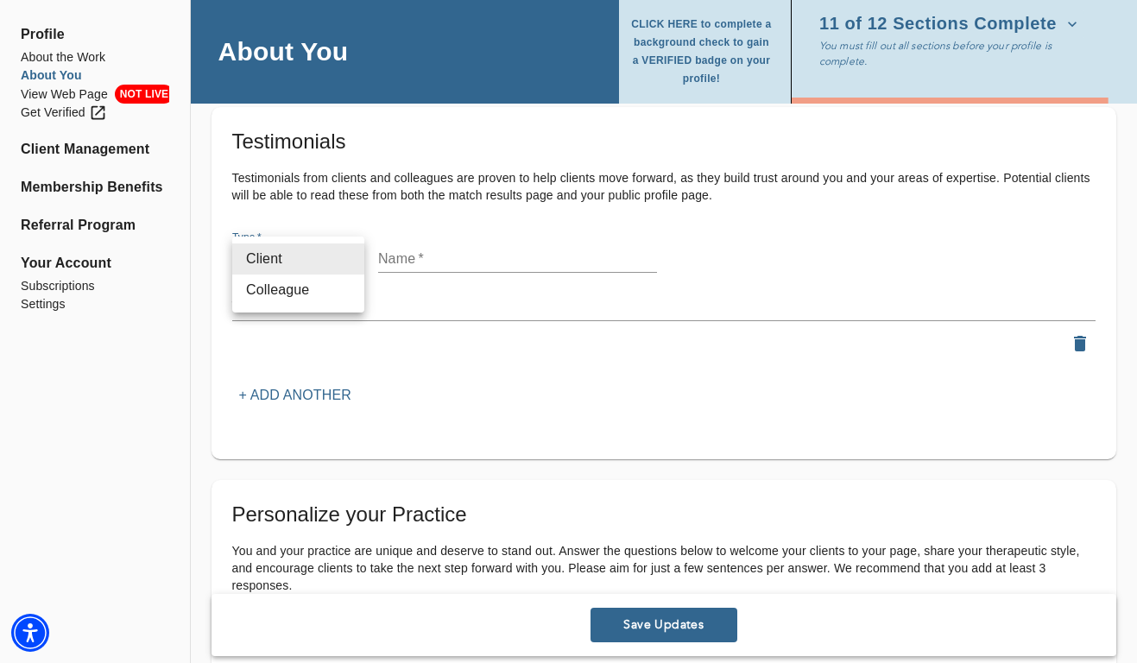
click at [423, 262] on div at bounding box center [568, 331] width 1137 height 663
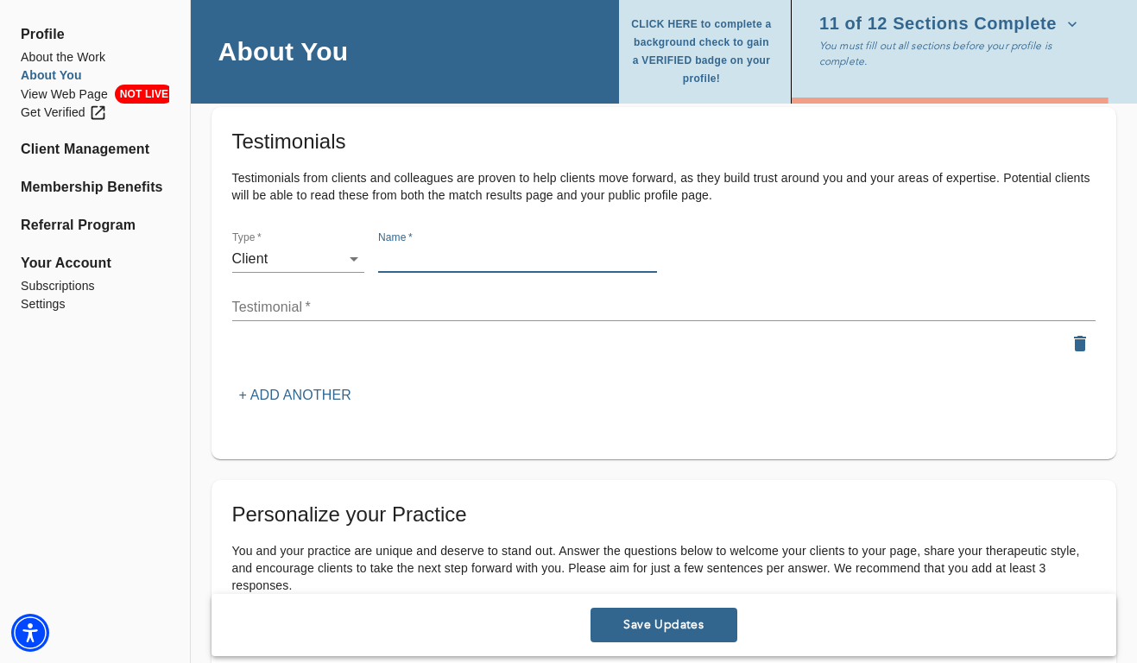
click at [418, 258] on input "text" at bounding box center [517, 259] width 279 height 28
type input "KJ"
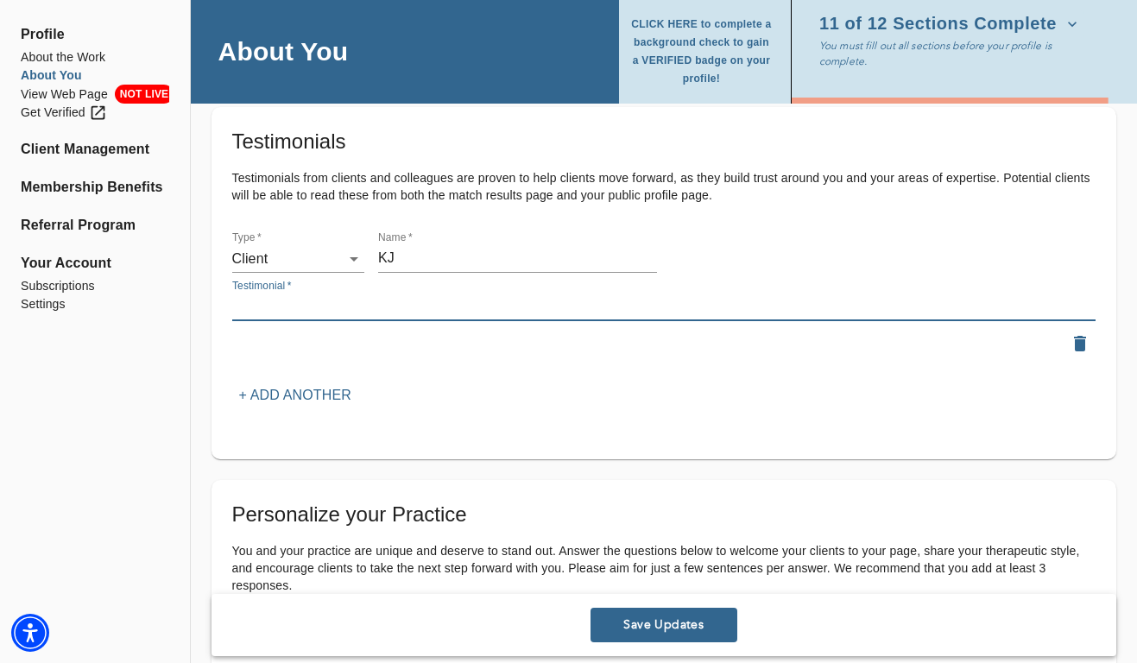
click at [334, 313] on textarea at bounding box center [663, 307] width 863 height 16
paste textarea "[PERSON_NAME] has been so helpful even after just a few visits! I am so appreci…"
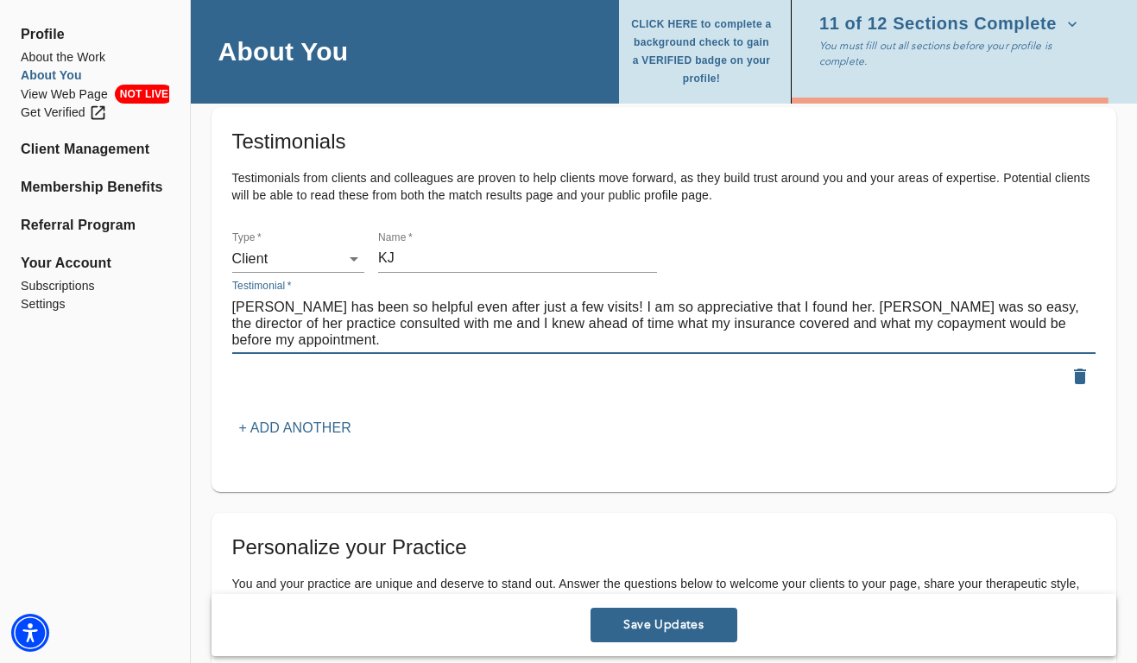
type textarea "[PERSON_NAME] has been so helpful even after just a few visits! I am so appreci…"
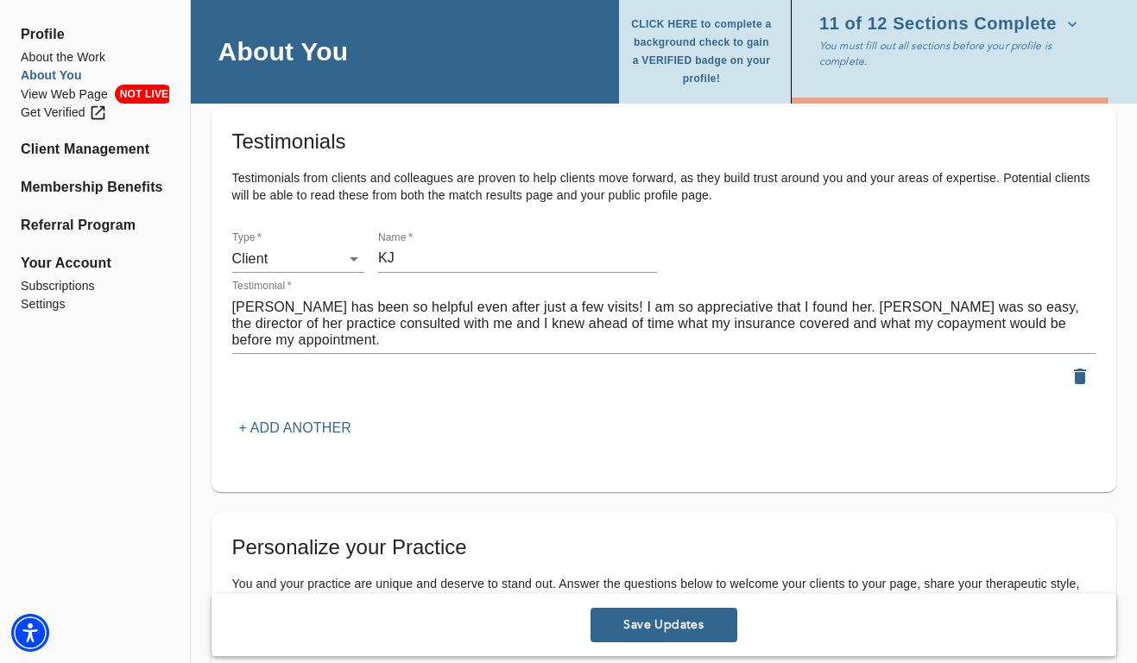
click at [391, 259] on input "KJ" at bounding box center [517, 259] width 279 height 28
type input "RA"
click at [301, 424] on p "+ Add another" at bounding box center [295, 428] width 112 height 21
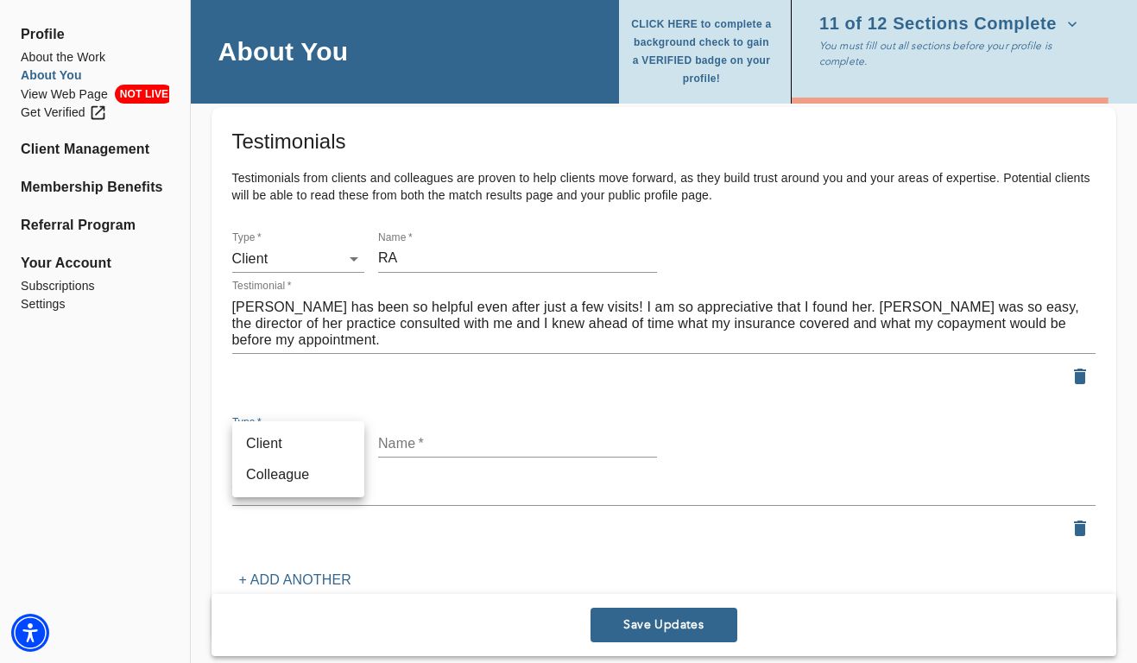
click at [308, 446] on li "Client" at bounding box center [298, 443] width 132 height 31
type input "client"
click at [401, 445] on input "text" at bounding box center [517, 444] width 279 height 28
type input "B"
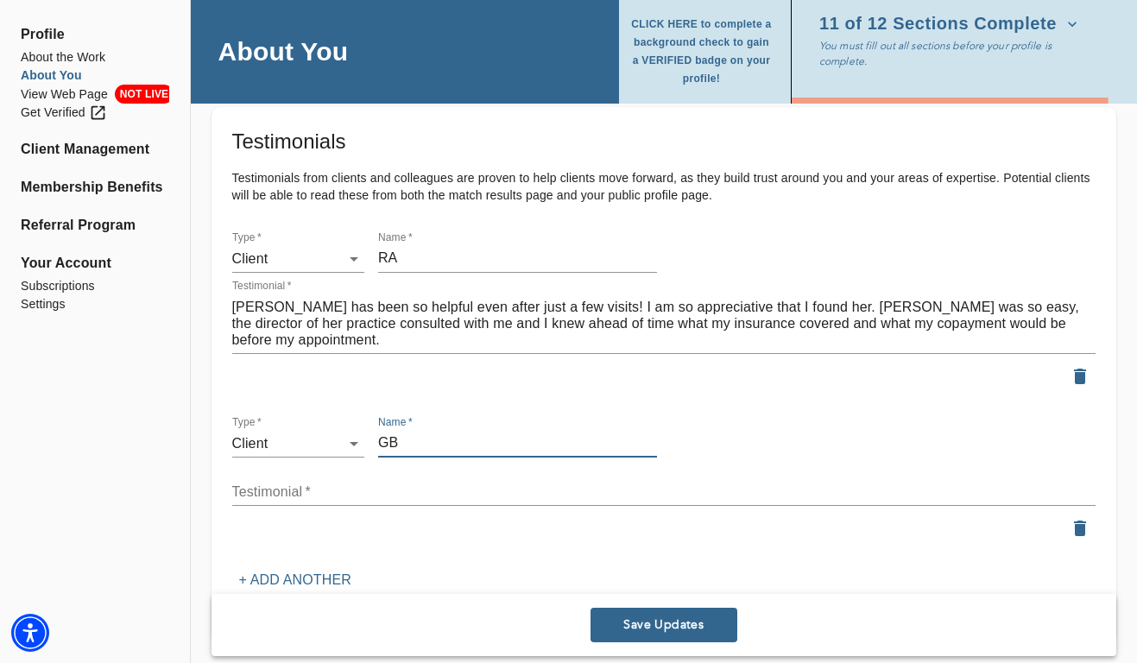
type input "GB"
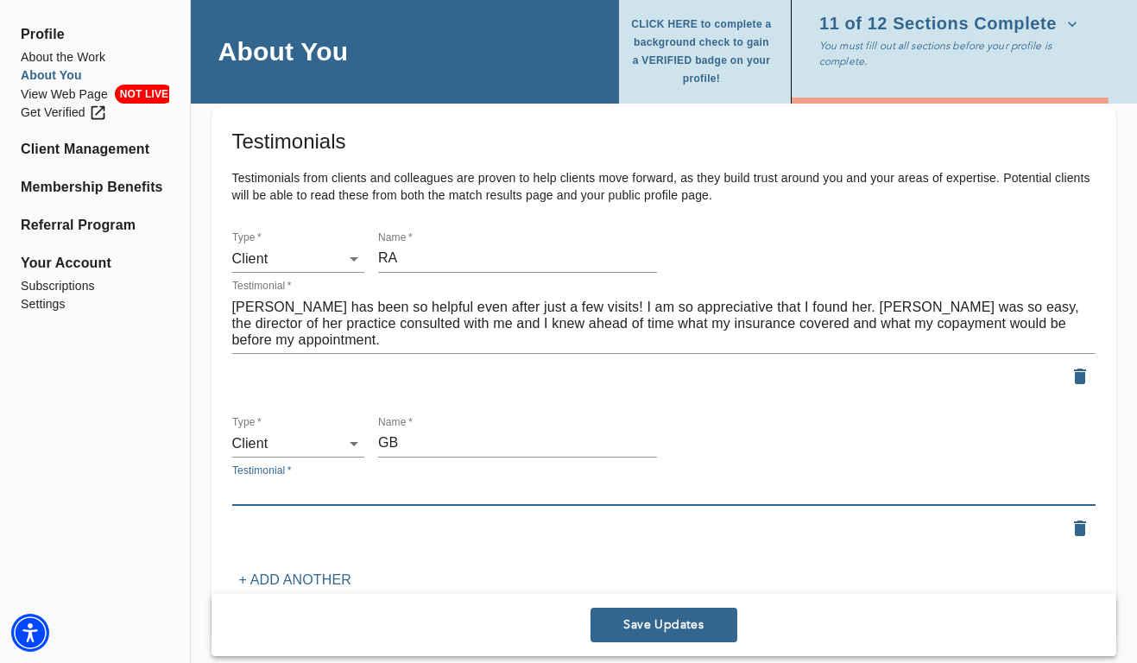
click at [341, 483] on textarea at bounding box center [663, 491] width 863 height 16
paste textarea "So grateful I found [PERSON_NAME]. She is so calming and I feel like she really…"
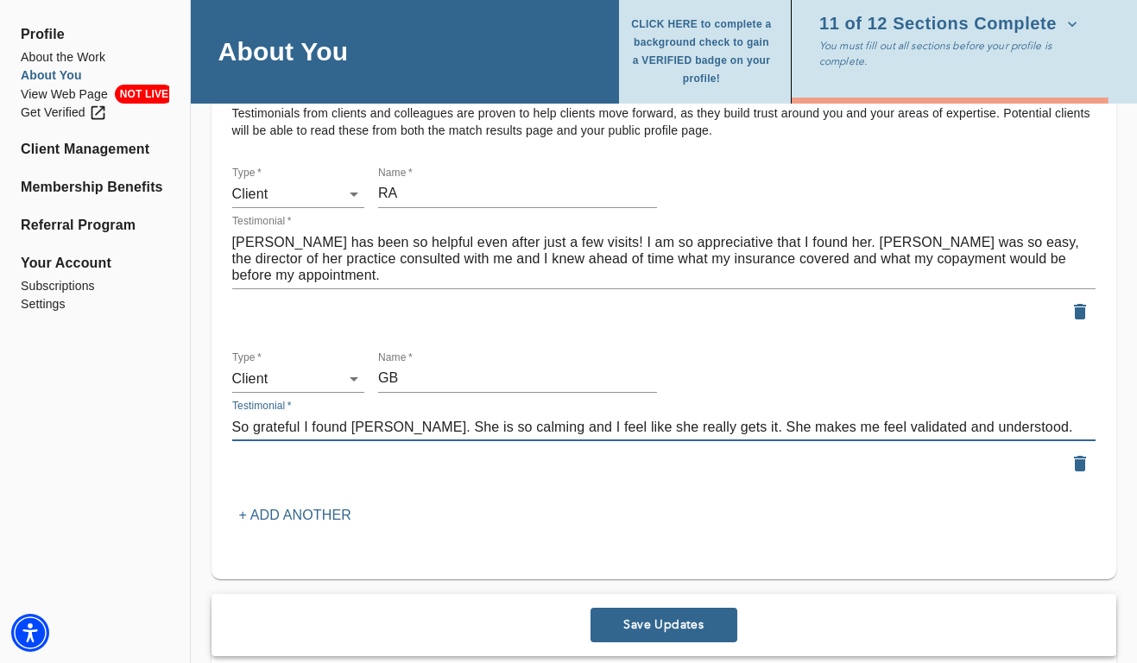
scroll to position [2123, 0]
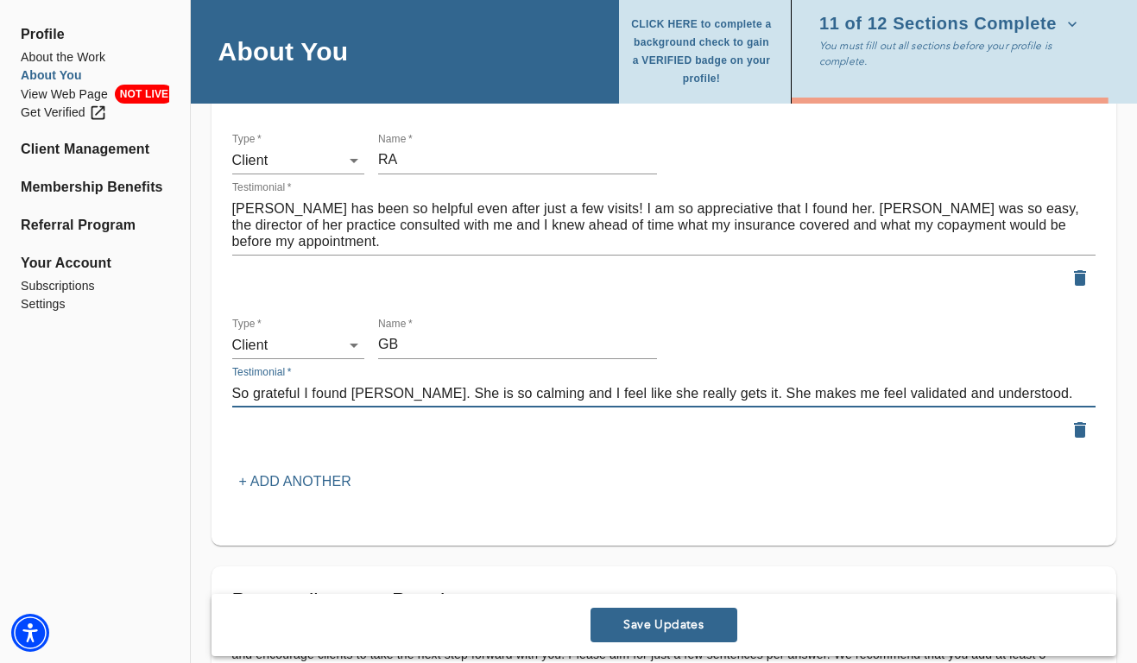
type textarea "So grateful I found [PERSON_NAME]. She is so calming and I feel like she really…"
click at [341, 483] on p "+ Add another" at bounding box center [295, 481] width 112 height 21
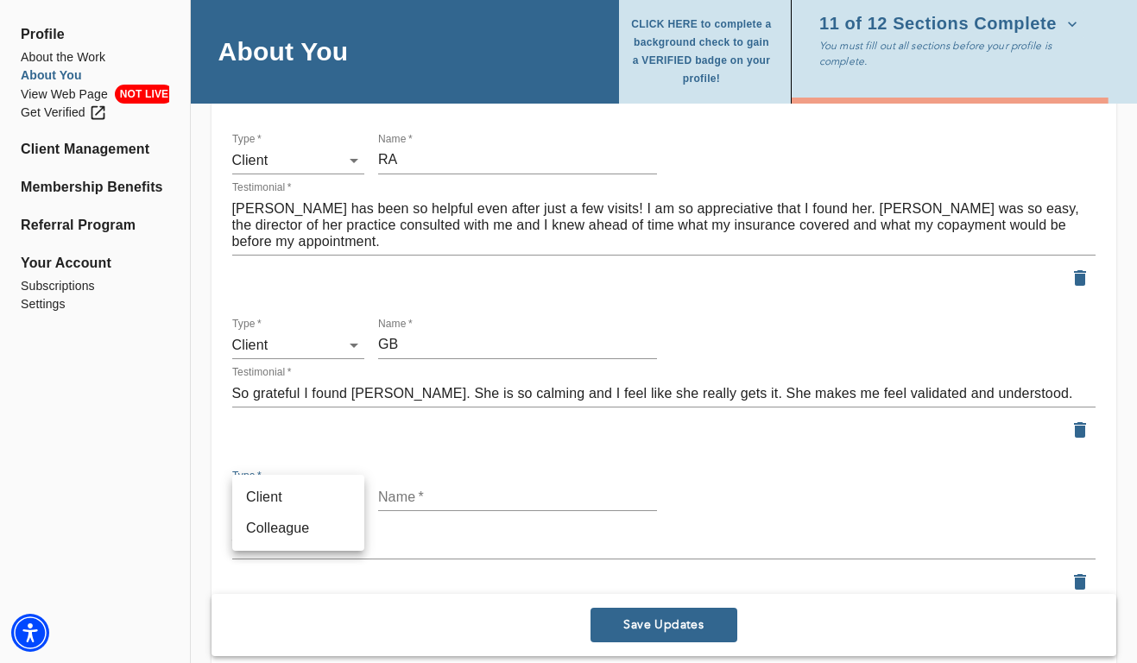
click at [324, 502] on li "Client" at bounding box center [298, 497] width 132 height 31
type input "client"
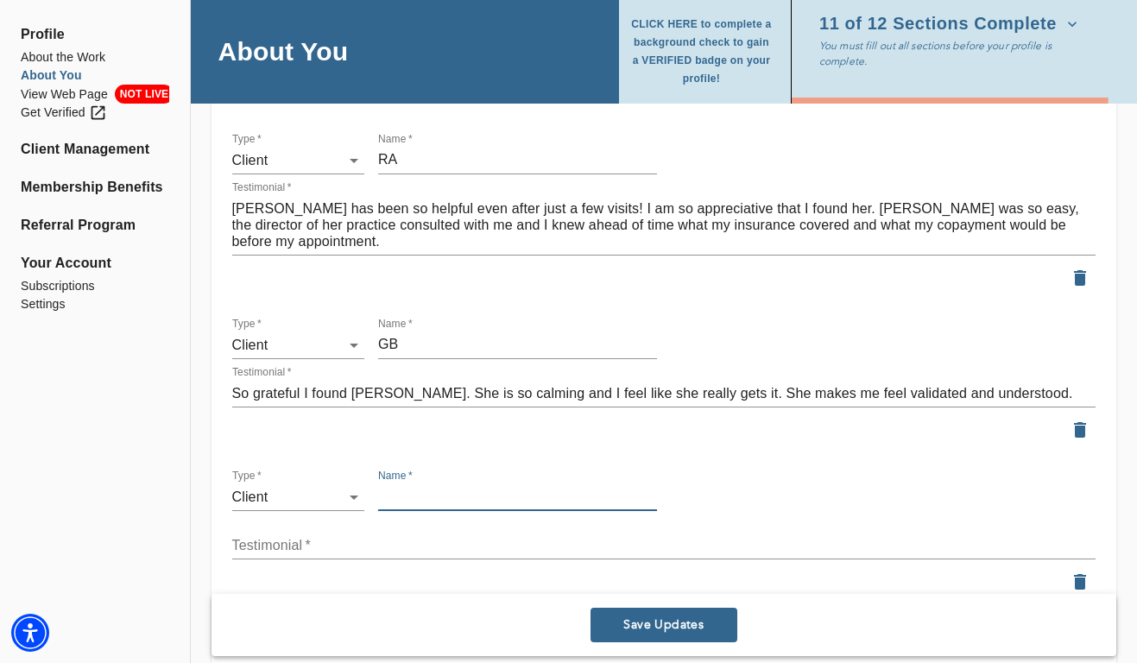
click at [416, 496] on input "text" at bounding box center [517, 497] width 279 height 28
type input "TM"
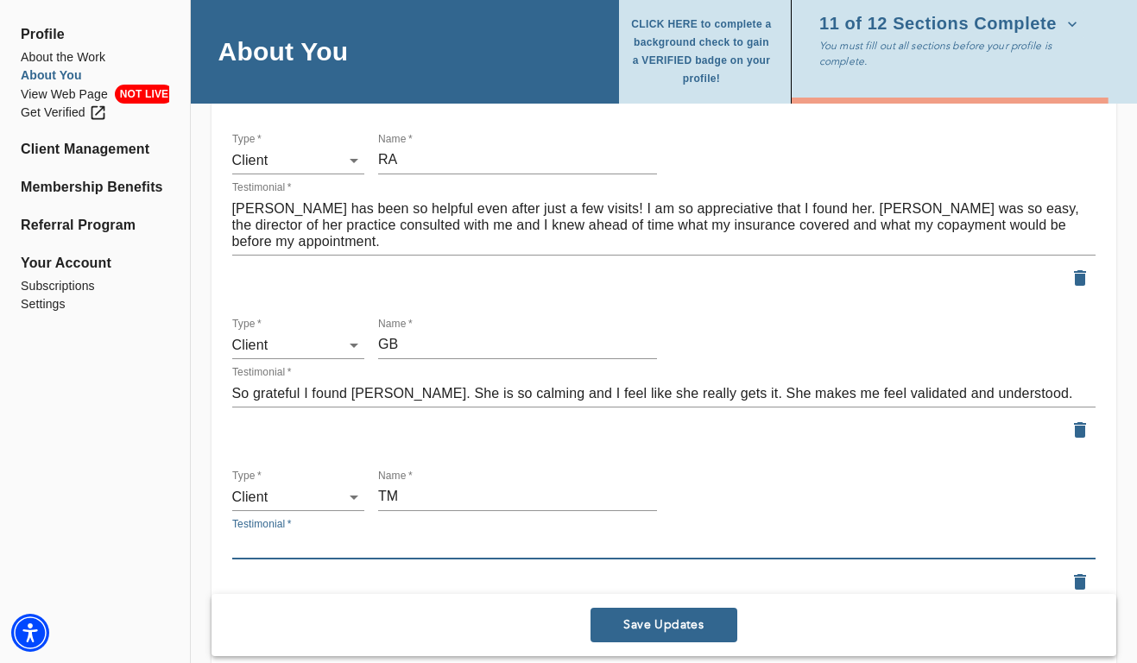
click at [324, 543] on textarea at bounding box center [663, 545] width 863 height 16
paste textarea "[PERSON_NAME] has been such a help to me and my insecurities."
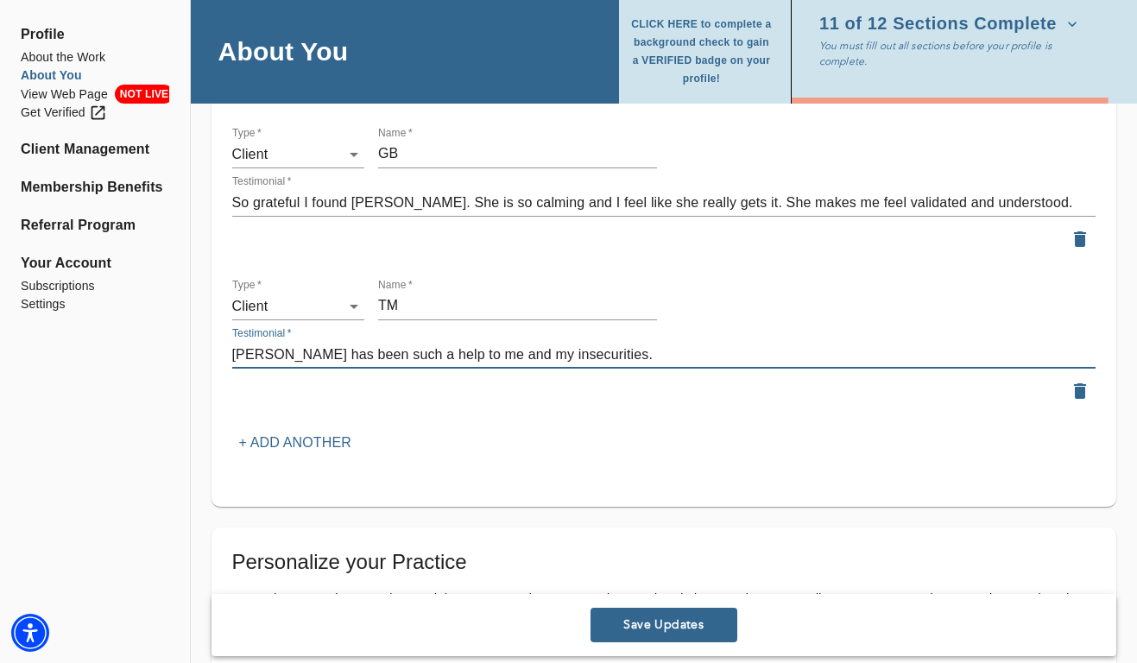
scroll to position [2509, 0]
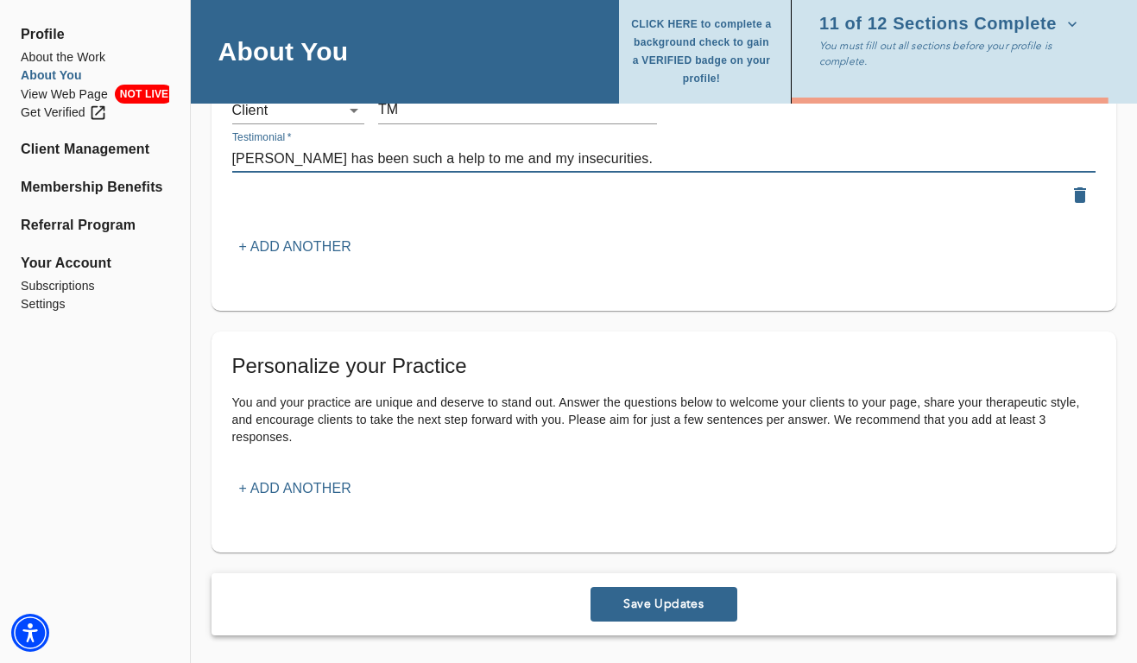
type textarea "[PERSON_NAME] has been such a help to me and my insecurities."
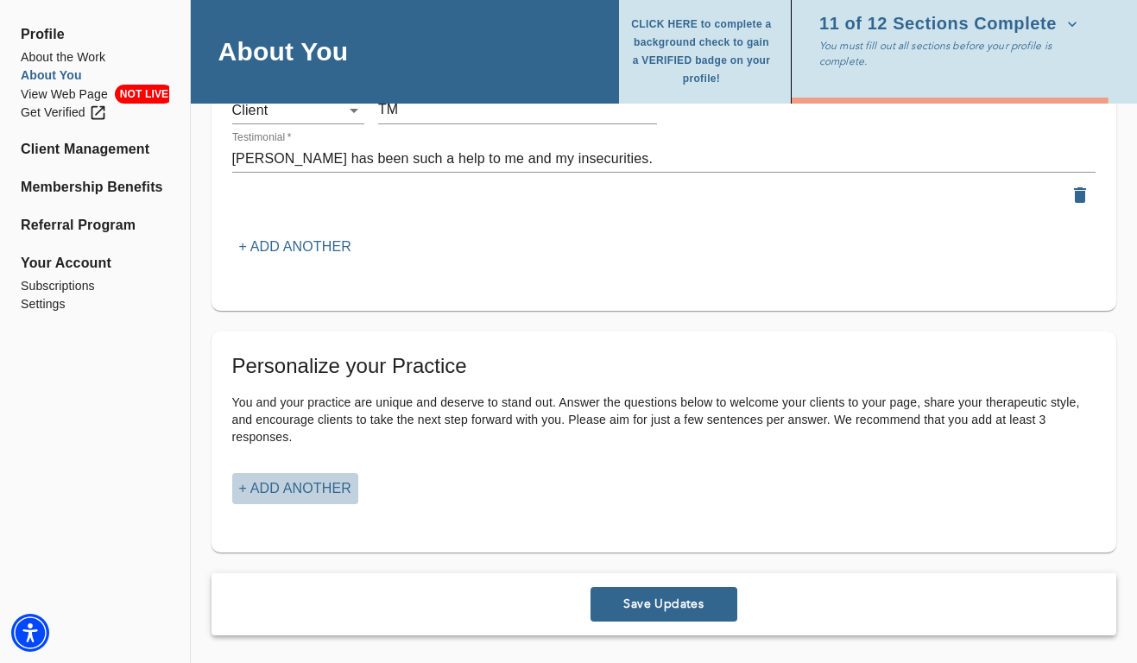
click at [303, 481] on p "+ Add another" at bounding box center [295, 488] width 112 height 21
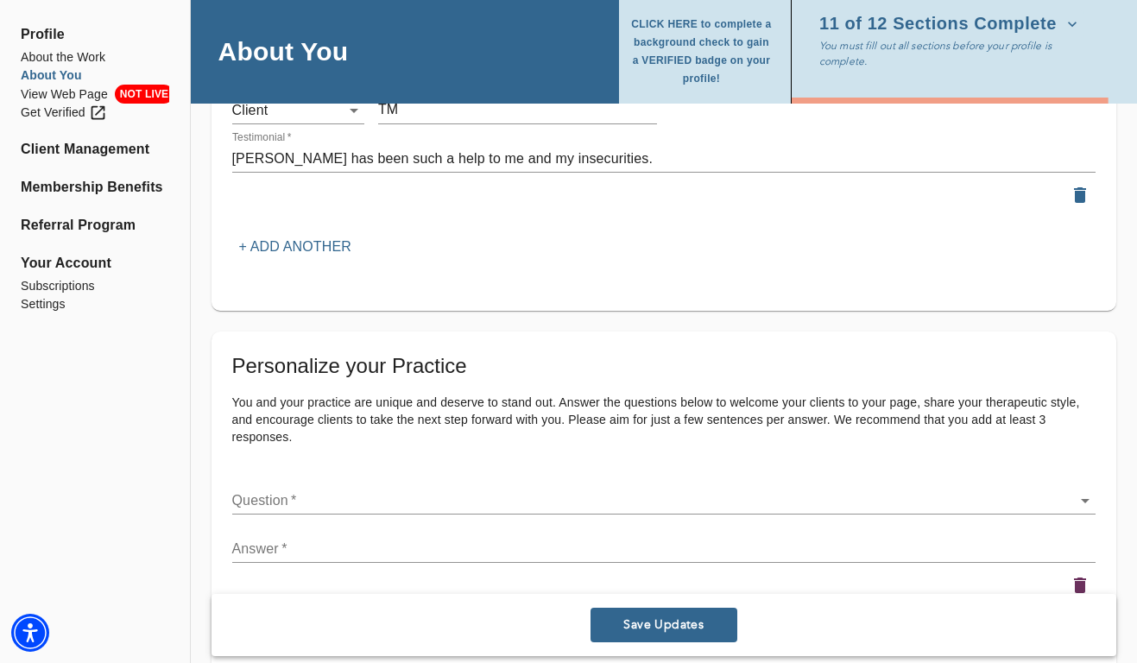
scroll to position [2600, 0]
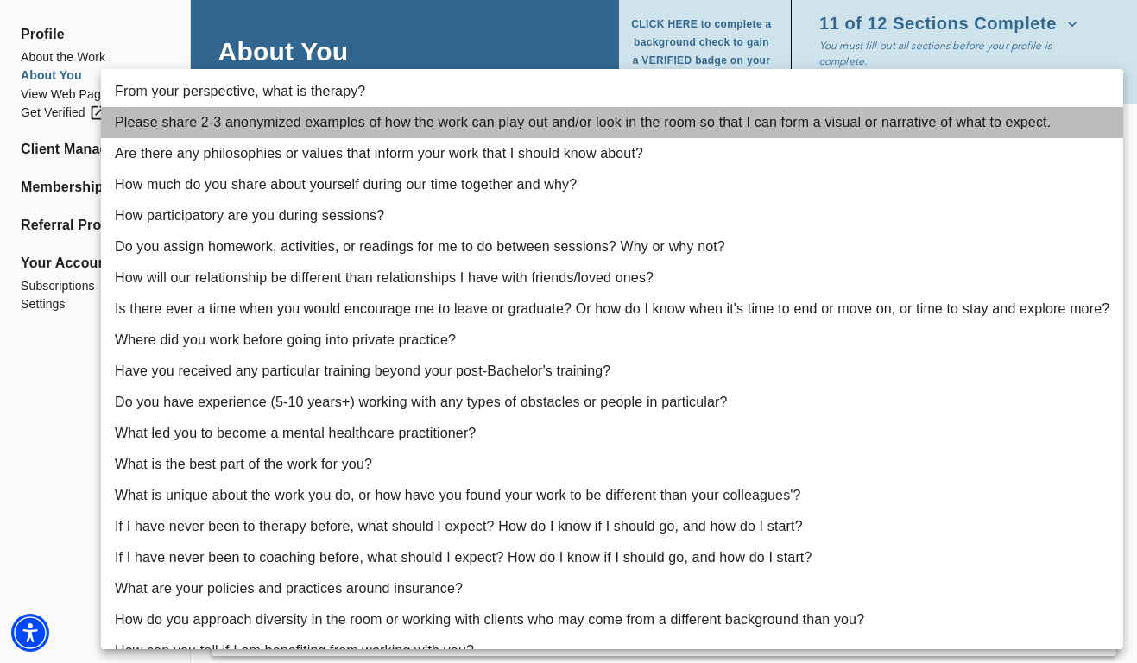
click at [395, 111] on li "Please share 2-3 anonymized examples of how the work can play out and/or look i…" at bounding box center [612, 122] width 1022 height 31
type input "2"
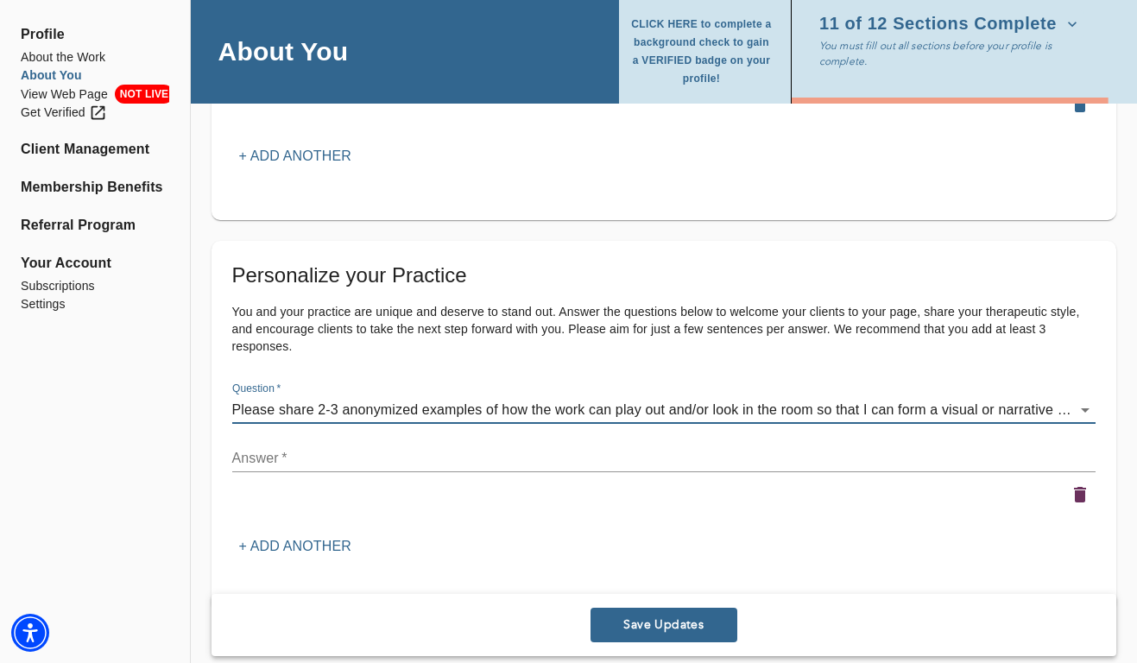
click at [409, 457] on textarea at bounding box center [663, 458] width 863 height 16
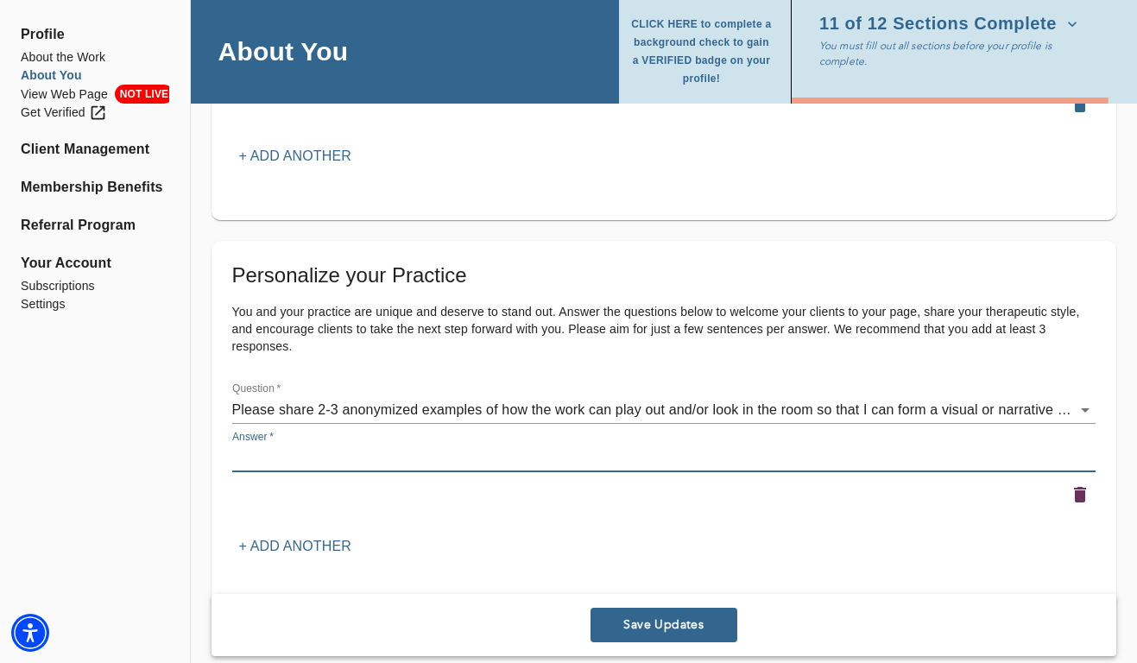
paste textarea "In our sessions, we’ll start by getting to know your story, values, and goals f…"
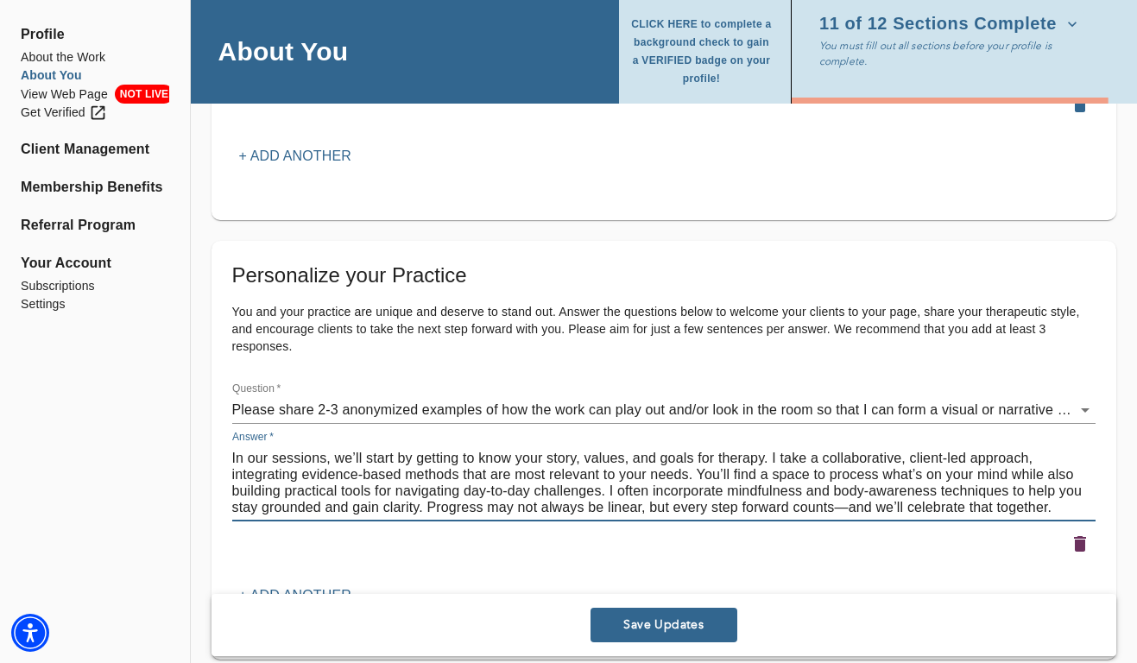
type textarea "In our sessions, we’ll start by getting to know your story, values, and goals f…"
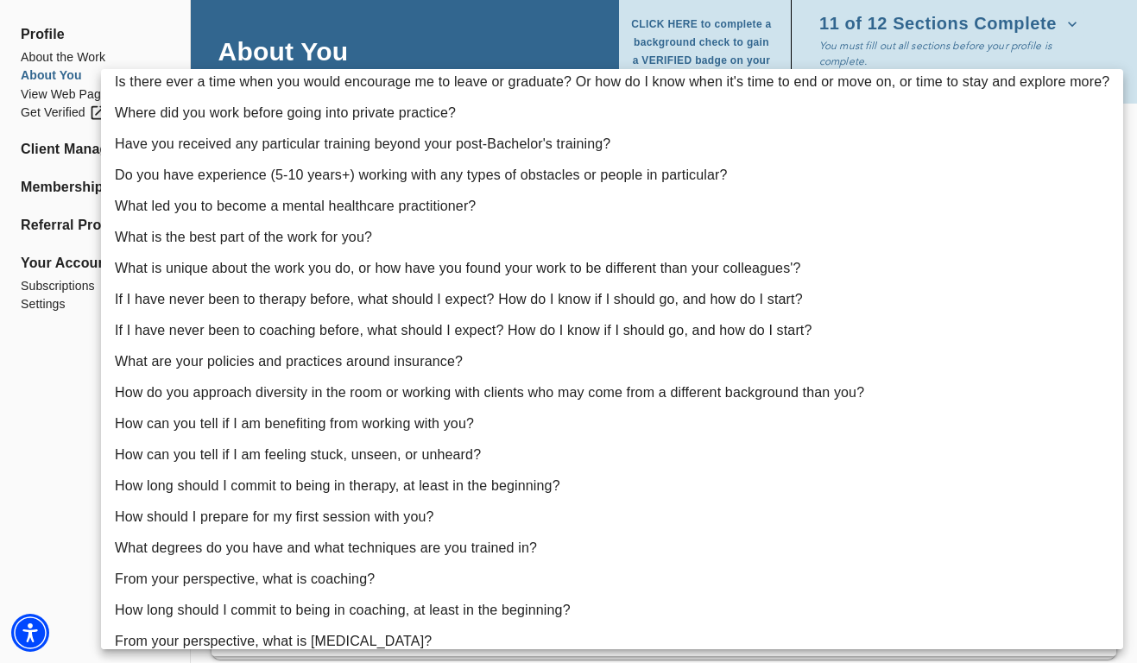
scroll to position [273, 0]
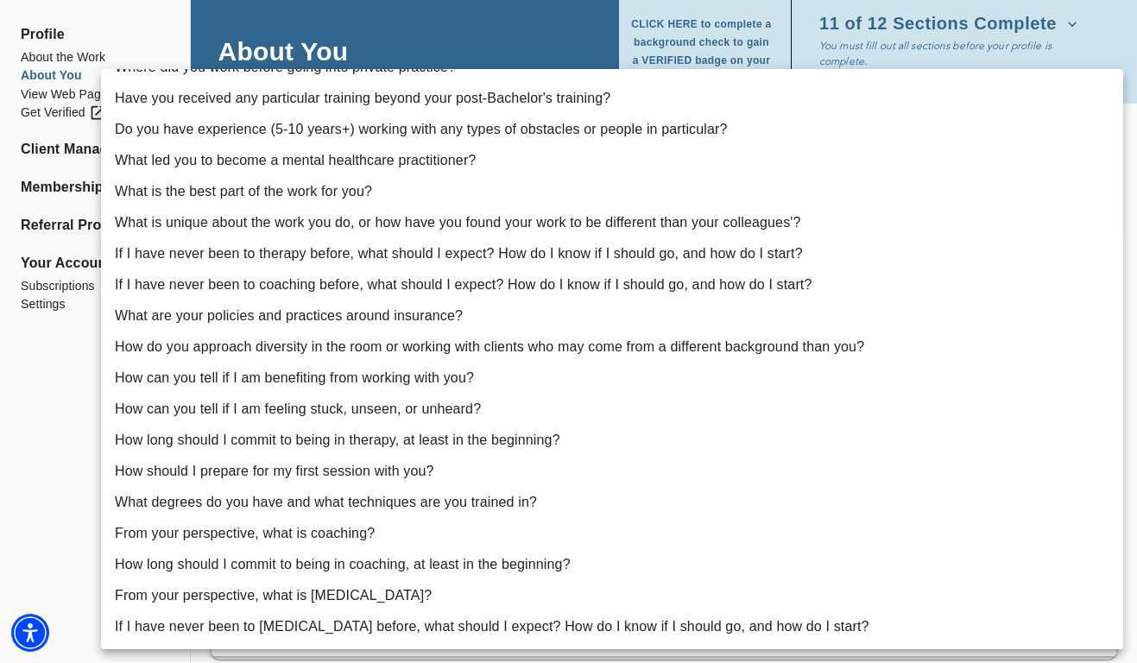
click at [59, 490] on div at bounding box center [568, 331] width 1137 height 663
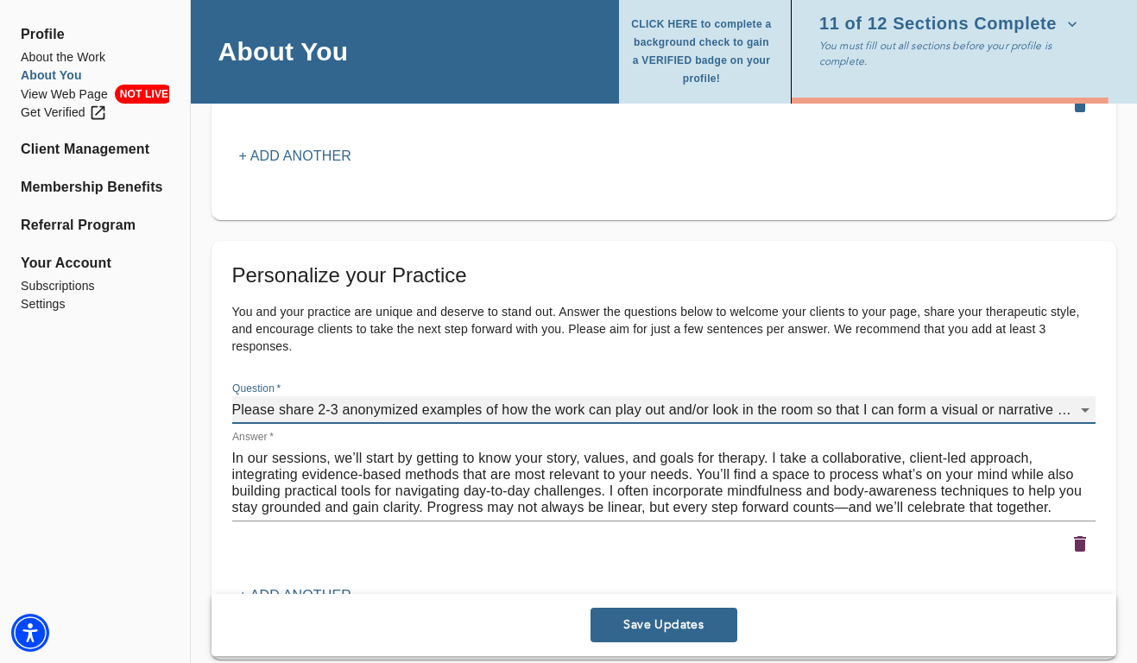
scroll to position [2707, 0]
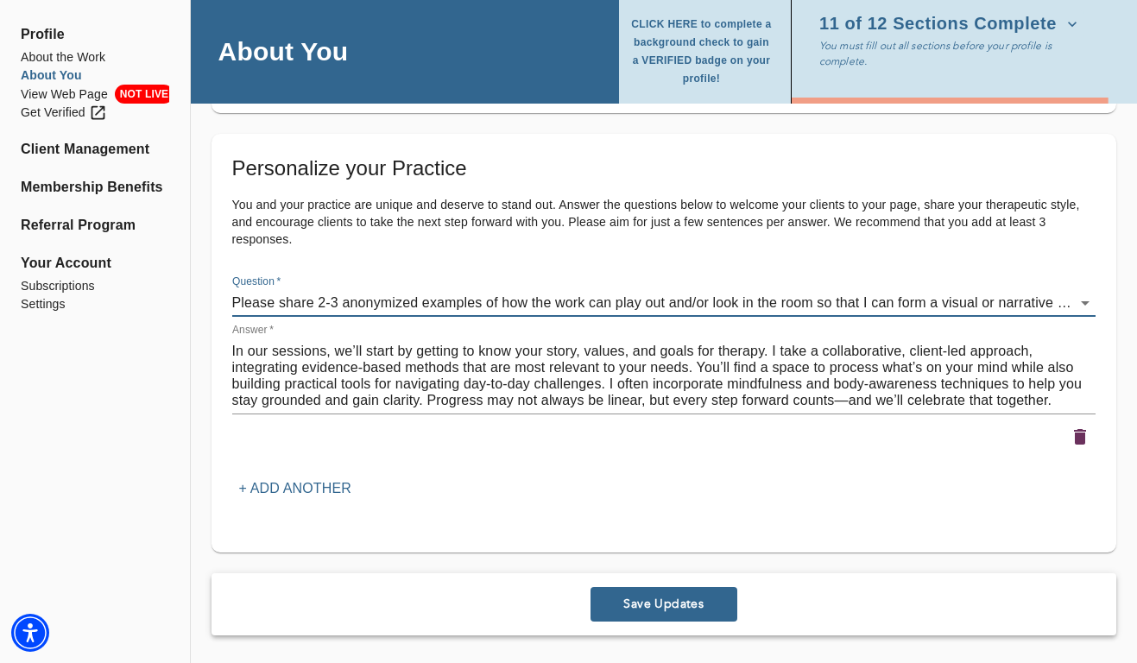
click at [657, 595] on button "Save Updates" at bounding box center [663, 604] width 147 height 35
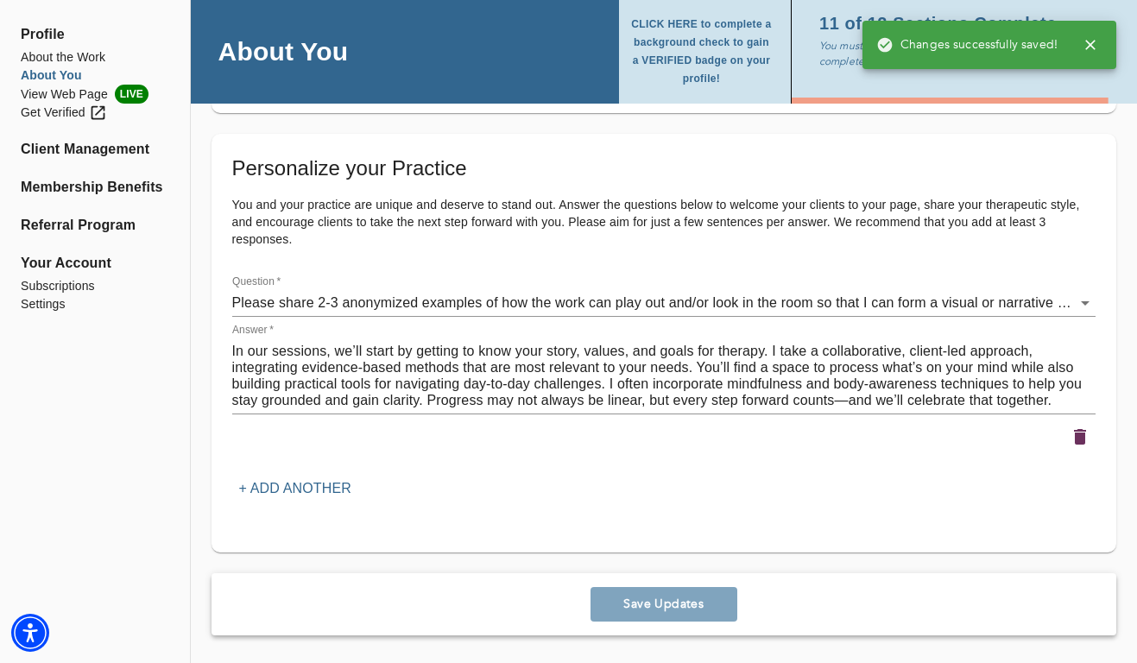
click at [1089, 47] on icon "button" at bounding box center [1090, 44] width 17 height 17
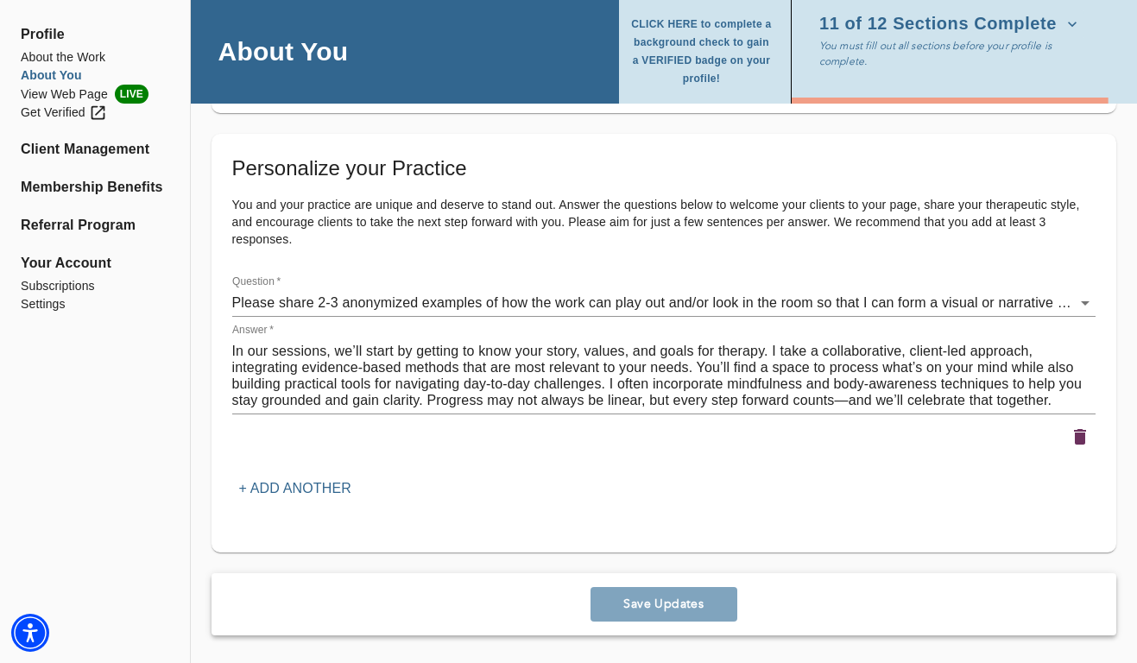
click at [1064, 28] on icon "button" at bounding box center [1072, 24] width 17 height 17
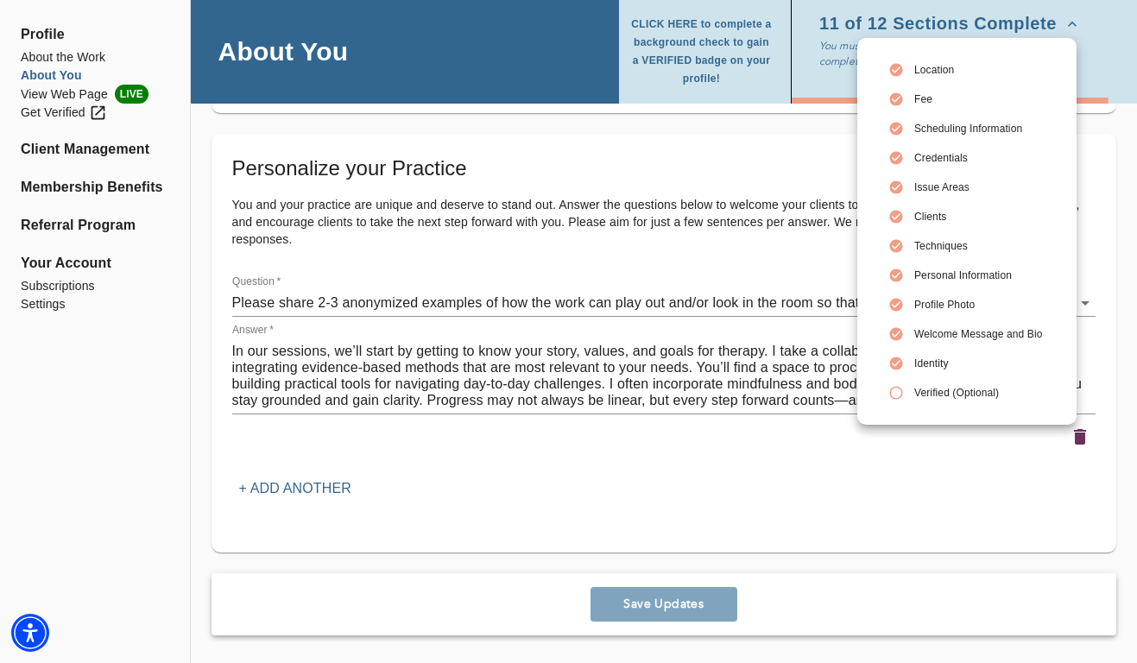
click at [1062, 28] on div at bounding box center [568, 331] width 1137 height 663
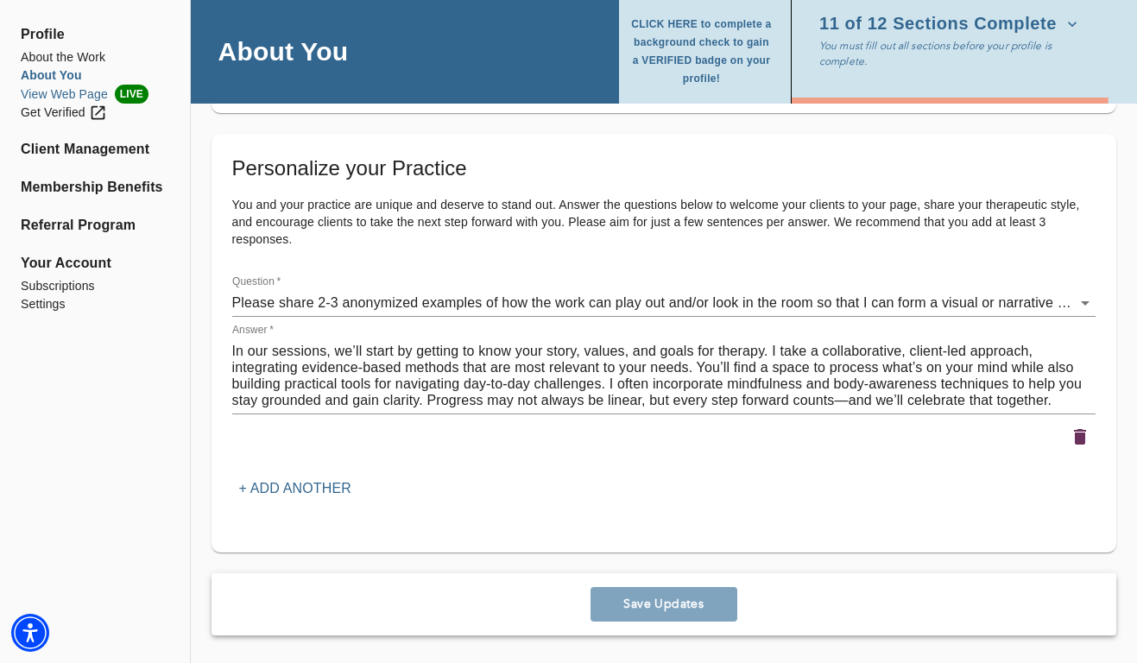
click at [65, 95] on li "View Web Page LIVE" at bounding box center [95, 94] width 148 height 19
